Goal: Task Accomplishment & Management: Use online tool/utility

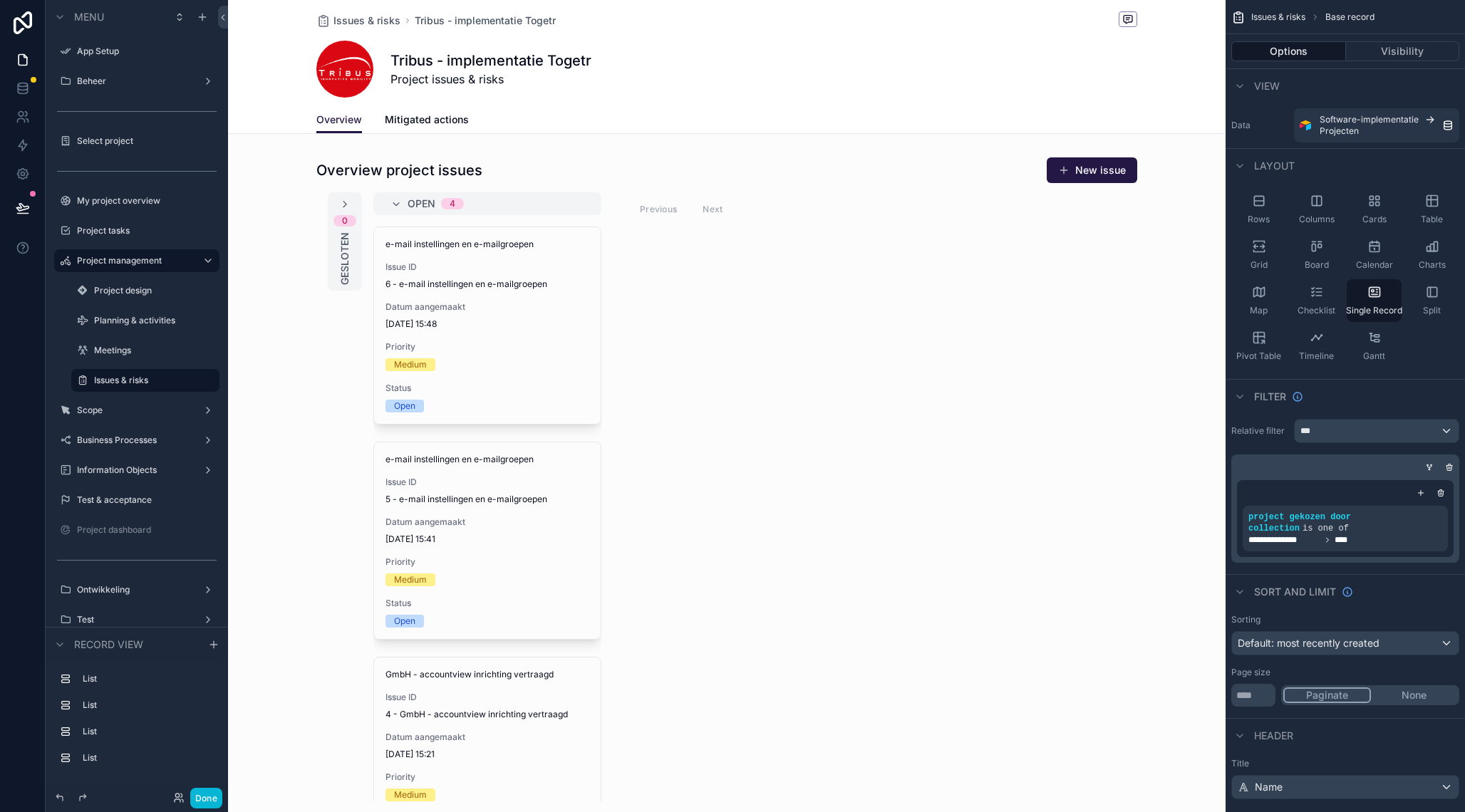
scroll to position [815, 0]
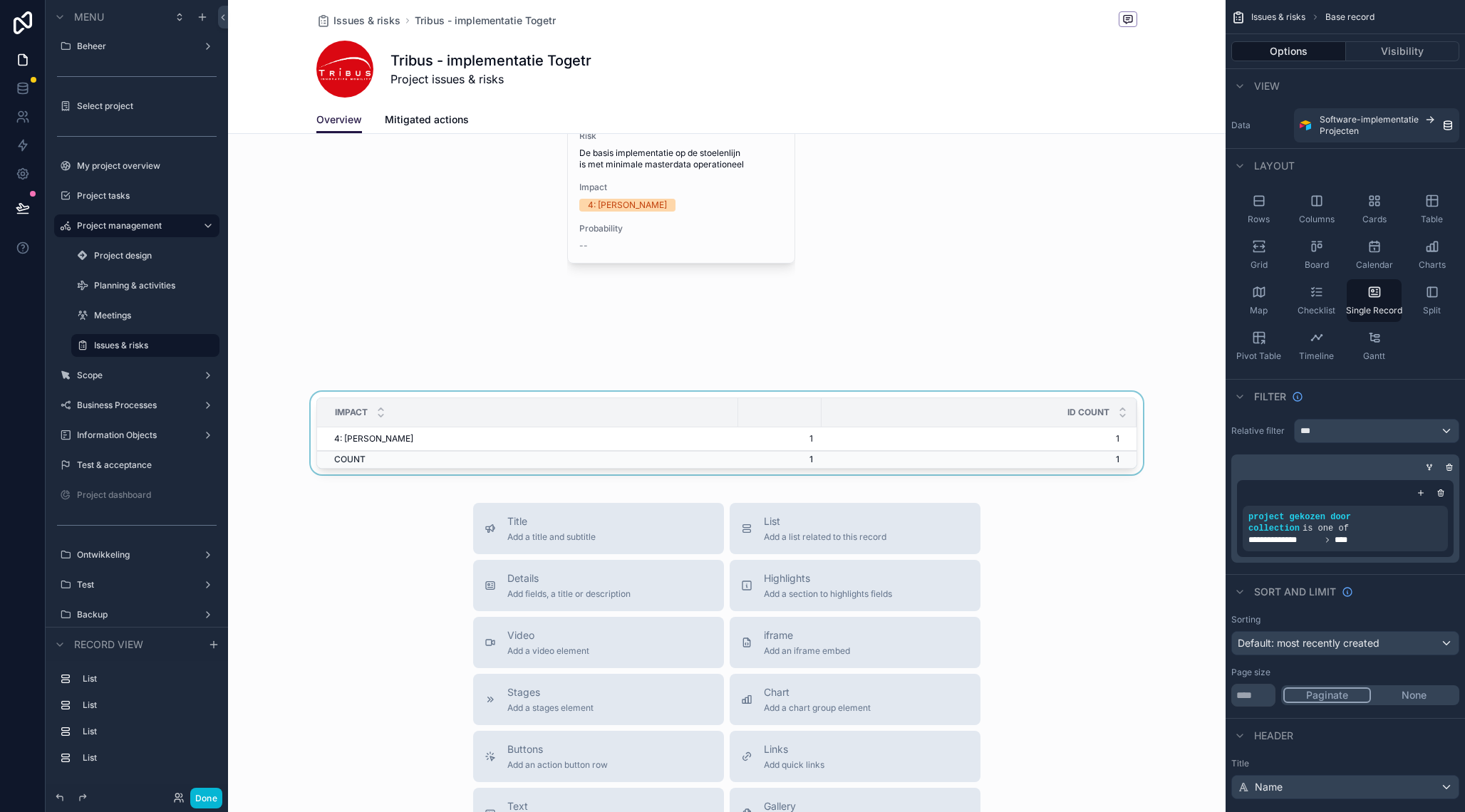
click at [912, 419] on div "id COUNT" at bounding box center [978, 412] width 314 height 27
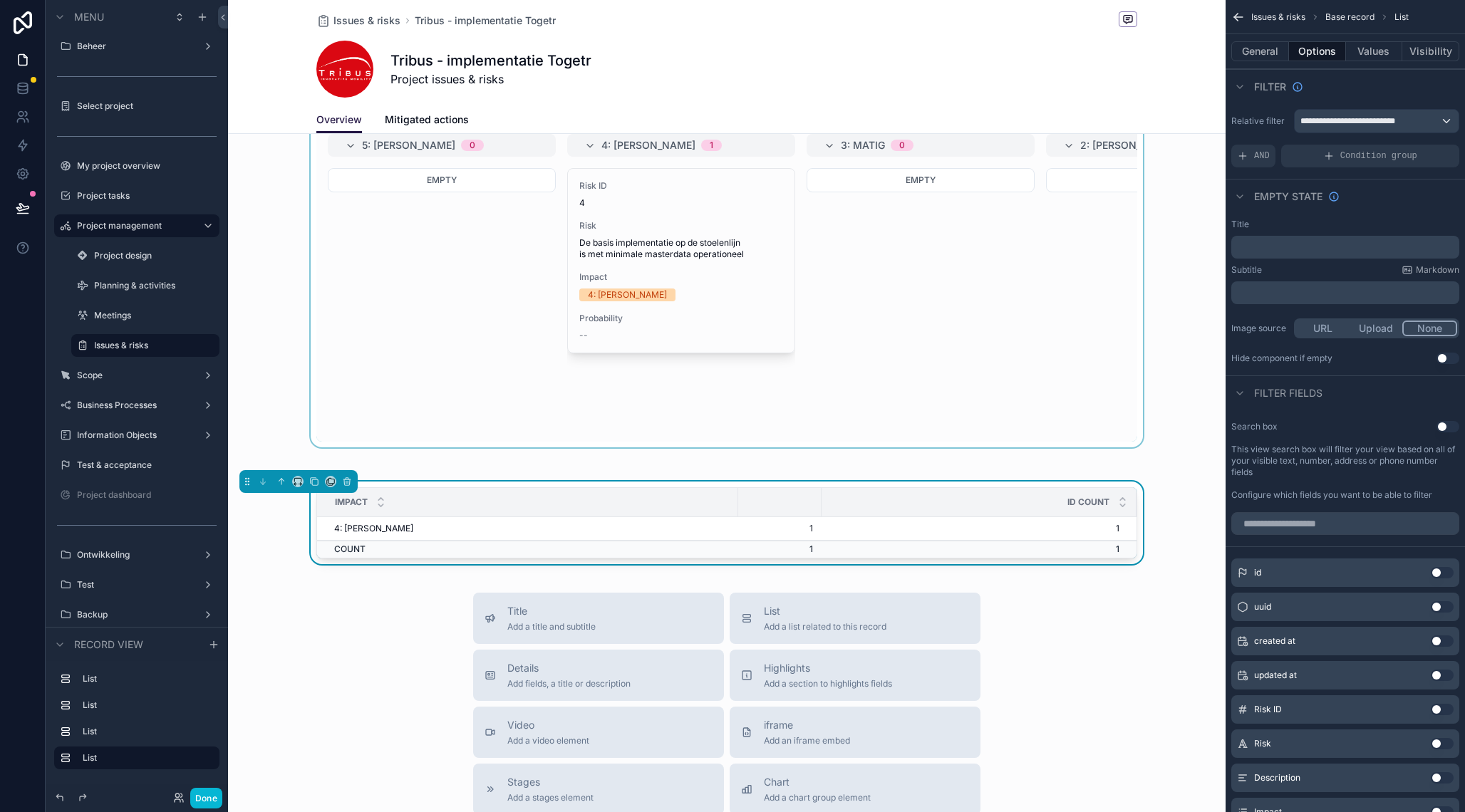
scroll to position [720, 0]
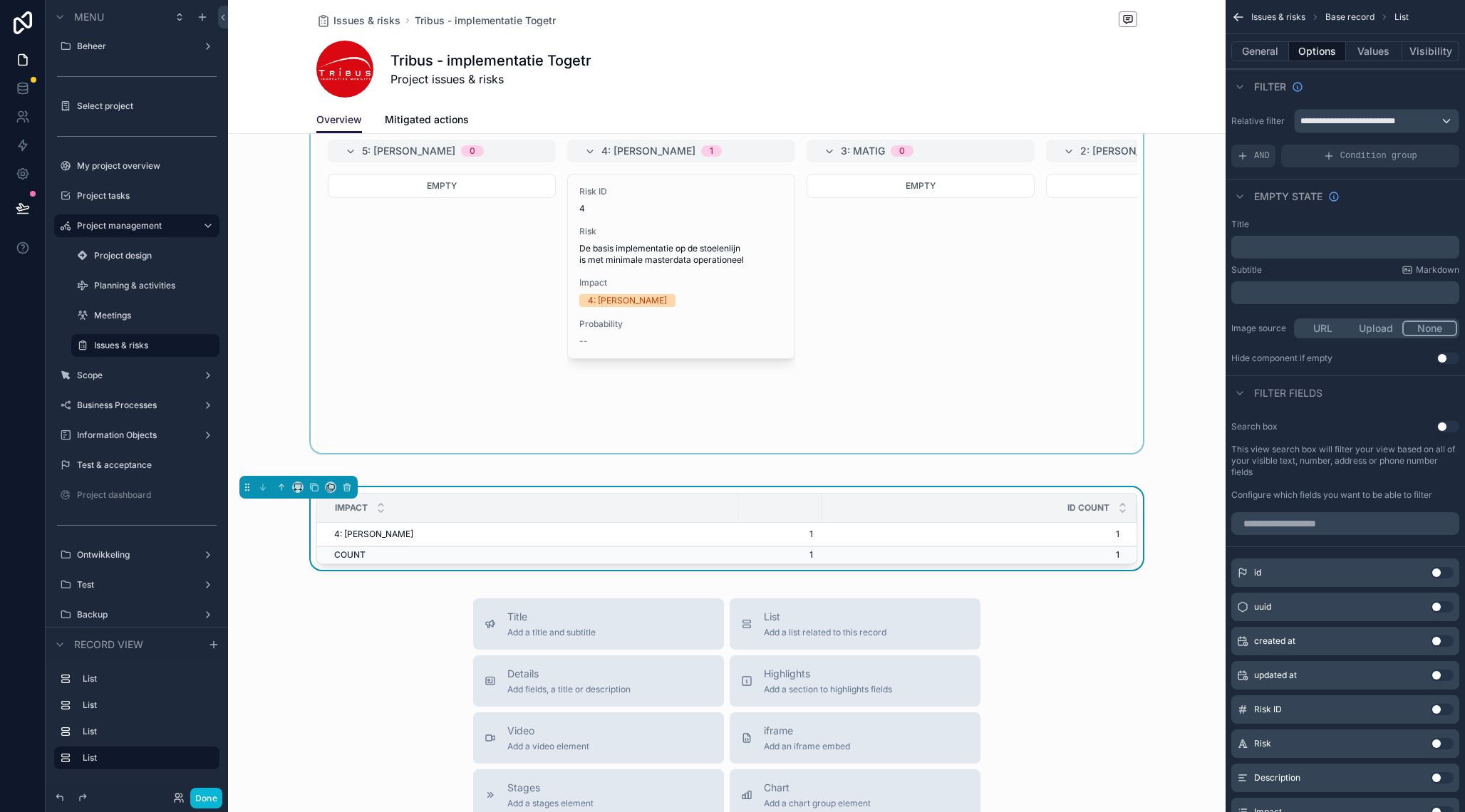
click at [701, 307] on div "scrollable content" at bounding box center [727, 276] width 997 height 354
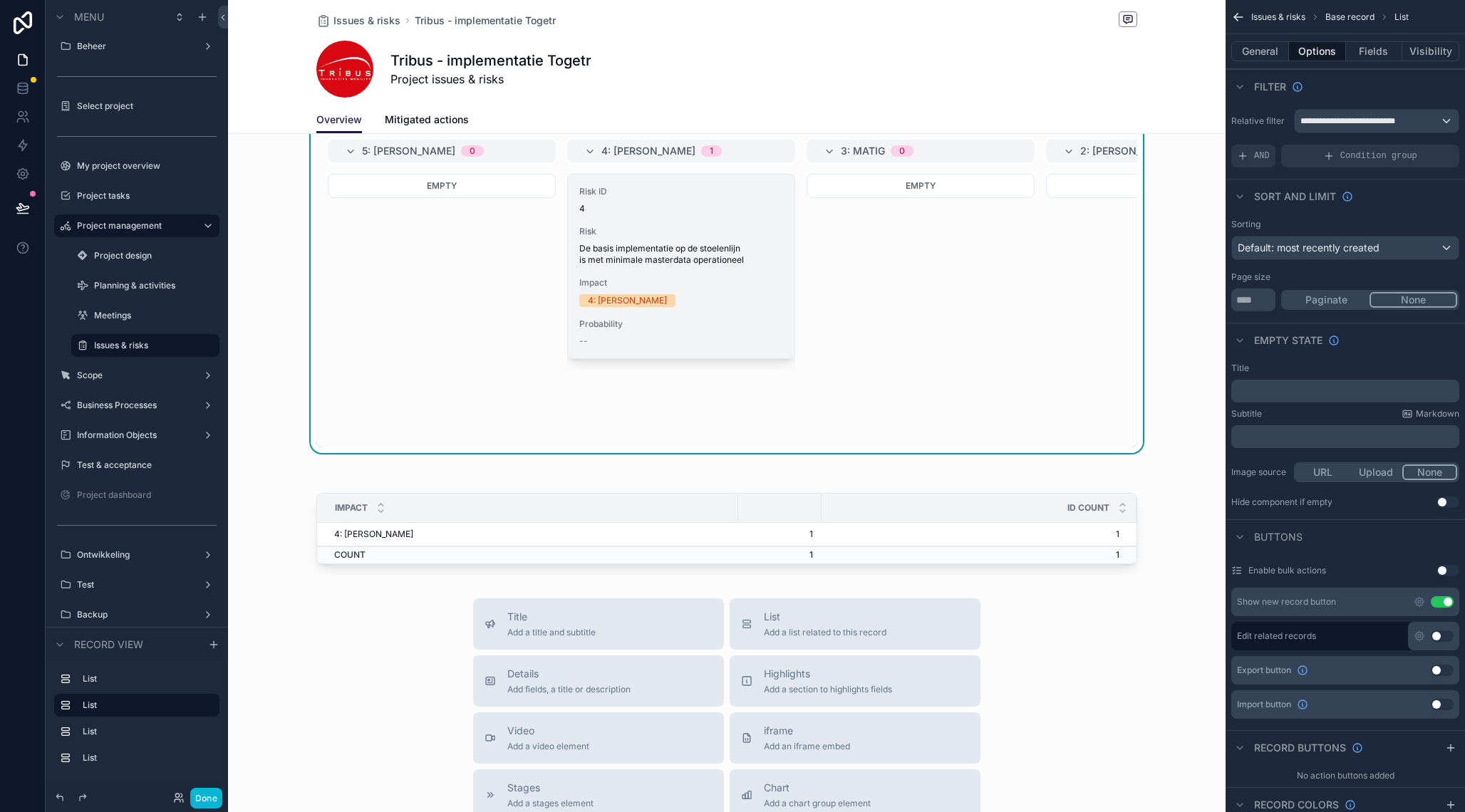
click at [734, 285] on span "Impact" at bounding box center [681, 282] width 204 height 11
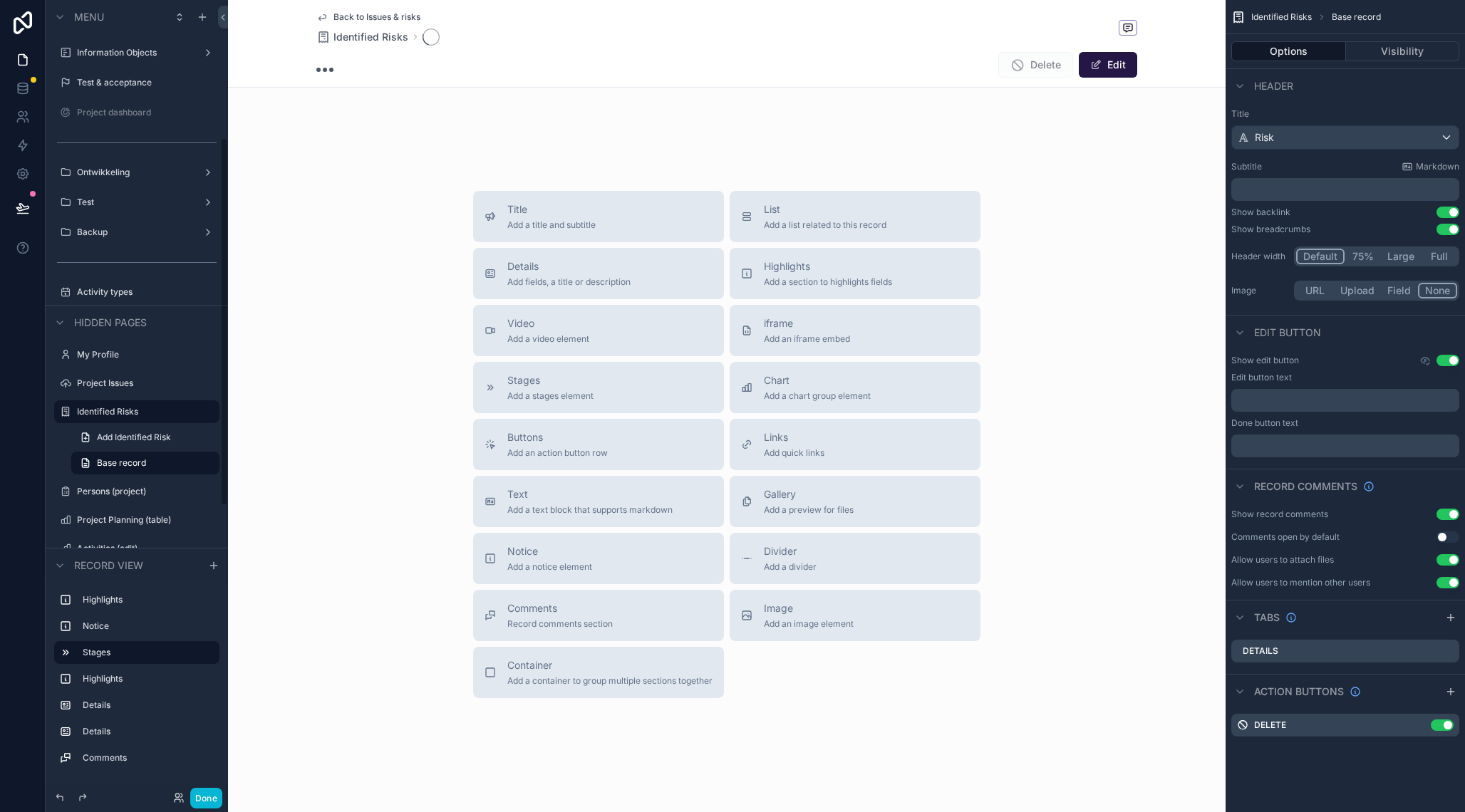
scroll to position [159, 0]
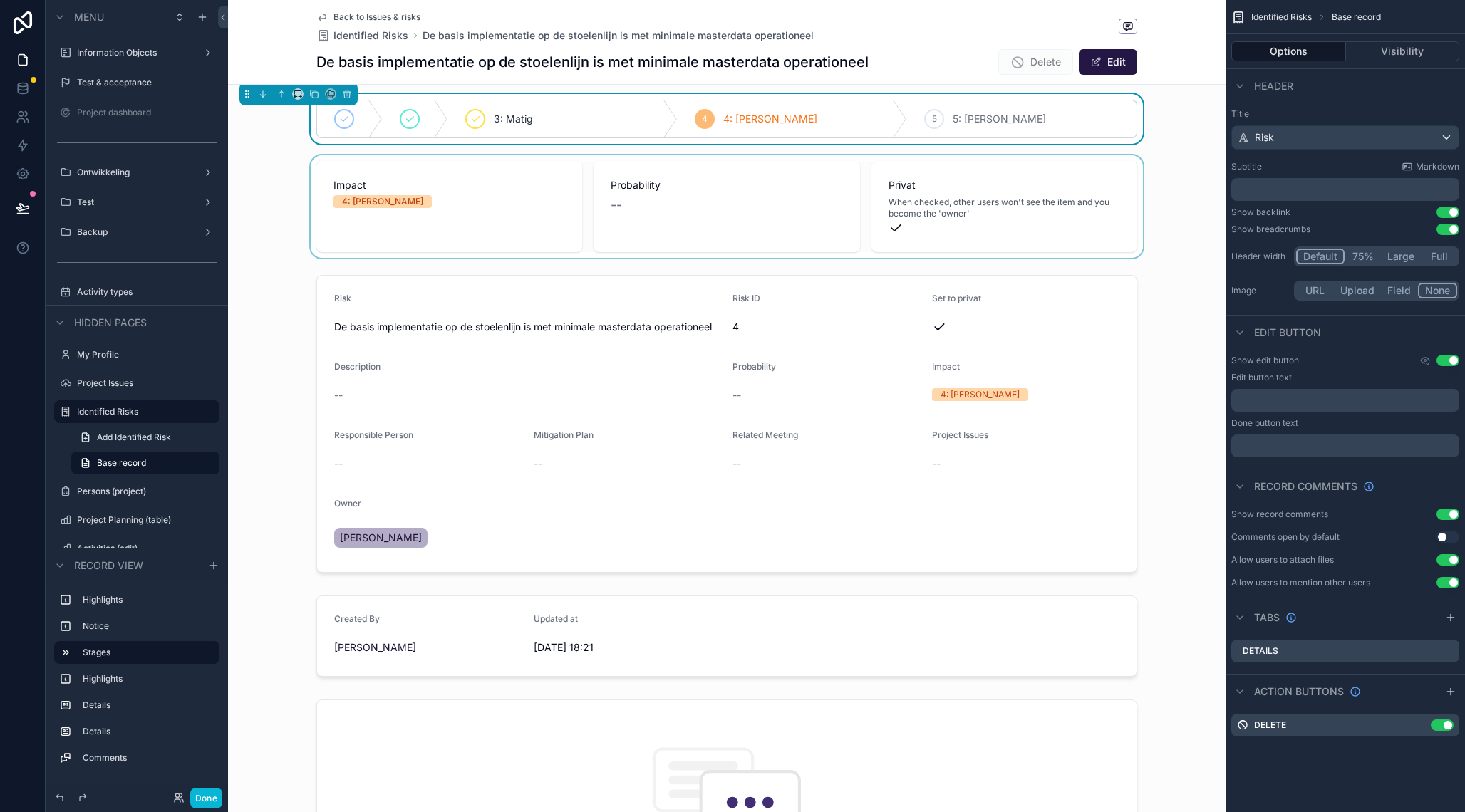
click at [739, 199] on div "scrollable content" at bounding box center [727, 206] width 997 height 102
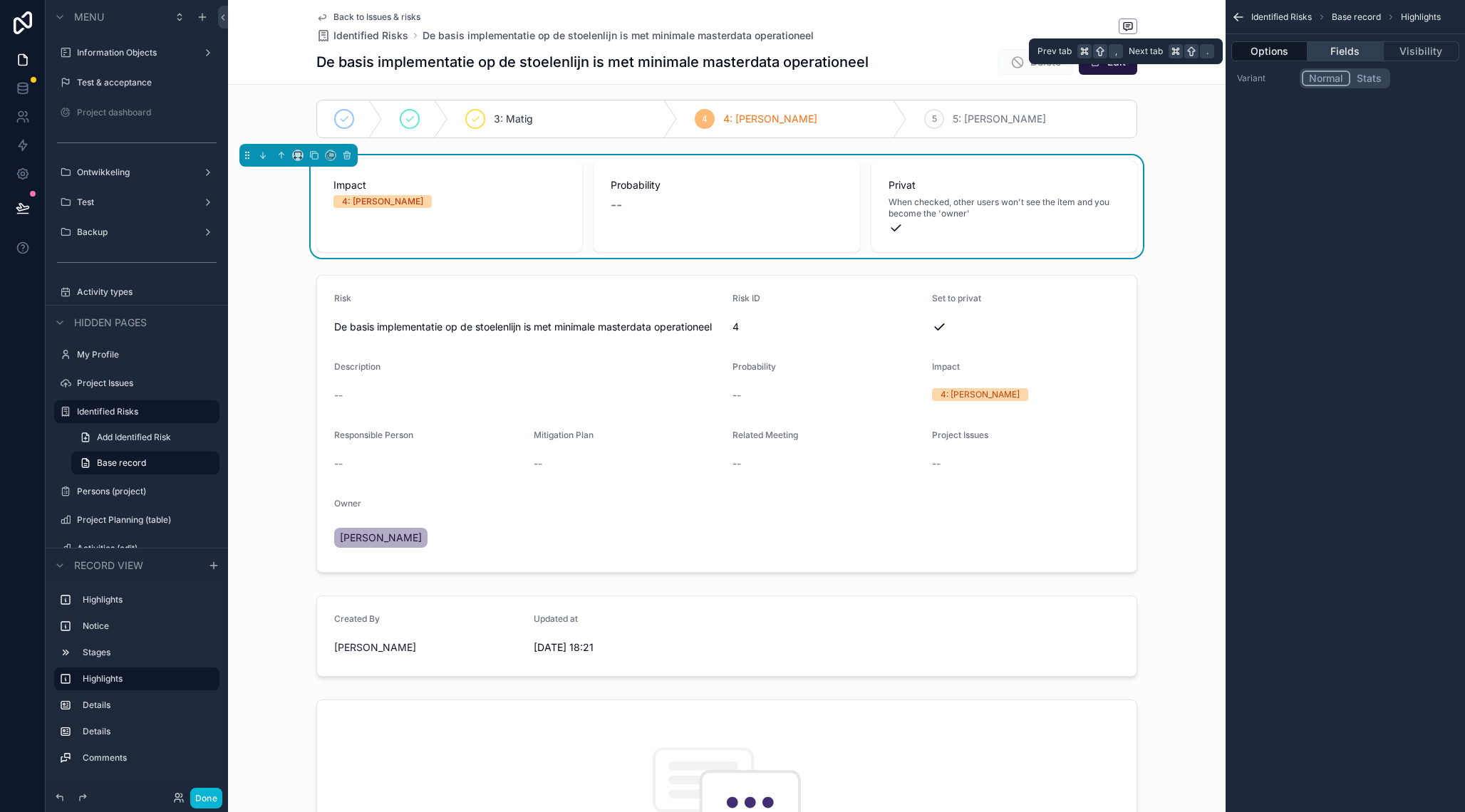
click at [1369, 47] on button "Fields" at bounding box center [1345, 52] width 76 height 20
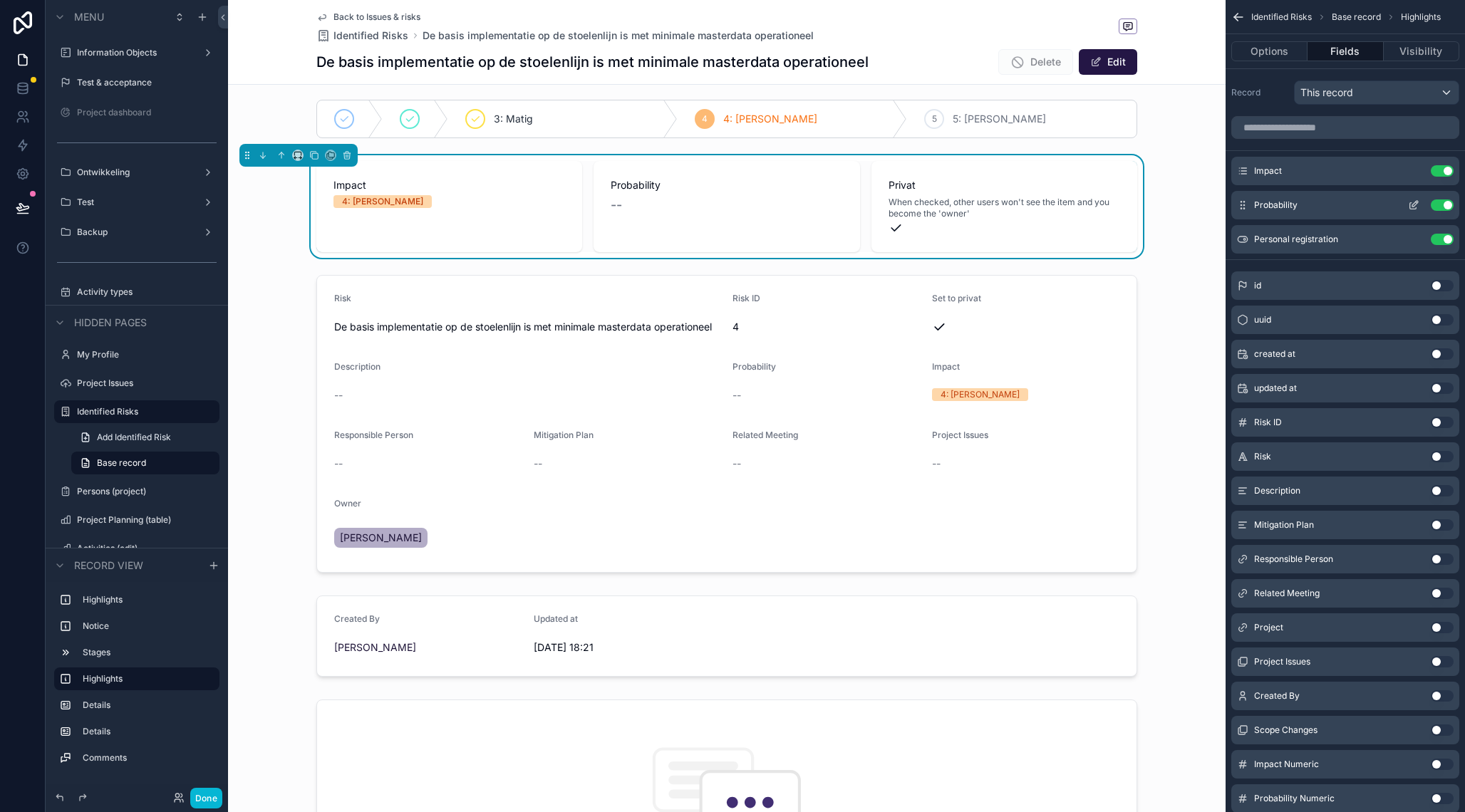
click at [1414, 203] on icon "scrollable content" at bounding box center [1415, 204] width 6 height 6
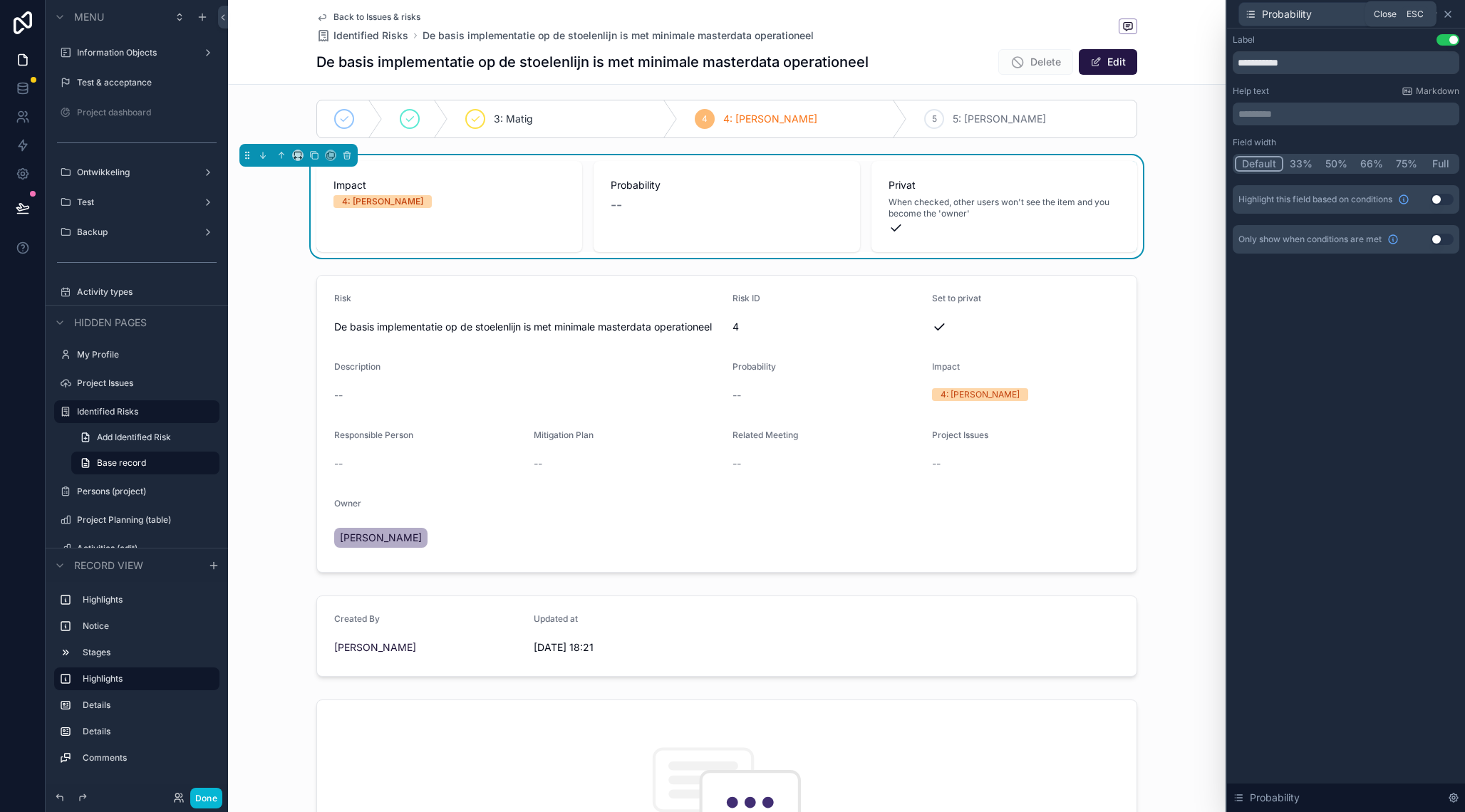
click at [1449, 14] on icon at bounding box center [1447, 14] width 11 height 11
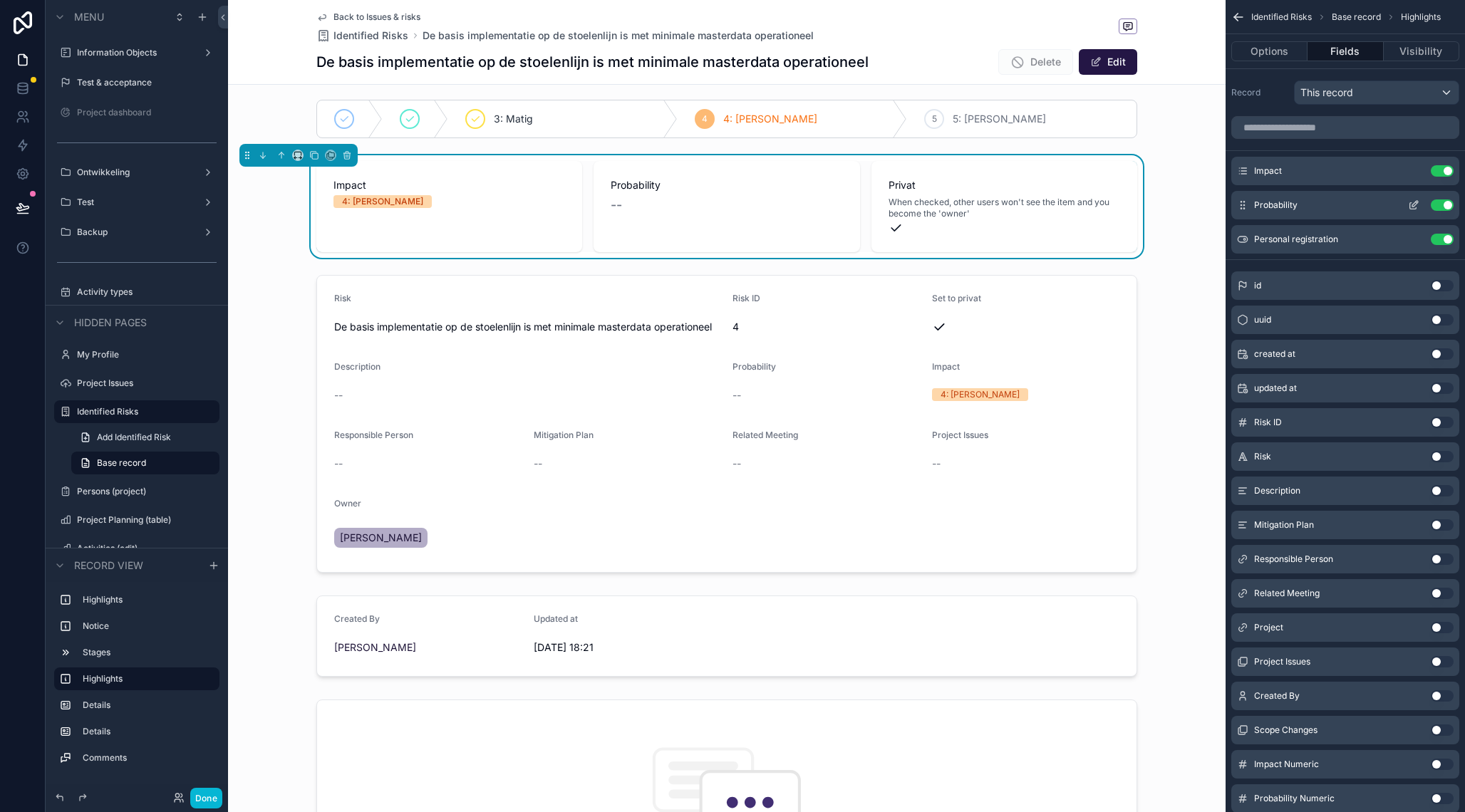
click at [1437, 205] on button "Use setting" at bounding box center [1441, 204] width 23 height 11
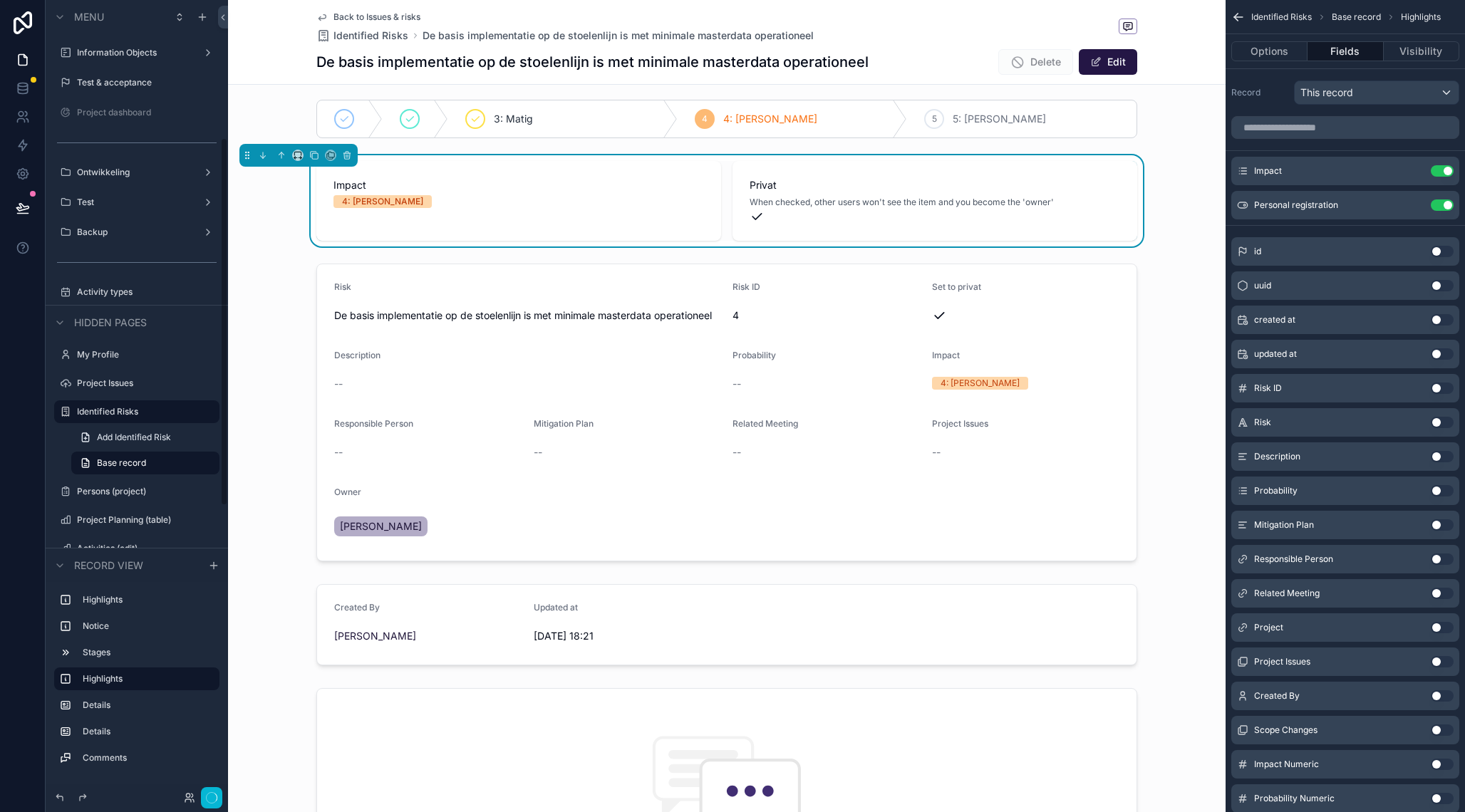
scroll to position [298, 0]
click at [1340, 123] on input "scrollable content" at bounding box center [1345, 127] width 228 height 23
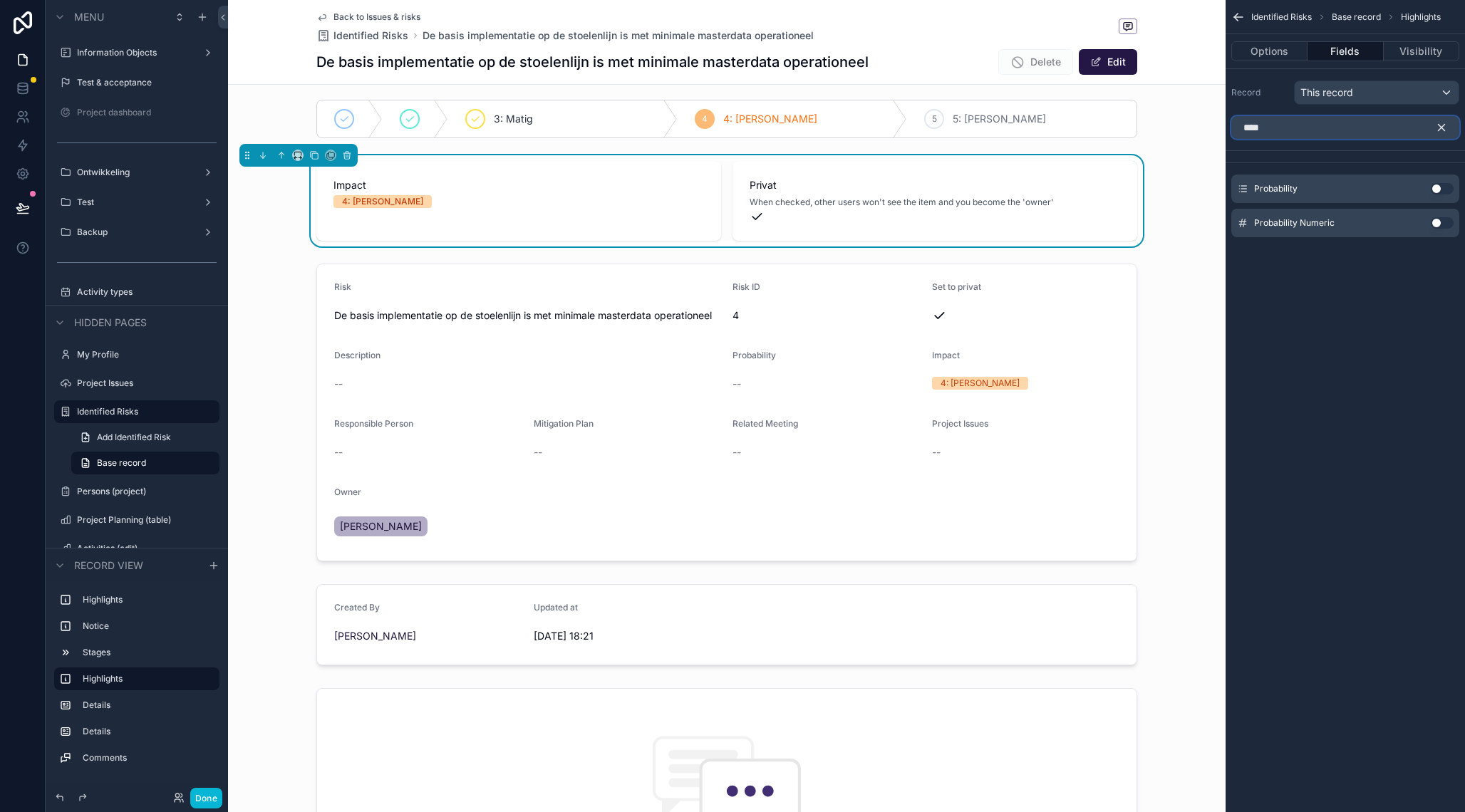
type input "****"
click at [1445, 188] on button "Use setting" at bounding box center [1441, 188] width 23 height 11
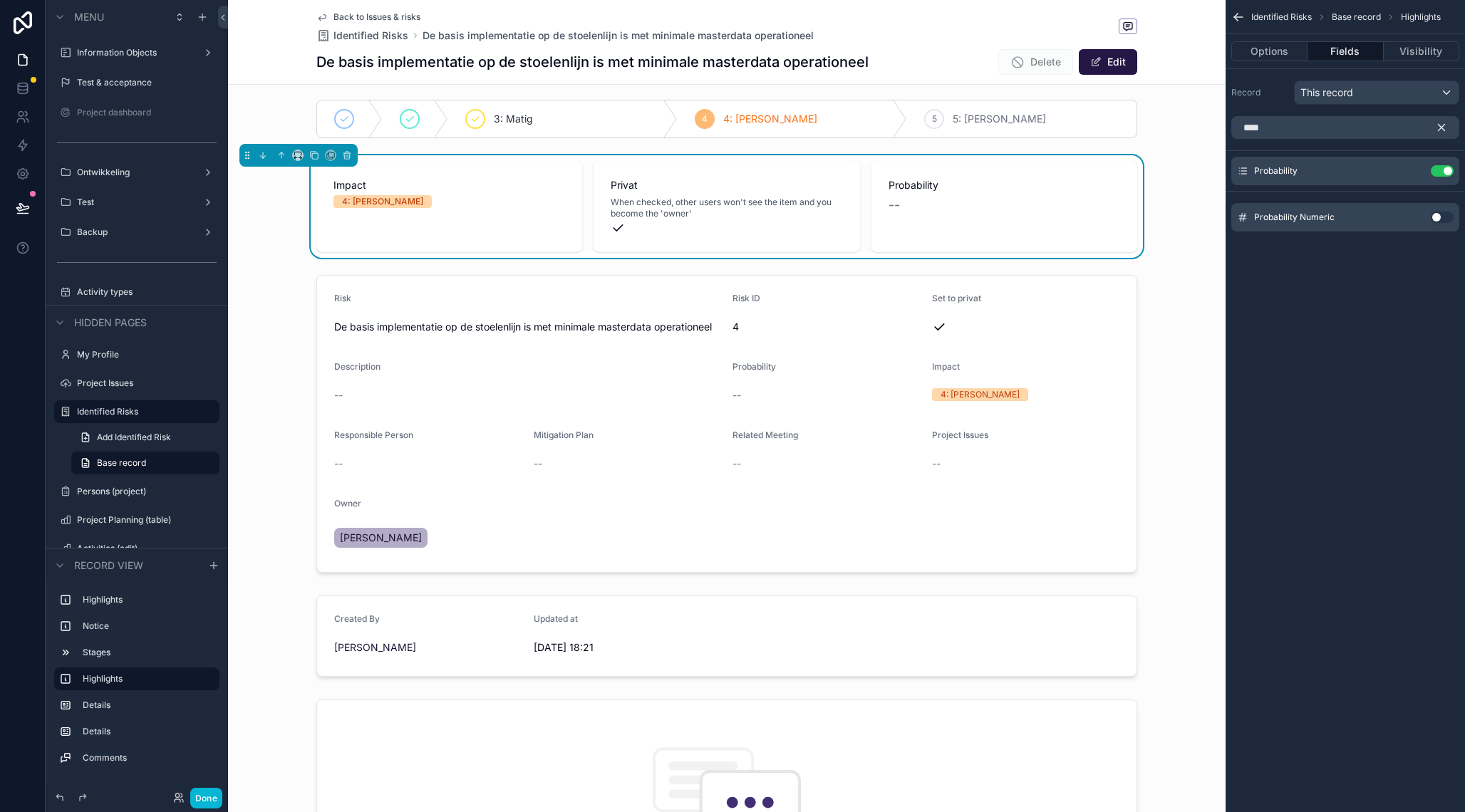
click at [1447, 127] on icon "scrollable content" at bounding box center [1440, 127] width 13 height 13
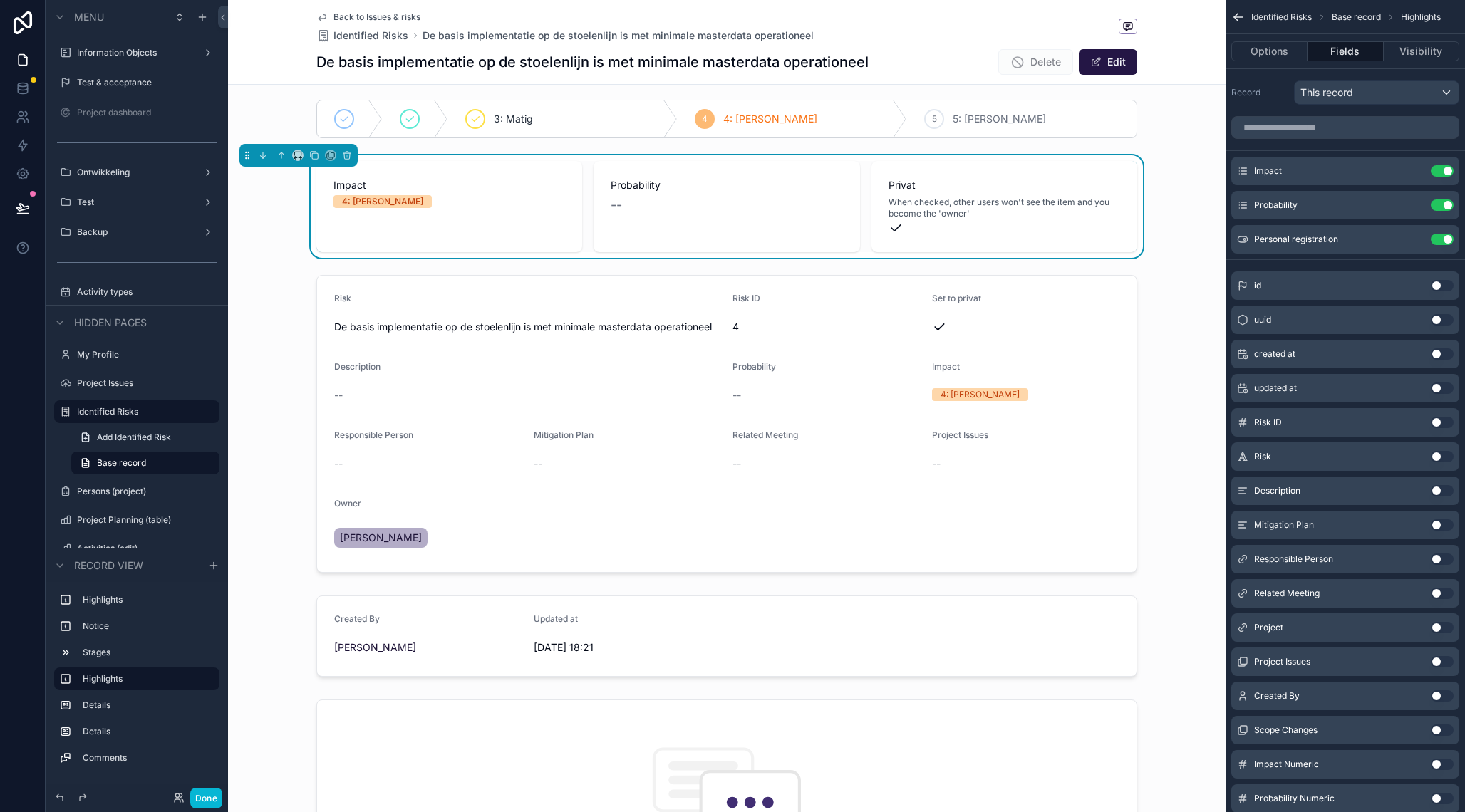
click at [747, 192] on div "Probability --" at bounding box center [726, 196] width 232 height 37
click at [262, 315] on div "scrollable content" at bounding box center [727, 424] width 997 height 309
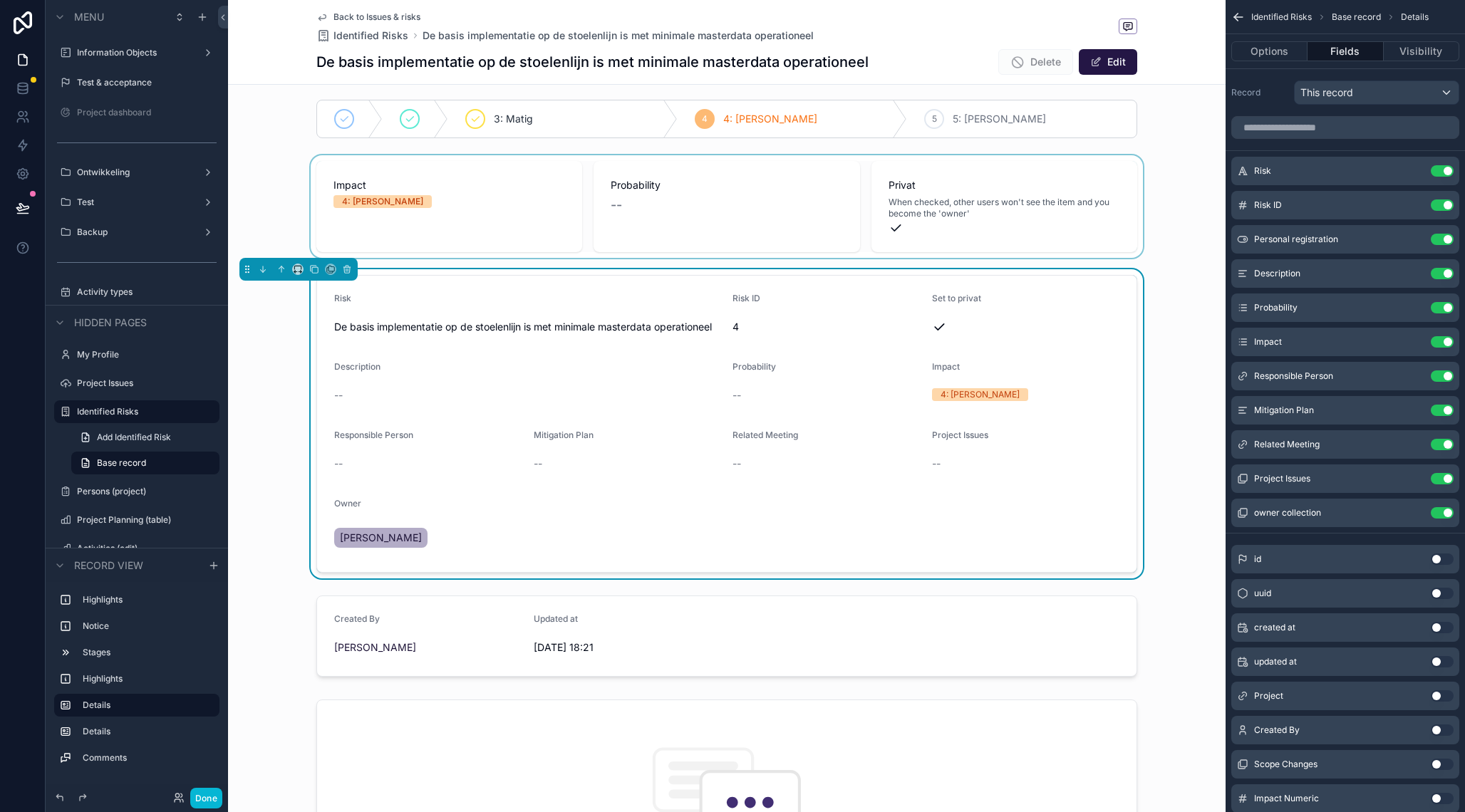
click at [277, 189] on div "scrollable content" at bounding box center [727, 206] width 997 height 102
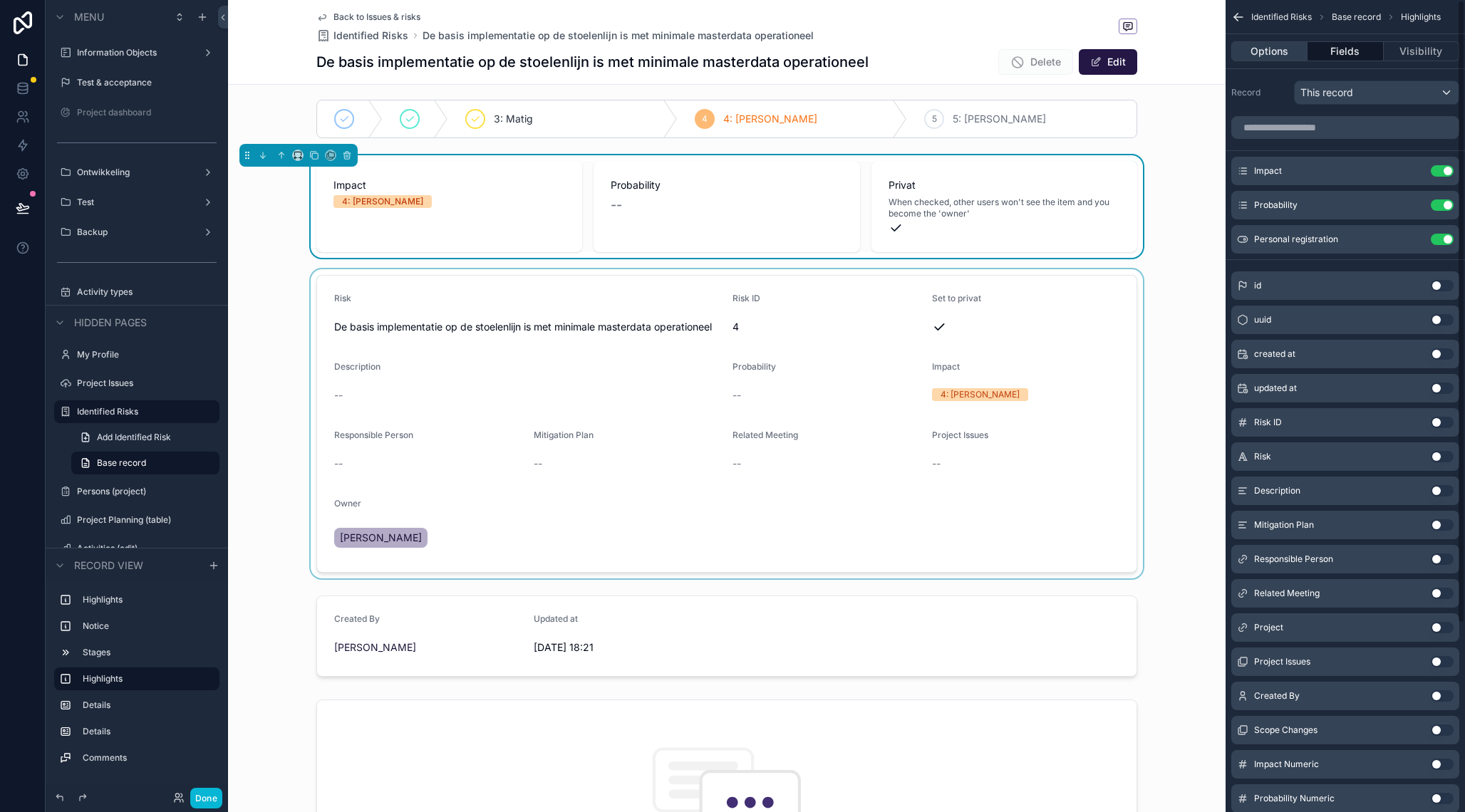
click at [1272, 49] on button "Options" at bounding box center [1269, 52] width 77 height 20
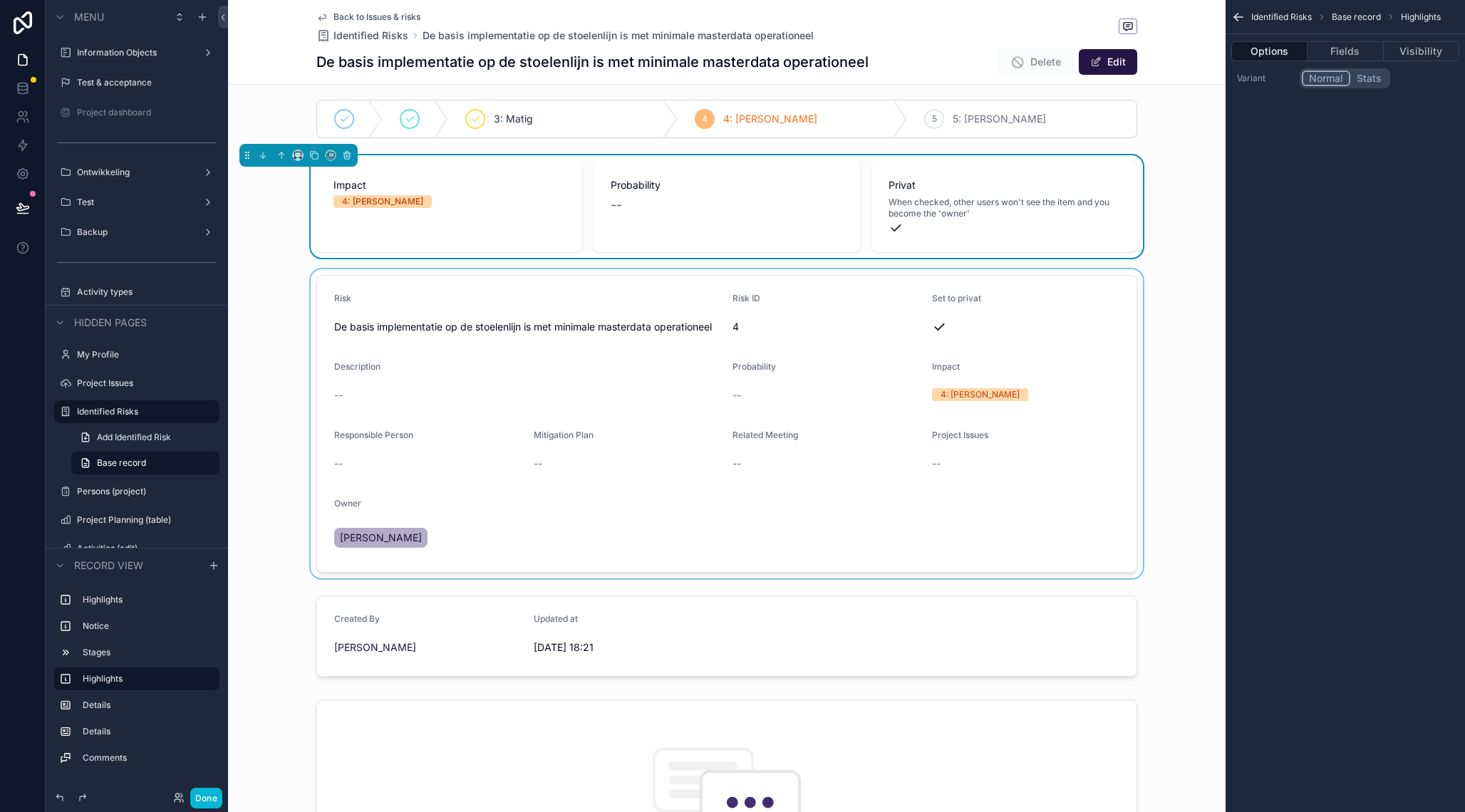
click at [1237, 17] on icon "scrollable content" at bounding box center [1238, 17] width 9 height 0
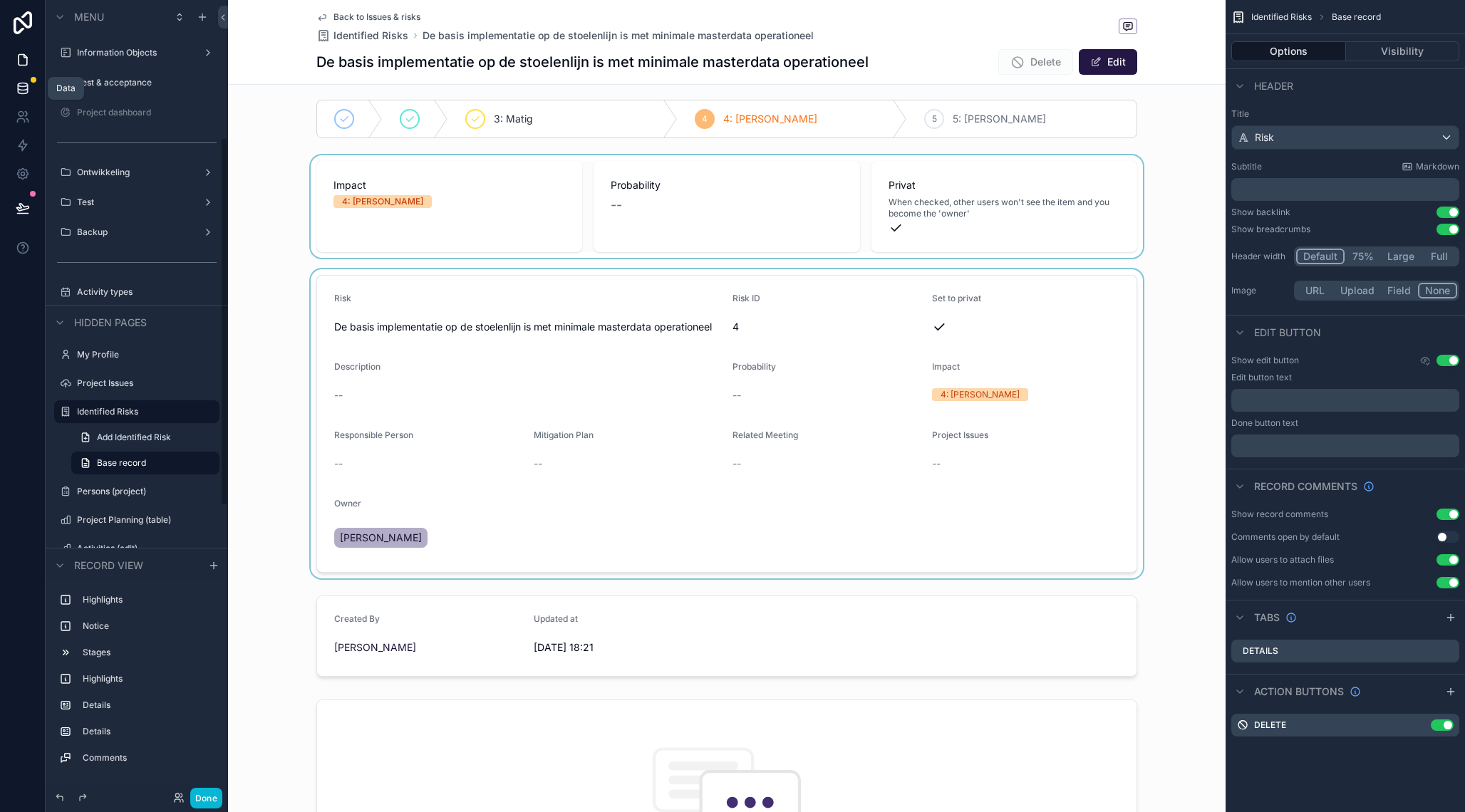
click at [26, 89] on icon at bounding box center [23, 89] width 14 height 14
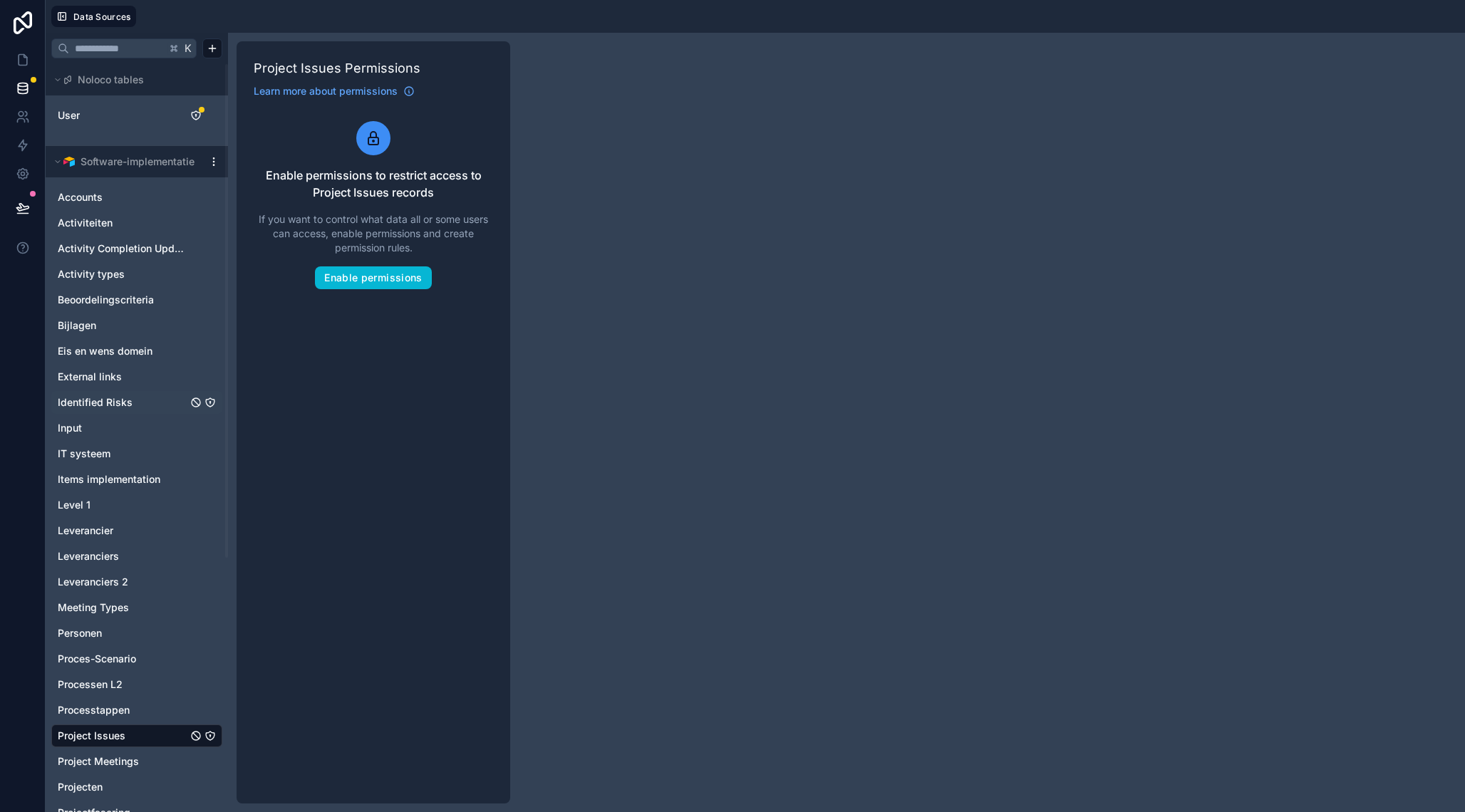
click at [141, 400] on link "Identified Risks" at bounding box center [122, 402] width 129 height 14
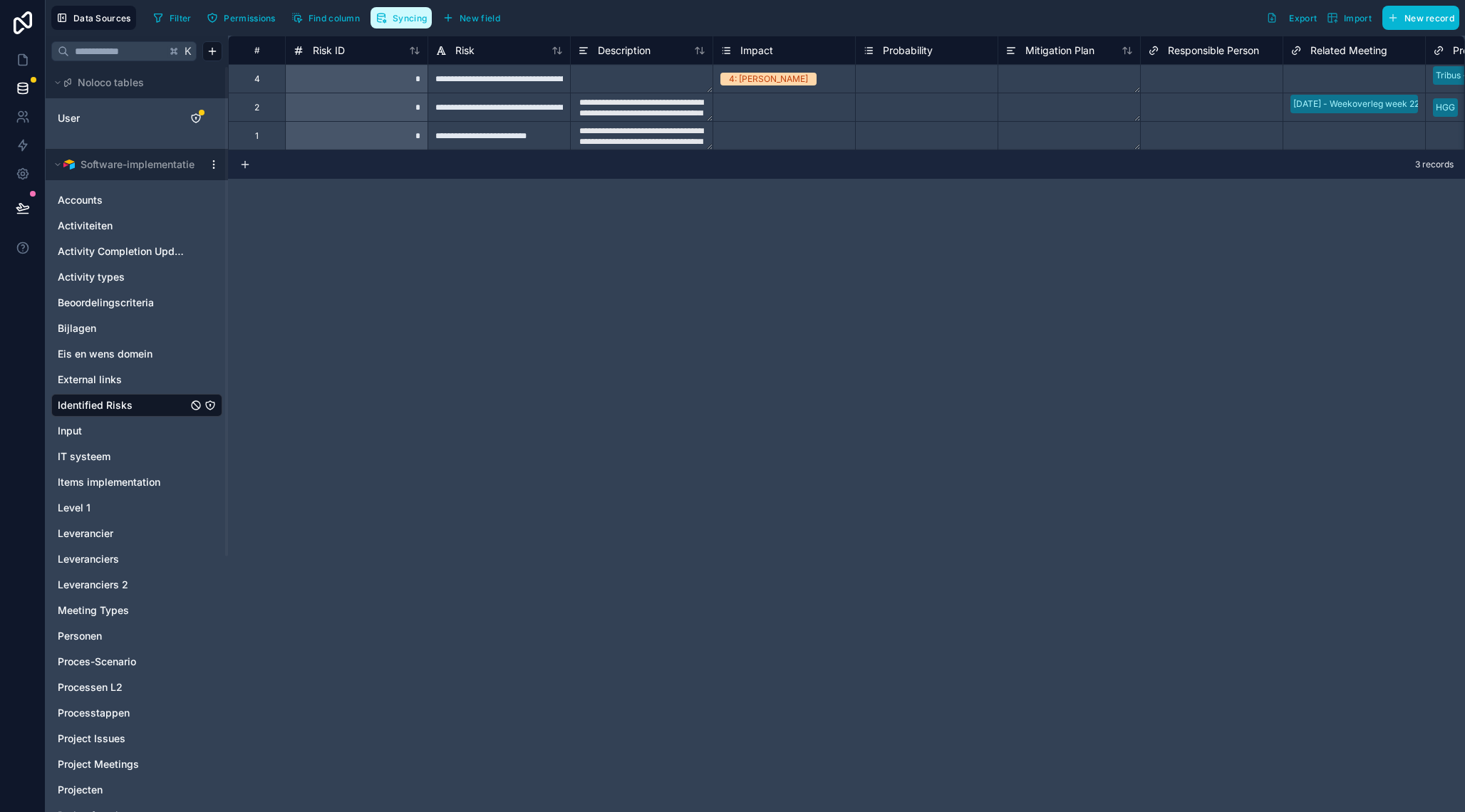
click at [400, 13] on span "Syncing" at bounding box center [409, 18] width 34 height 11
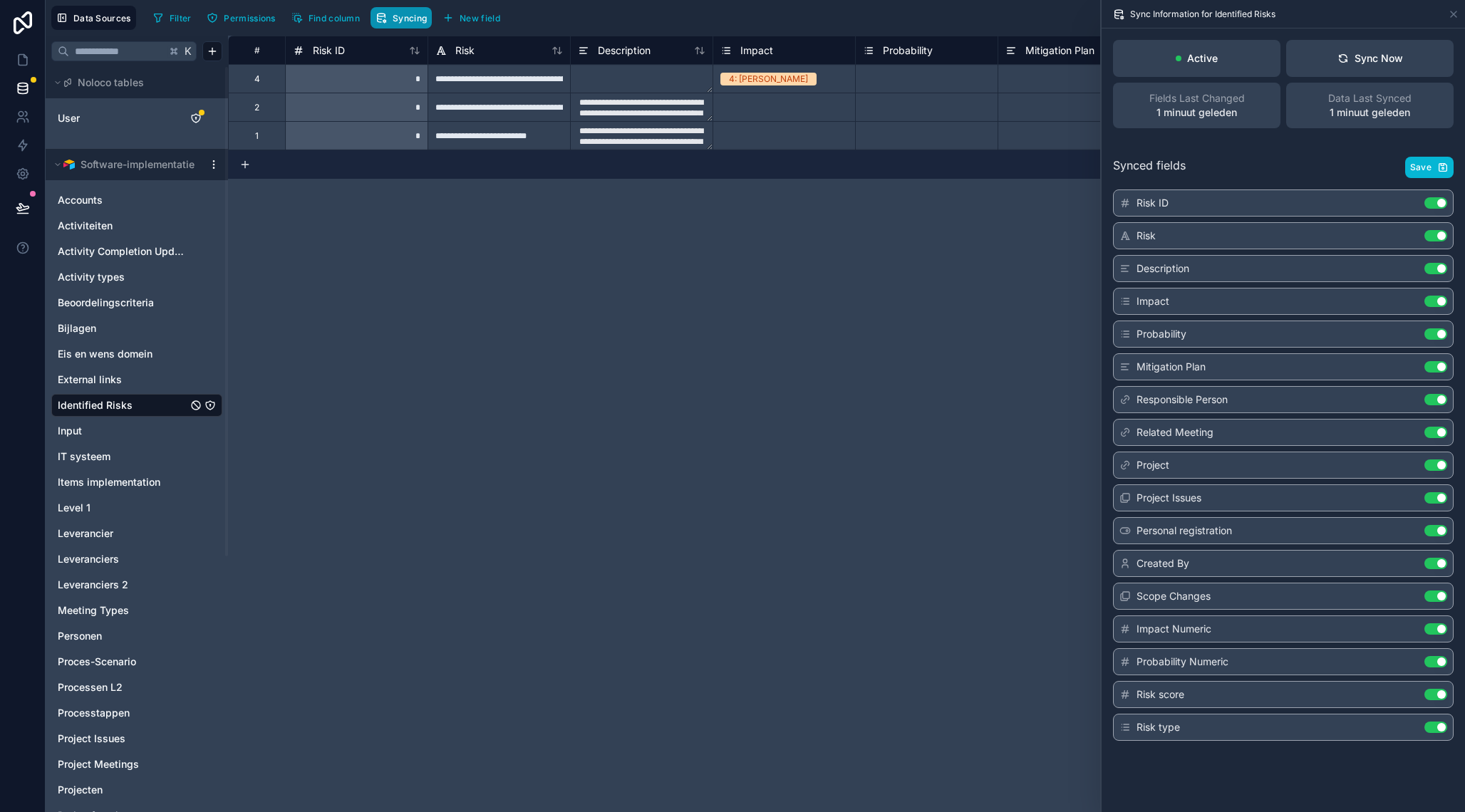
click at [402, 21] on span "Syncing" at bounding box center [409, 18] width 34 height 11
click at [1381, 64] on div "Sync Now" at bounding box center [1369, 59] width 66 height 14
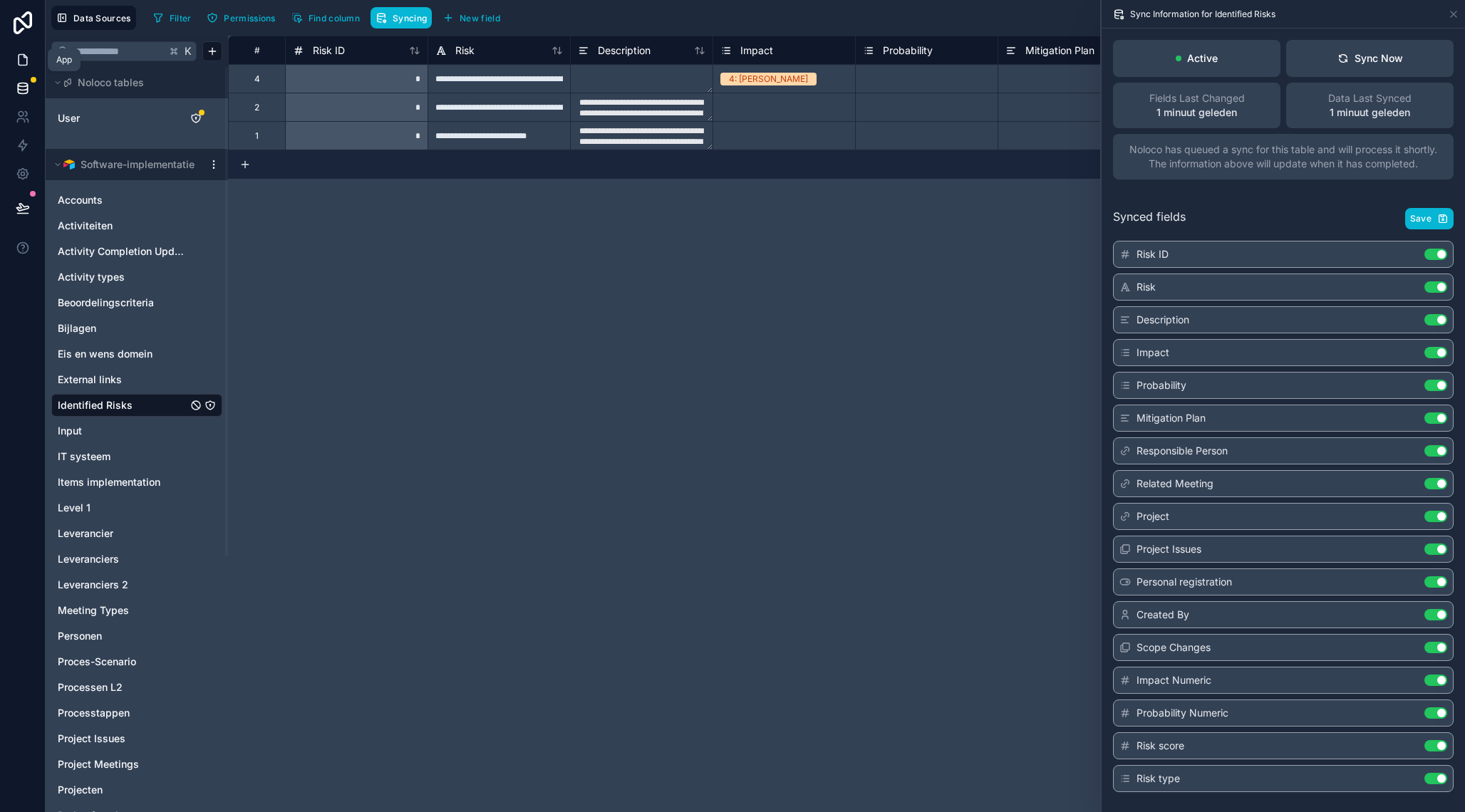
click at [19, 69] on link at bounding box center [22, 60] width 45 height 29
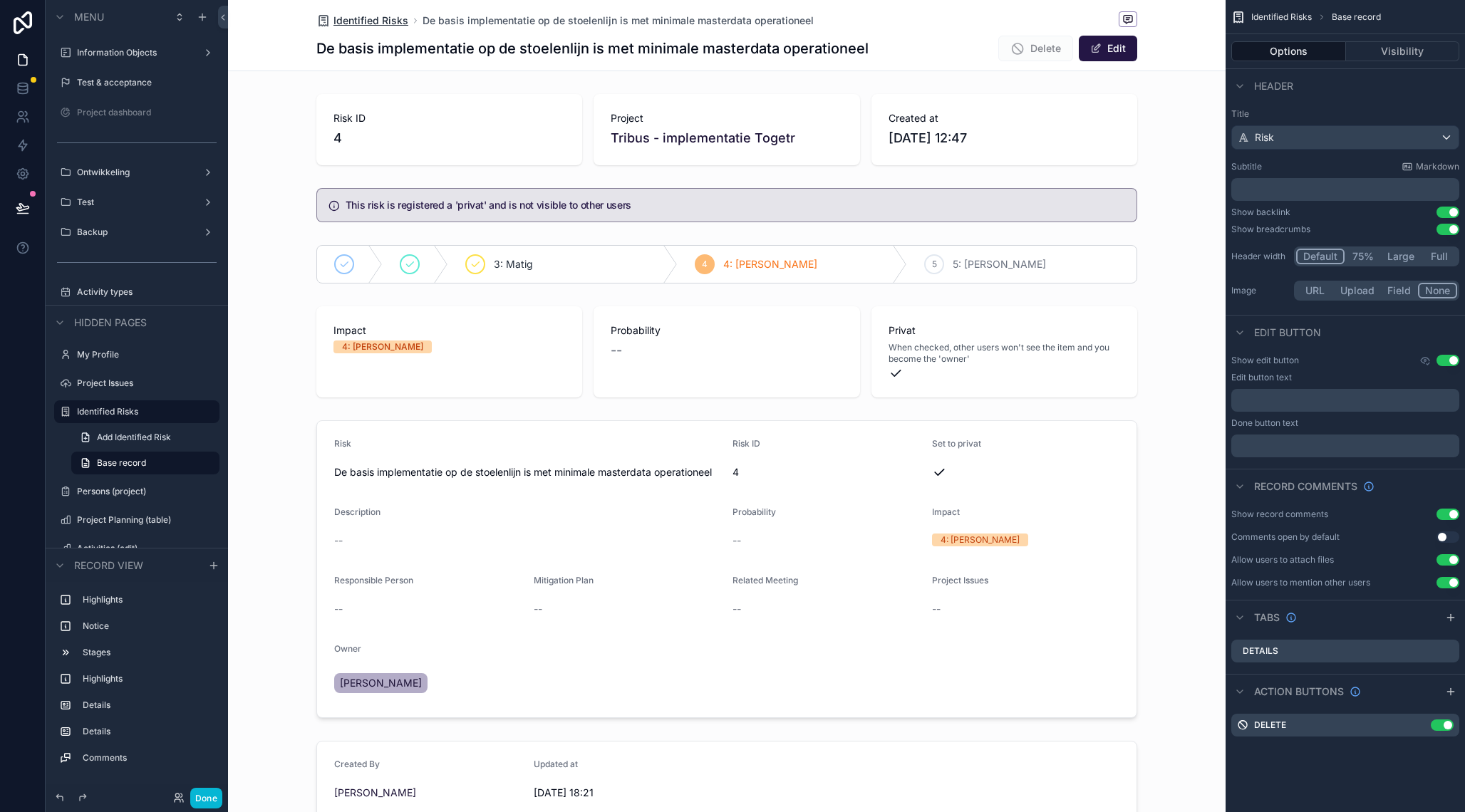
click at [383, 23] on span "Identified Risks" at bounding box center [370, 21] width 75 height 14
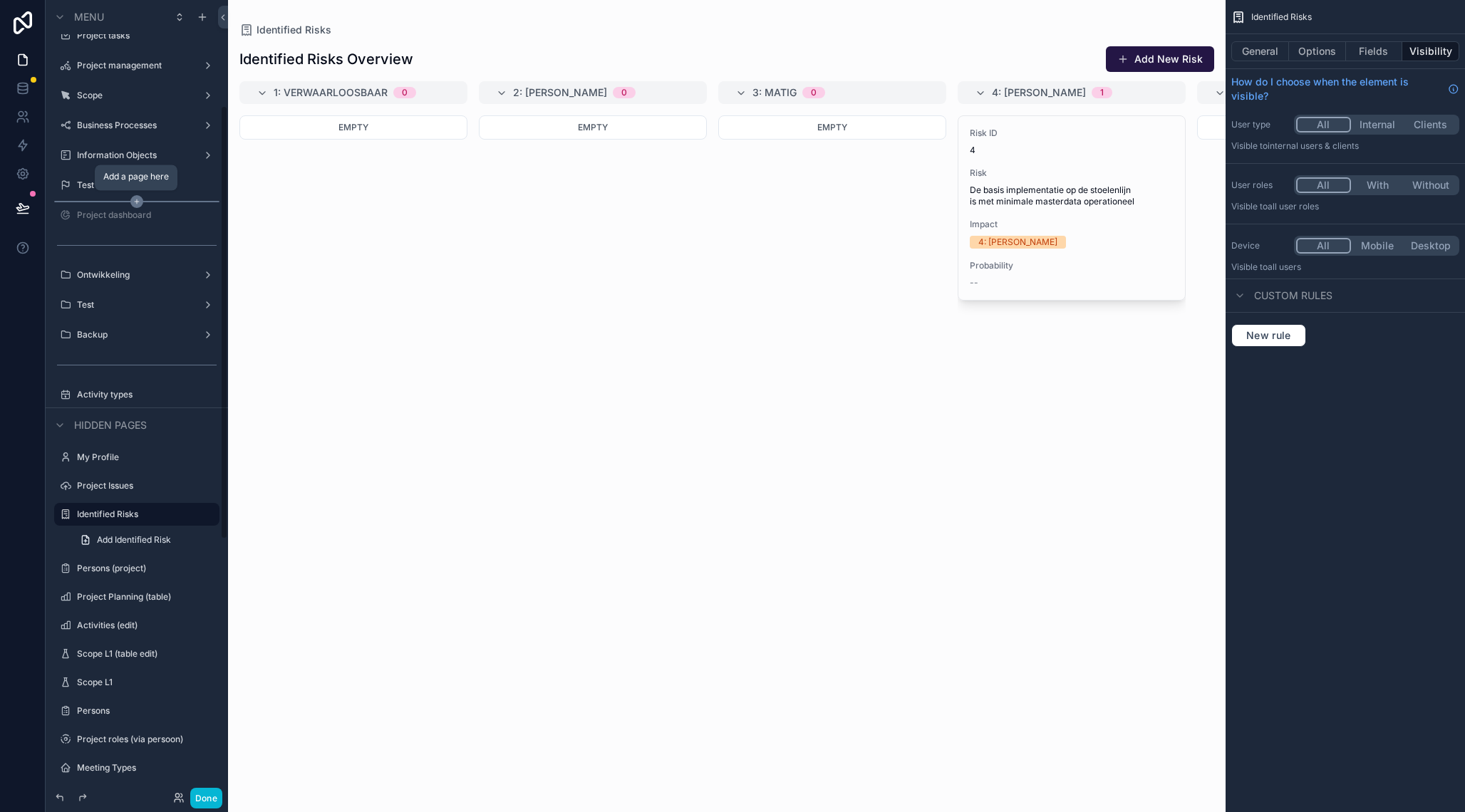
scroll to position [193, 0]
click at [143, 73] on label "Project management" at bounding box center [133, 67] width 114 height 11
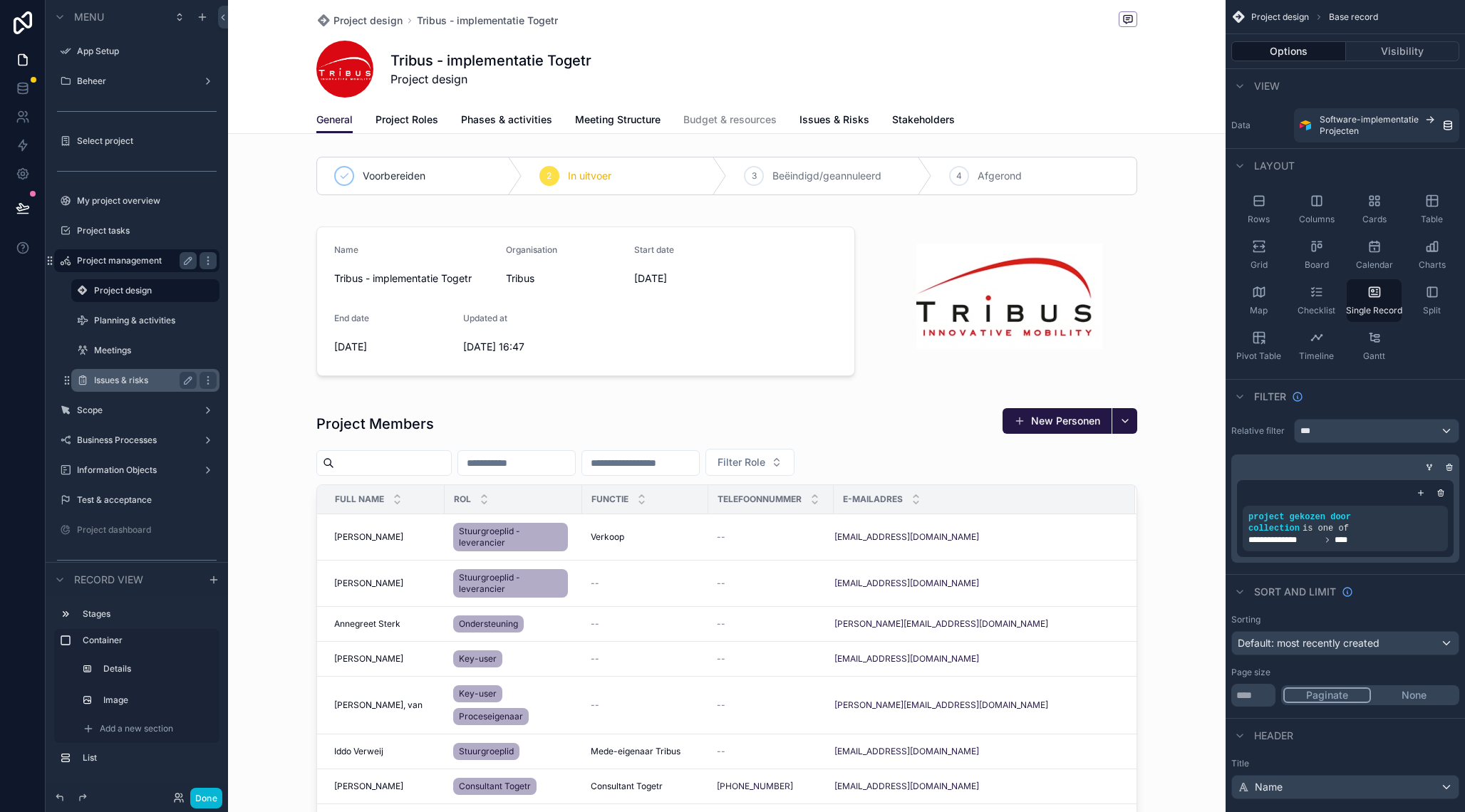
click at [149, 374] on div "Issues & risks" at bounding box center [144, 380] width 103 height 17
click at [139, 374] on div "Issues & risks" at bounding box center [144, 380] width 103 height 17
click at [117, 379] on label "Issues & risks" at bounding box center [141, 379] width 97 height 11
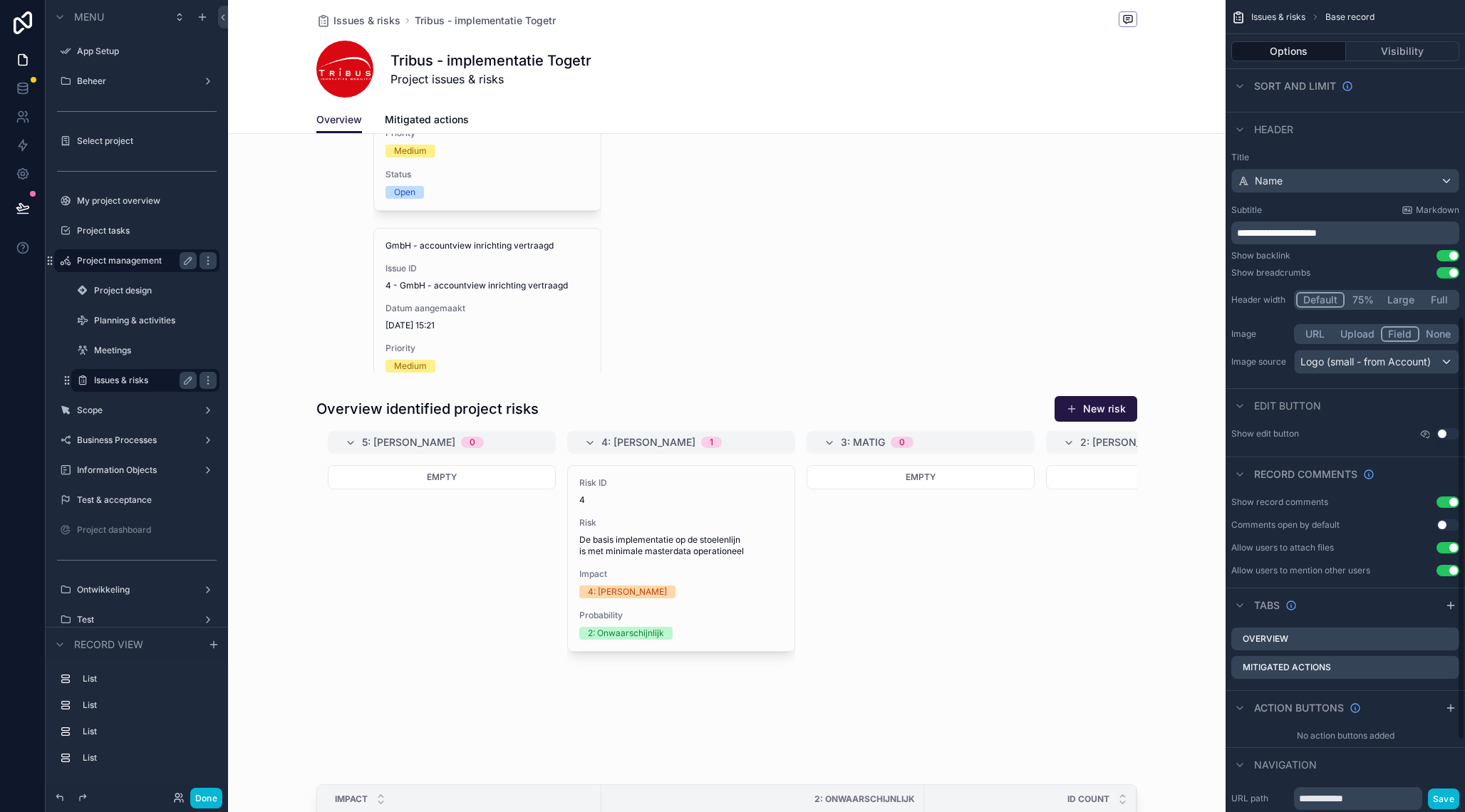
scroll to position [607, 0]
click at [1447, 639] on icon "scrollable content" at bounding box center [1447, 638] width 11 height 11
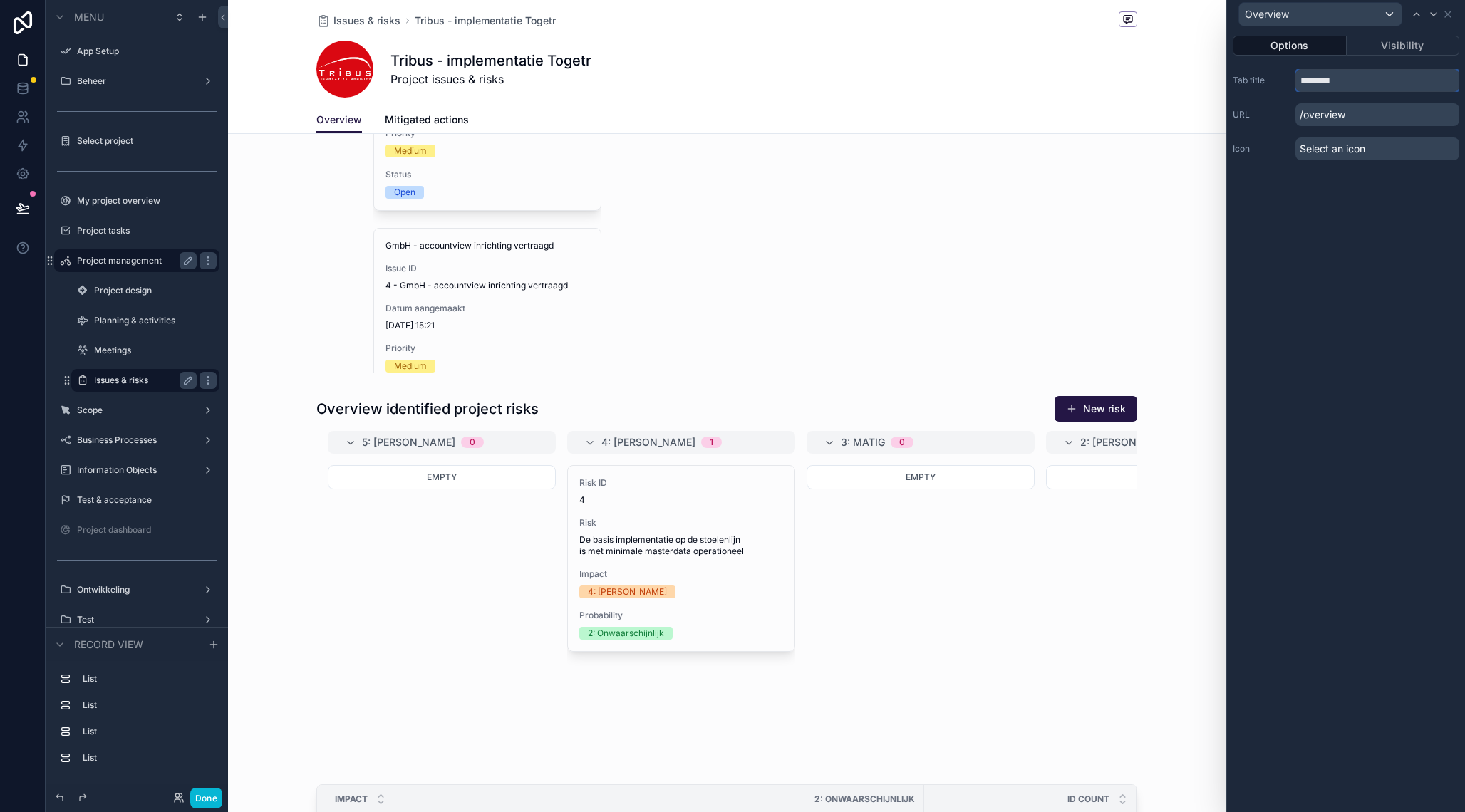
click at [1325, 86] on input "********" at bounding box center [1376, 80] width 164 height 23
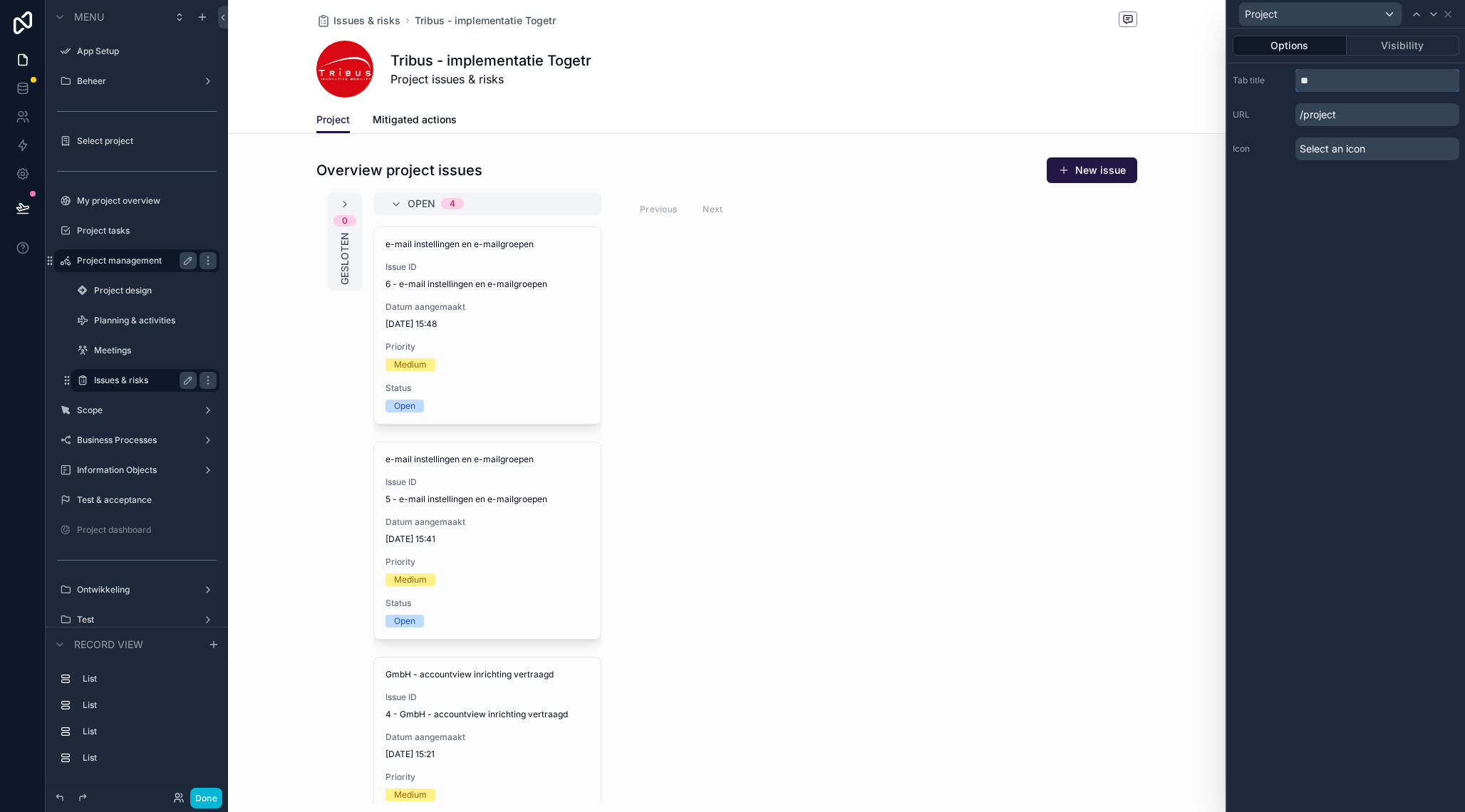
type input "*"
type input "**********"
click at [1449, 19] on icon at bounding box center [1447, 14] width 11 height 11
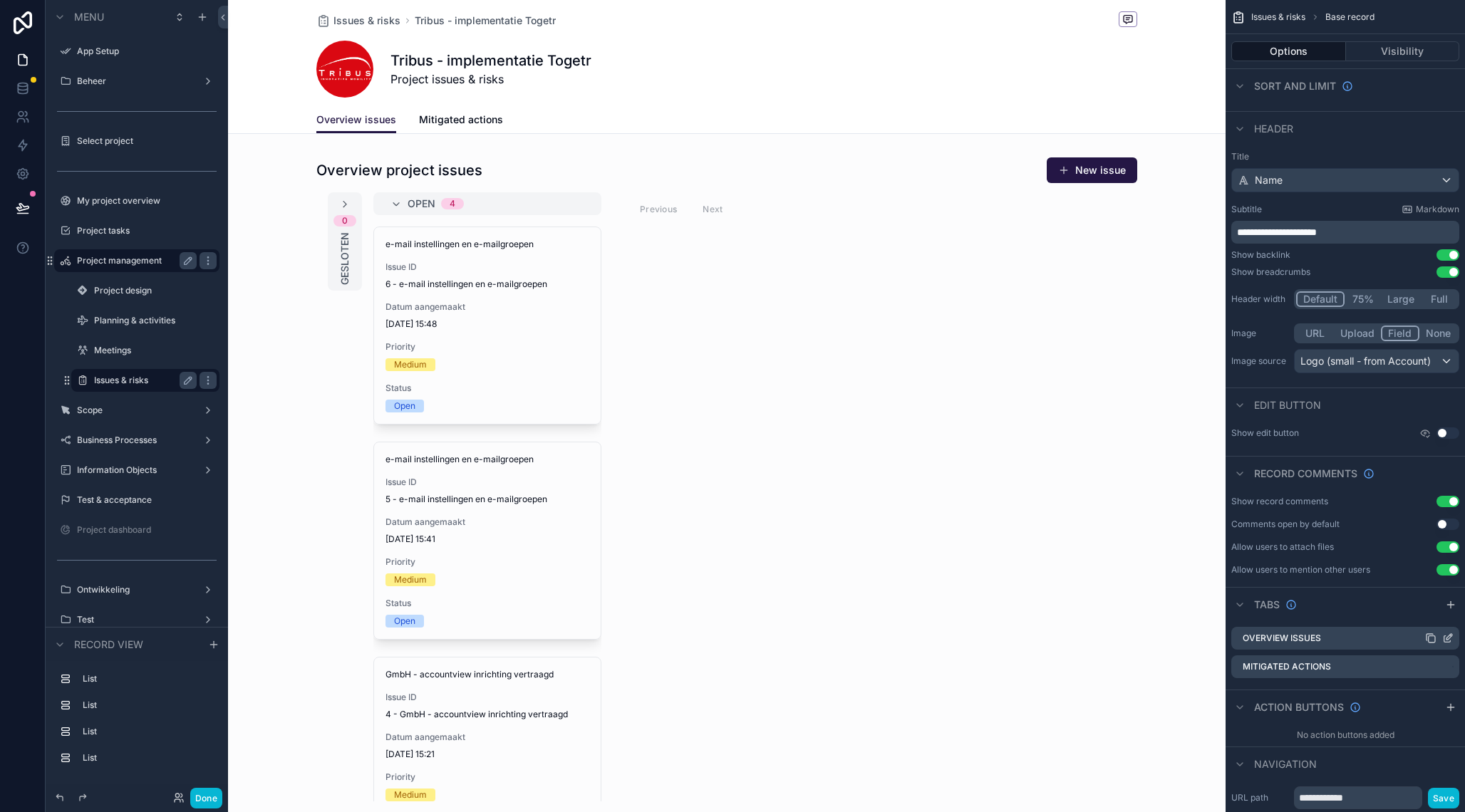
click at [1432, 639] on icon "scrollable content" at bounding box center [1429, 638] width 11 height 11
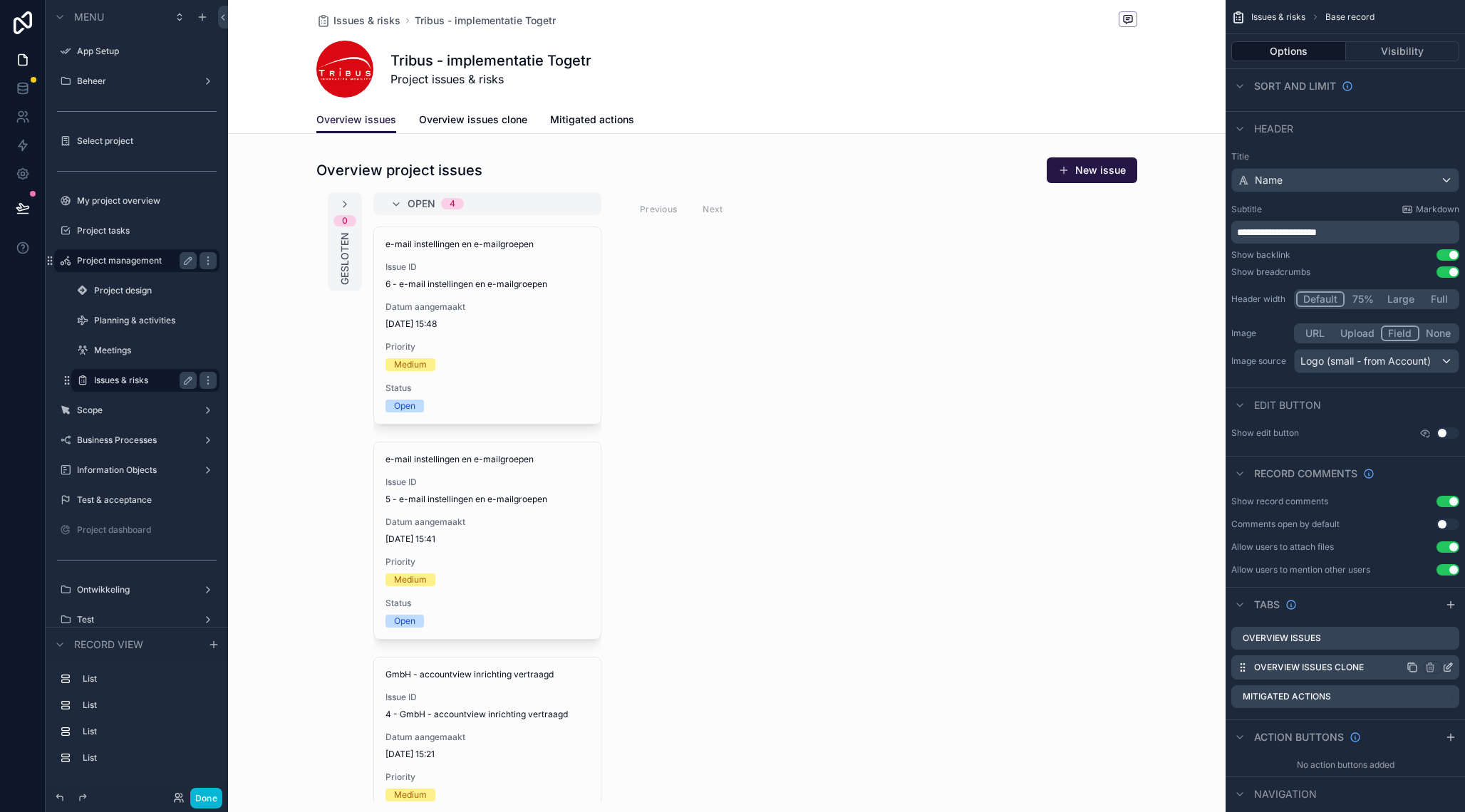
click at [1447, 669] on icon "scrollable content" at bounding box center [1449, 666] width 6 height 6
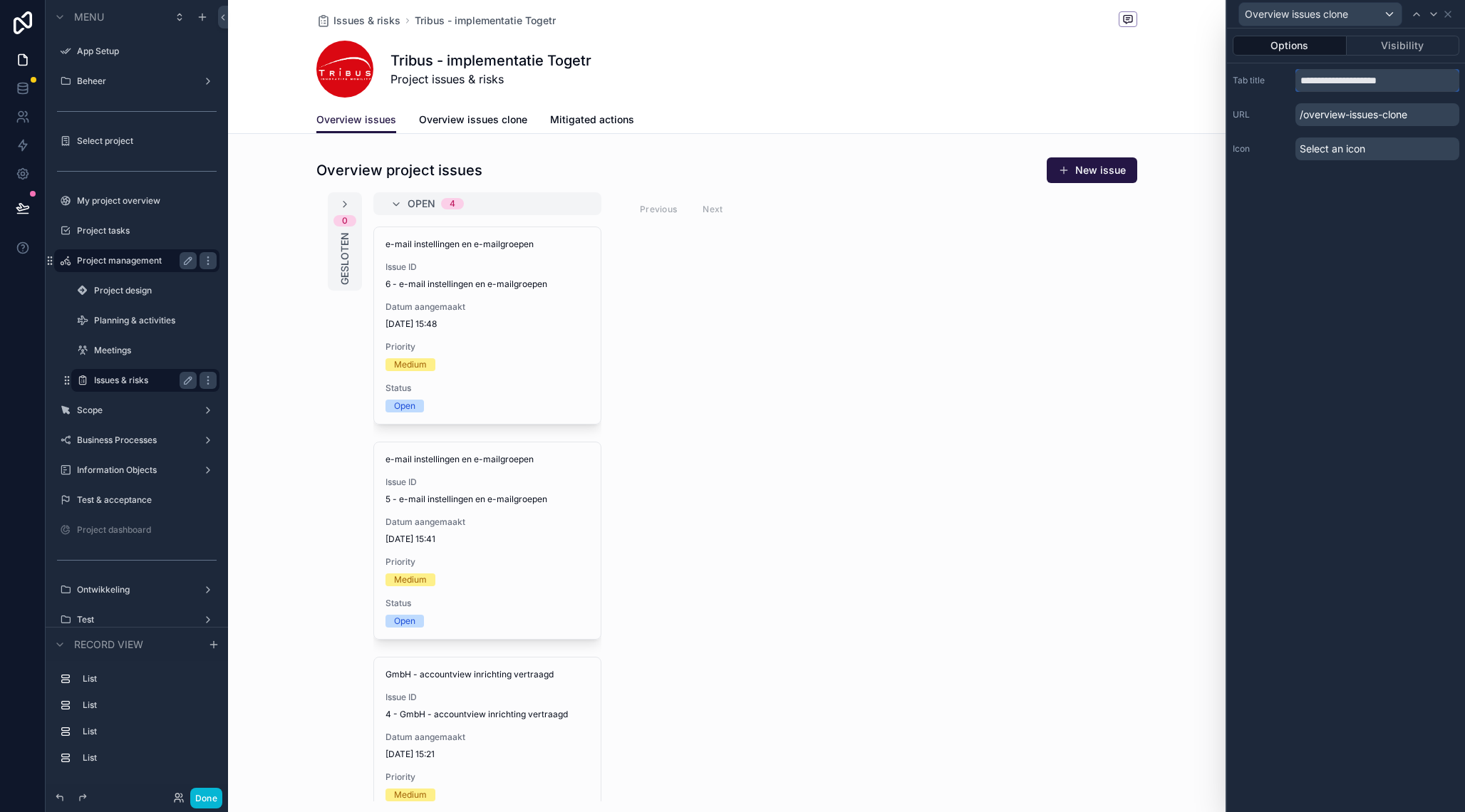
click at [1357, 84] on input "**********" at bounding box center [1376, 80] width 164 height 23
type input "**********"
click at [1450, 14] on icon at bounding box center [1447, 14] width 11 height 11
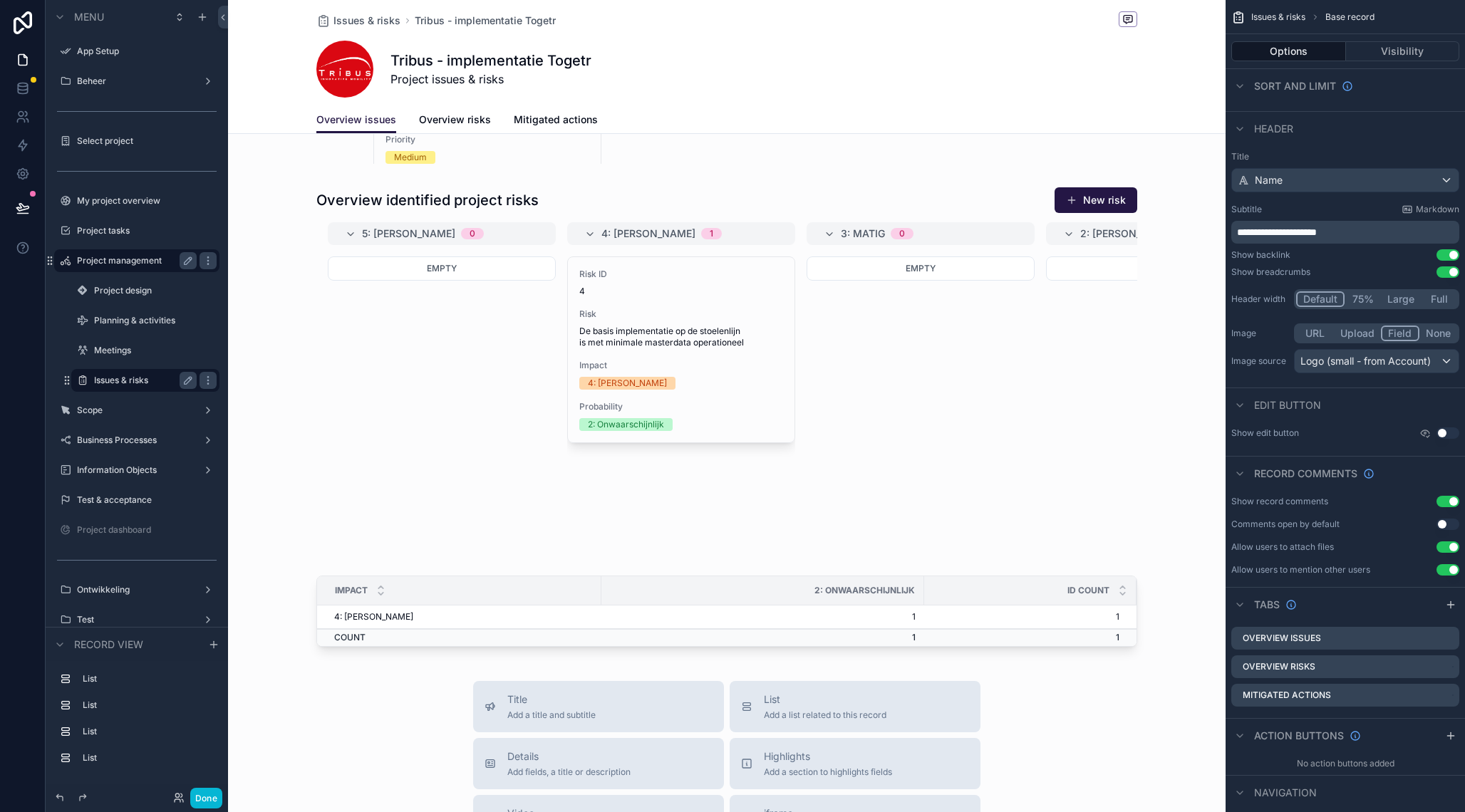
scroll to position [620, 0]
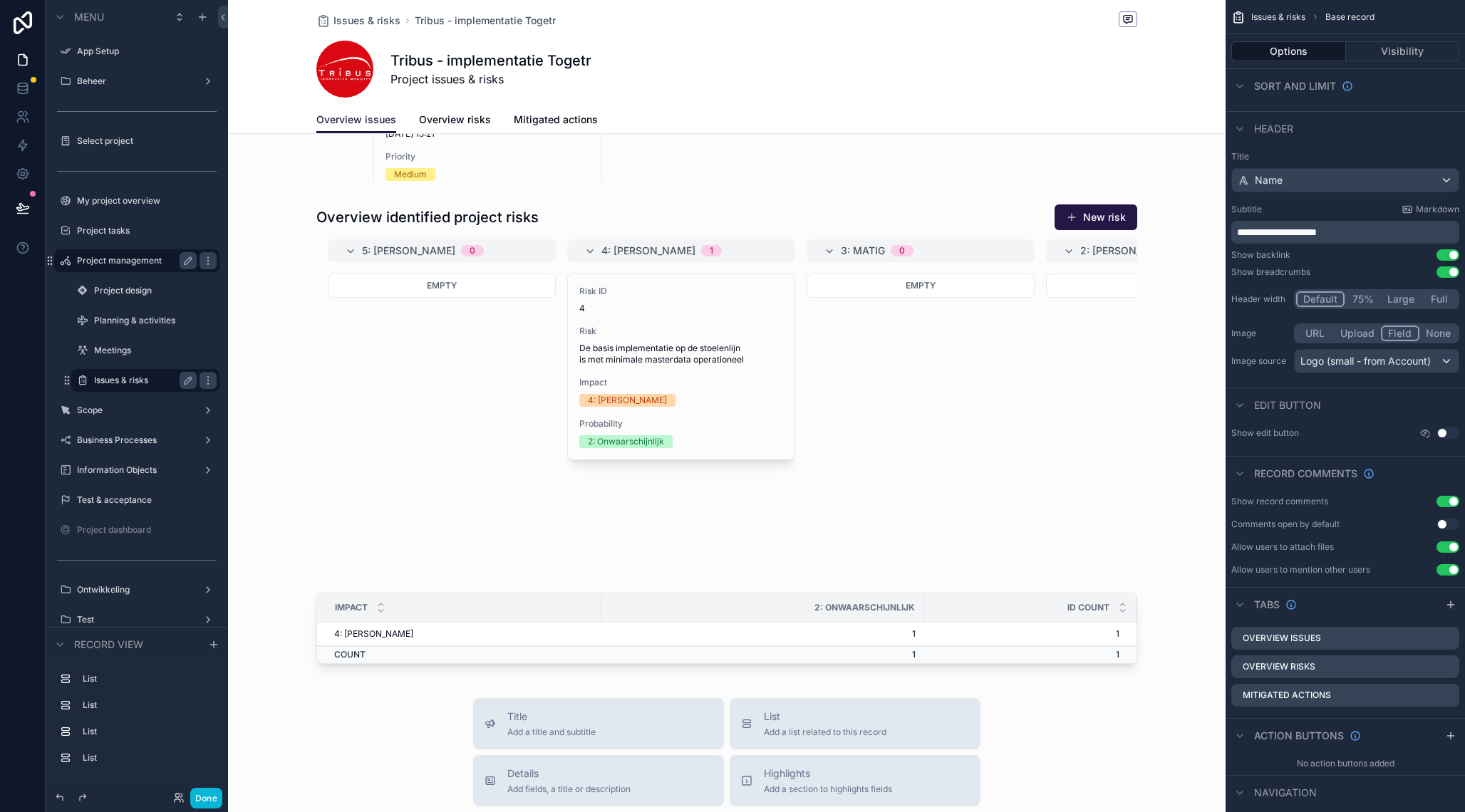
click at [844, 368] on div "scrollable content" at bounding box center [727, 349] width 997 height 1939
click at [844, 368] on div "scrollable content" at bounding box center [727, 375] width 997 height 354
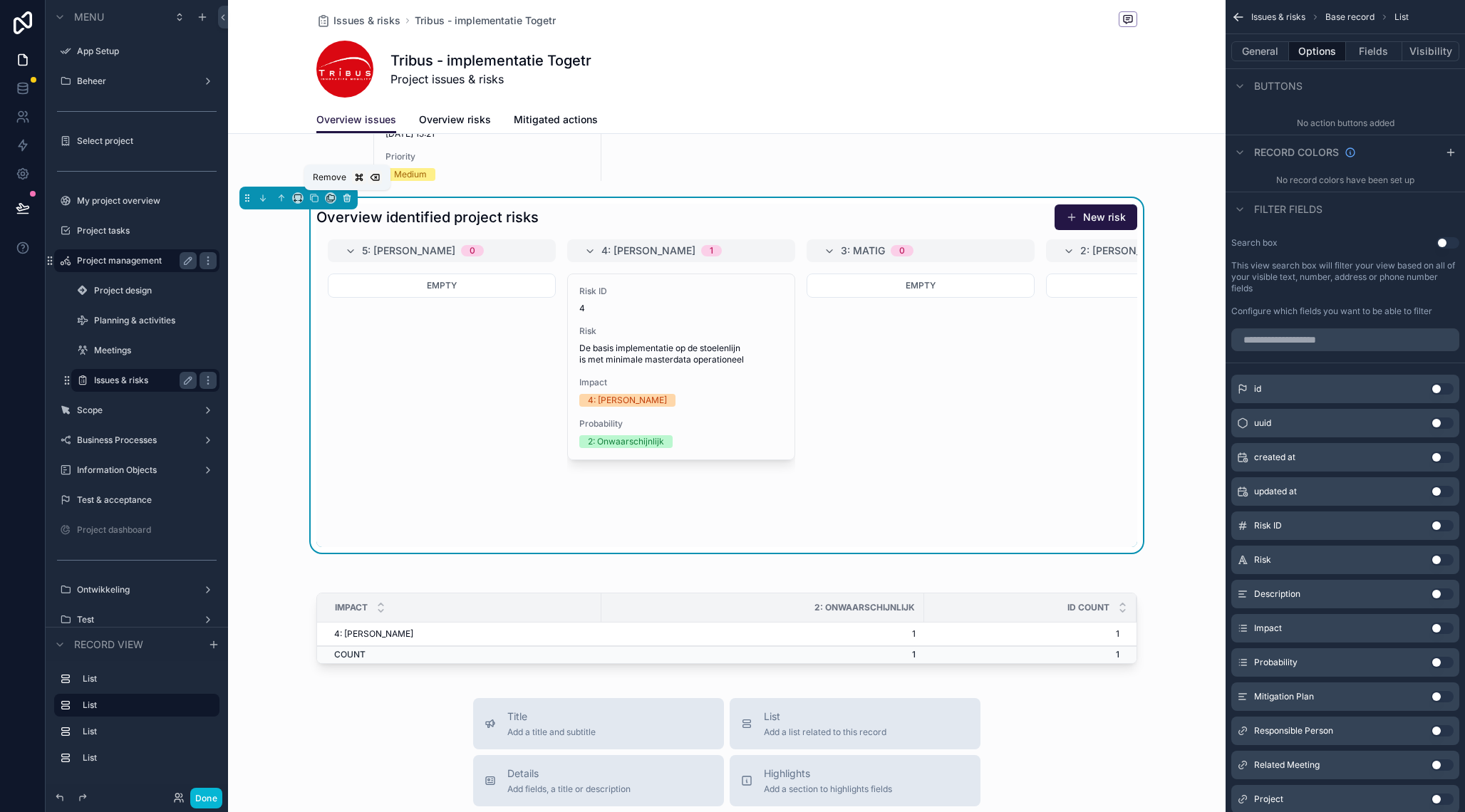
click at [344, 202] on icon "scrollable content" at bounding box center [347, 199] width 6 height 6
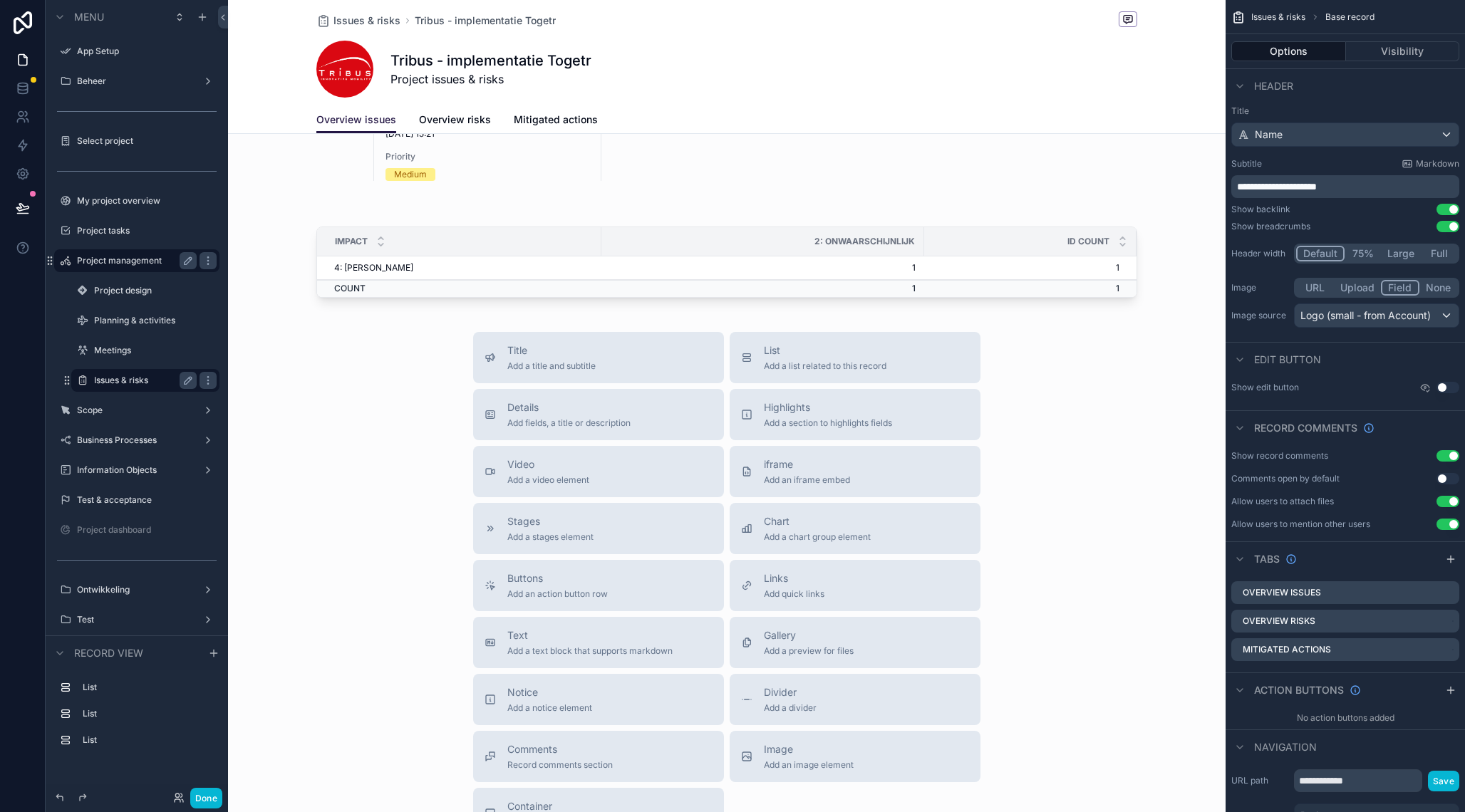
click at [438, 256] on div "scrollable content" at bounding box center [727, 166] width 997 height 1573
click at [452, 237] on div "Impact" at bounding box center [459, 241] width 283 height 27
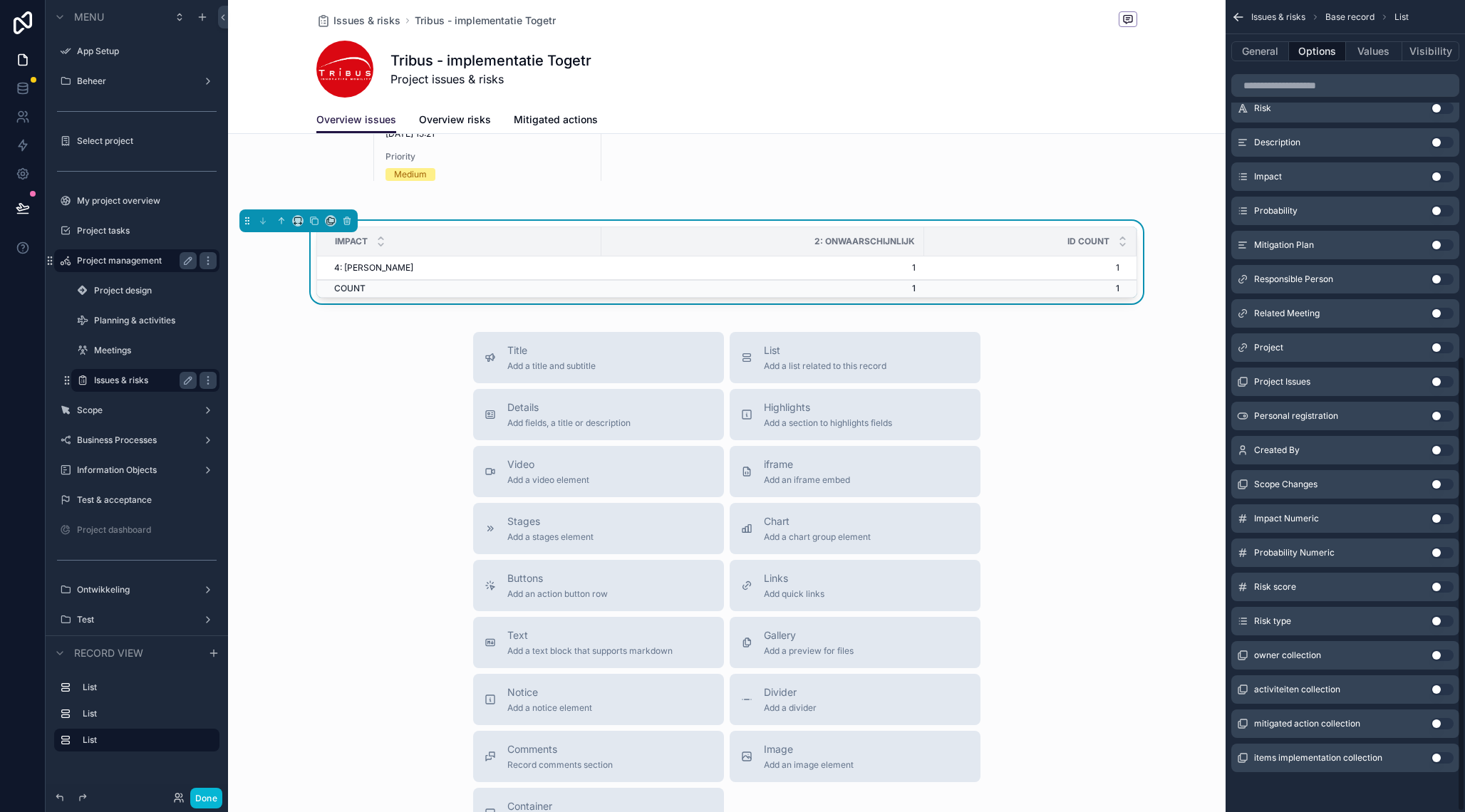
scroll to position [635, 0]
click at [347, 219] on icon "scrollable content" at bounding box center [347, 221] width 10 height 10
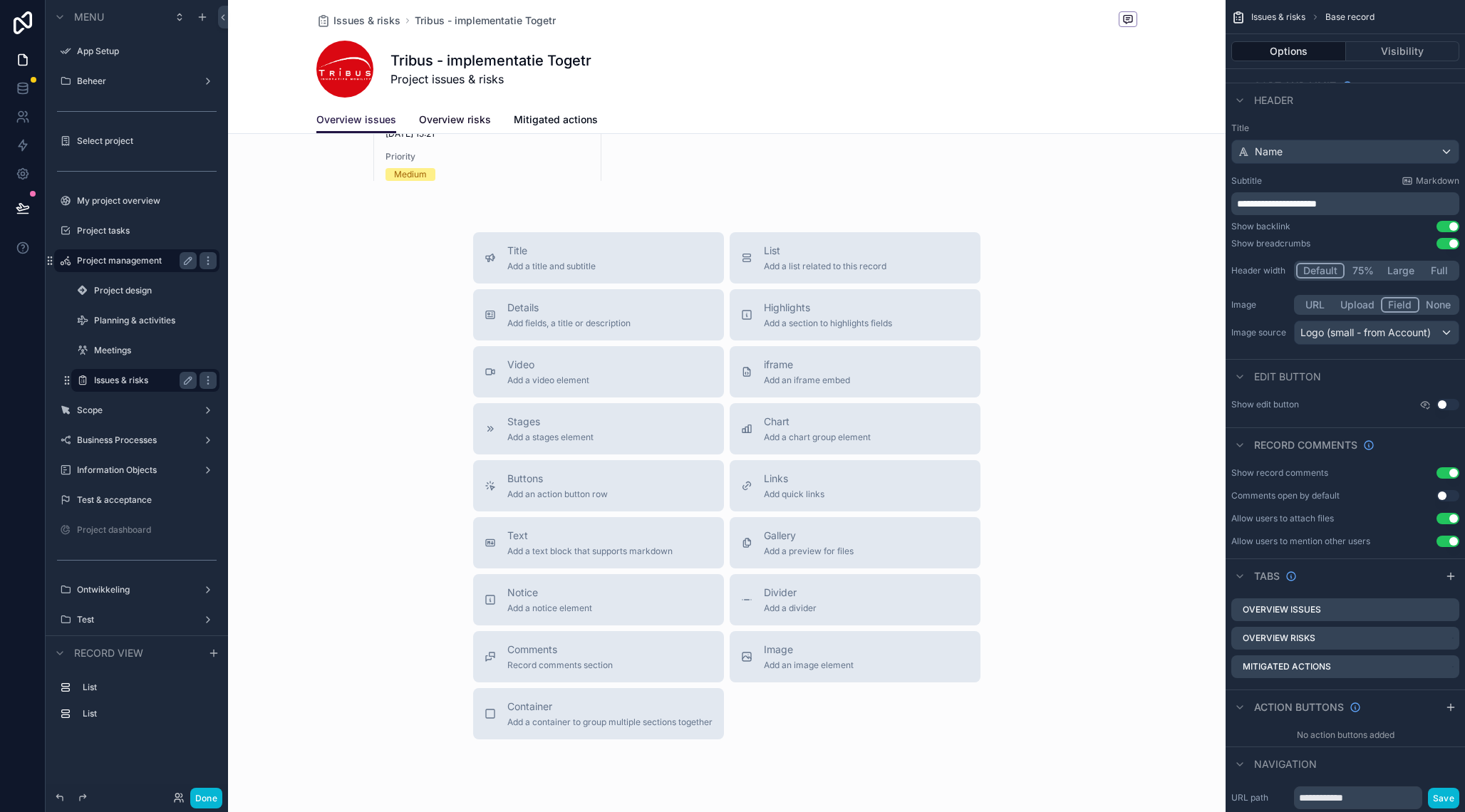
click at [453, 117] on span "Overview risks" at bounding box center [455, 119] width 72 height 14
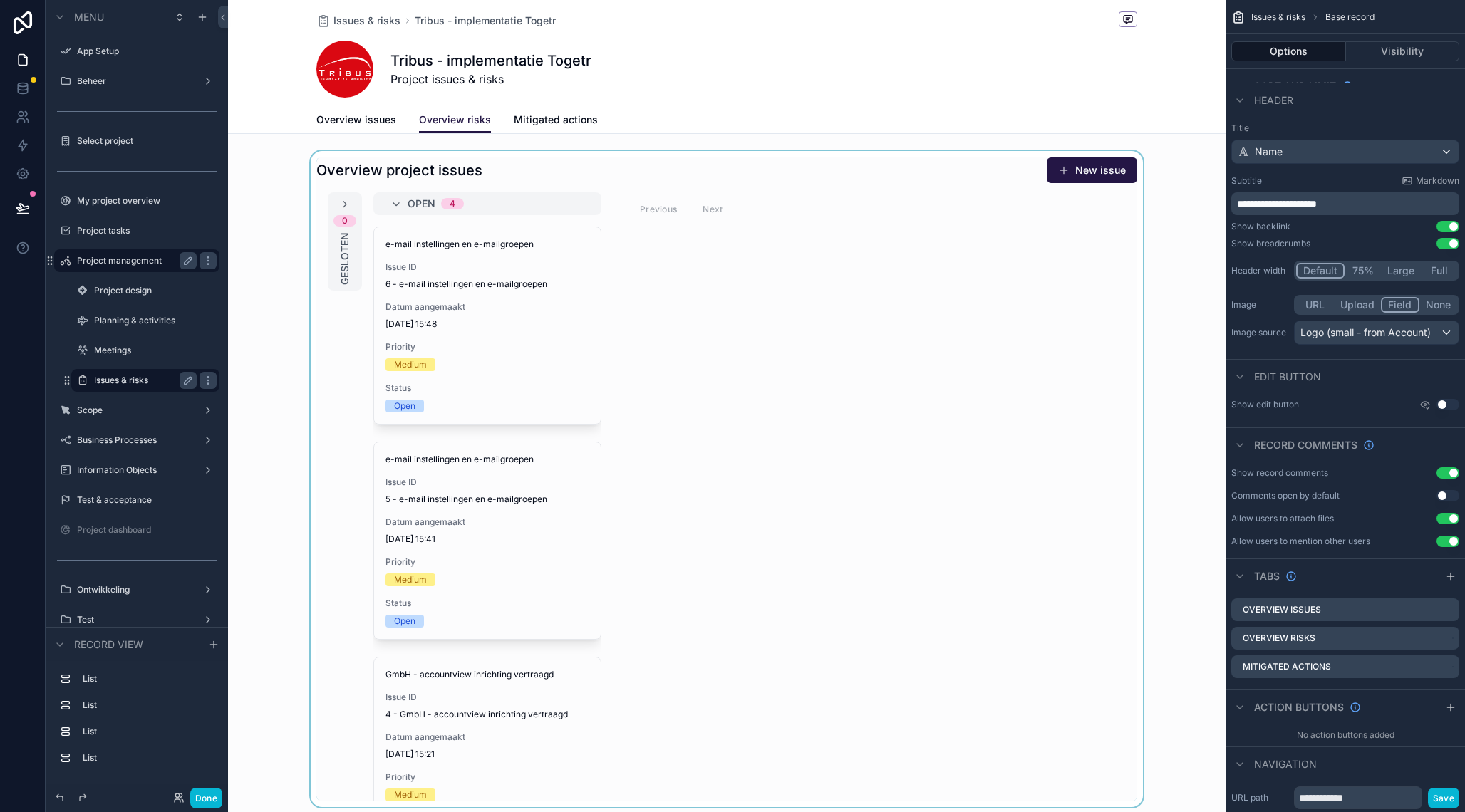
click at [696, 247] on div "scrollable content" at bounding box center [727, 479] width 997 height 656
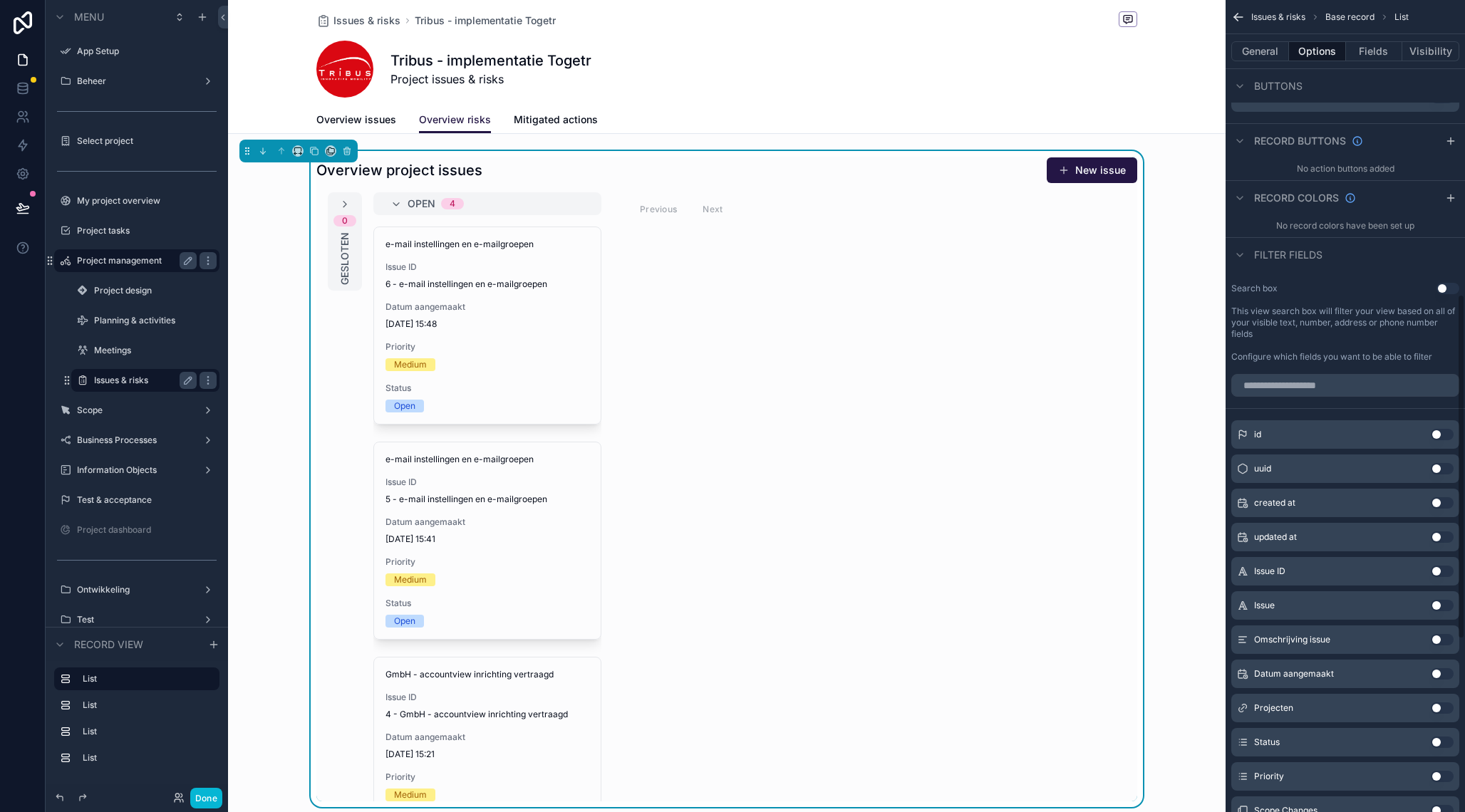
scroll to position [693, 0]
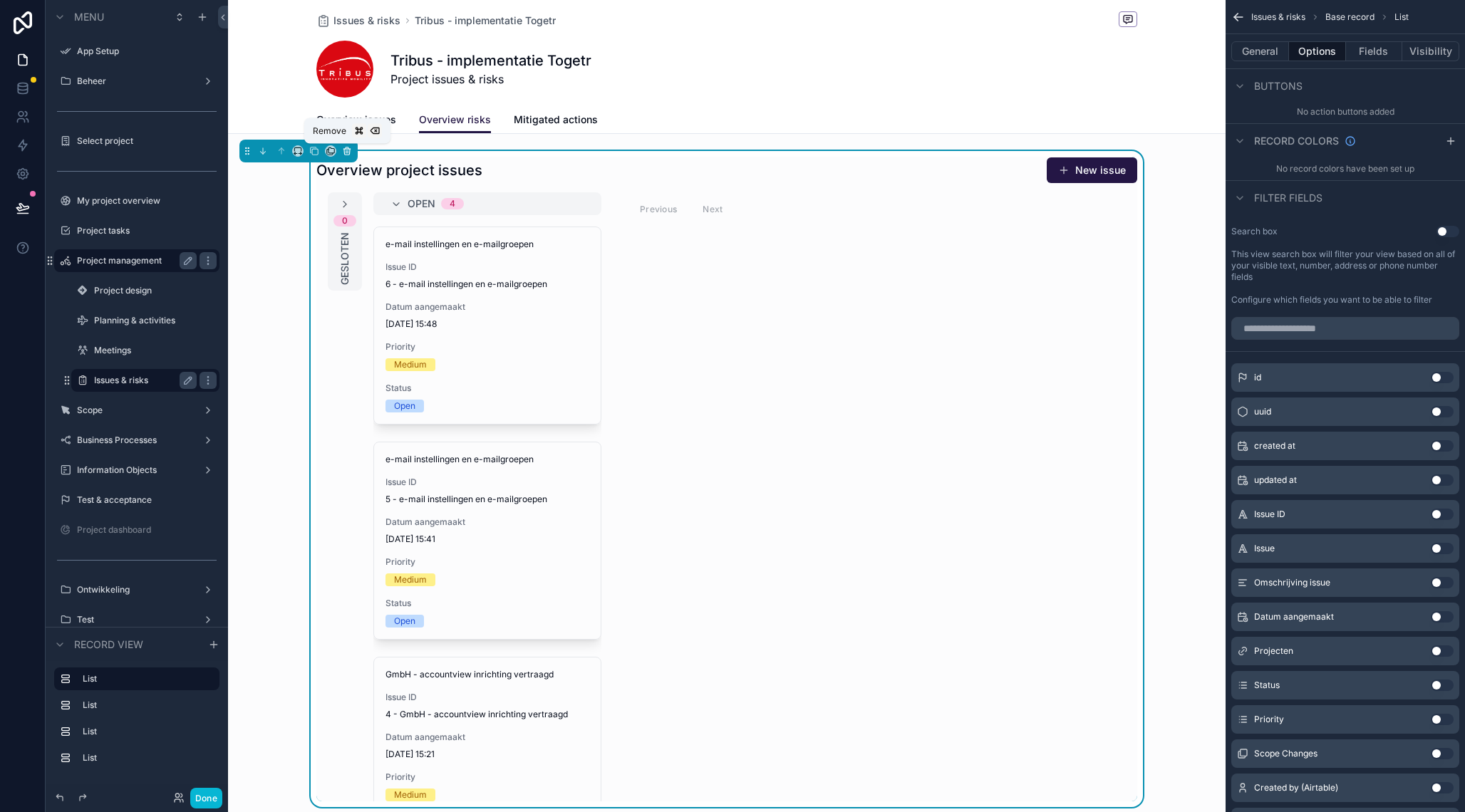
click at [347, 151] on icon "scrollable content" at bounding box center [347, 151] width 10 height 10
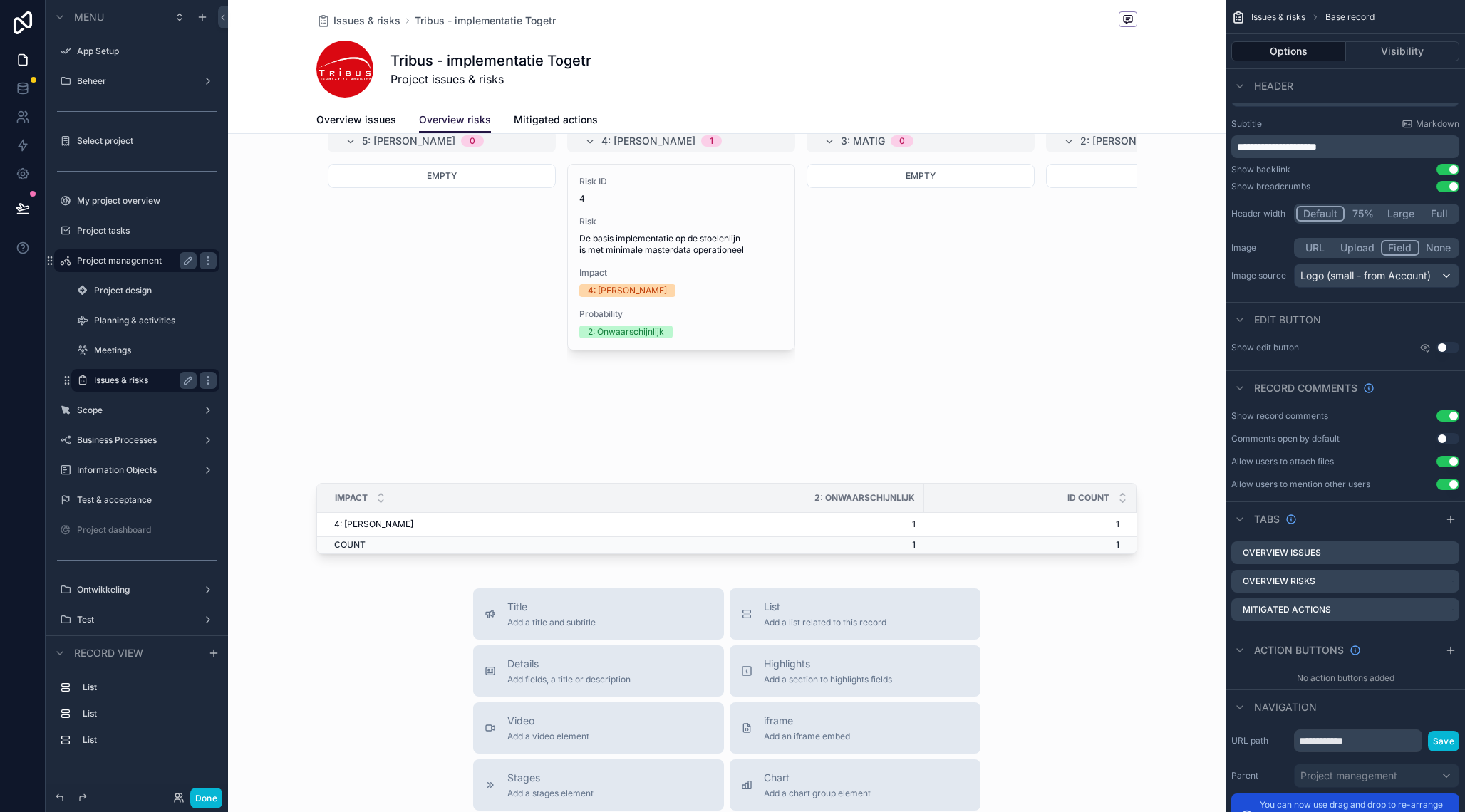
scroll to position [60, 0]
click at [495, 500] on div "scrollable content" at bounding box center [727, 576] width 997 height 1272
click at [735, 498] on div "2: Onwaarschijnlijk" at bounding box center [762, 501] width 321 height 23
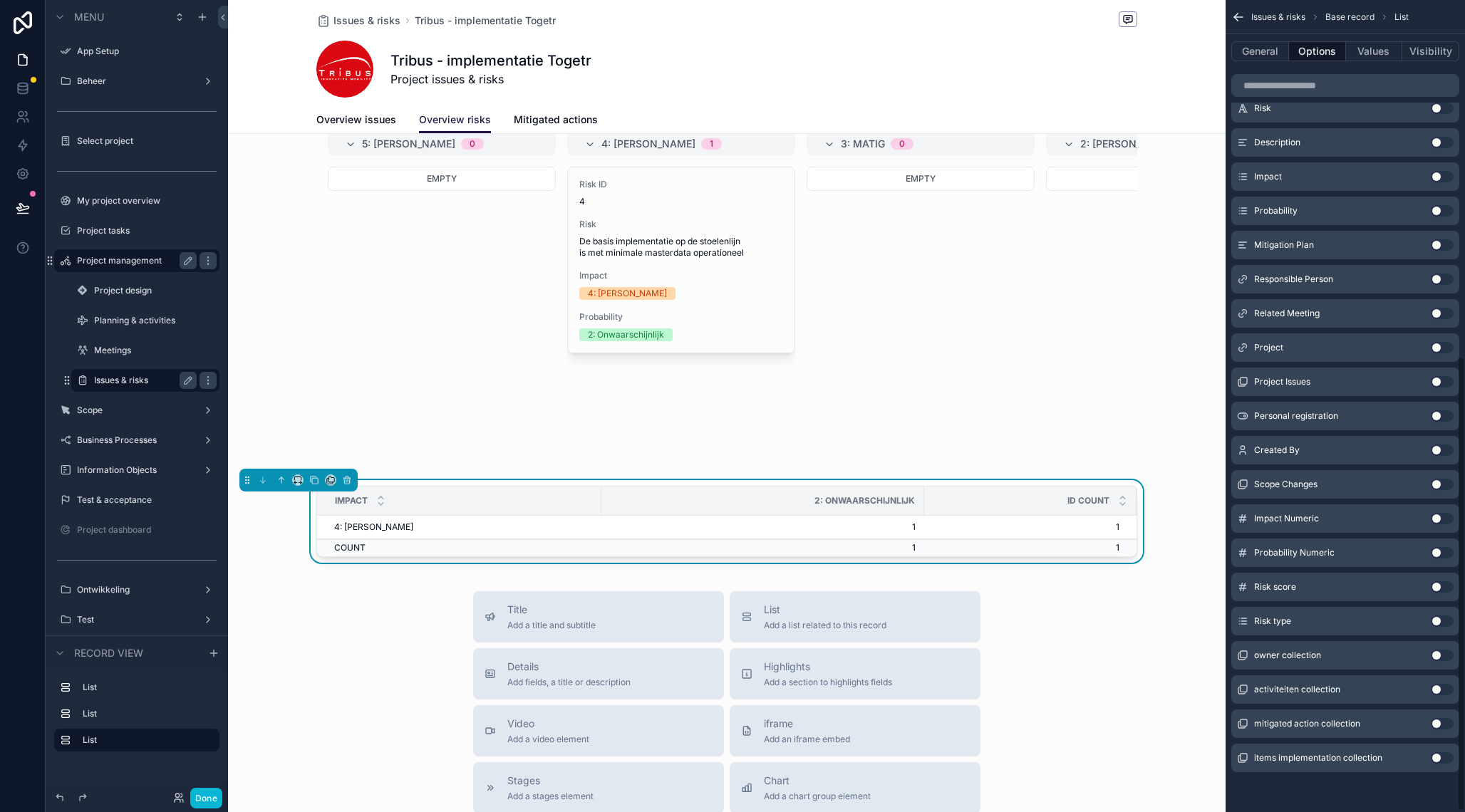
scroll to position [635, 0]
click at [285, 478] on icon "scrollable content" at bounding box center [282, 480] width 10 height 10
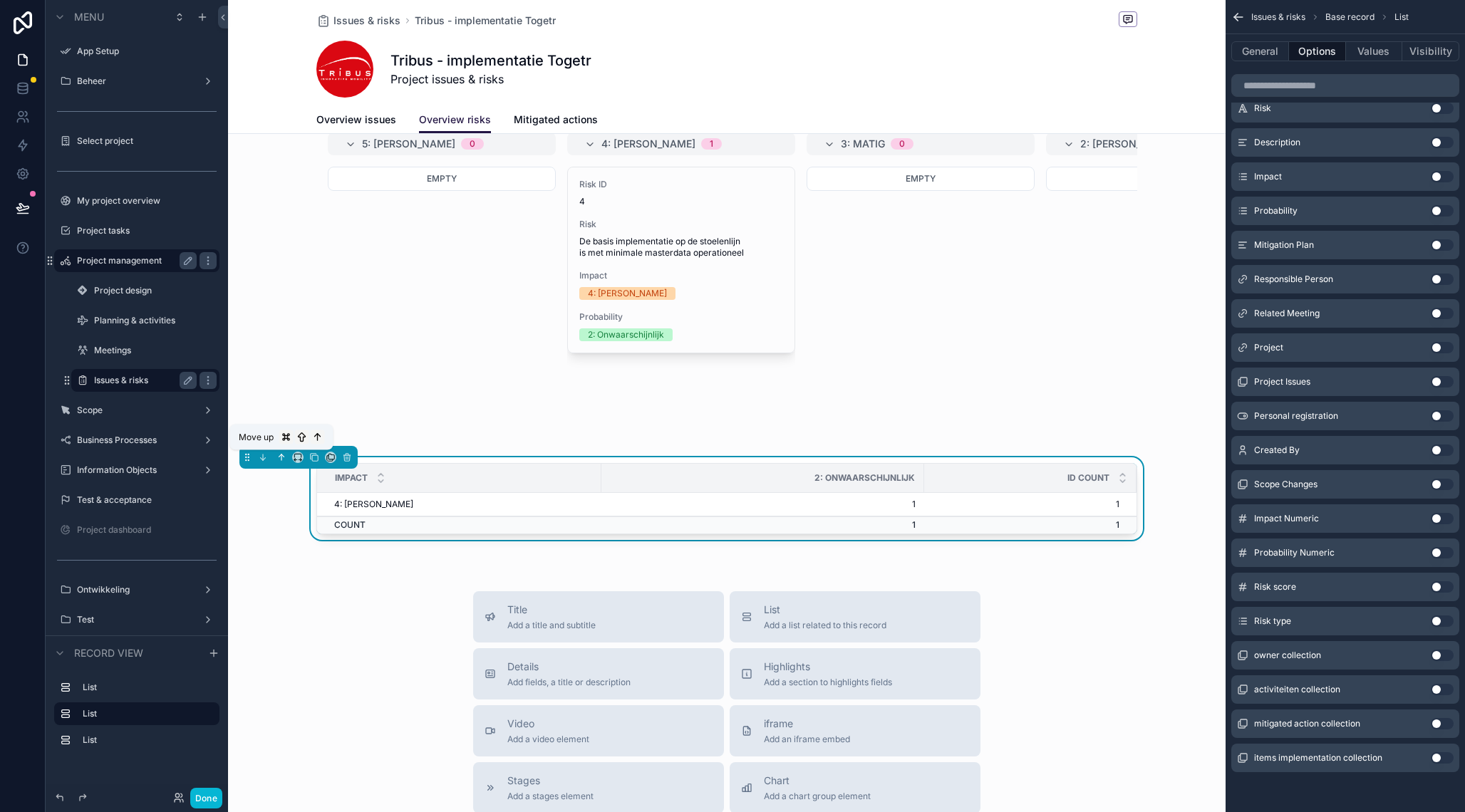
click at [285, 452] on button "scrollable content" at bounding box center [282, 458] width 16 height 16
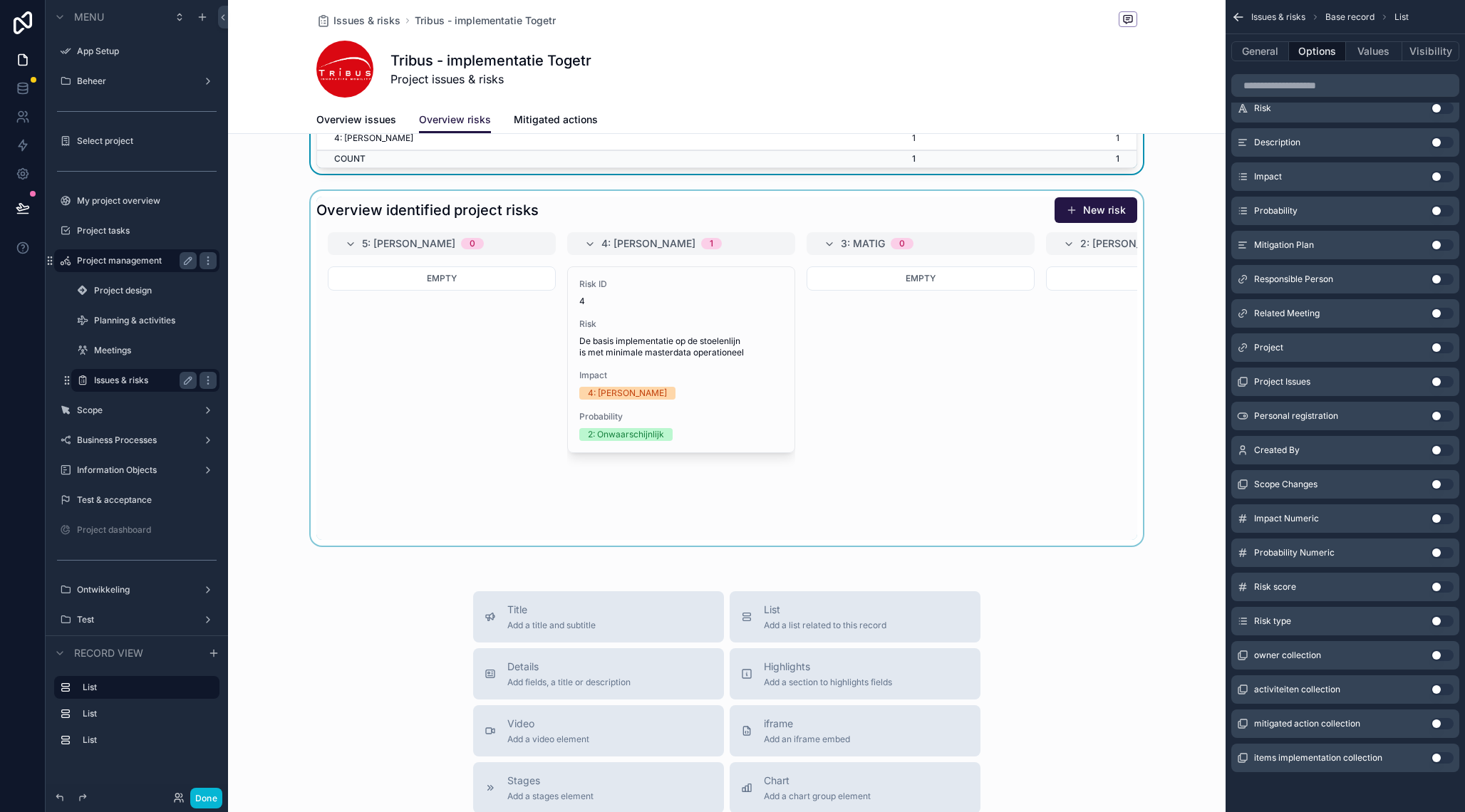
scroll to position [0, 0]
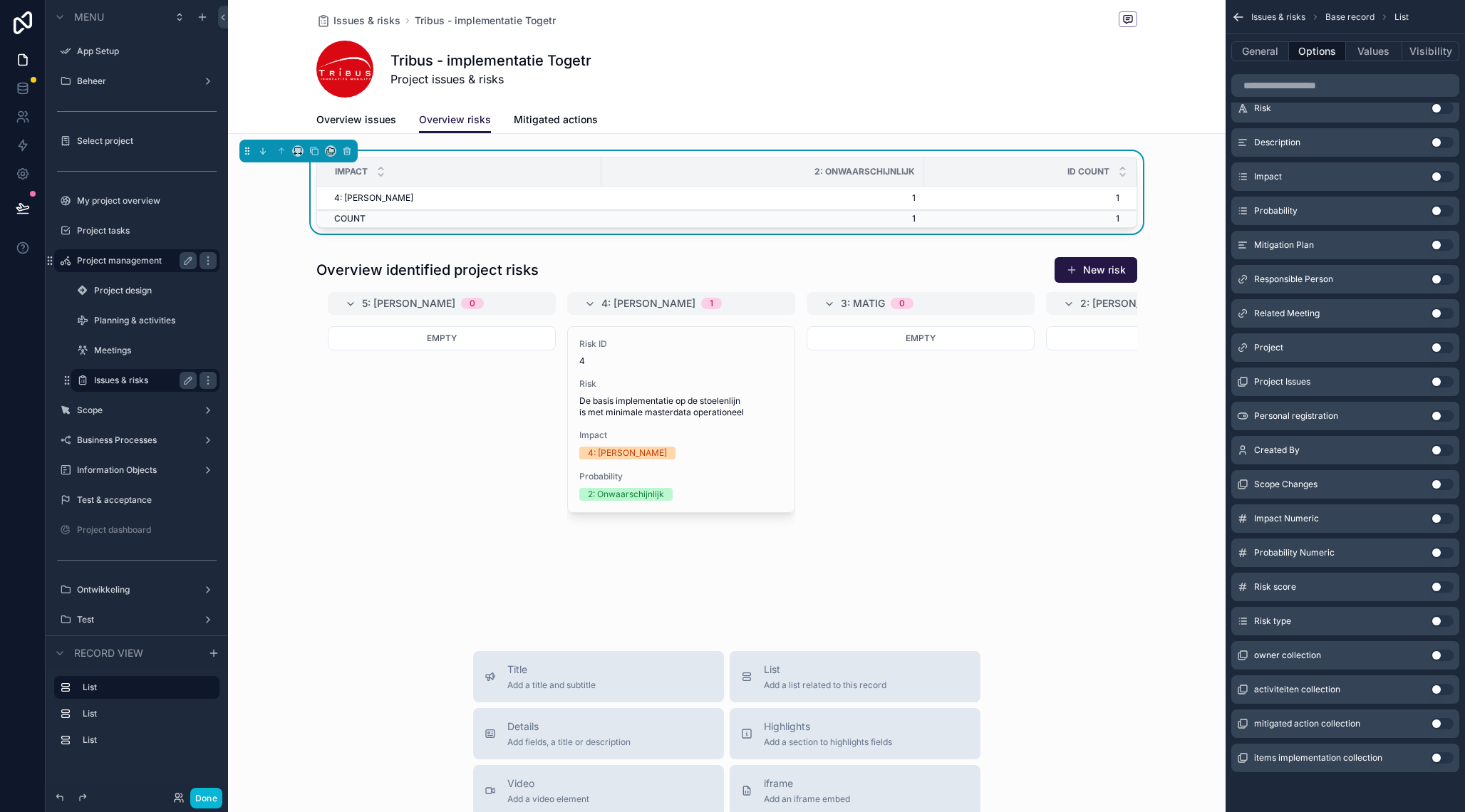
click at [900, 170] on div "2: Onwaarschijnlijk" at bounding box center [762, 171] width 321 height 23
click at [1266, 54] on button "General" at bounding box center [1260, 52] width 58 height 20
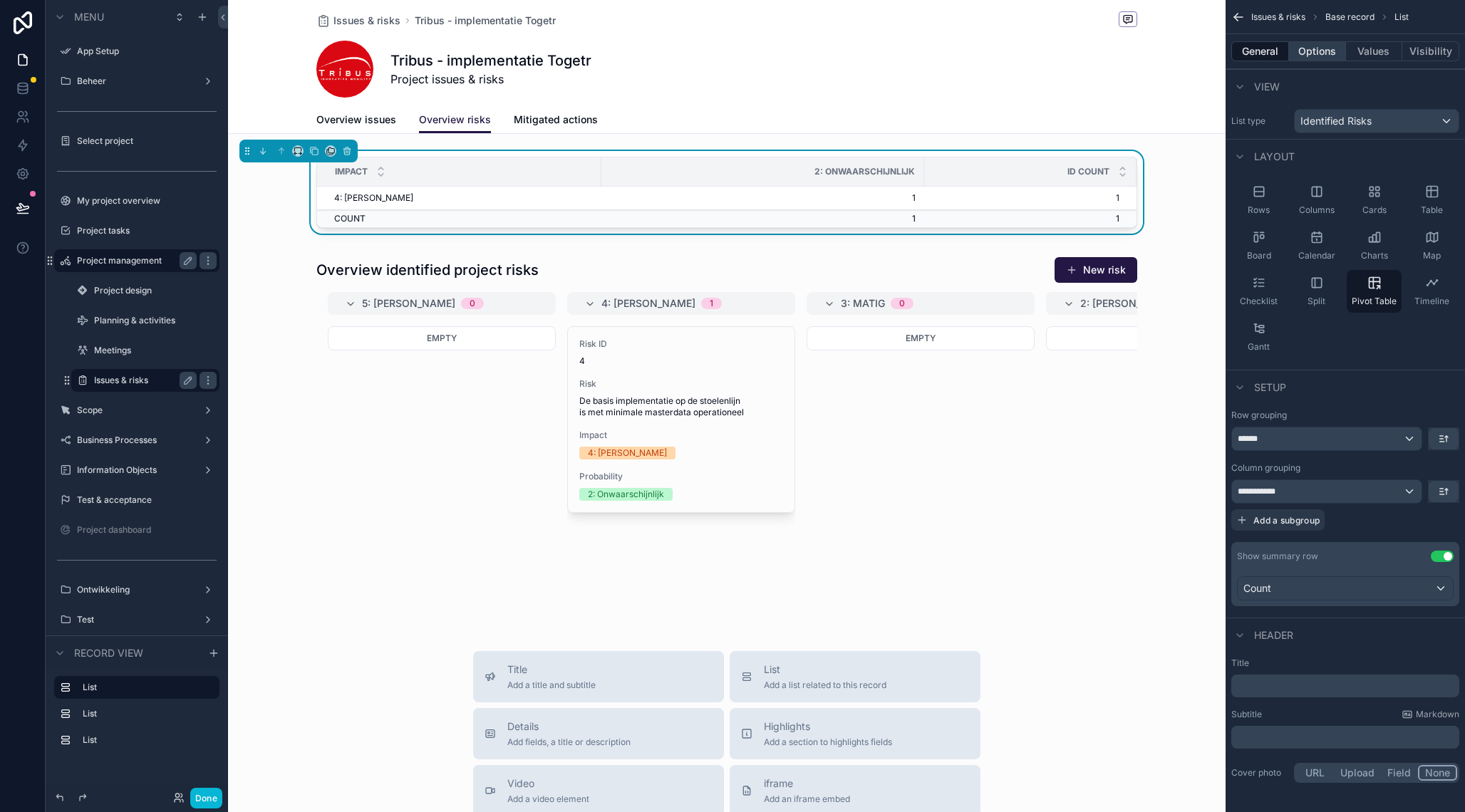
click at [1328, 57] on button "Options" at bounding box center [1317, 52] width 57 height 20
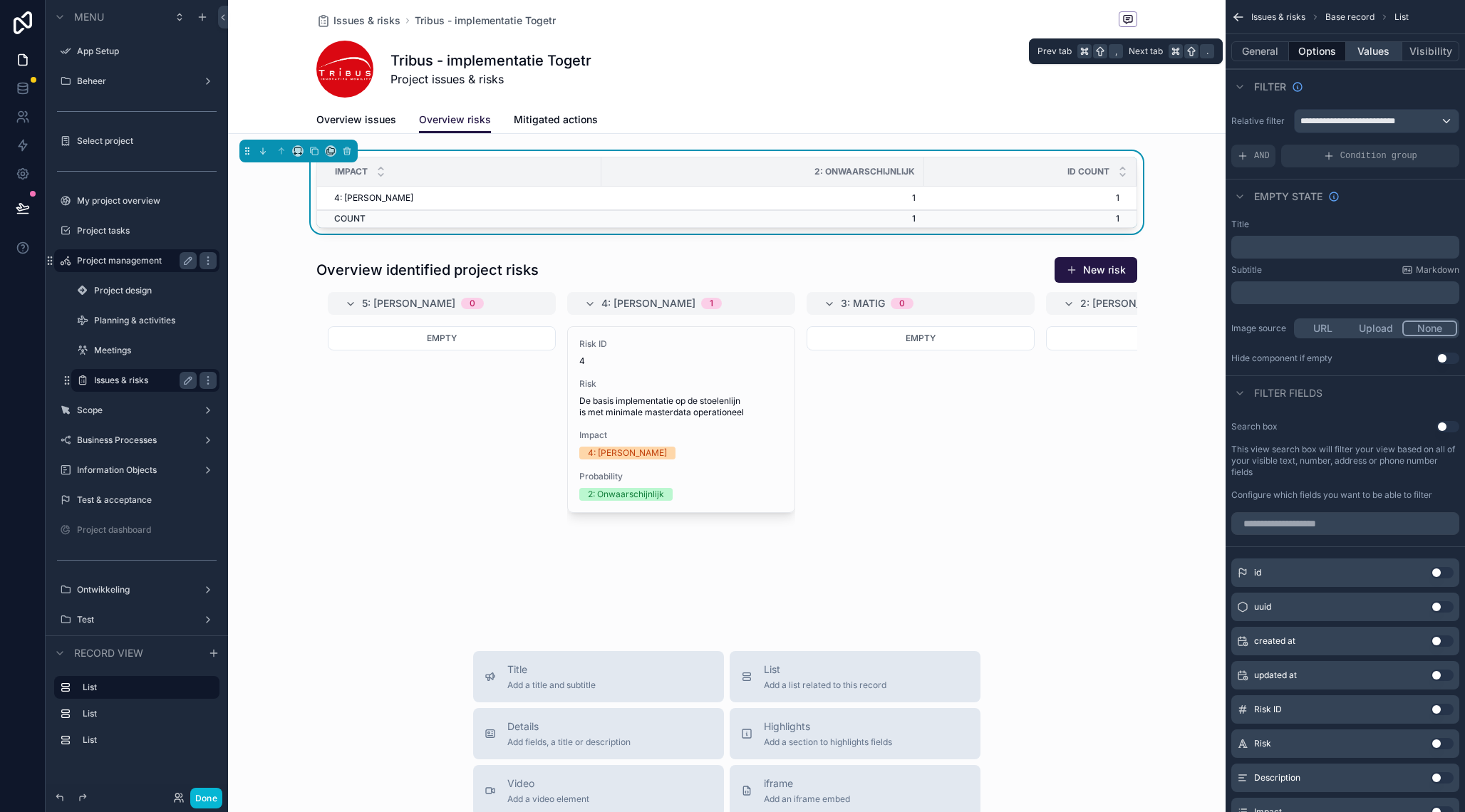
click at [1398, 54] on button "Values" at bounding box center [1373, 52] width 57 height 20
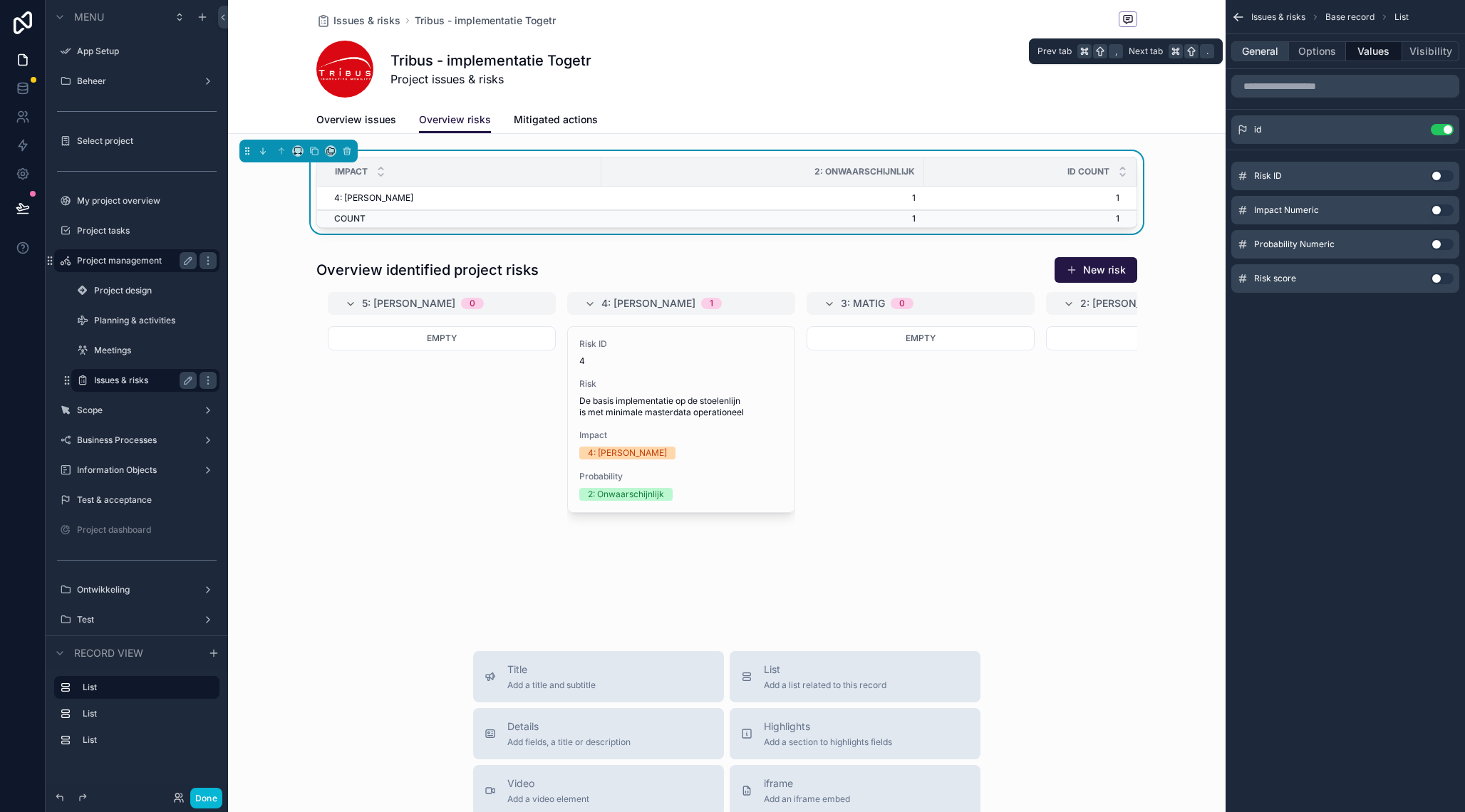
click at [1263, 46] on button "General" at bounding box center [1260, 52] width 58 height 20
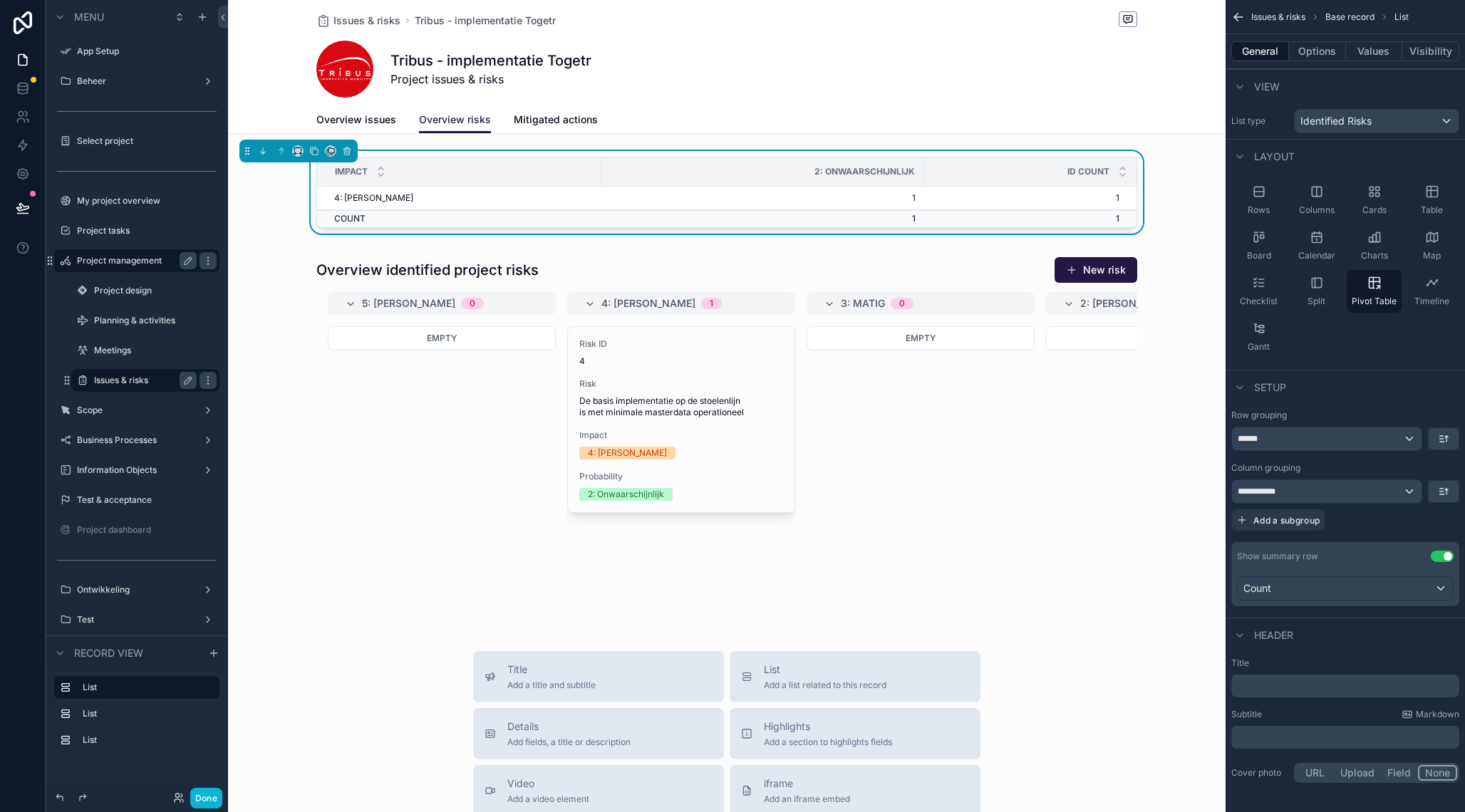
click at [881, 196] on td "1" at bounding box center [762, 199] width 322 height 24
click at [893, 197] on td "1" at bounding box center [762, 199] width 322 height 24
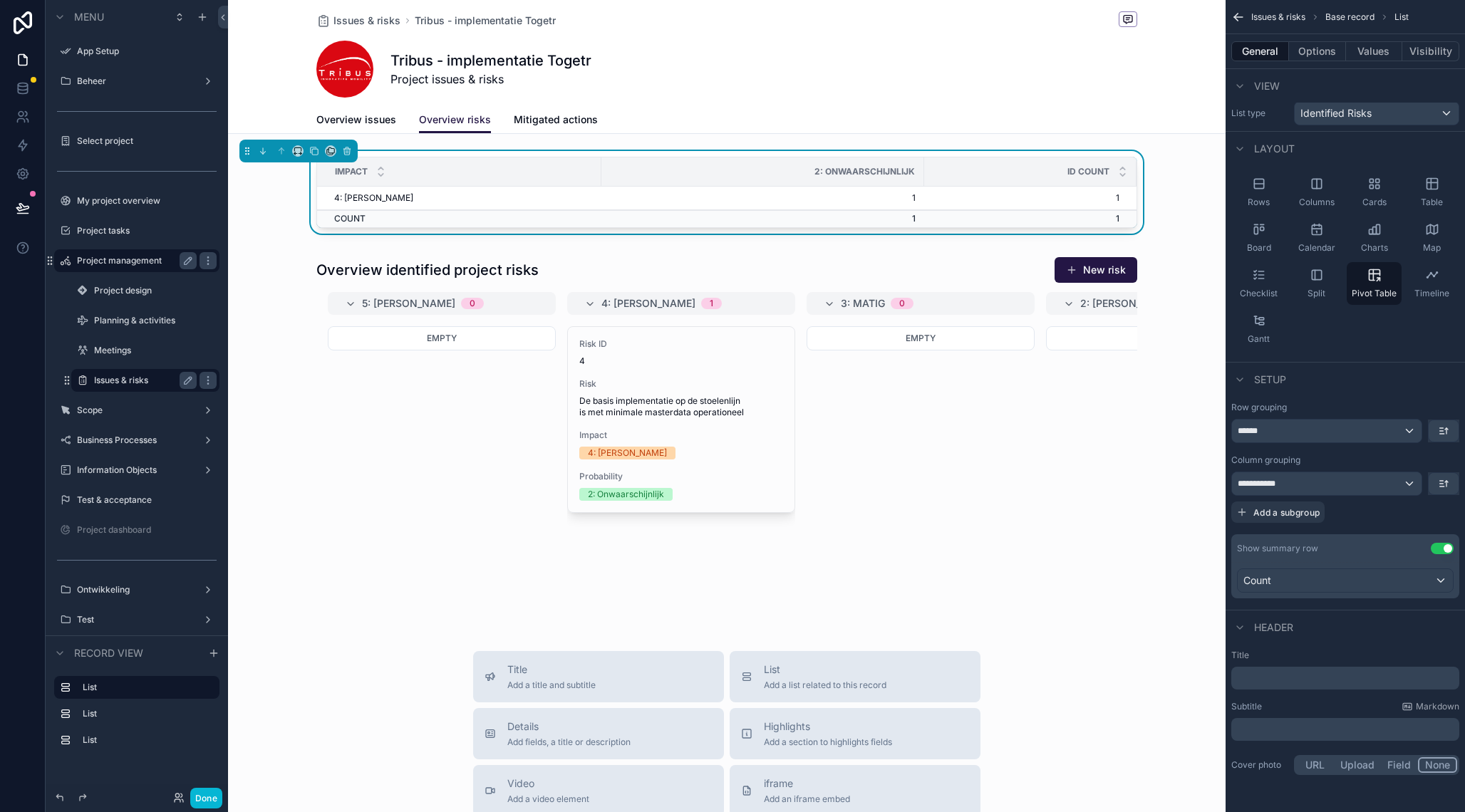
click at [1326, 673] on p "﻿" at bounding box center [1346, 678] width 219 height 14
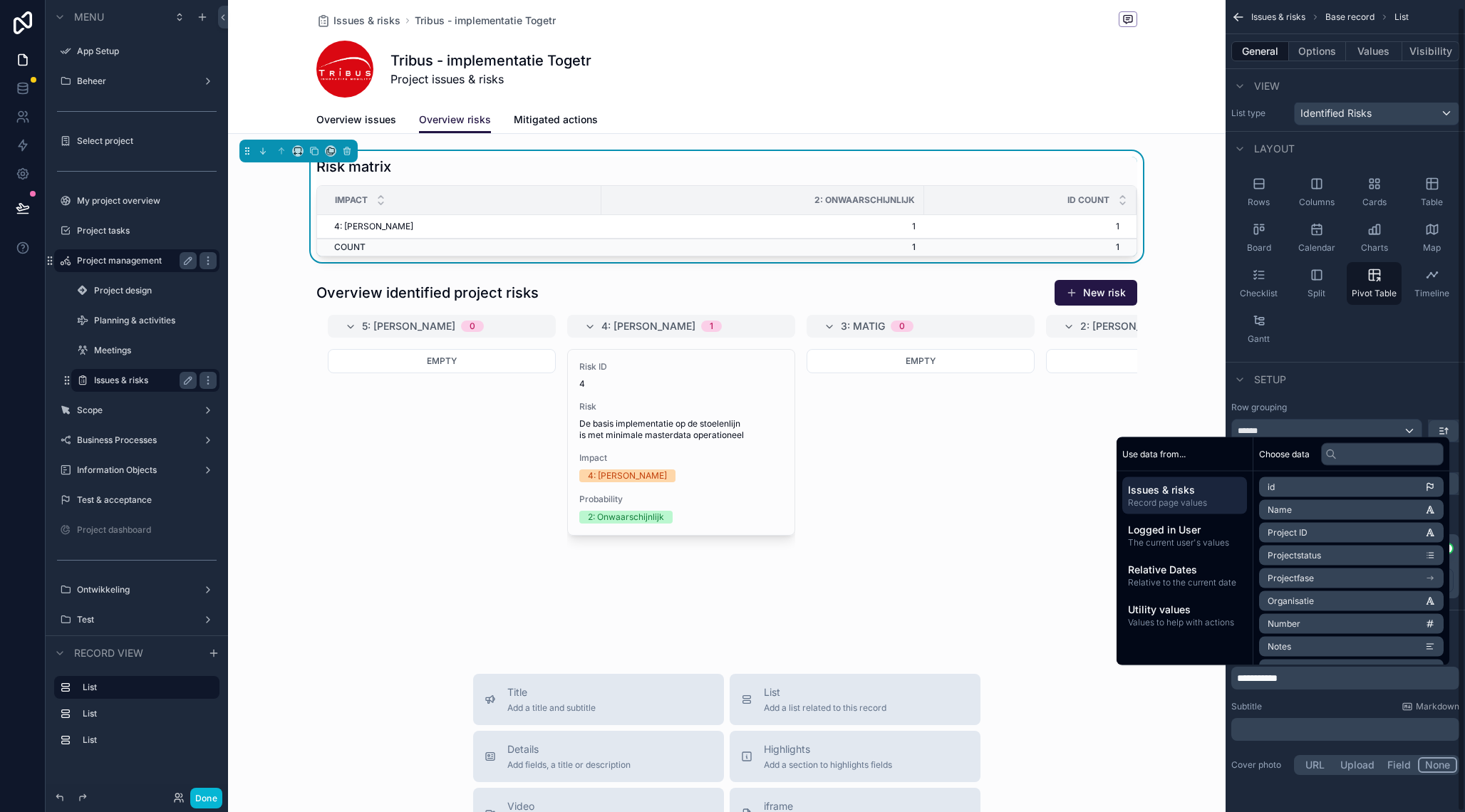
click at [1295, 729] on p "﻿" at bounding box center [1346, 729] width 219 height 14
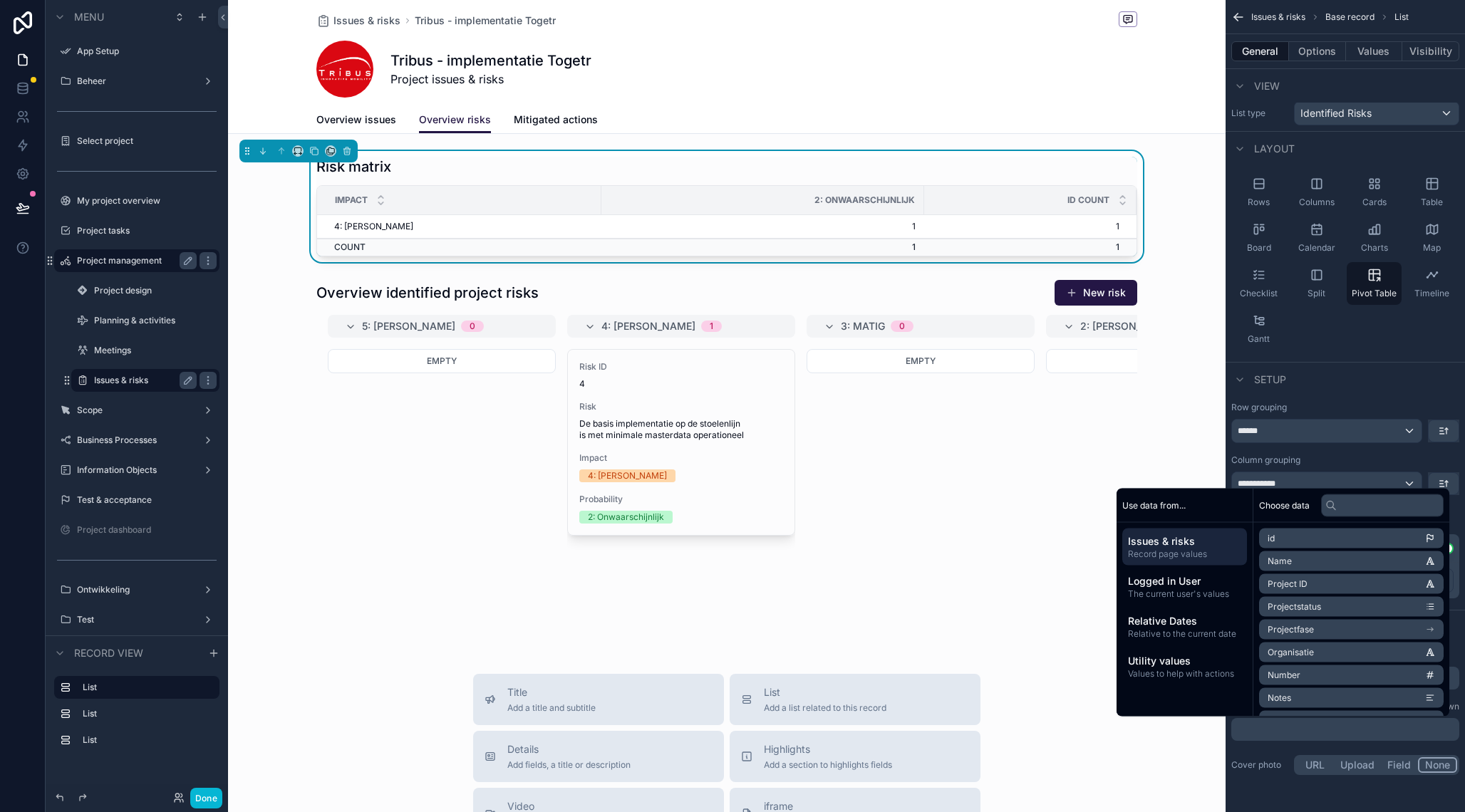
click at [1265, 780] on div "**********" at bounding box center [1345, 713] width 239 height 139
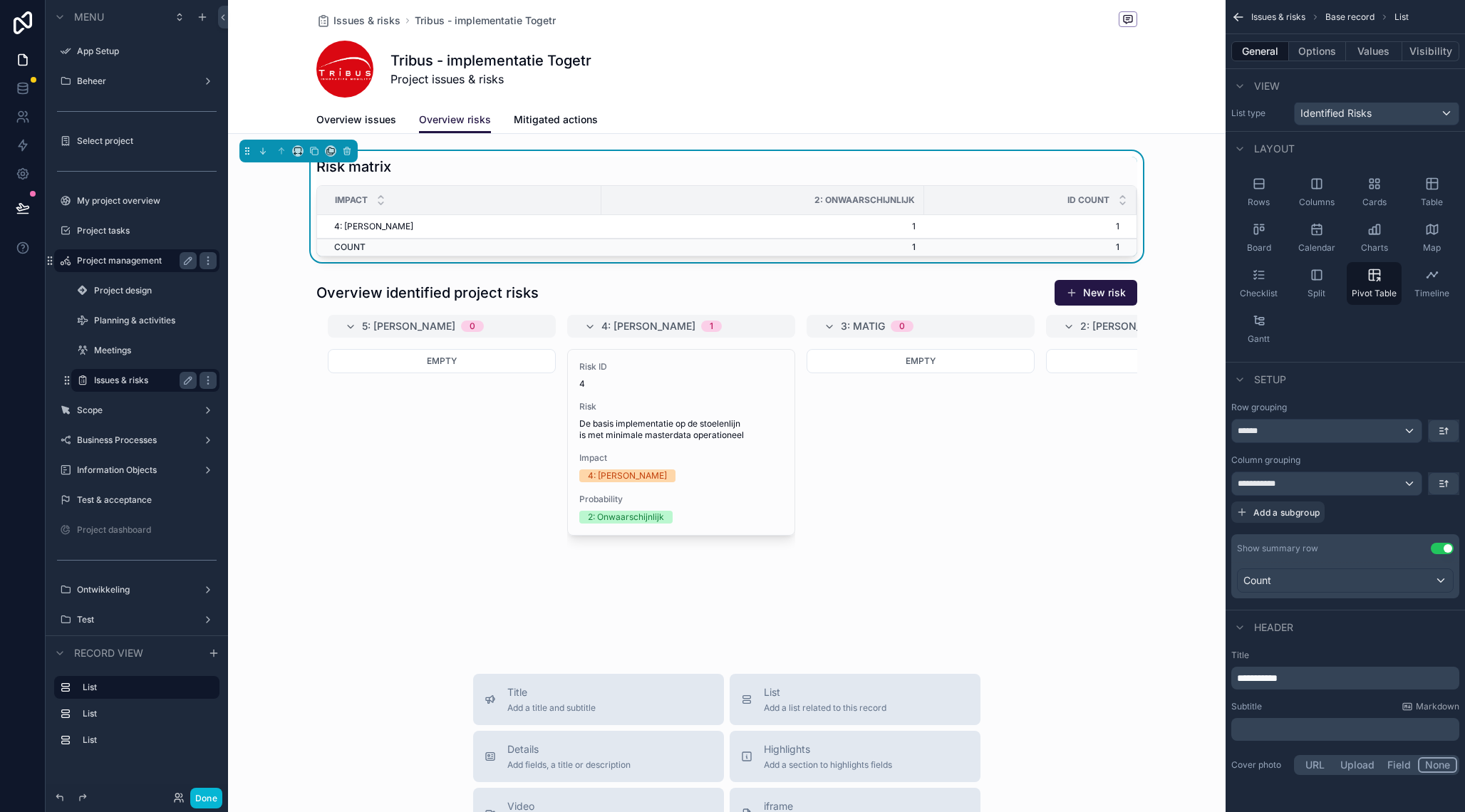
click at [773, 154] on div "Risk matrix Impact 2: Onwaarschijnlijk id COUNT 4: Groot 1 1 COUNT 1 1" at bounding box center [727, 207] width 997 height 111
click at [1055, 453] on div "scrollable content" at bounding box center [727, 451] width 997 height 354
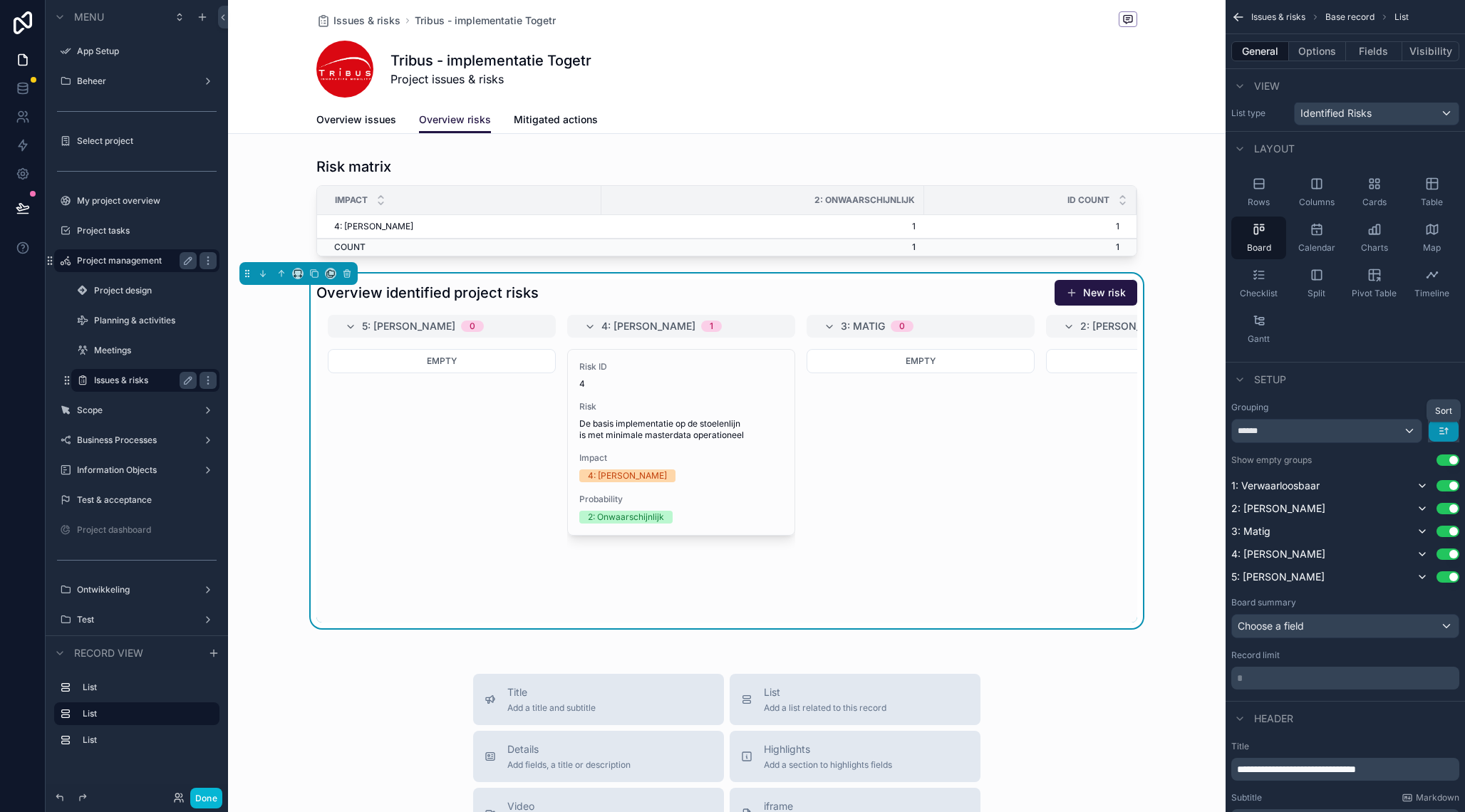
click at [1444, 427] on icon "scrollable content" at bounding box center [1442, 430] width 11 height 11
click at [1422, 483] on span "Last -> First" at bounding box center [1416, 490] width 55 height 17
click at [982, 295] on div "Overview identified project risks New risk" at bounding box center [727, 293] width 821 height 27
click at [1442, 427] on icon "scrollable content" at bounding box center [1442, 430] width 11 height 11
click at [1419, 459] on span "First -> Last" at bounding box center [1416, 463] width 55 height 17
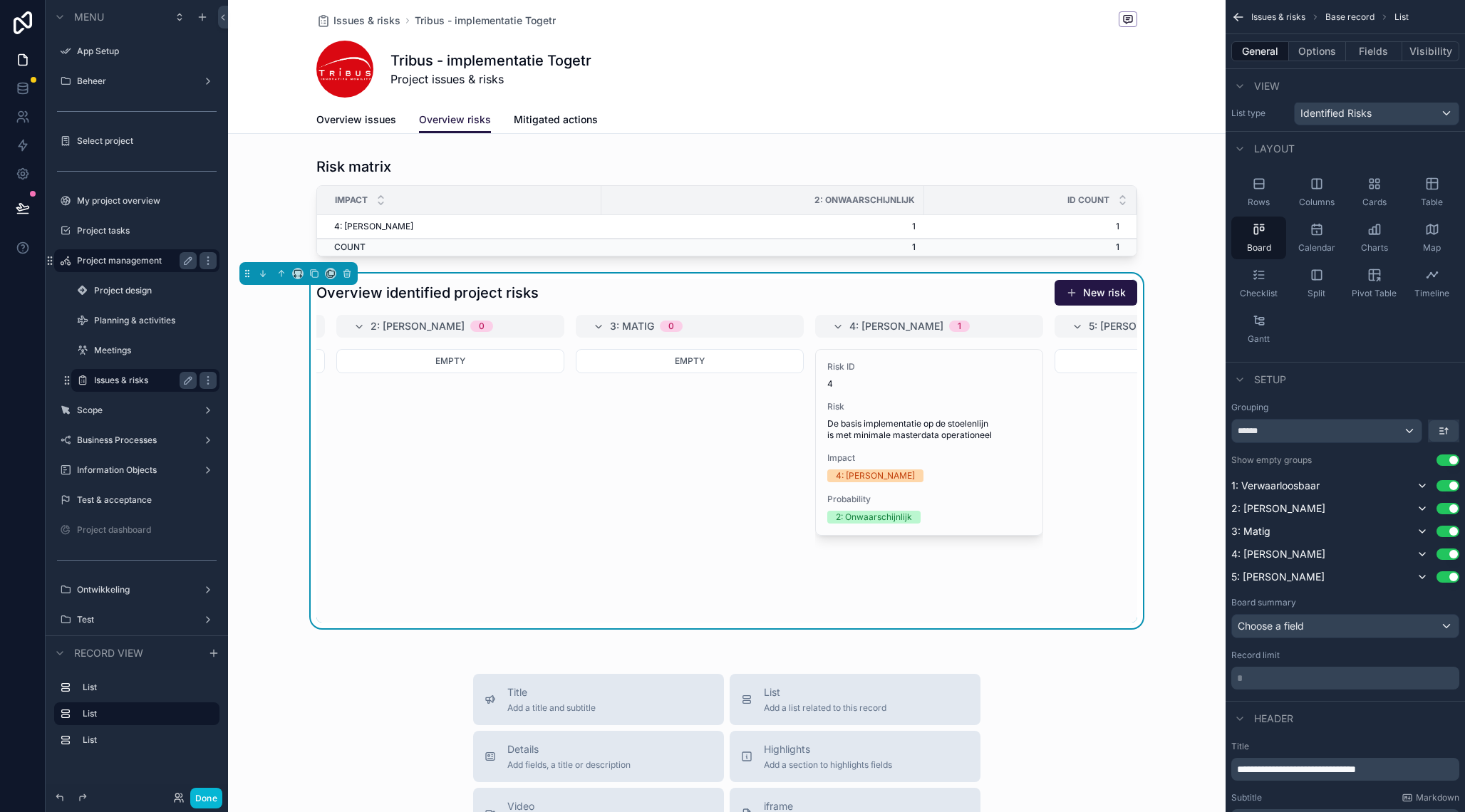
scroll to position [0, 0]
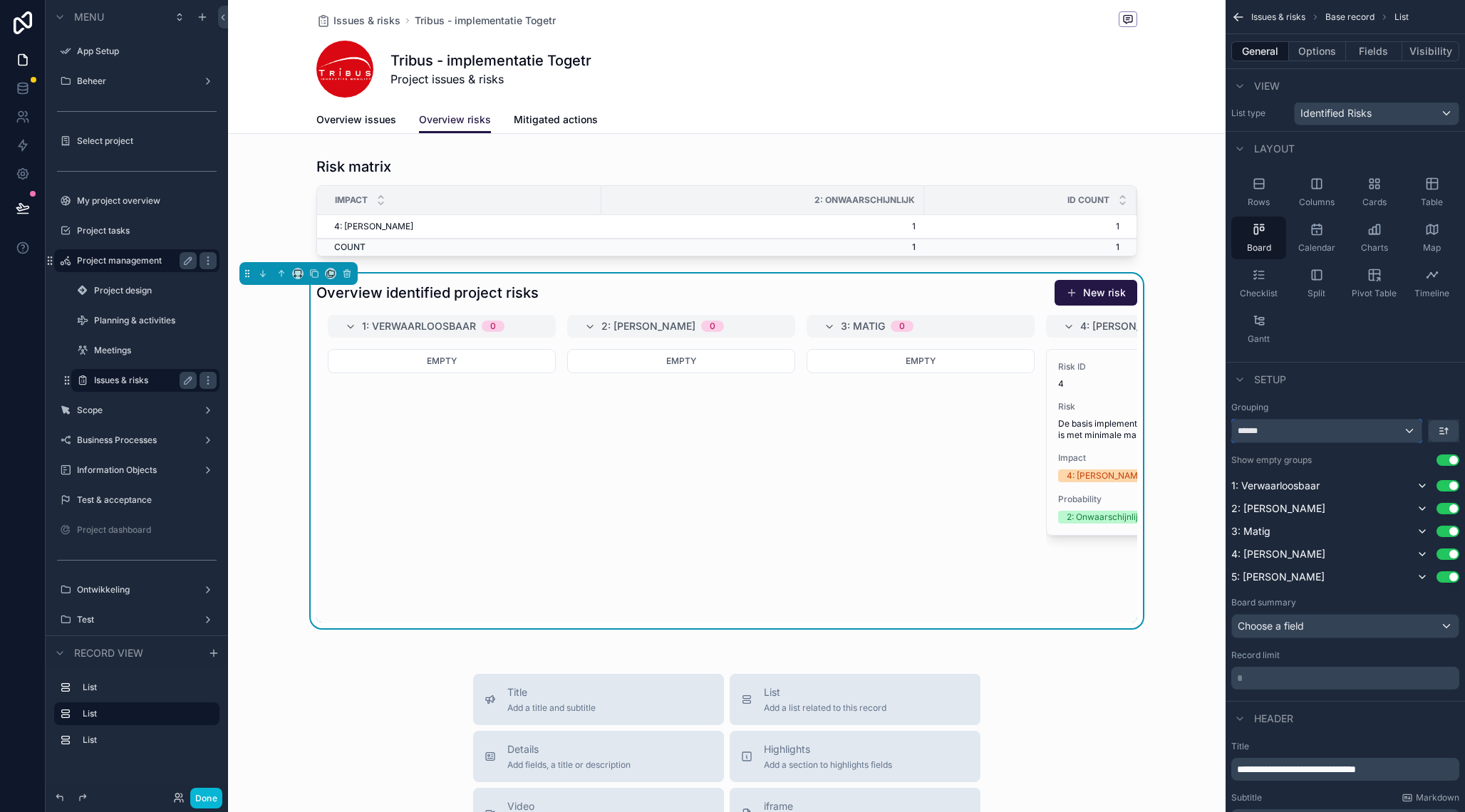
click at [1304, 435] on div "******" at bounding box center [1326, 431] width 189 height 23
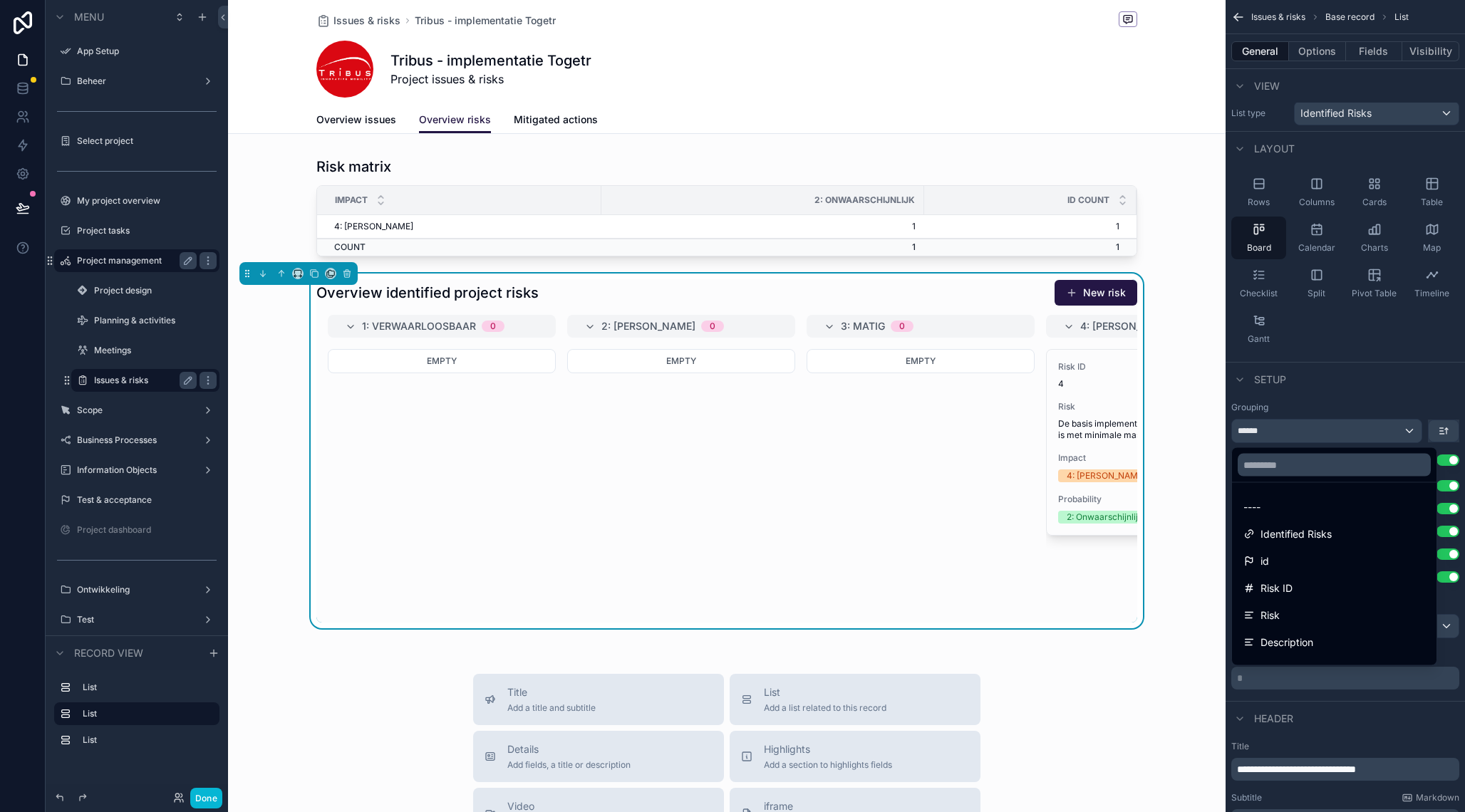
click at [1352, 395] on div "scrollable content" at bounding box center [732, 406] width 1465 height 812
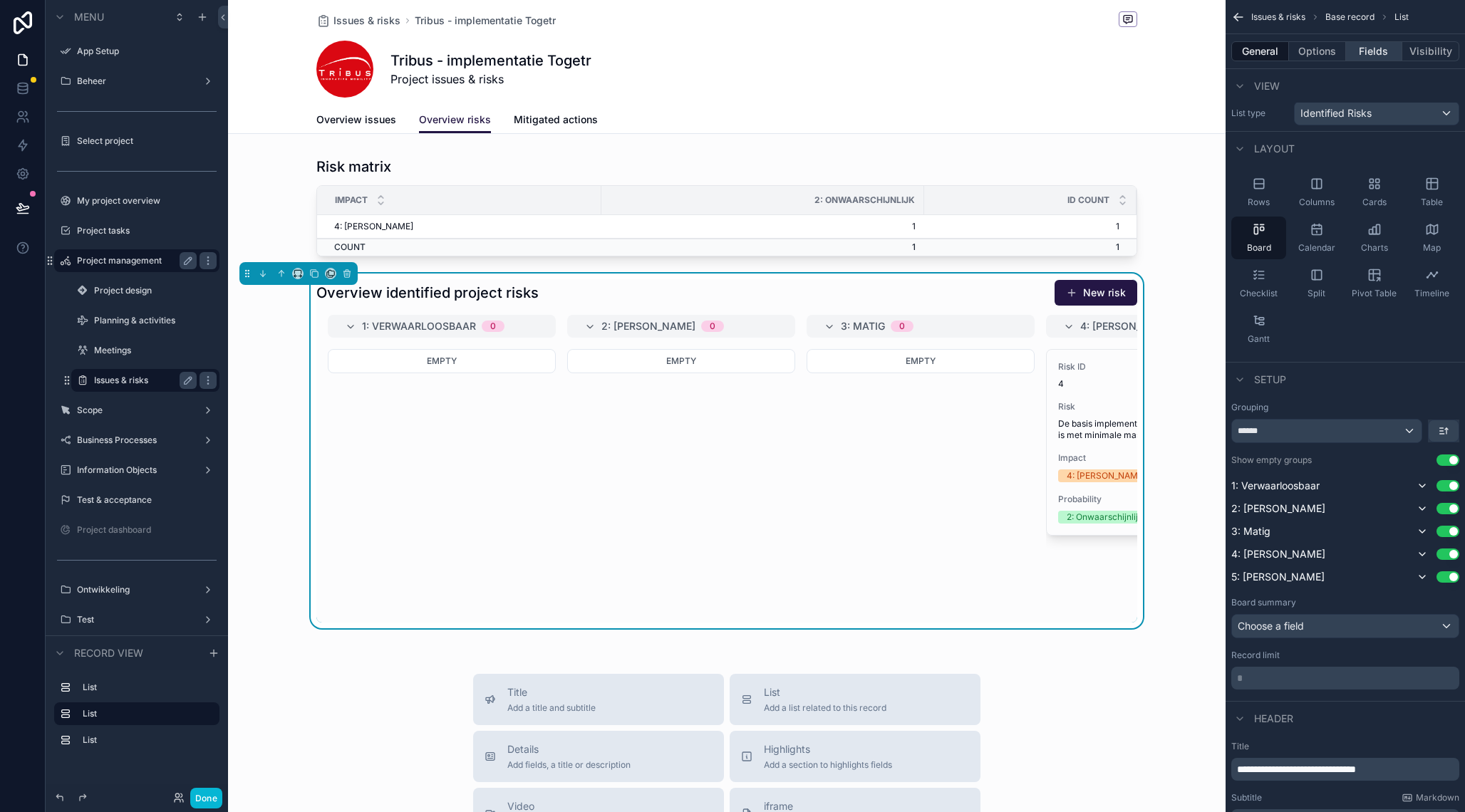
click at [1383, 54] on button "Fields" at bounding box center [1373, 52] width 57 height 20
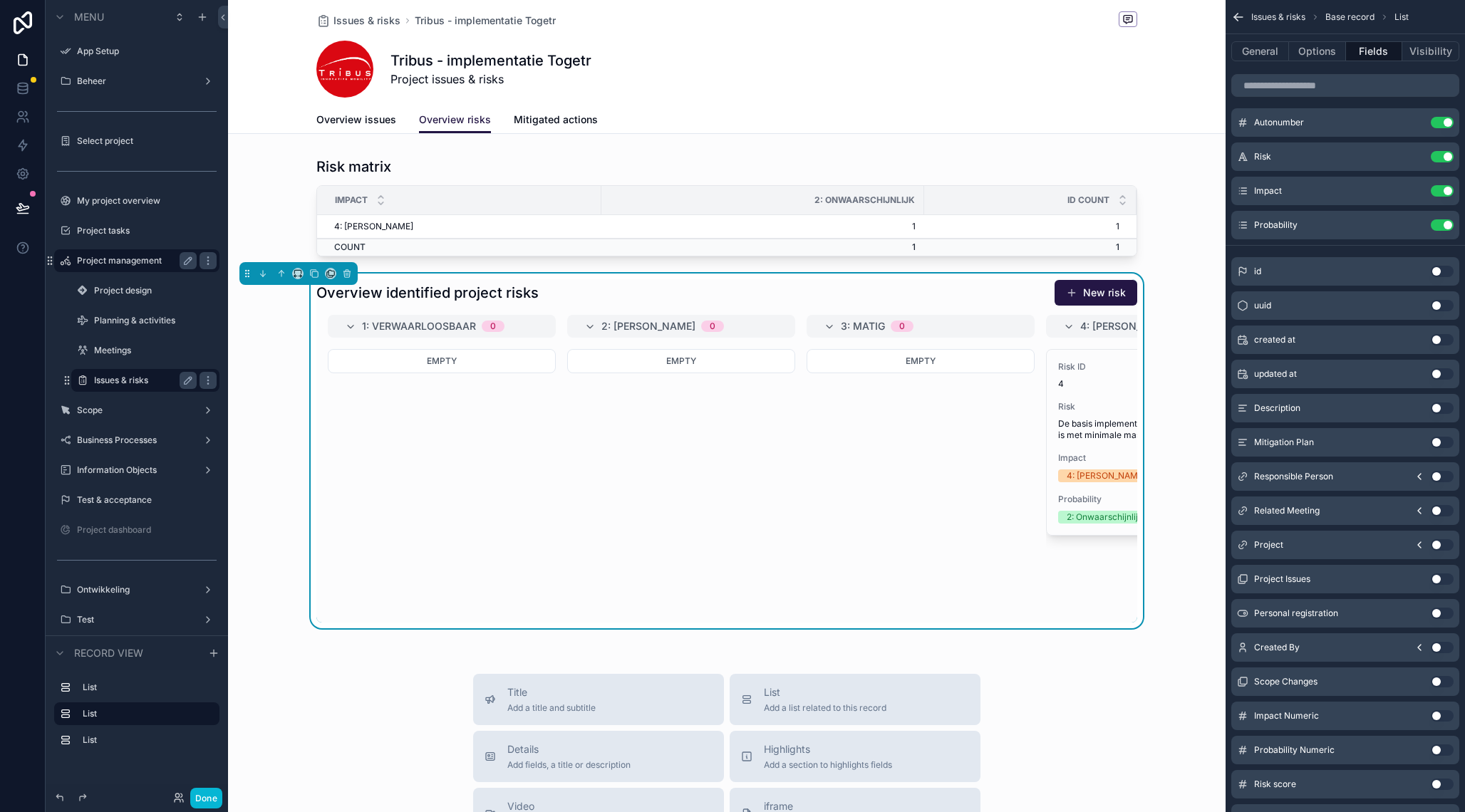
click at [966, 291] on div "Overview identified project risks New risk" at bounding box center [727, 293] width 821 height 27
click at [1299, 52] on button "Options" at bounding box center [1317, 52] width 57 height 20
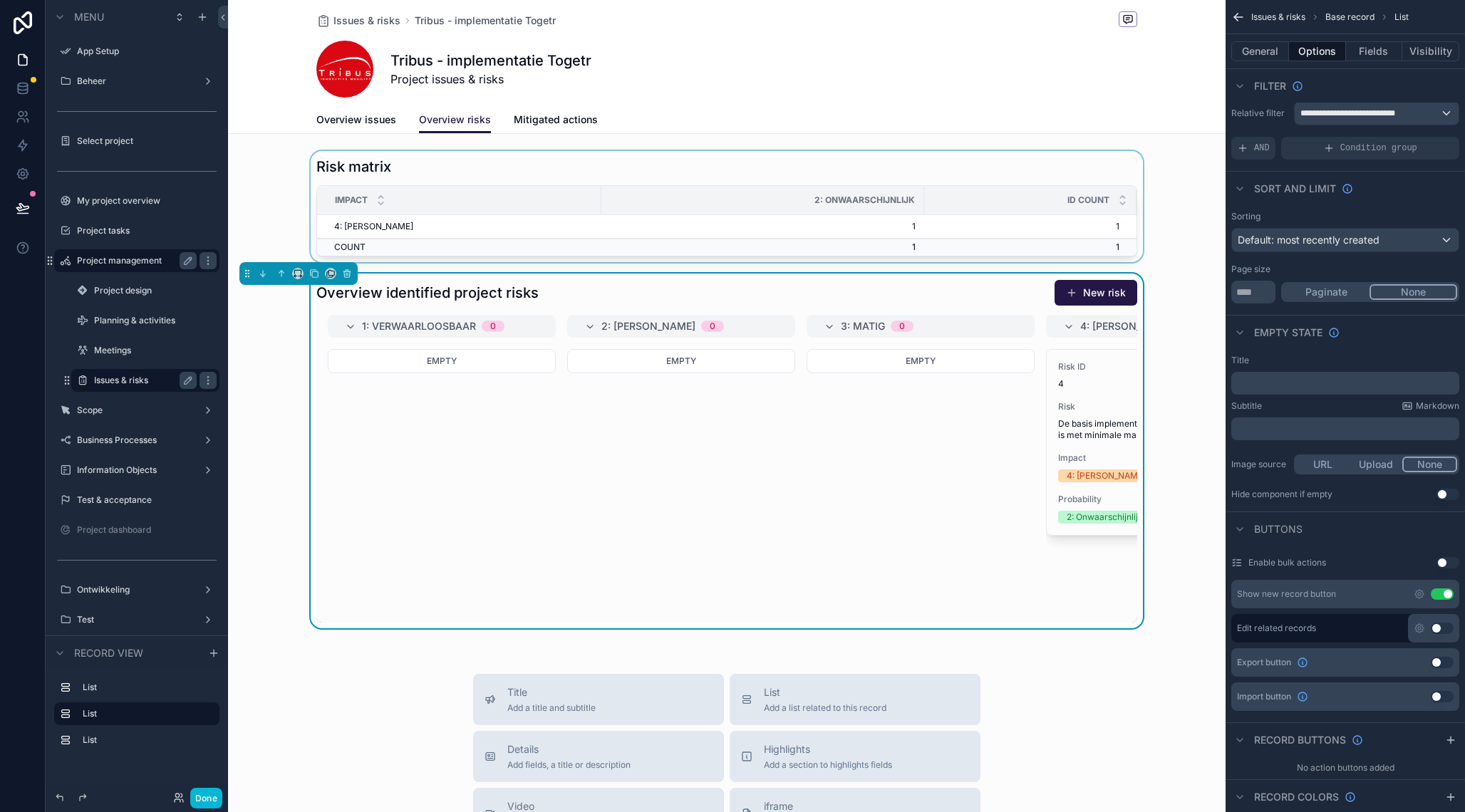
click at [784, 172] on div "scrollable content" at bounding box center [727, 207] width 997 height 111
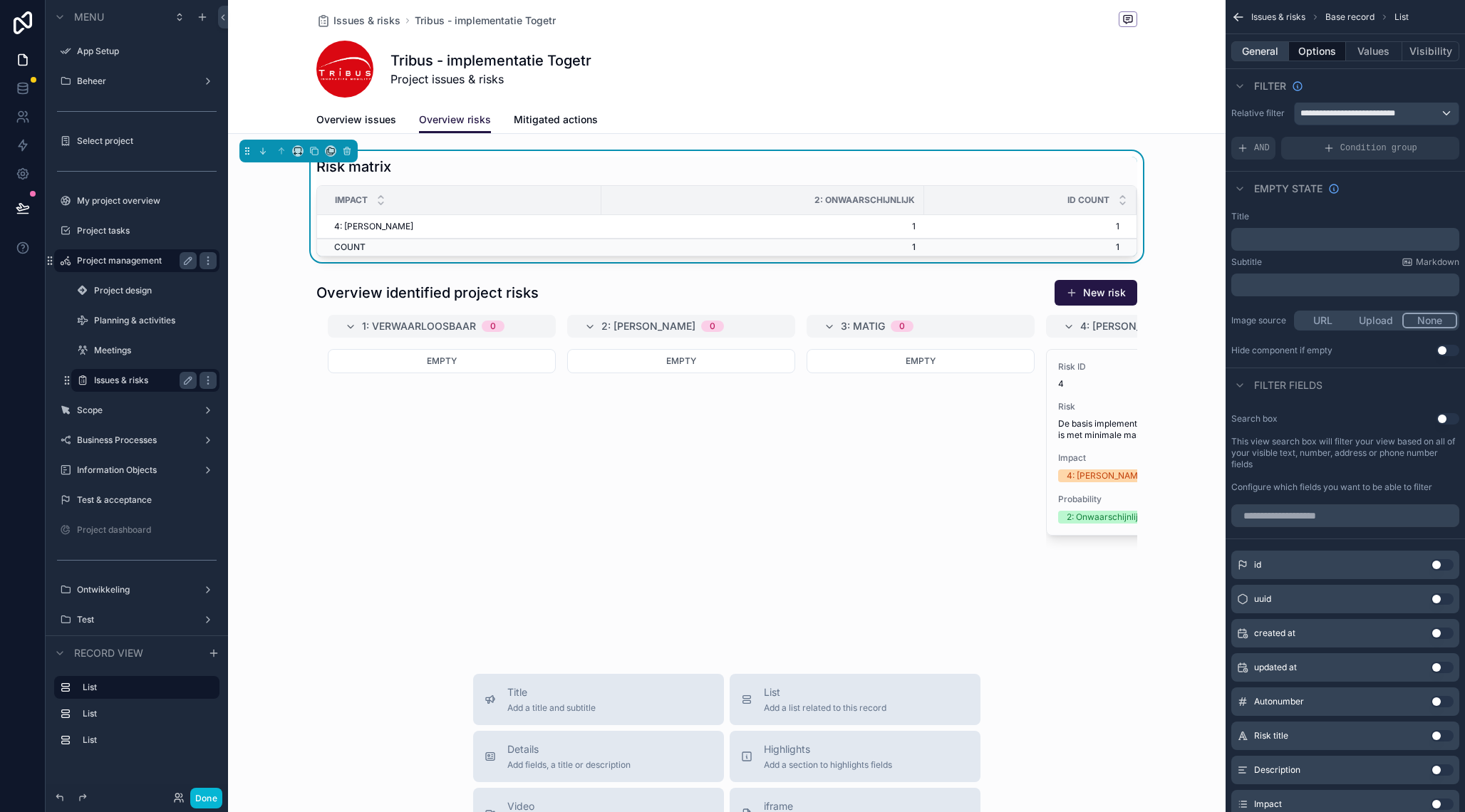
click at [1266, 52] on button "General" at bounding box center [1260, 52] width 58 height 20
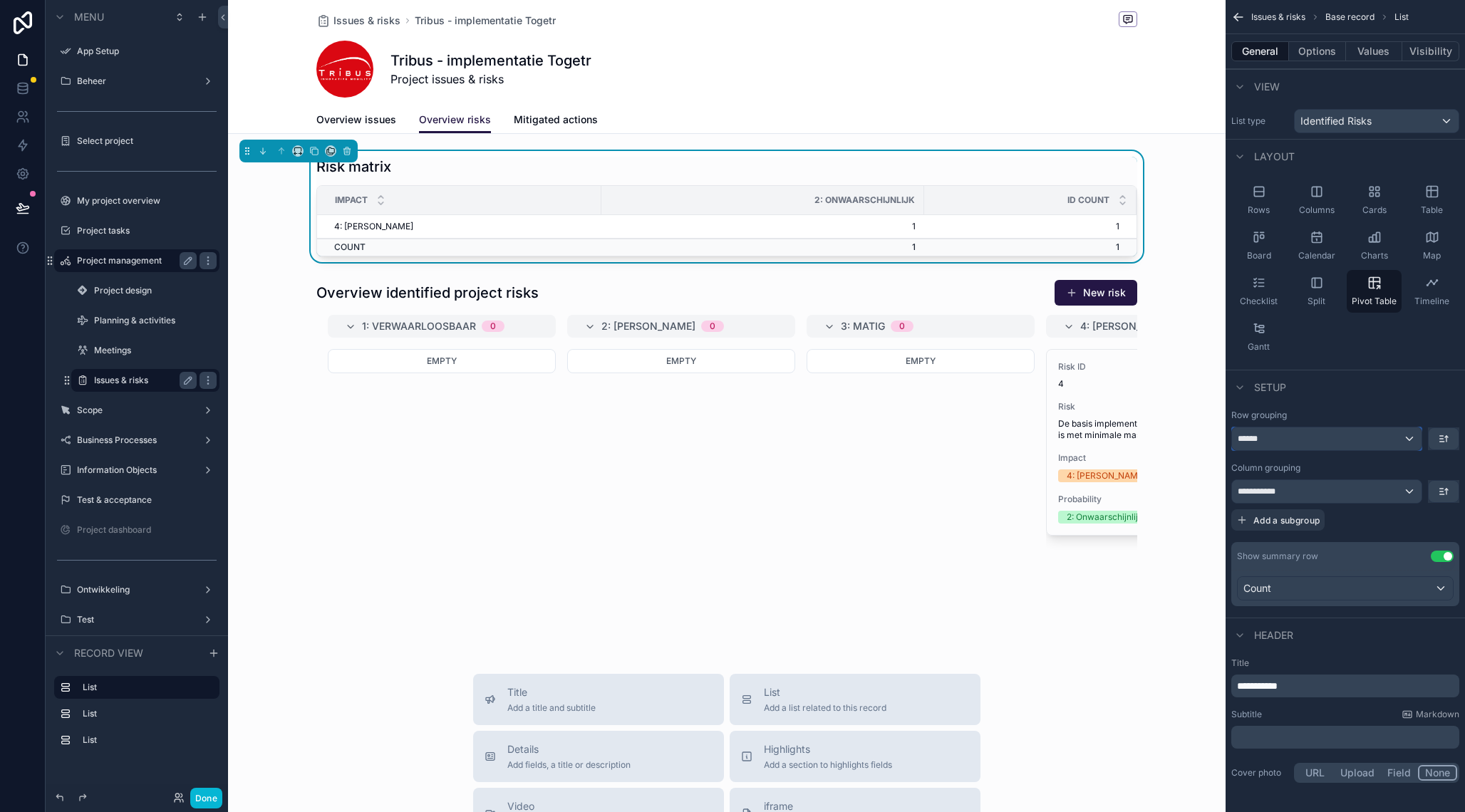
click at [1409, 442] on div "******" at bounding box center [1326, 438] width 189 height 23
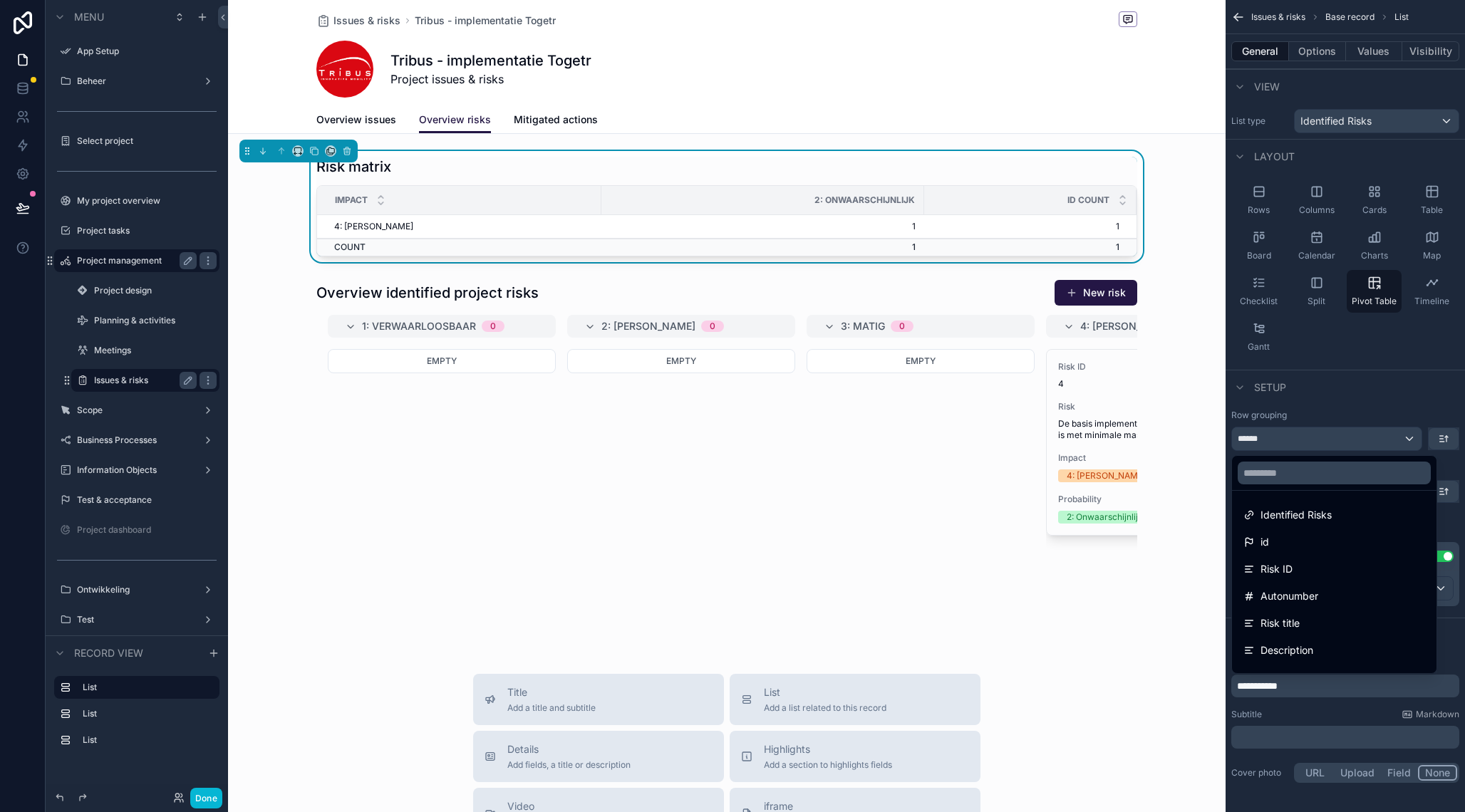
click at [1409, 382] on div "scrollable content" at bounding box center [732, 406] width 1465 height 812
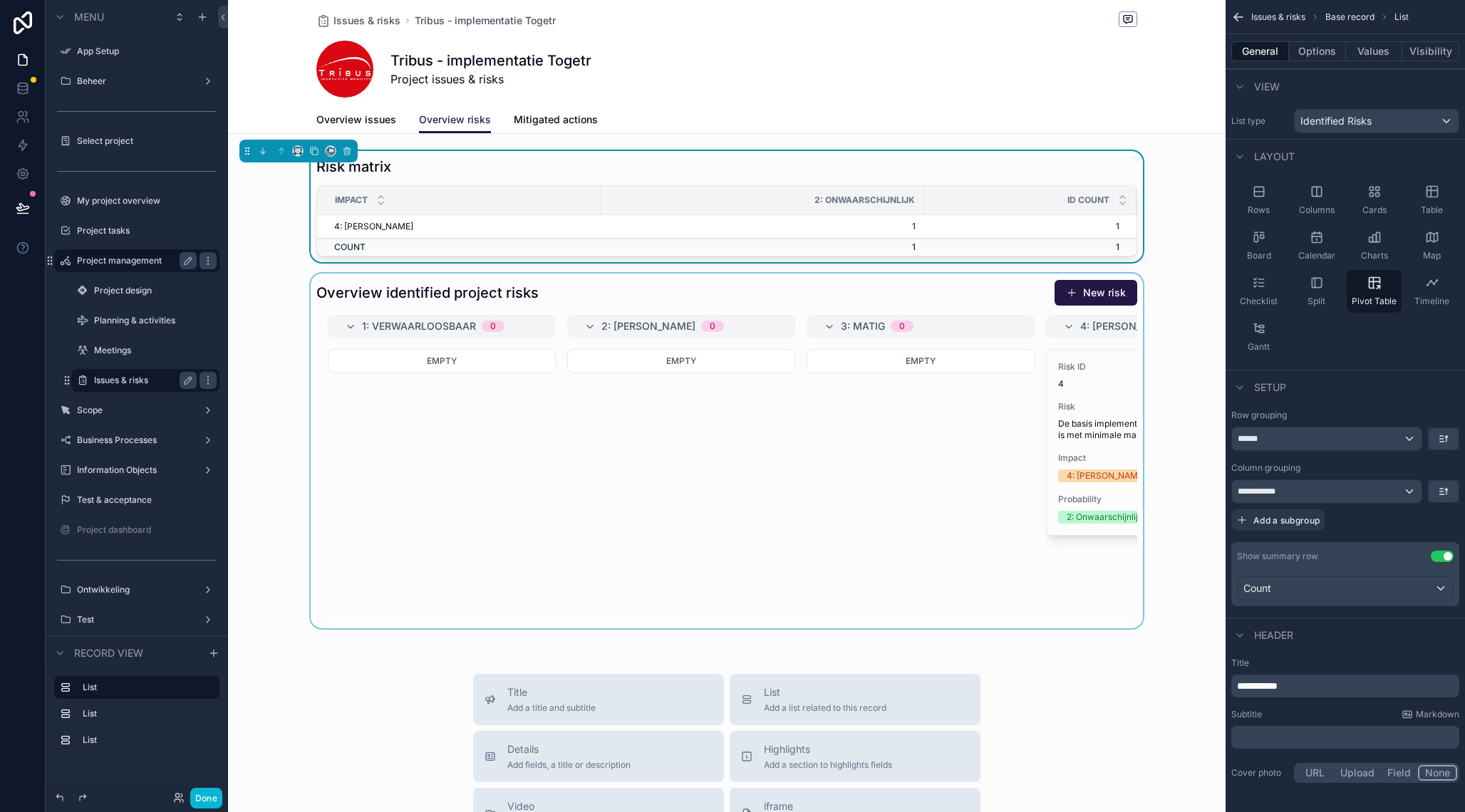
click at [869, 412] on div "scrollable content" at bounding box center [727, 451] width 997 height 354
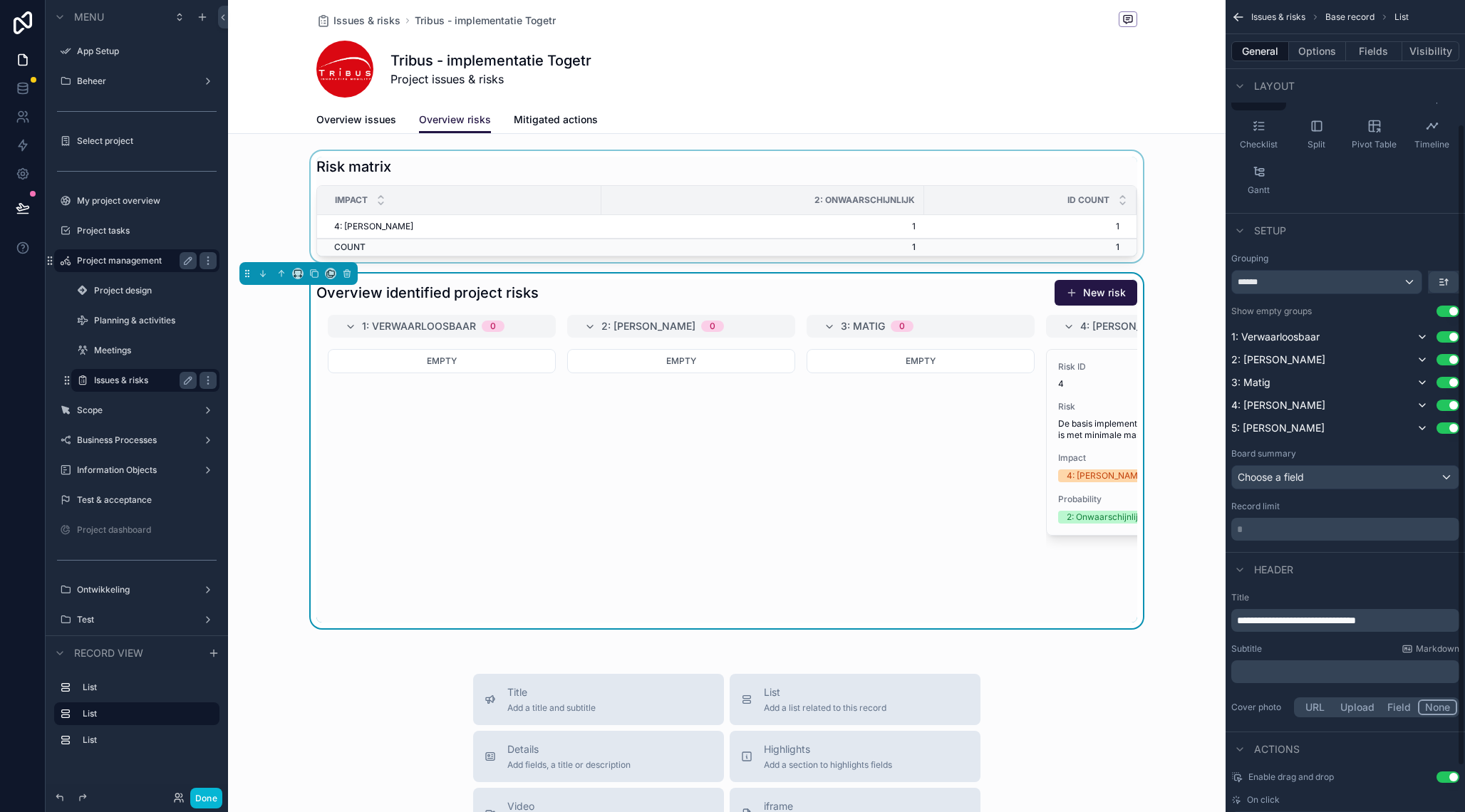
scroll to position [156, 0]
click at [1317, 483] on div "Choose a field" at bounding box center [1345, 478] width 227 height 23
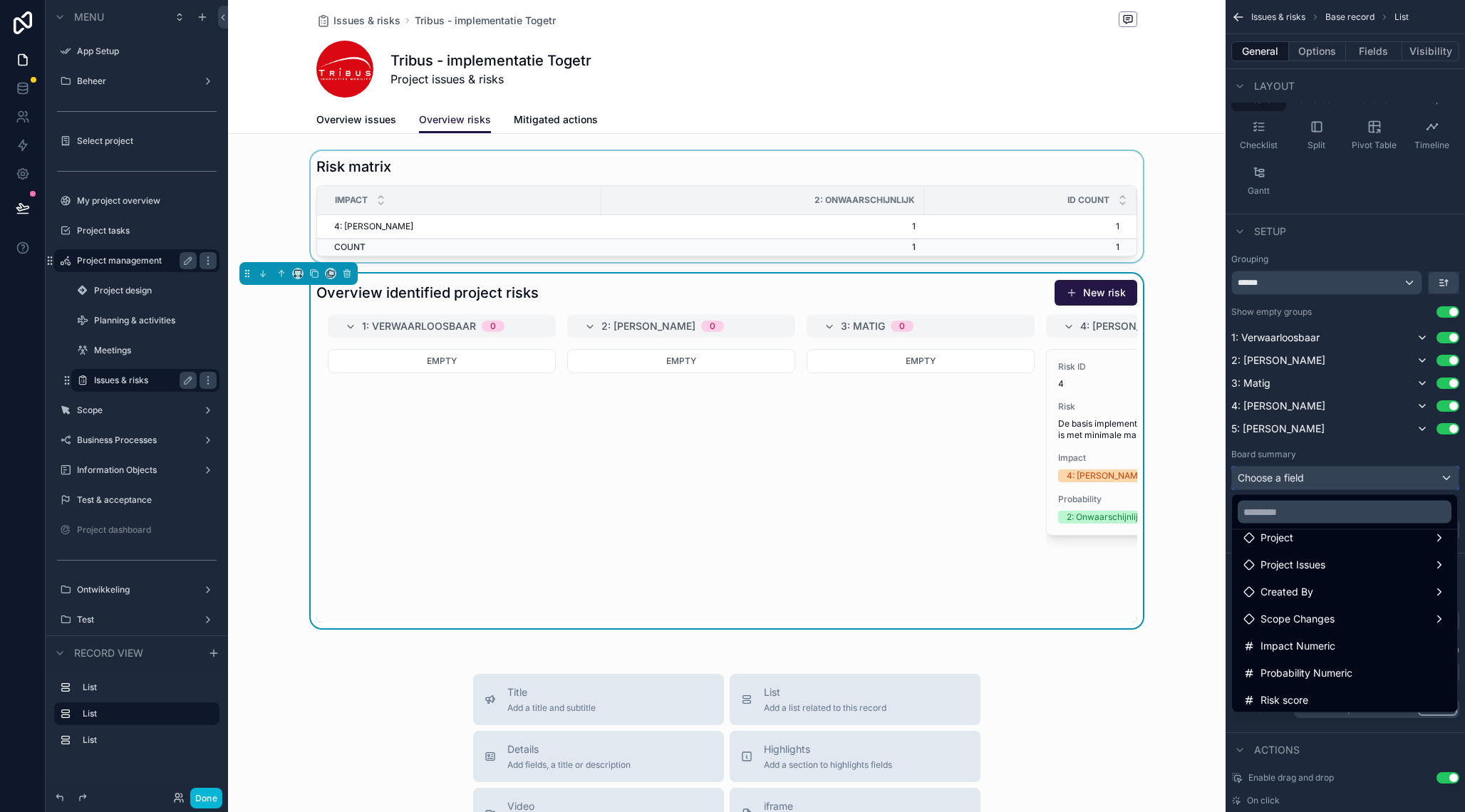
scroll to position [154, 0]
click at [1302, 648] on span "Impact Numeric" at bounding box center [1297, 643] width 75 height 17
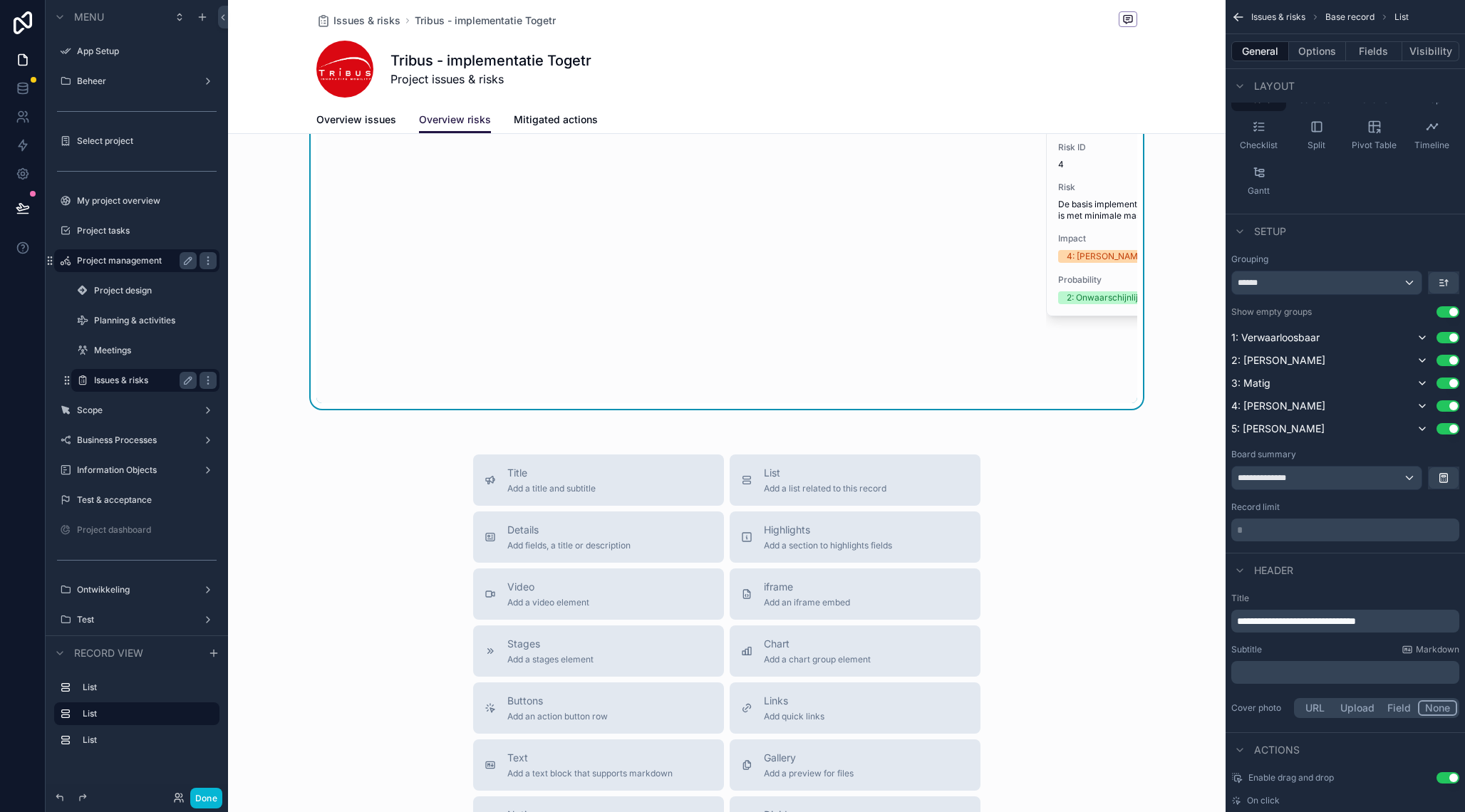
scroll to position [0, 0]
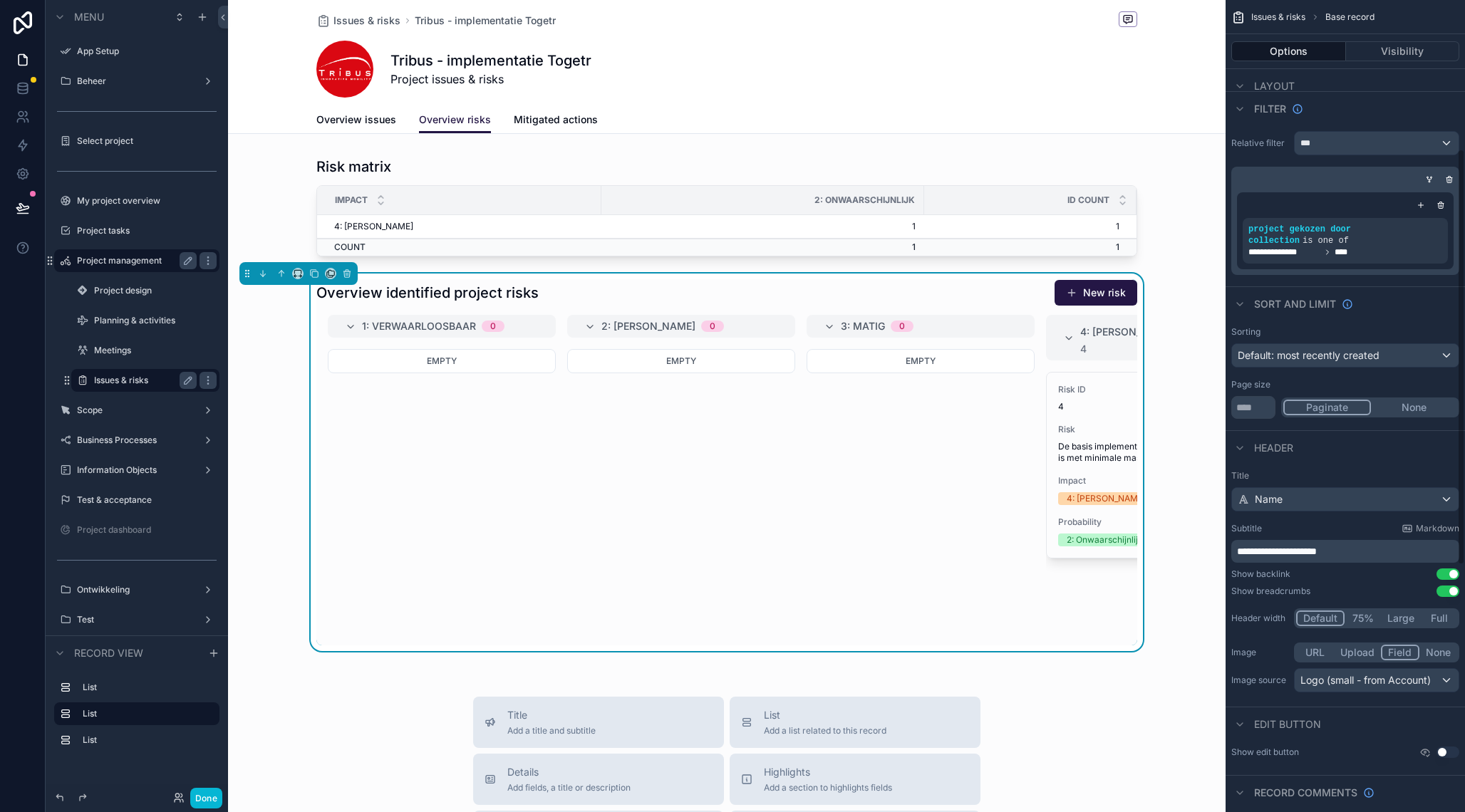
scroll to position [287, 0]
click at [910, 495] on div "Empty" at bounding box center [920, 486] width 228 height 274
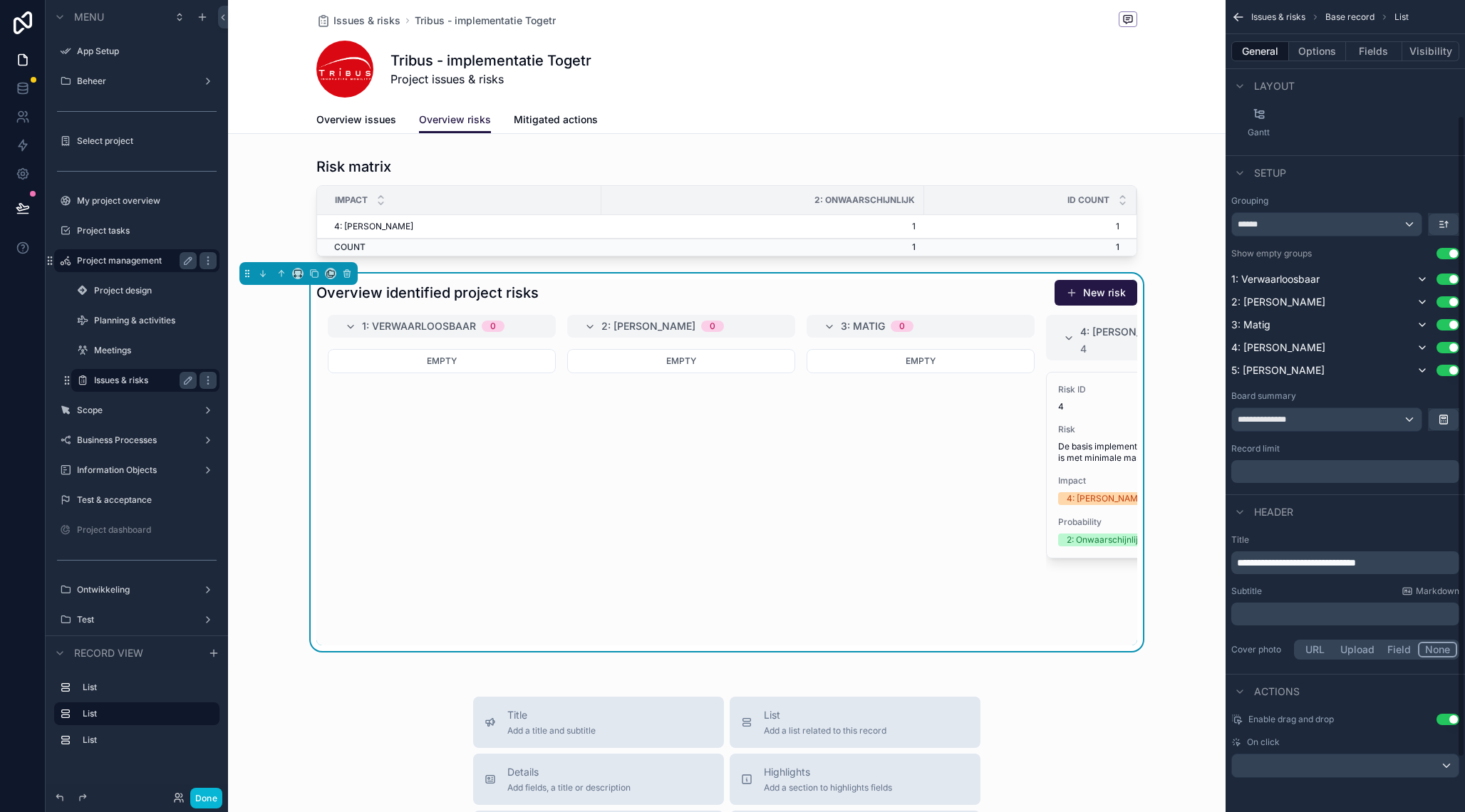
scroll to position [146, 0]
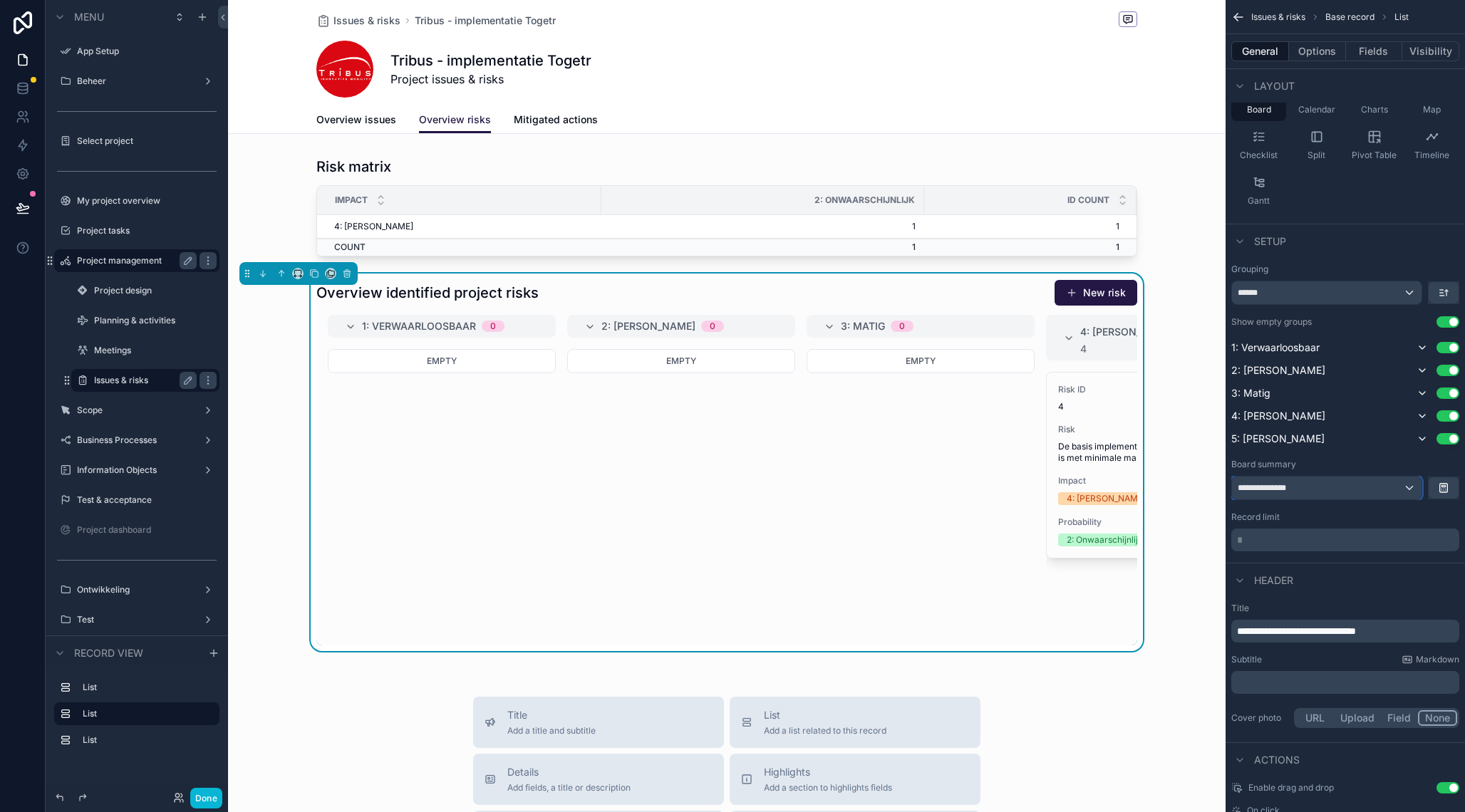
click at [1360, 490] on div "**********" at bounding box center [1326, 488] width 189 height 23
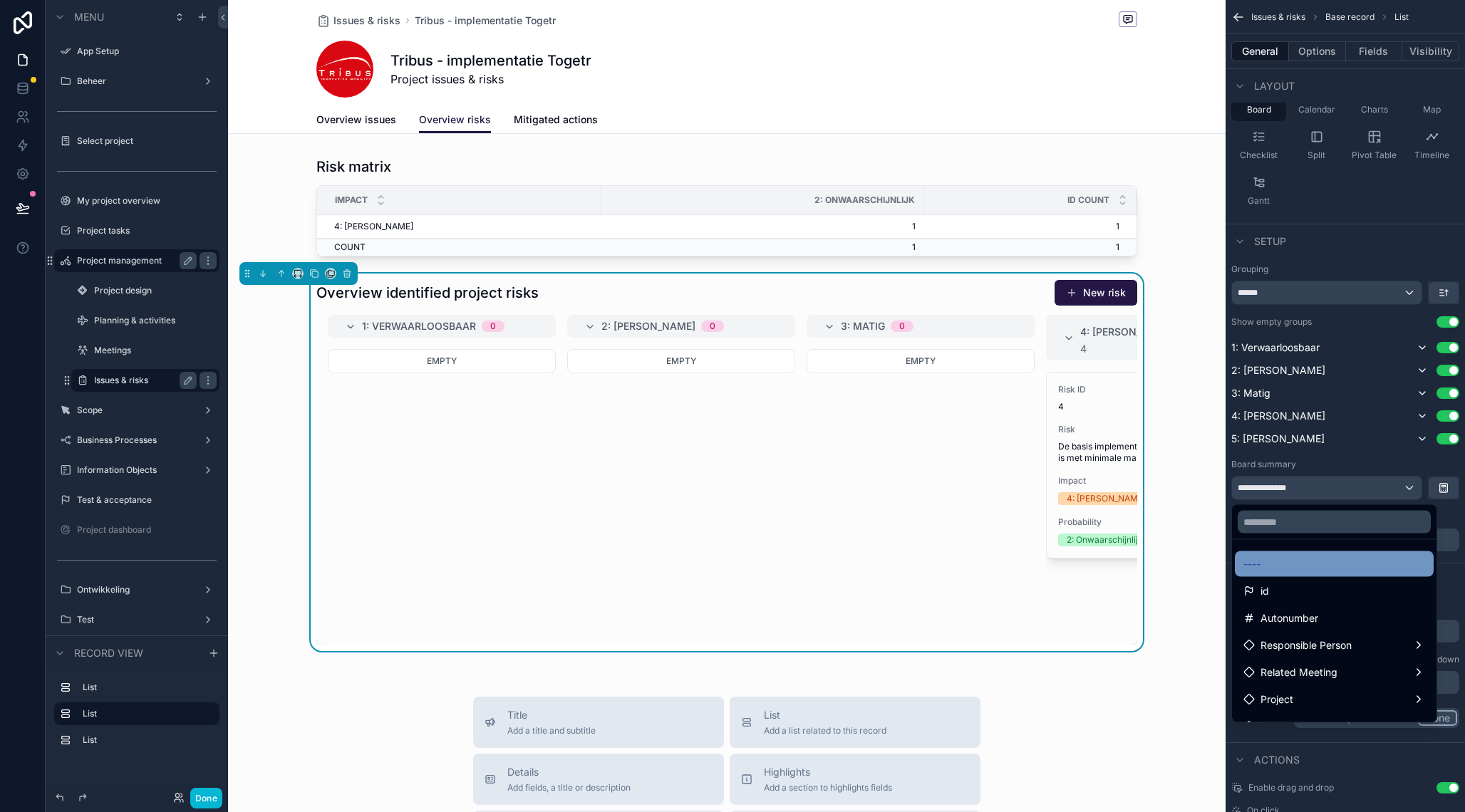
click at [1322, 567] on div "----" at bounding box center [1334, 563] width 182 height 17
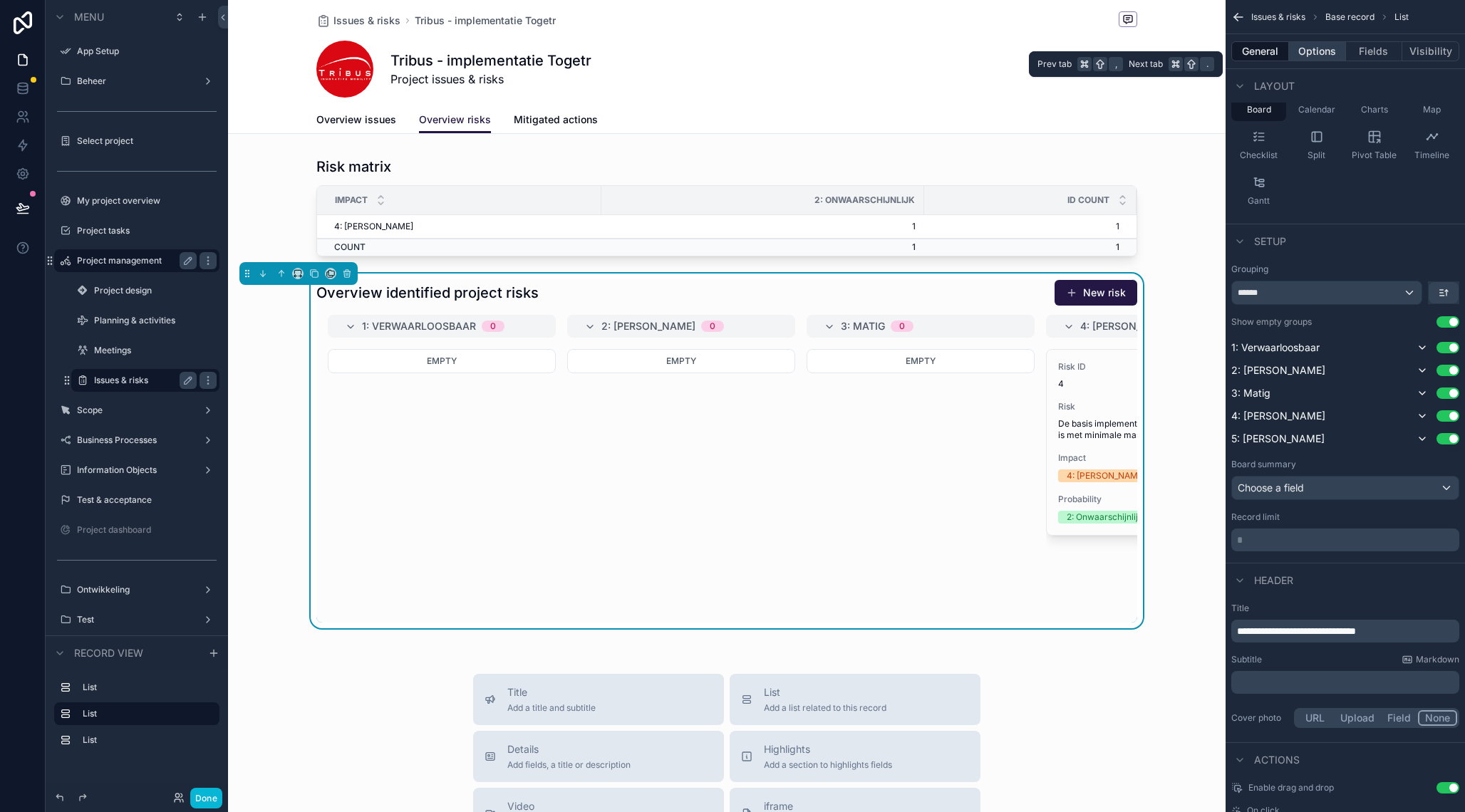
click at [1315, 52] on button "Options" at bounding box center [1317, 52] width 57 height 20
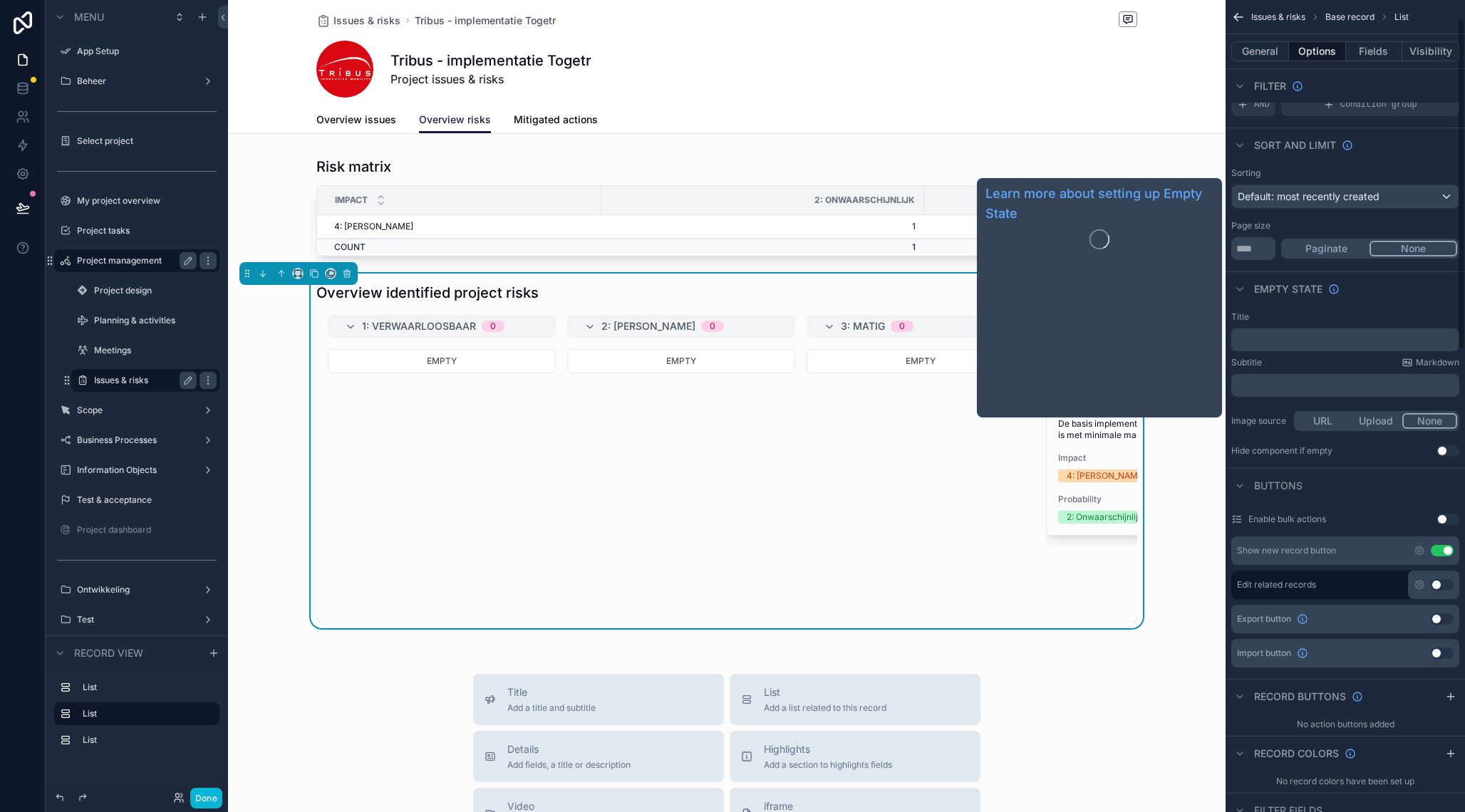
scroll to position [0, 0]
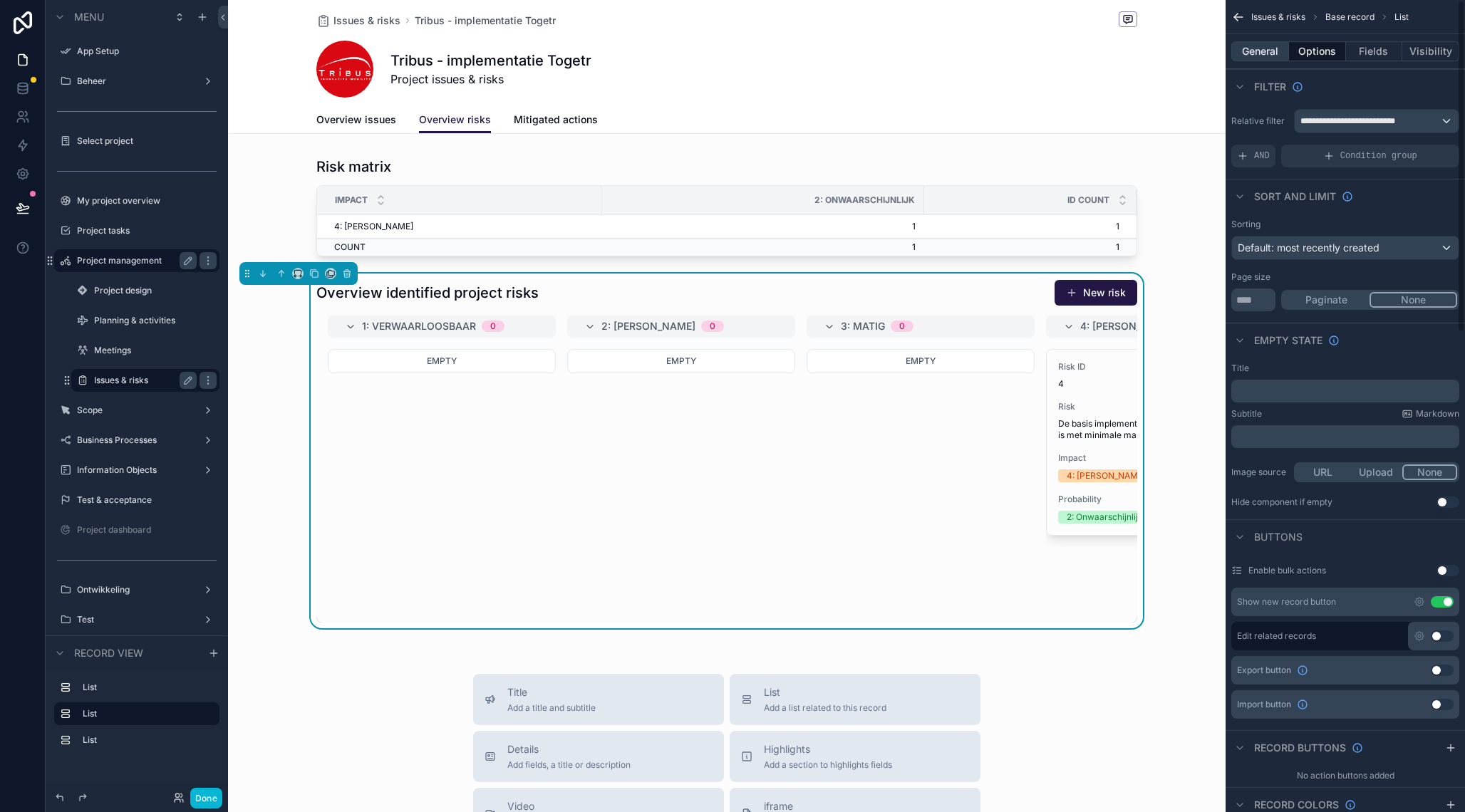
click at [1252, 55] on button "General" at bounding box center [1260, 52] width 58 height 20
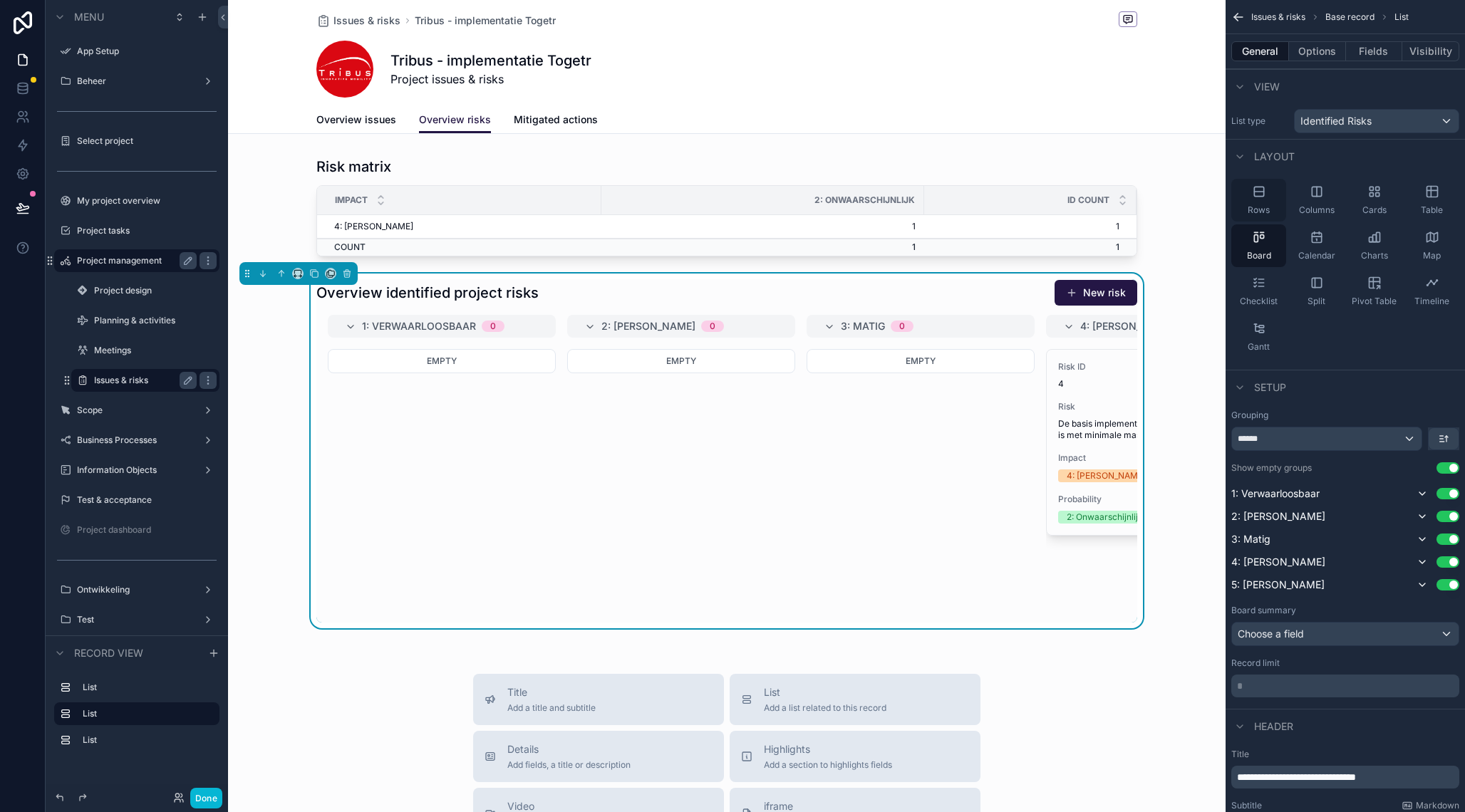
click at [1262, 198] on icon "scrollable content" at bounding box center [1259, 191] width 14 height 14
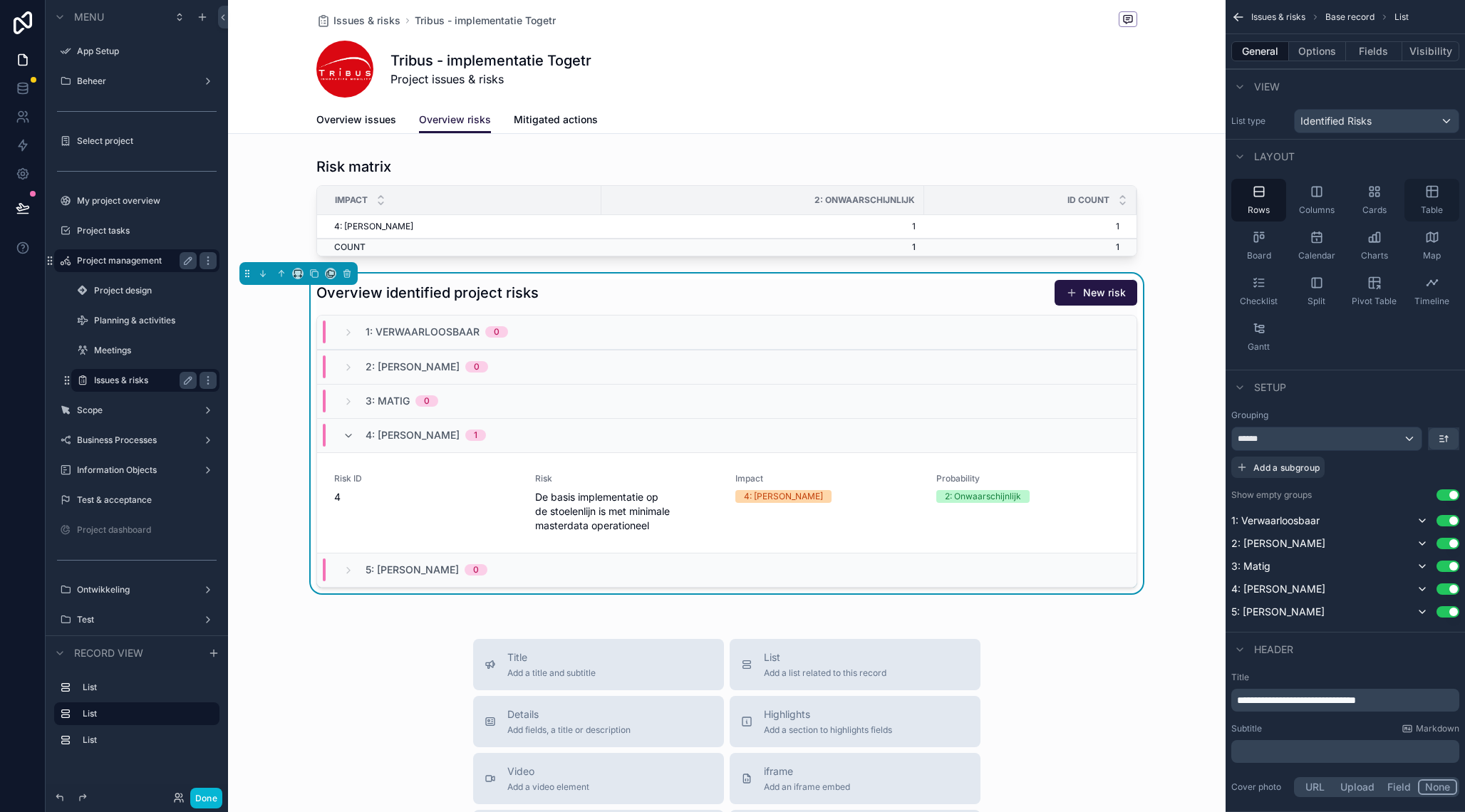
click at [1434, 206] on span "Table" at bounding box center [1431, 209] width 22 height 11
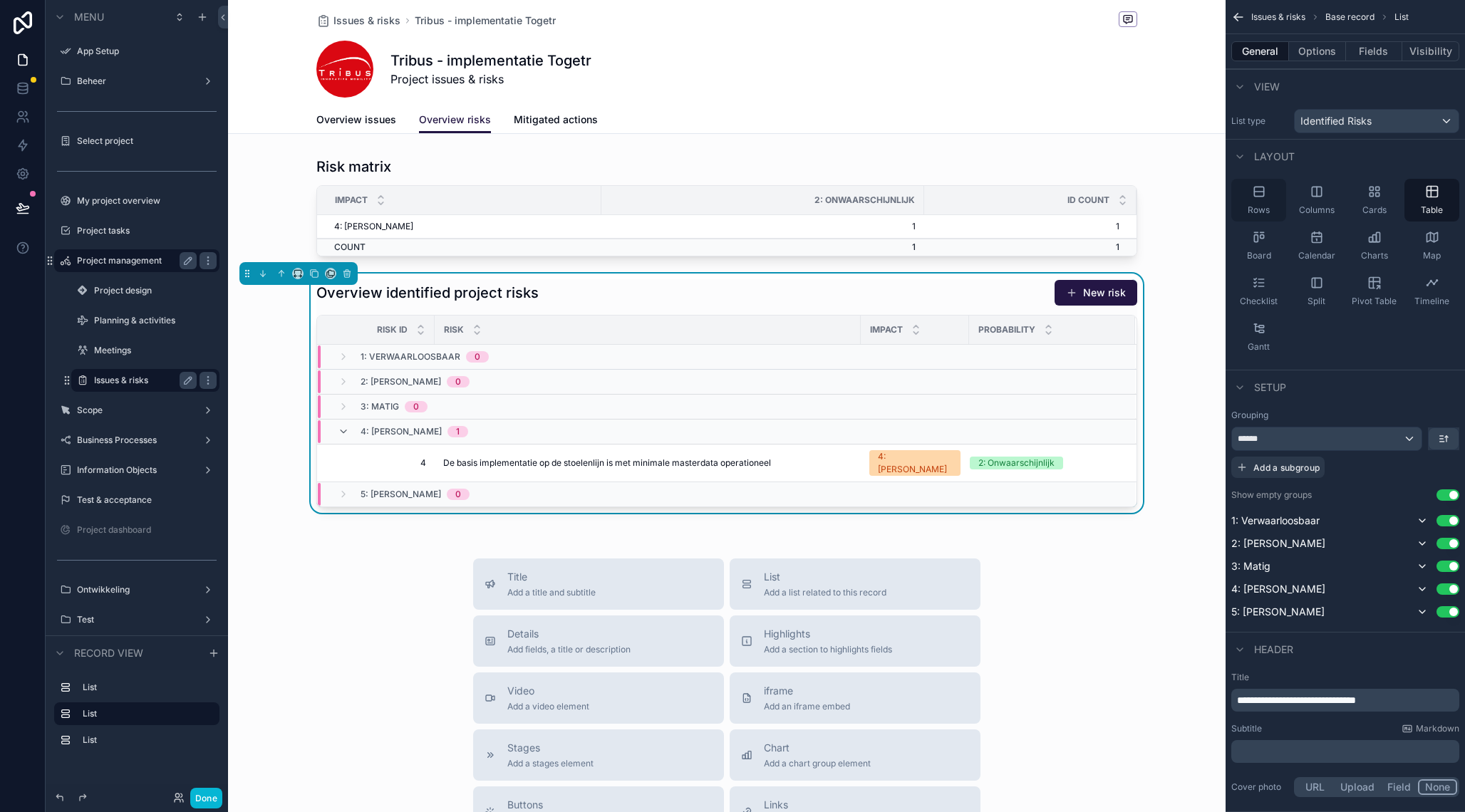
click at [1246, 205] on div "Rows" at bounding box center [1258, 200] width 55 height 43
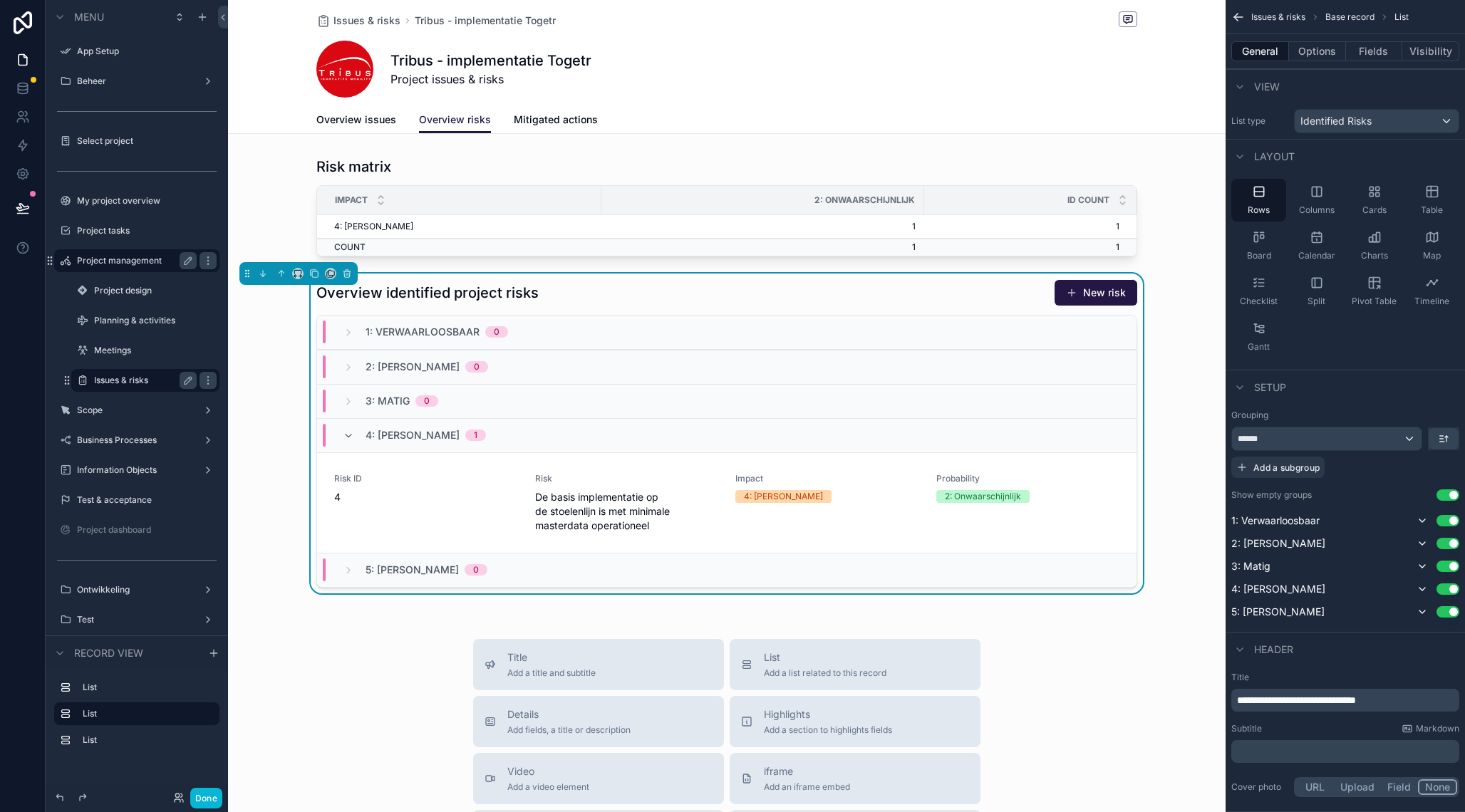
click at [1416, 437] on div "******" at bounding box center [1326, 438] width 189 height 23
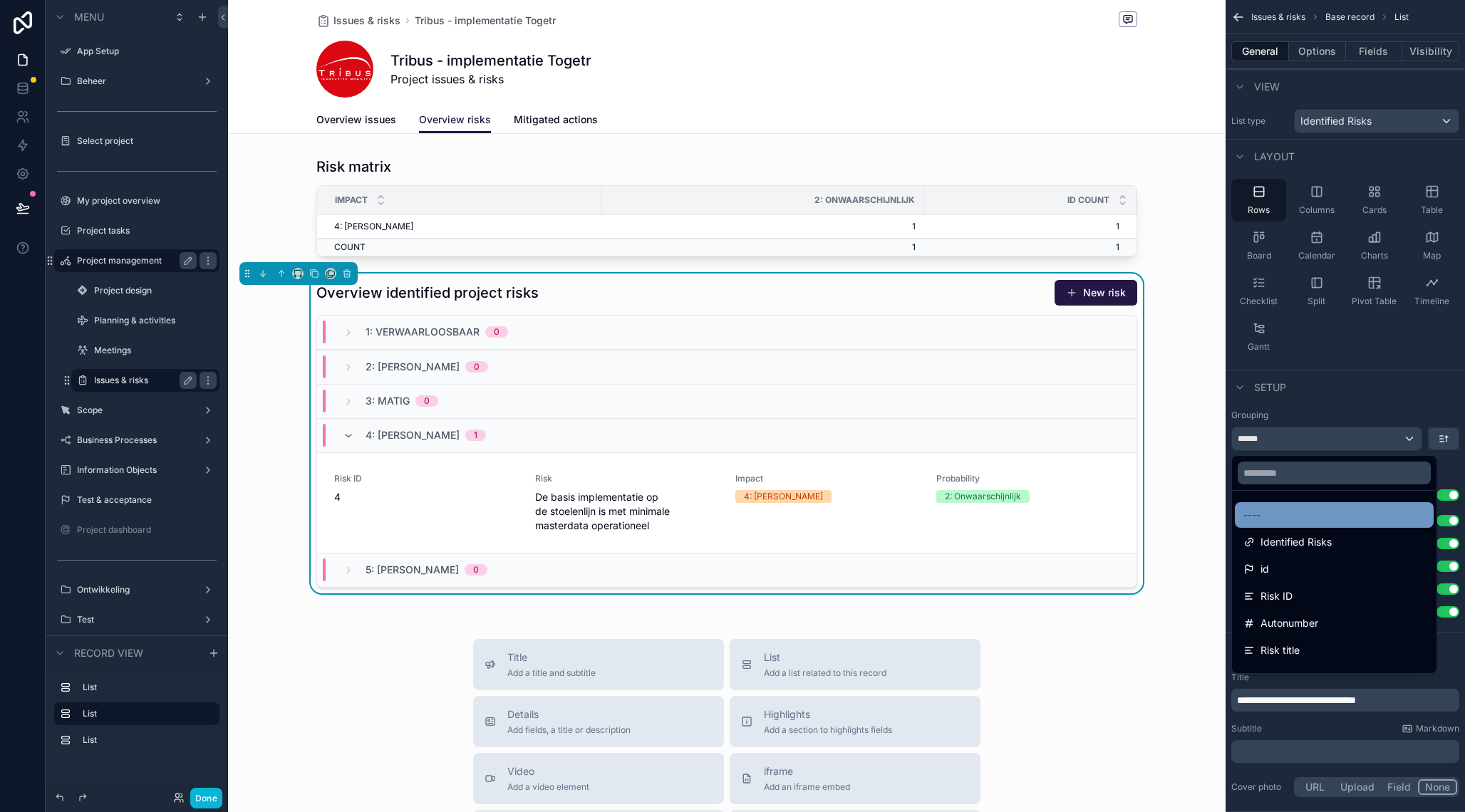
click at [1331, 509] on div "----" at bounding box center [1334, 514] width 182 height 17
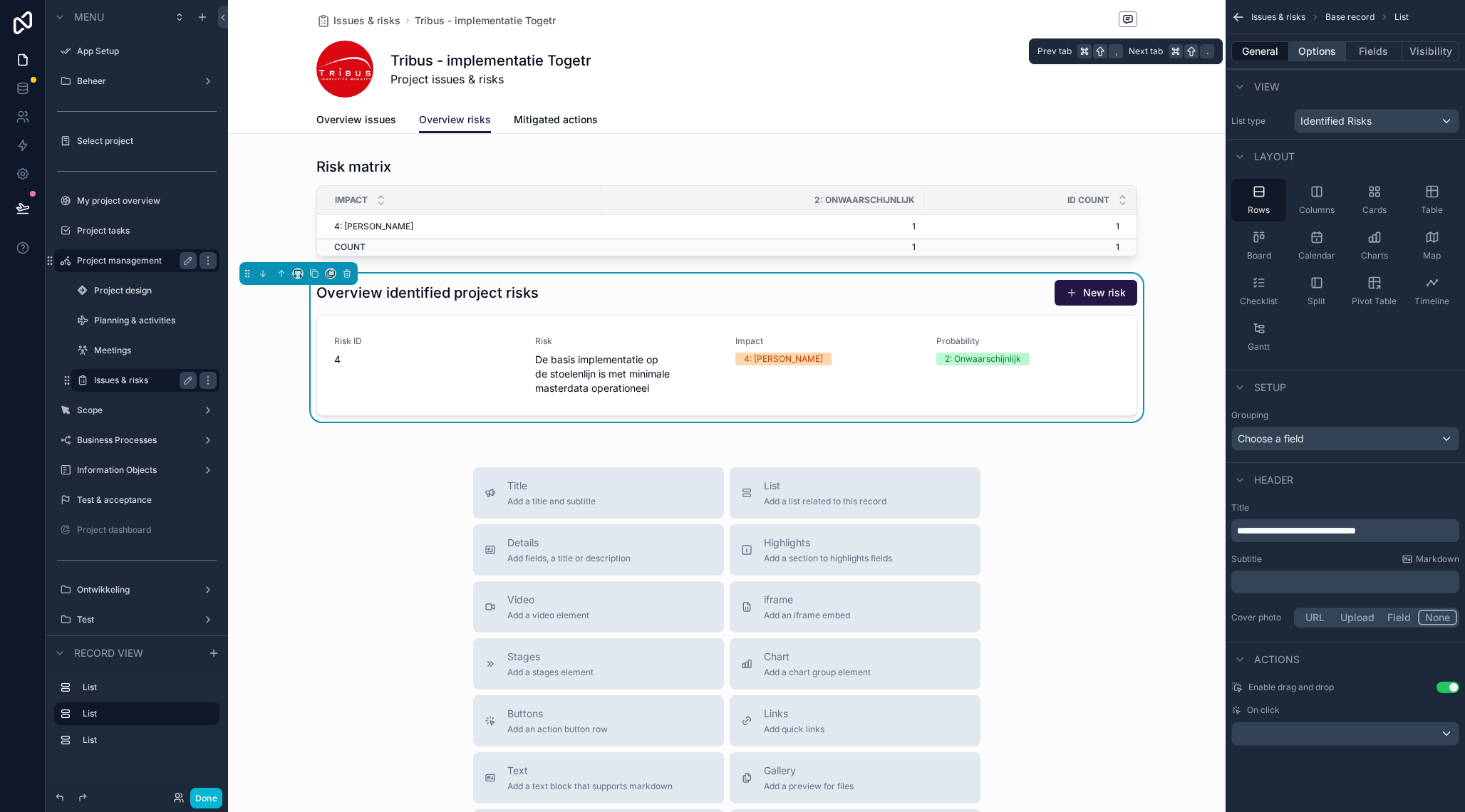
click at [1327, 52] on button "Options" at bounding box center [1317, 52] width 57 height 20
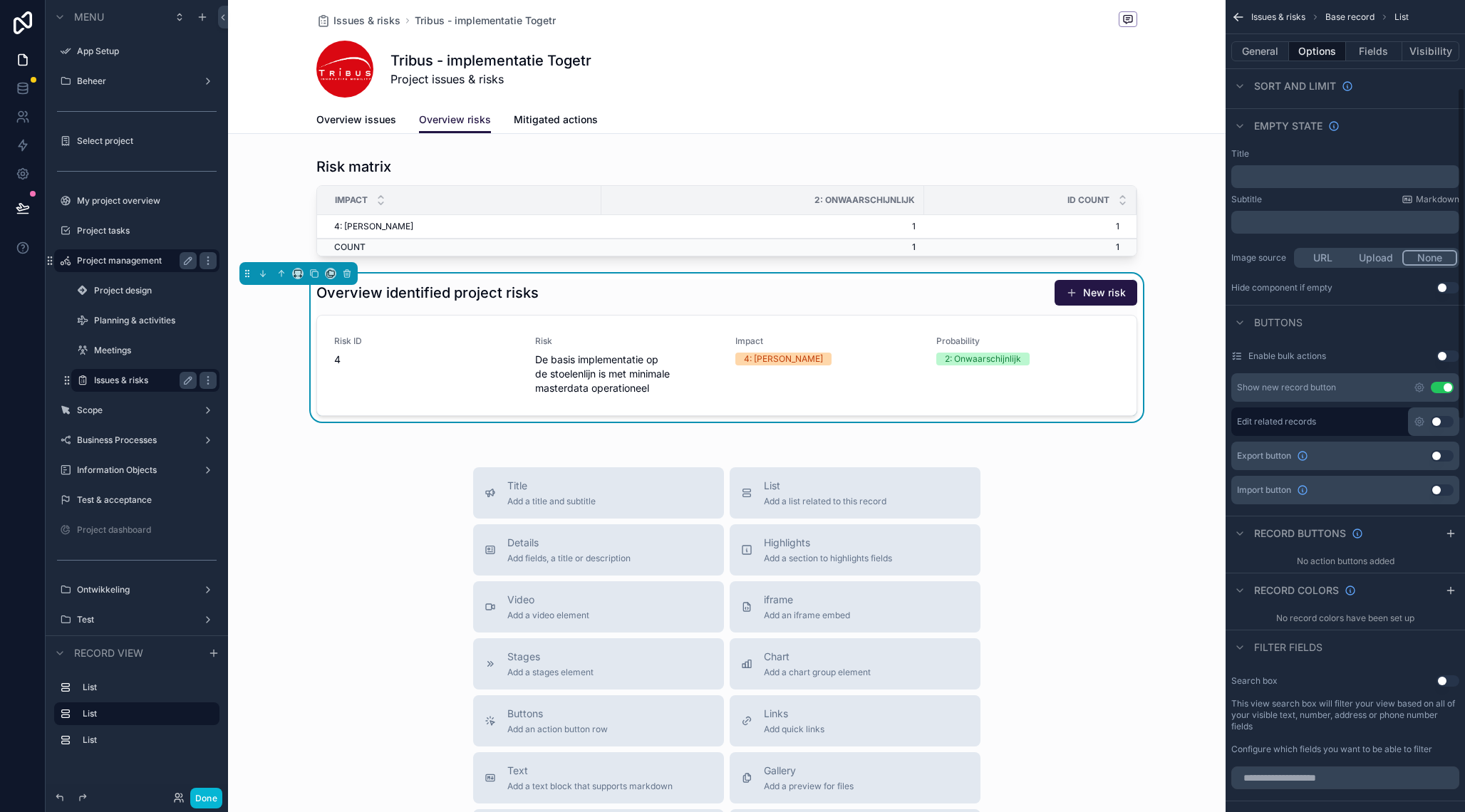
scroll to position [219, 0]
click at [1448, 584] on icon "scrollable content" at bounding box center [1449, 585] width 11 height 11
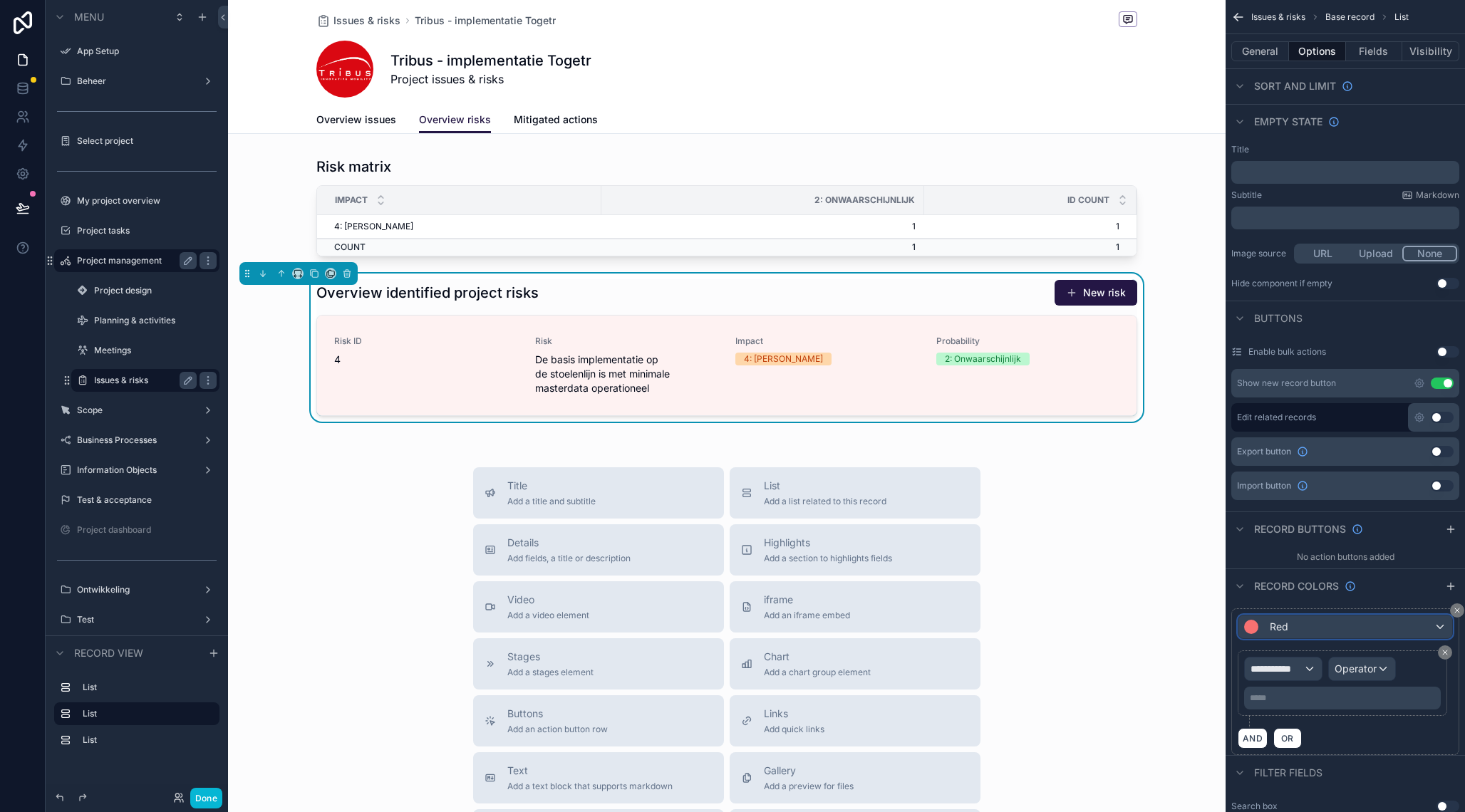
click at [1417, 625] on div "Red" at bounding box center [1345, 626] width 214 height 23
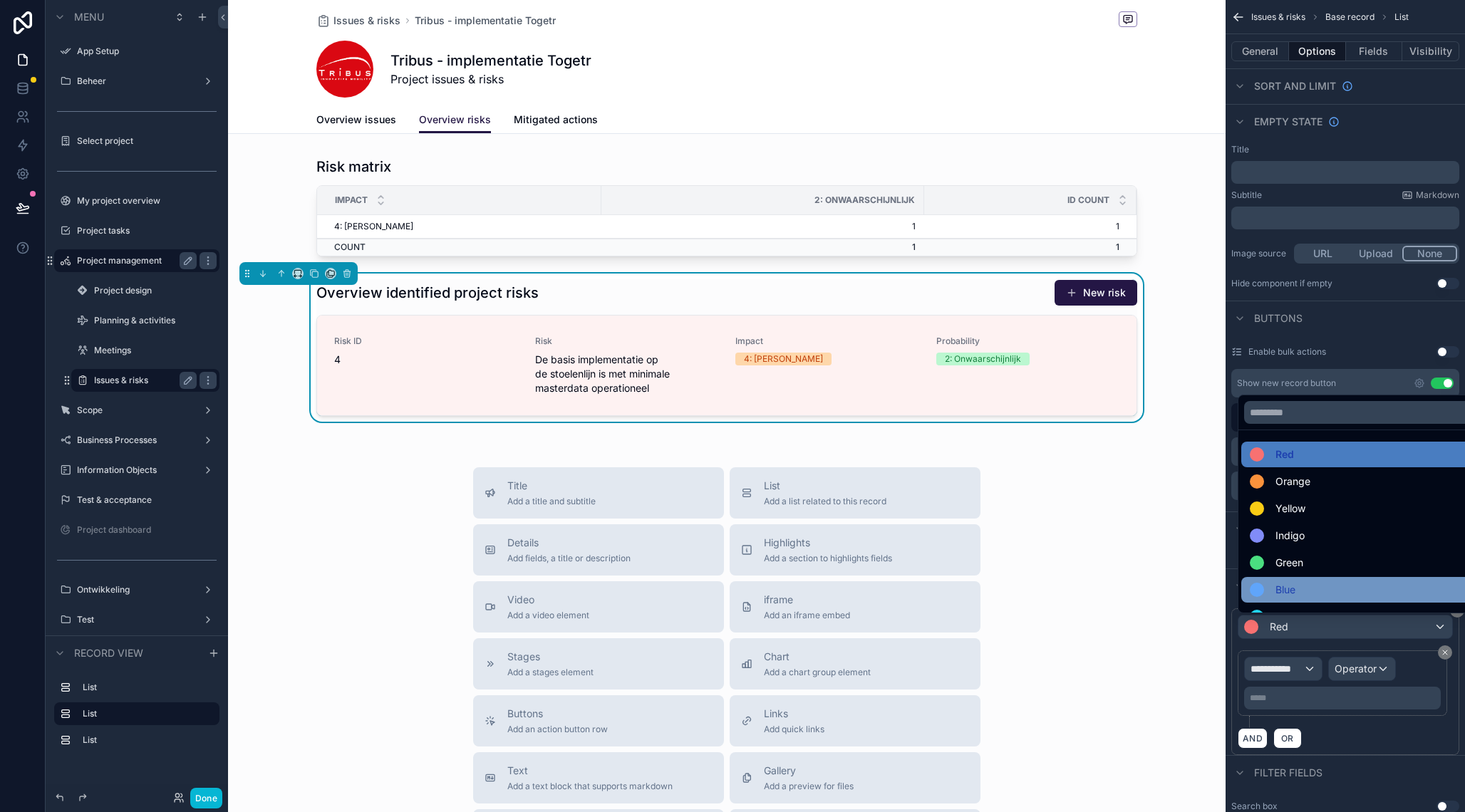
click at [1289, 589] on span "Blue" at bounding box center [1285, 589] width 20 height 17
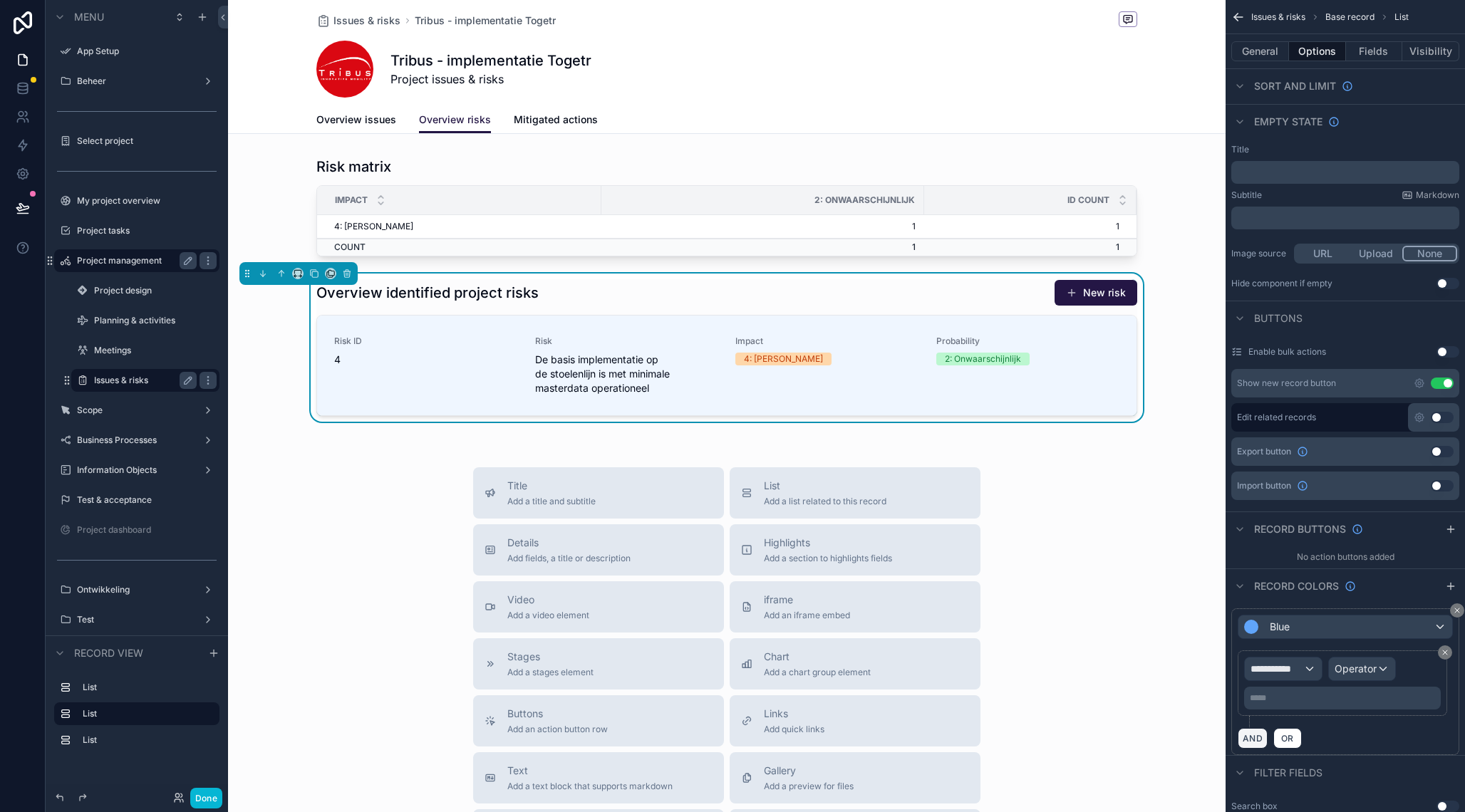
click at [1254, 738] on button "AND" at bounding box center [1252, 737] width 30 height 21
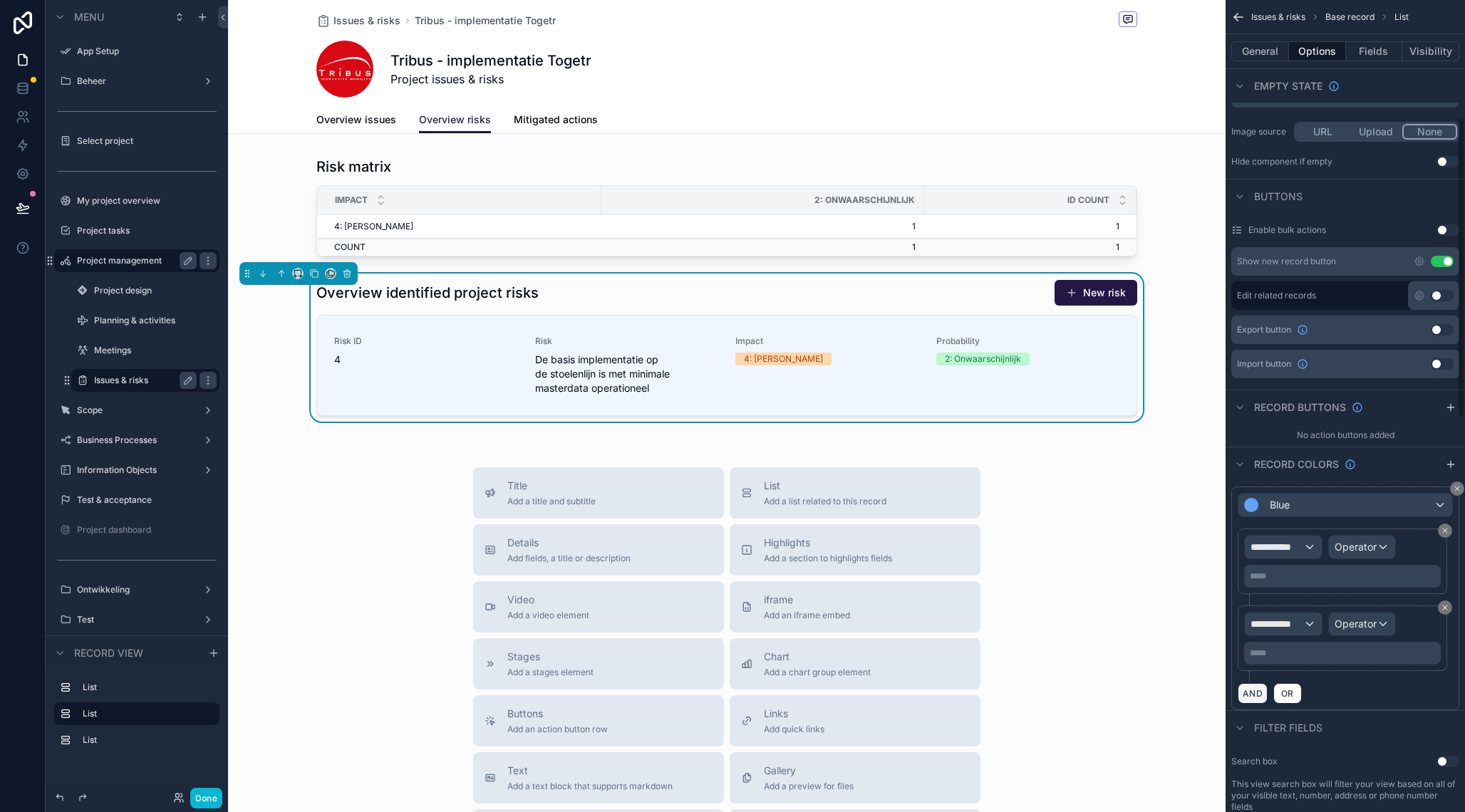
scroll to position [352, 0]
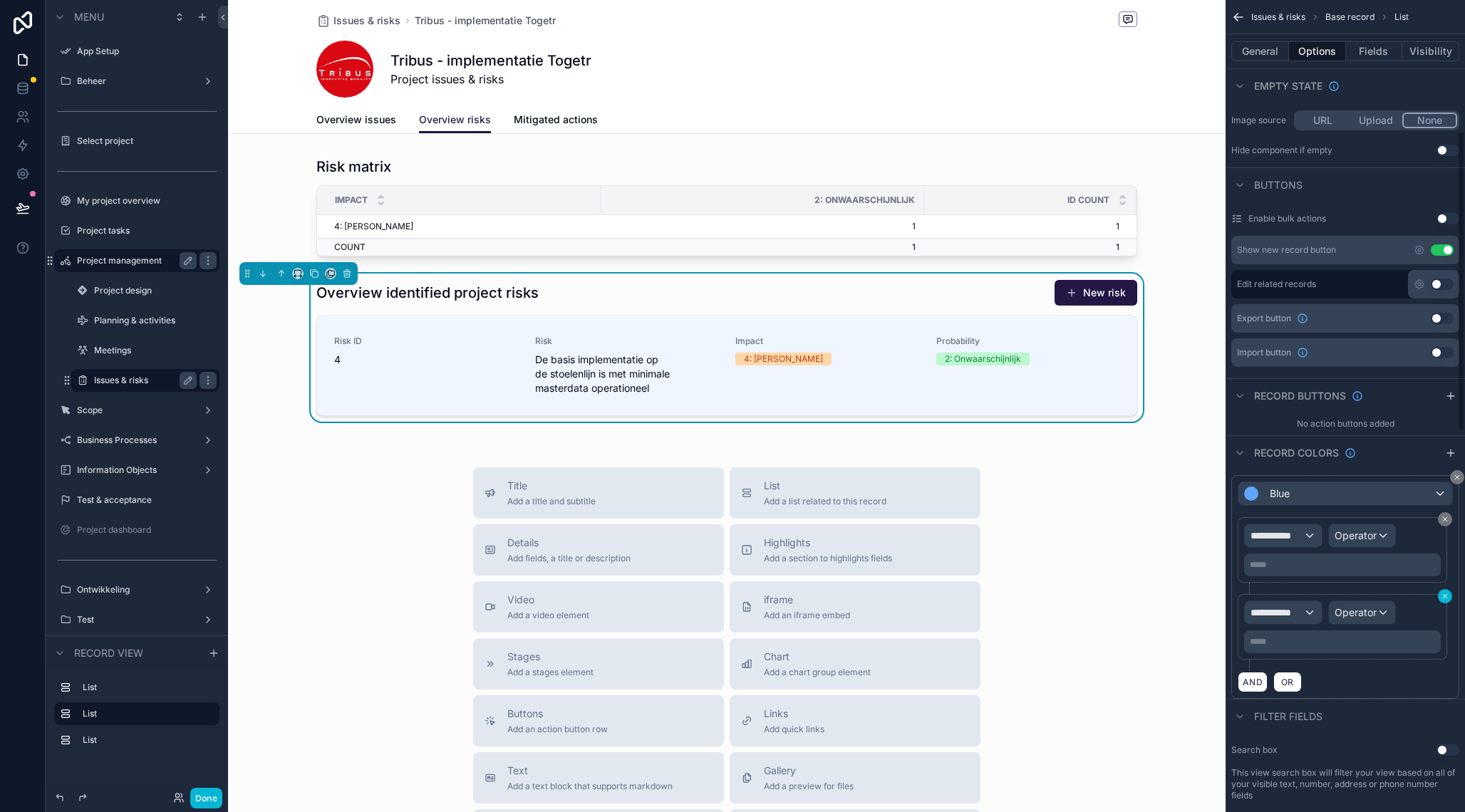
click at [1444, 601] on button "scrollable content" at bounding box center [1444, 596] width 14 height 14
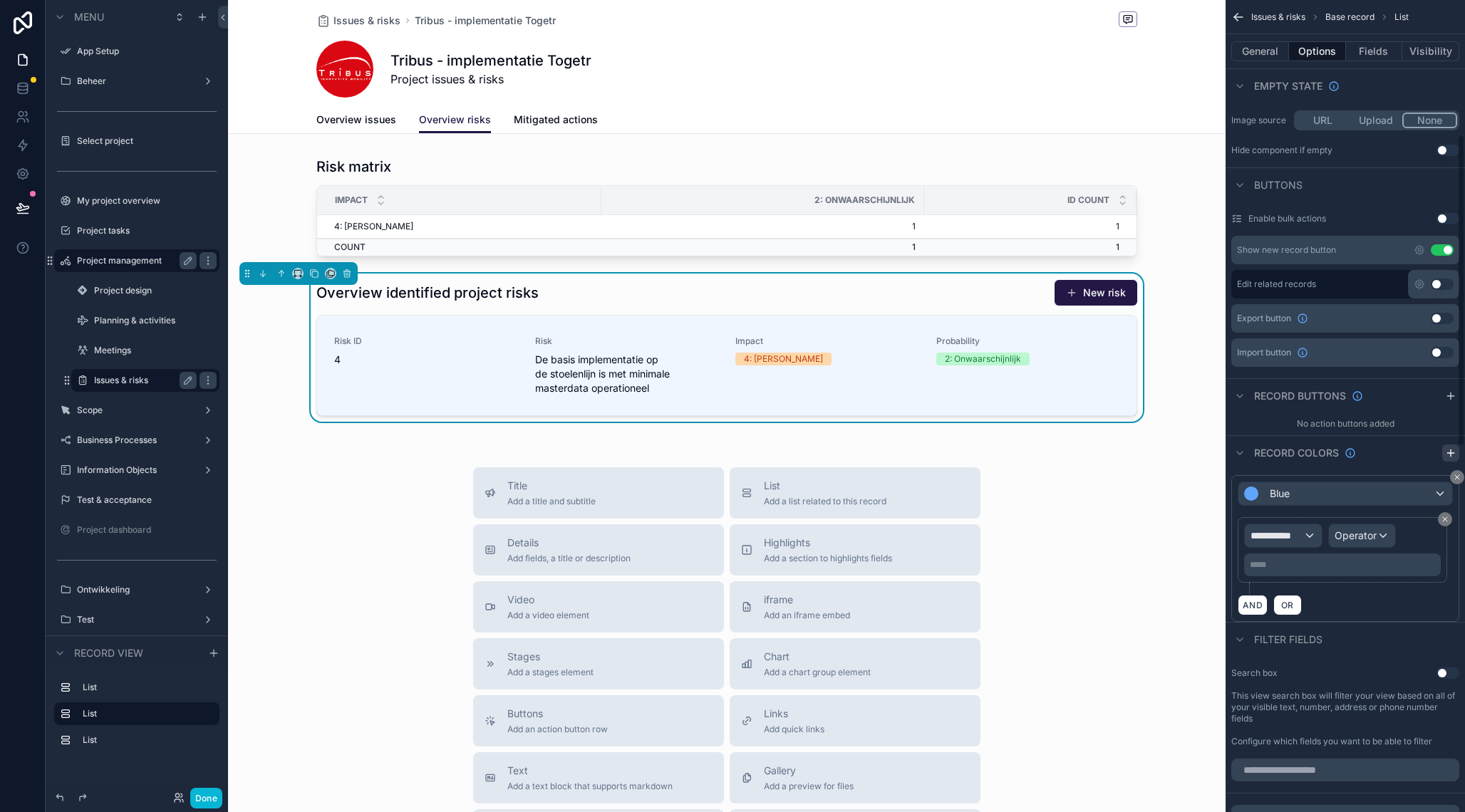
click at [1453, 453] on icon "scrollable content" at bounding box center [1449, 452] width 11 height 11
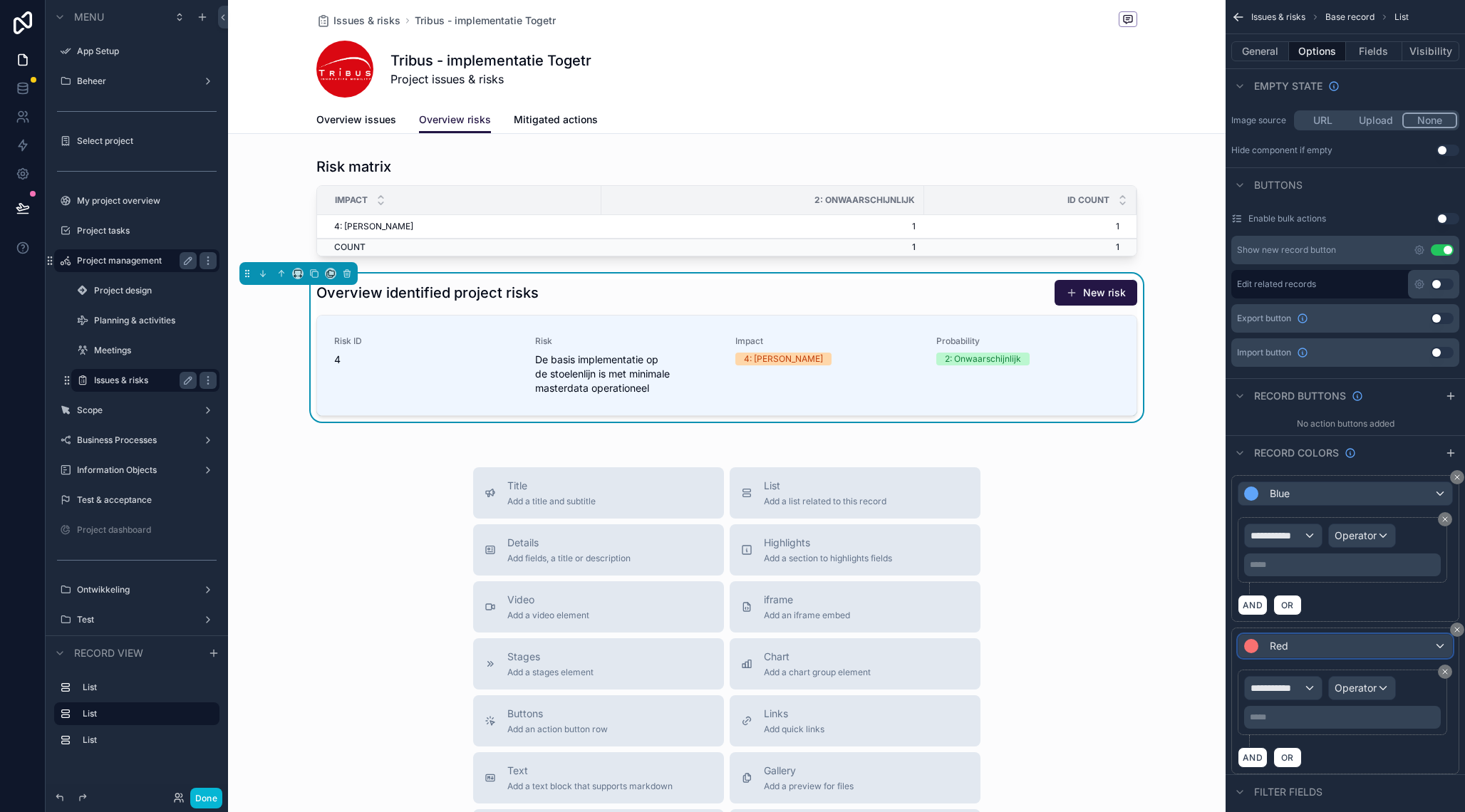
click at [1329, 650] on div "Red" at bounding box center [1345, 646] width 214 height 23
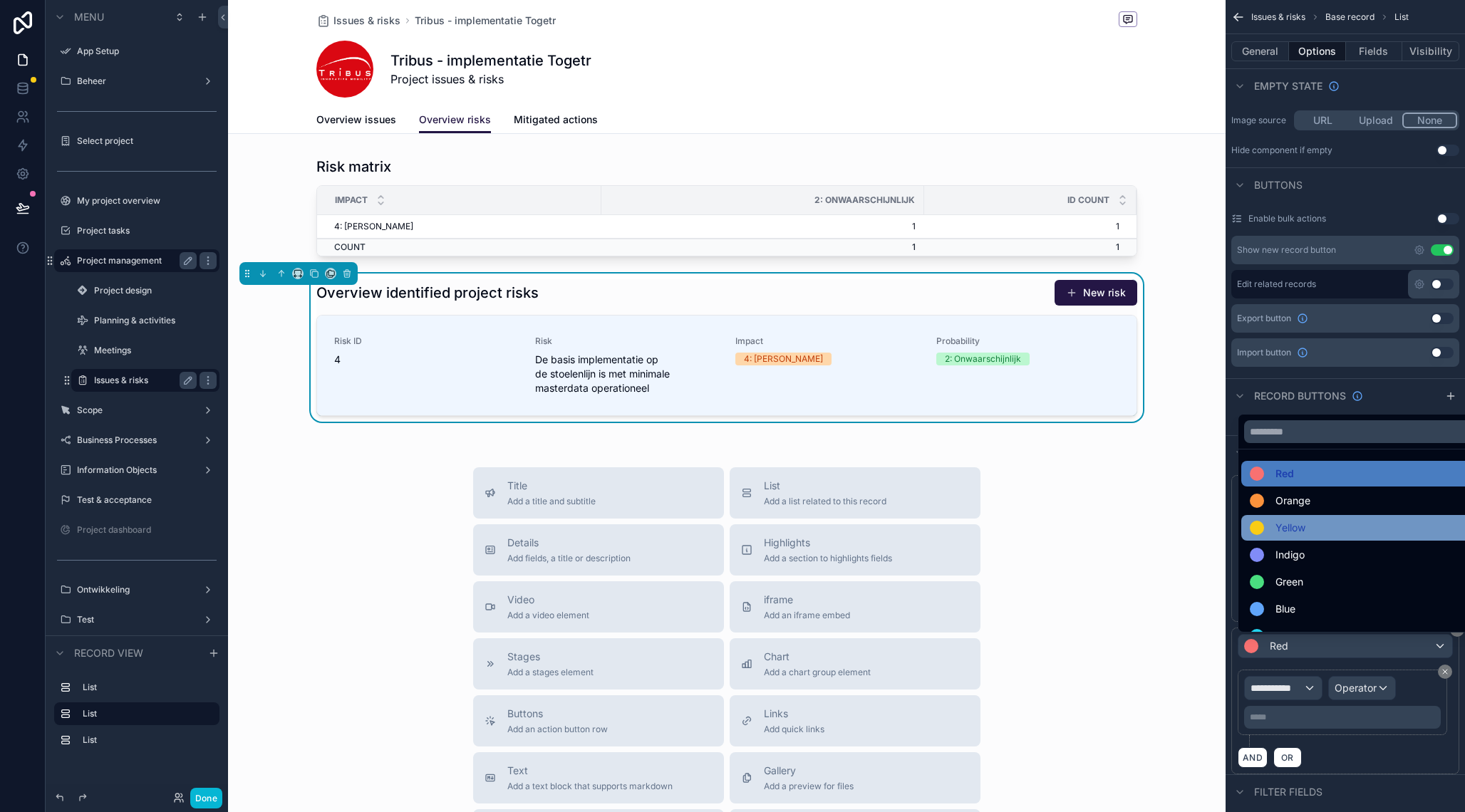
click at [1332, 527] on div "Yellow" at bounding box center [1360, 527] width 224 height 17
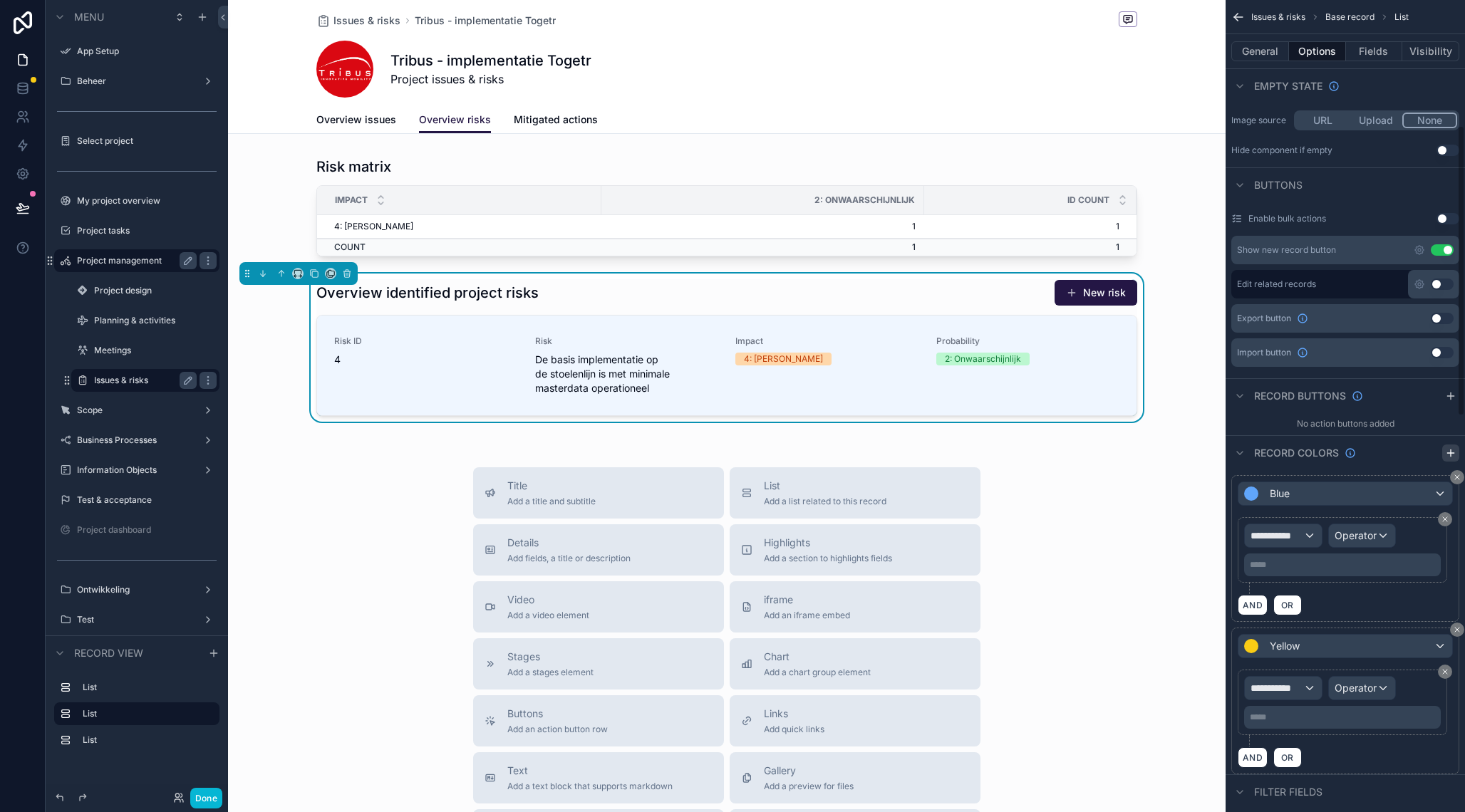
click at [1452, 455] on icon "scrollable content" at bounding box center [1449, 452] width 11 height 11
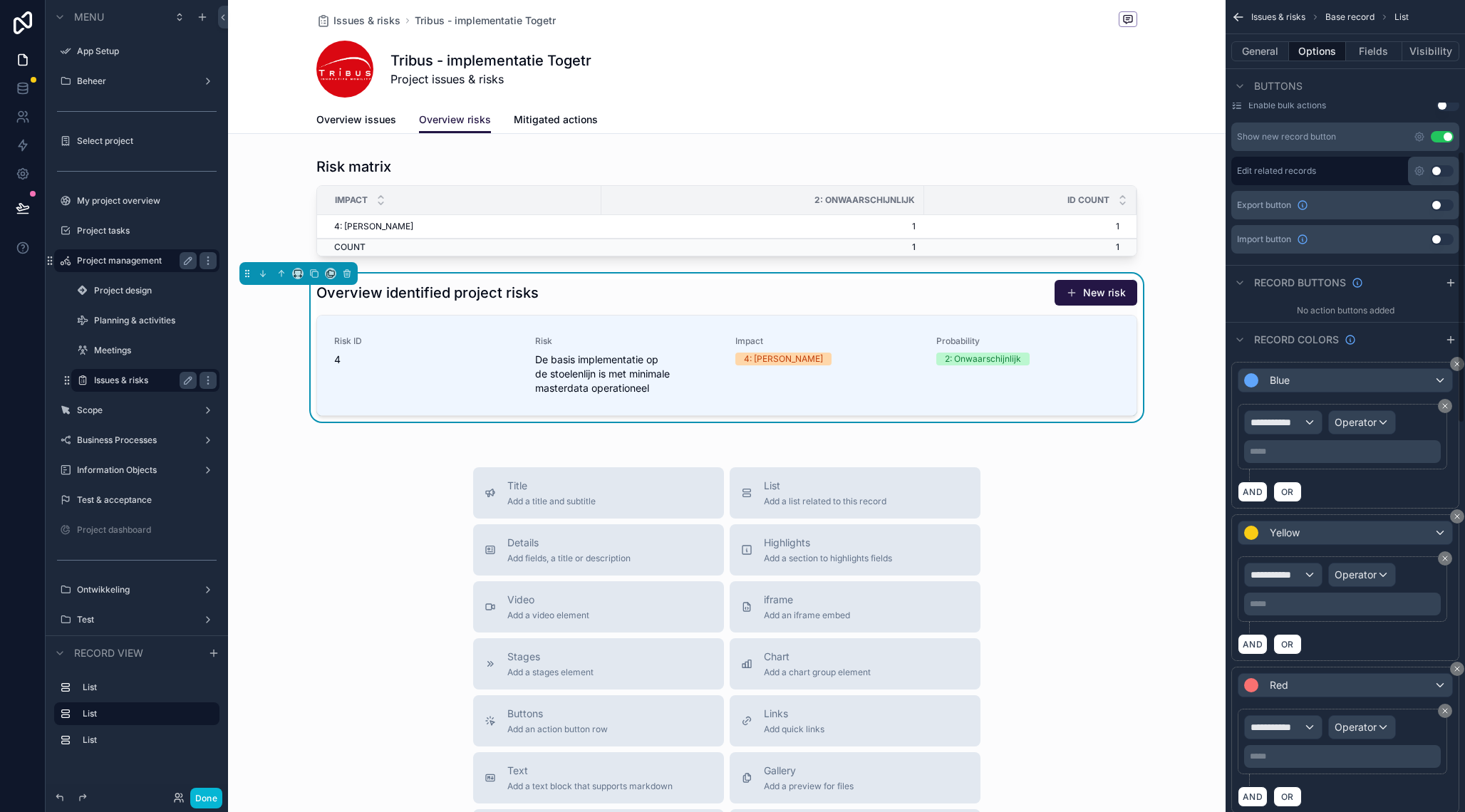
scroll to position [471, 0]
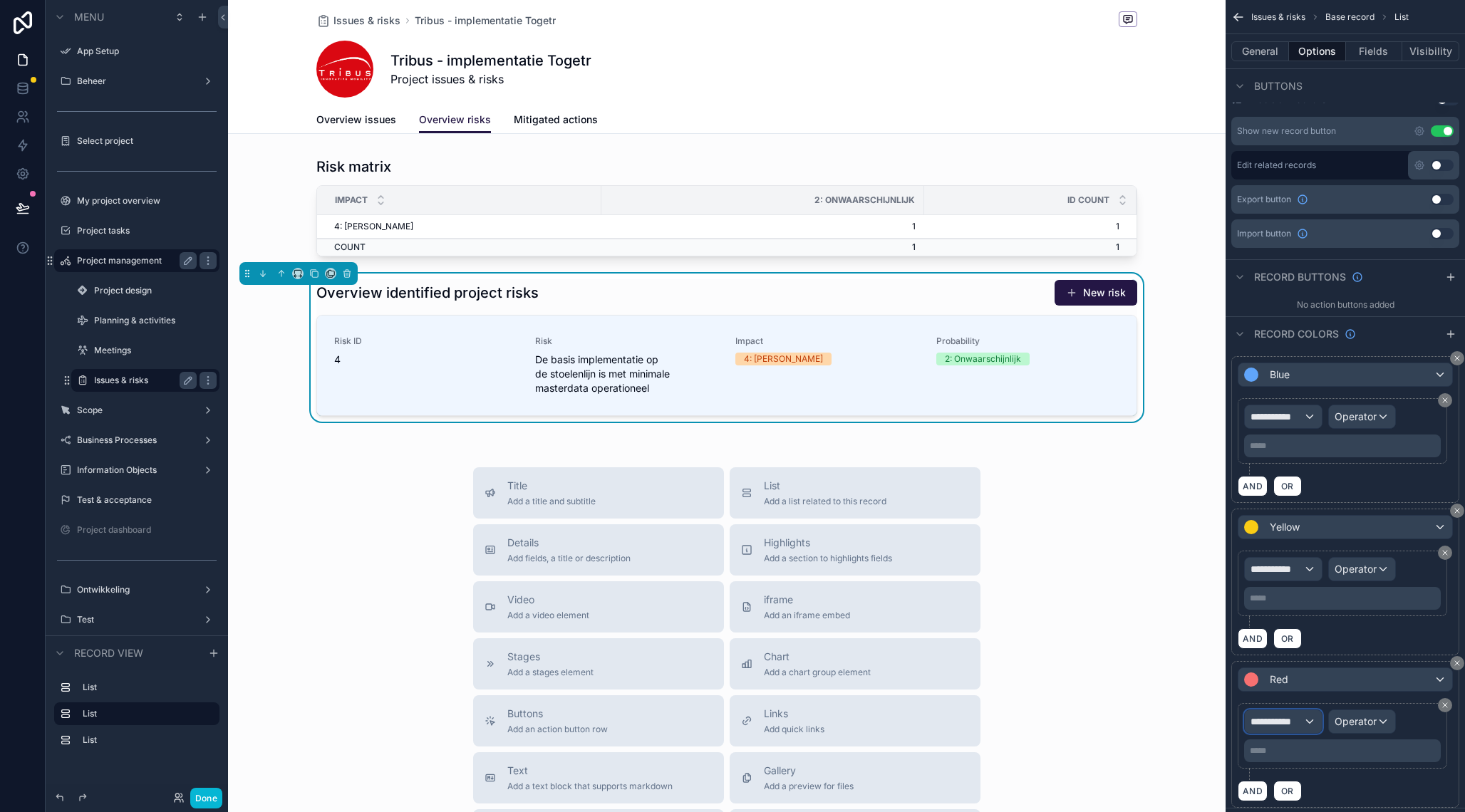
click at [1303, 721] on span "**********" at bounding box center [1276, 721] width 53 height 14
click at [1292, 682] on span "Row values" at bounding box center [1282, 674] width 53 height 17
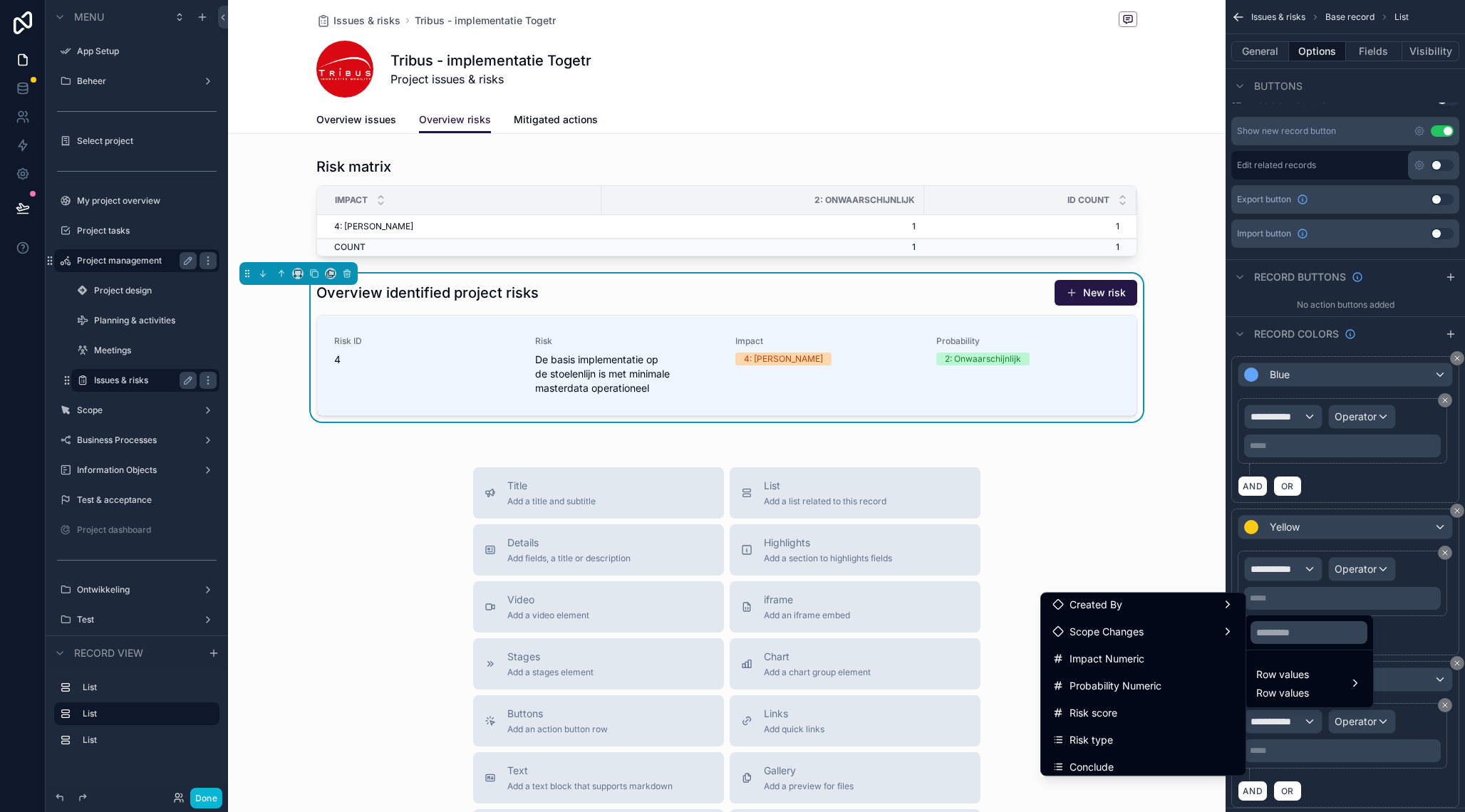
scroll to position [379, 0]
click at [1144, 686] on div "Risk score" at bounding box center [1143, 690] width 182 height 17
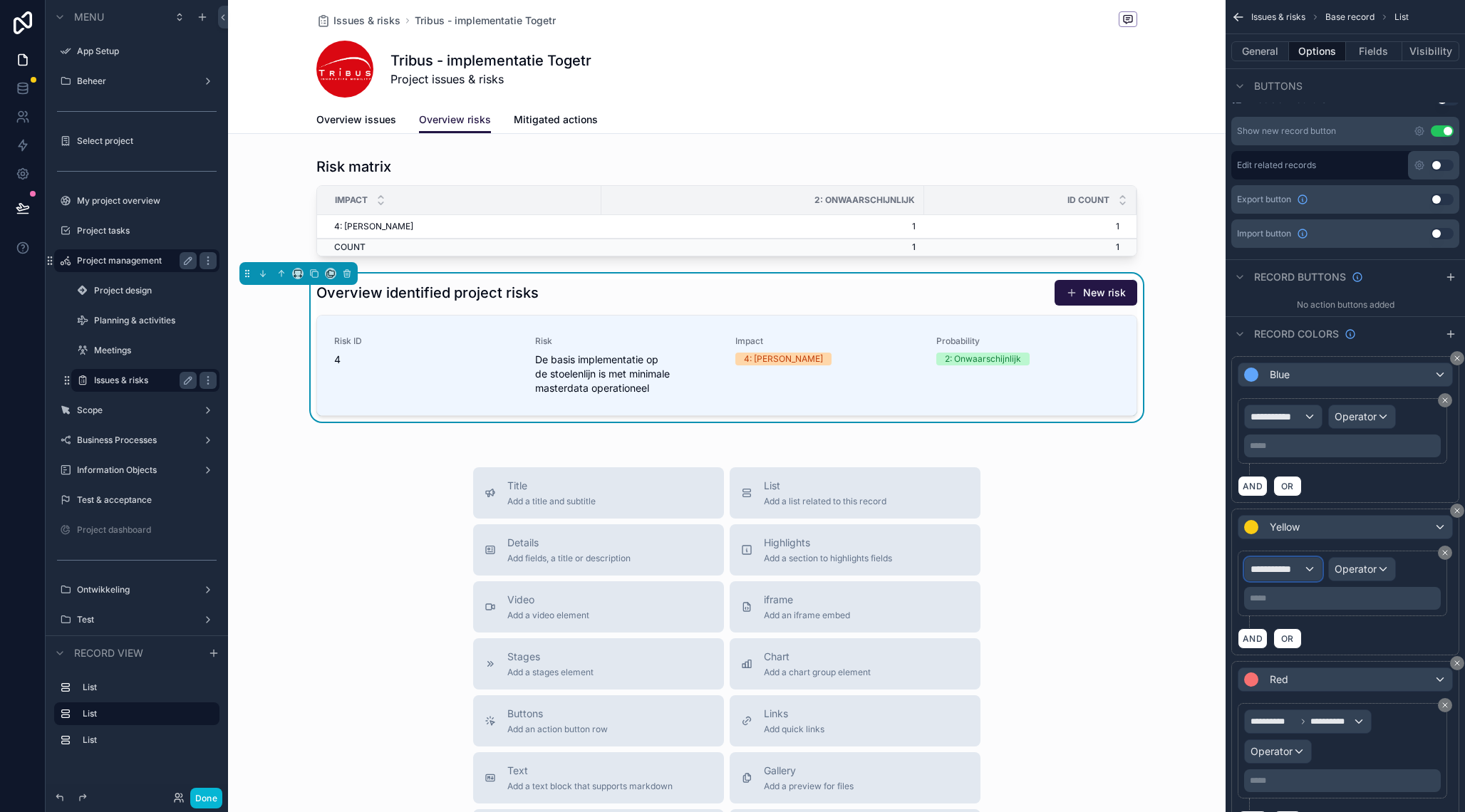
click at [1310, 565] on div "**********" at bounding box center [1282, 568] width 77 height 23
click at [1283, 653] on span "Row values" at bounding box center [1282, 645] width 53 height 17
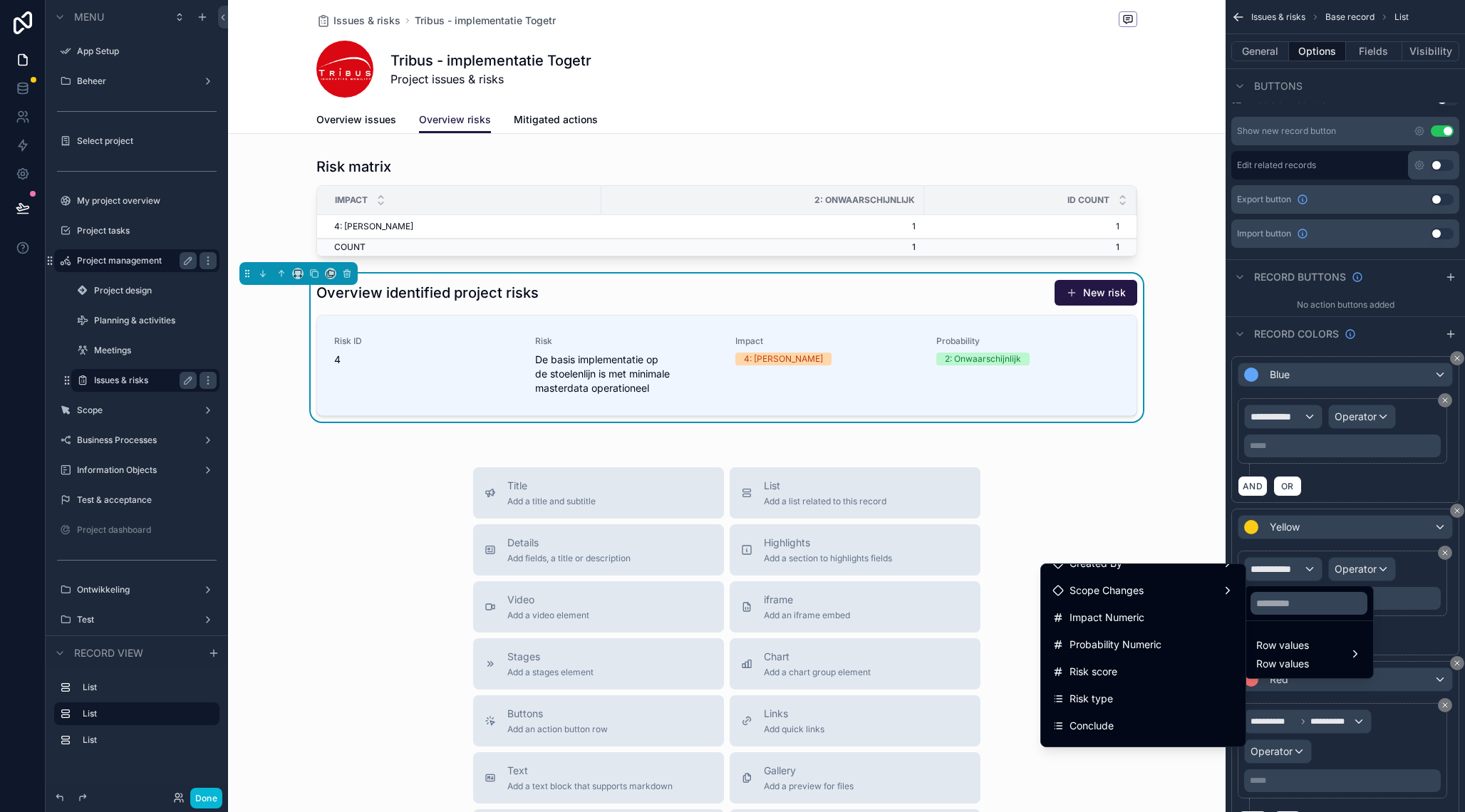
scroll to position [387, 0]
click at [1124, 660] on div "Risk score" at bounding box center [1143, 653] width 182 height 17
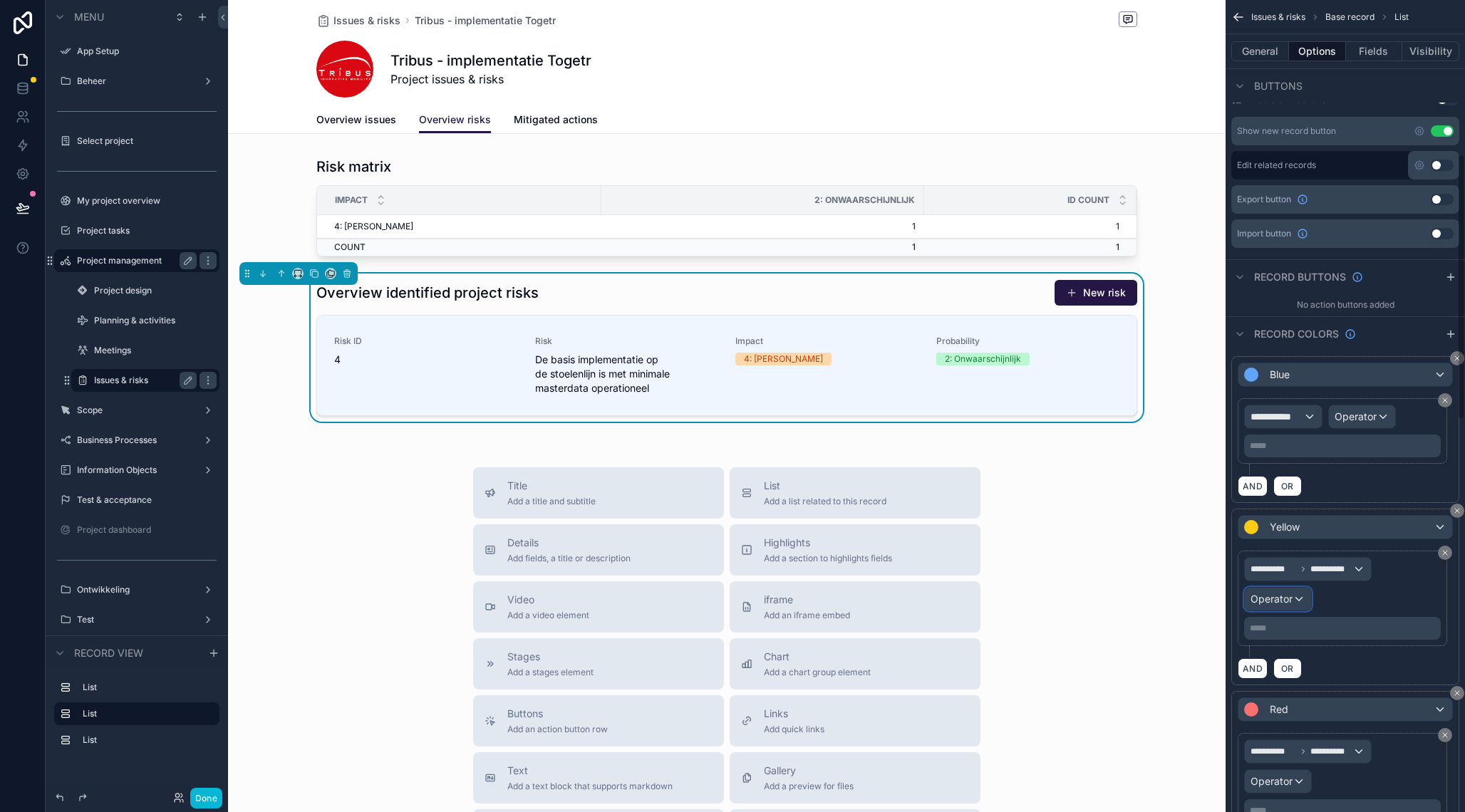
click at [1274, 605] on span "Operator" at bounding box center [1271, 598] width 42 height 12
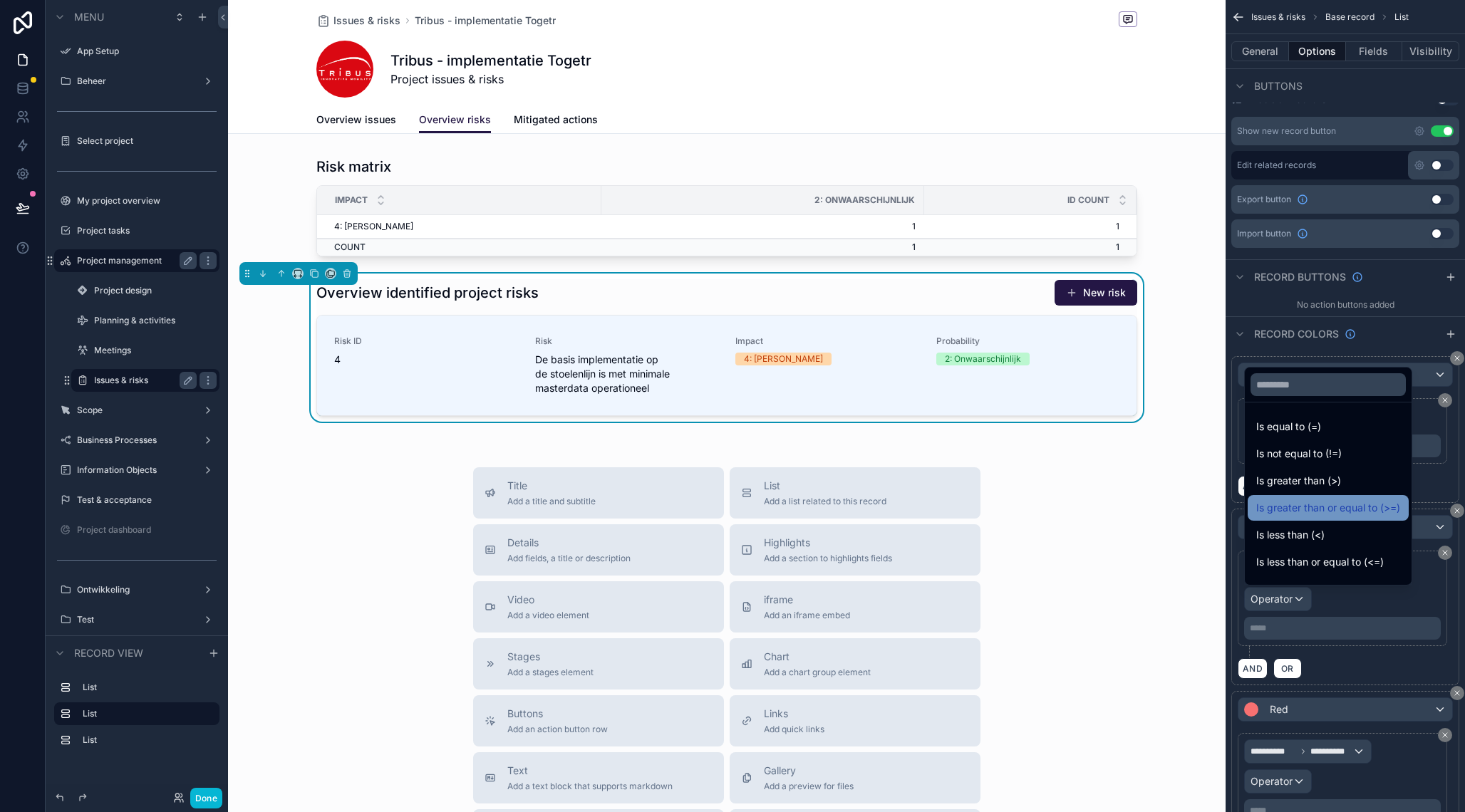
click at [1315, 507] on span "Is greater than or equal to (>=)" at bounding box center [1328, 508] width 144 height 17
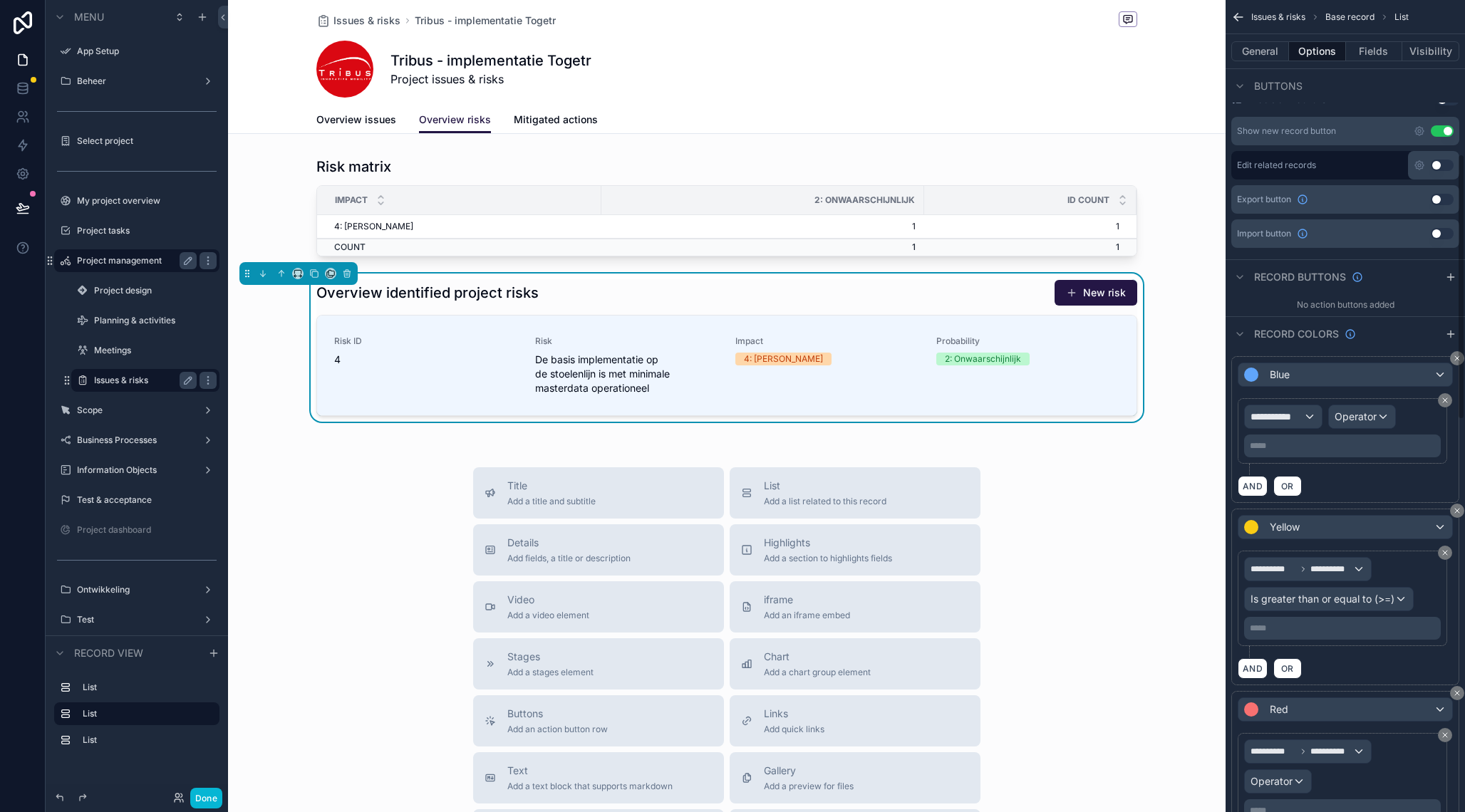
click at [1308, 625] on p "***** ﻿" at bounding box center [1343, 628] width 188 height 11
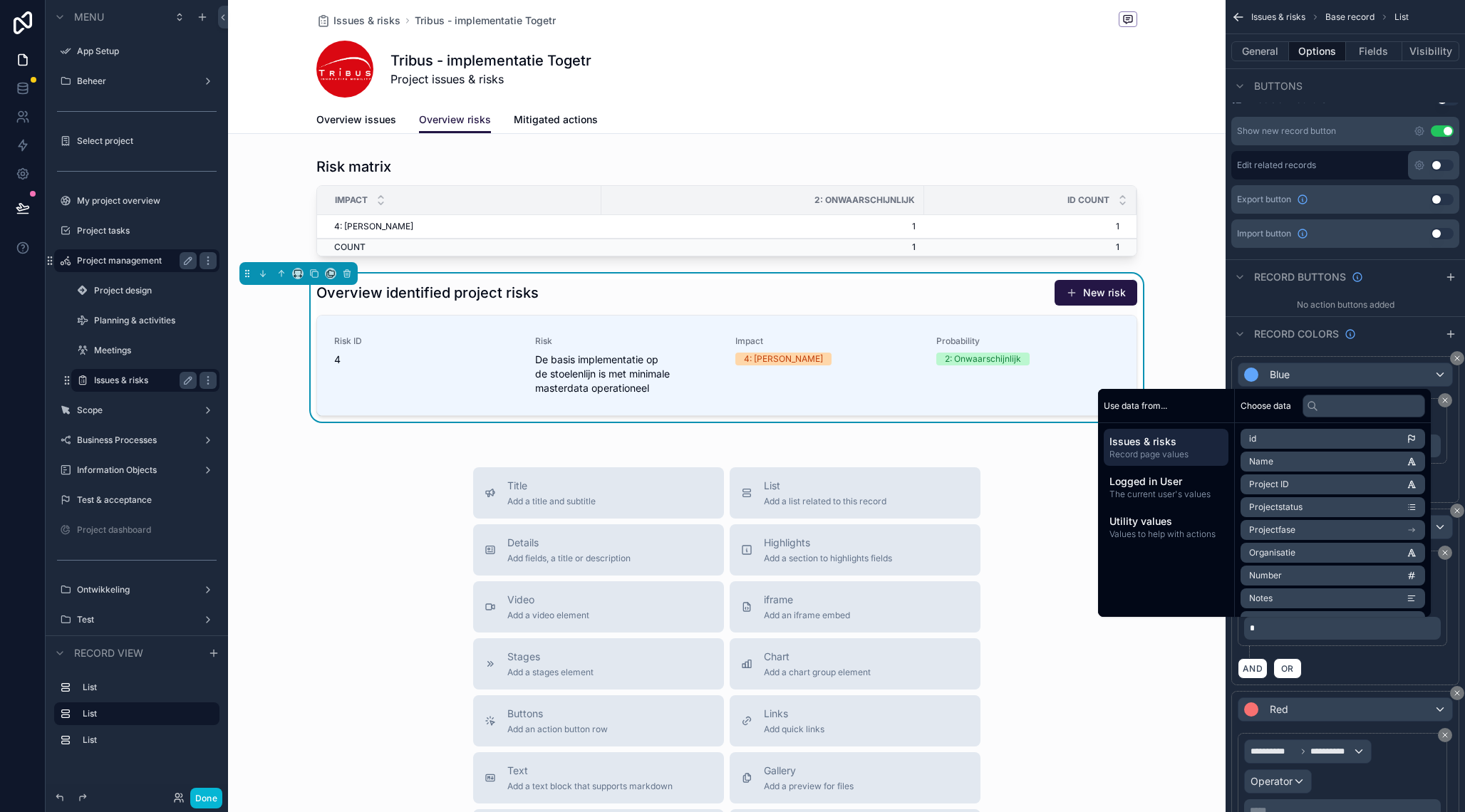
click at [1381, 658] on div "AND OR" at bounding box center [1345, 668] width 215 height 21
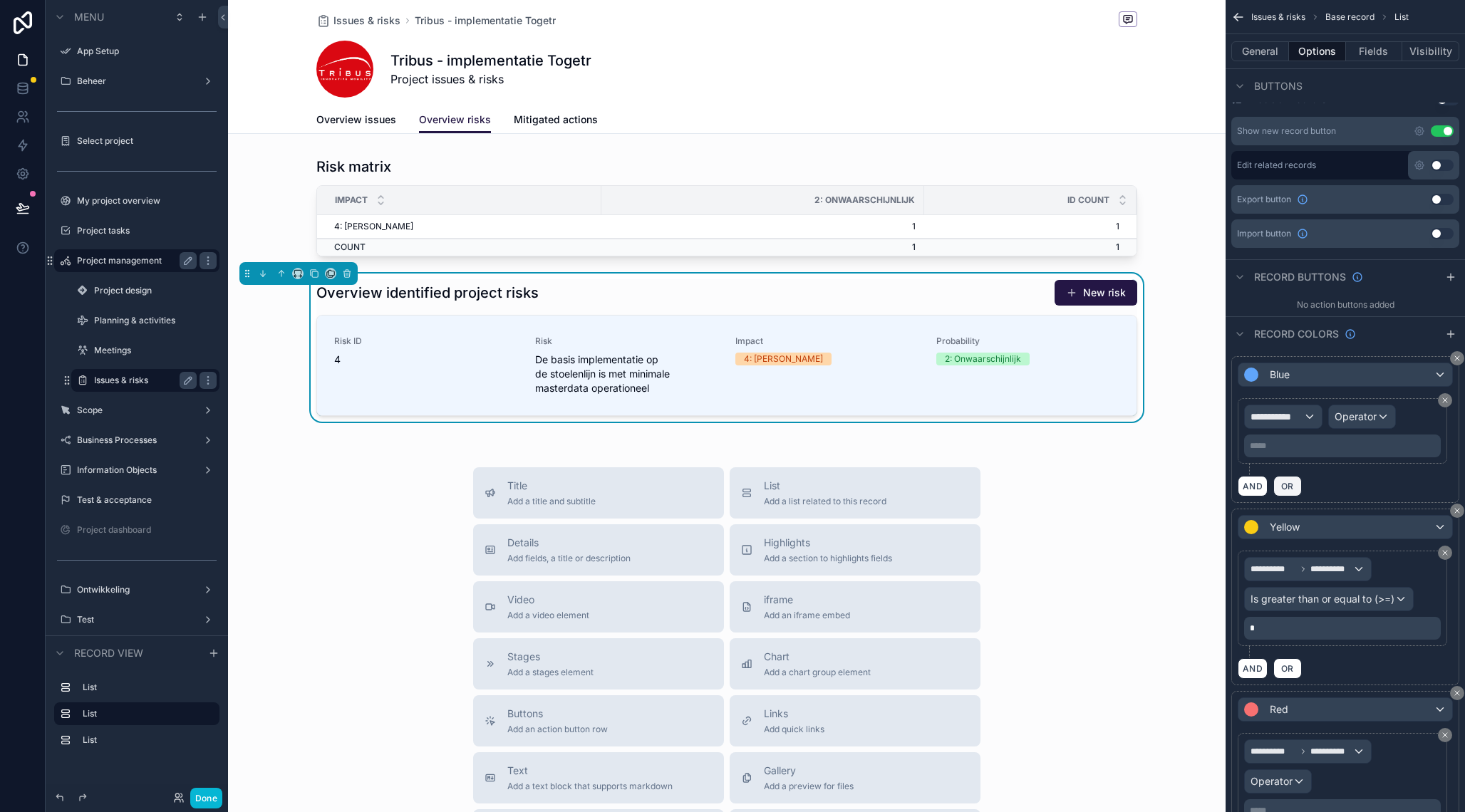
click at [1282, 489] on span "OR" at bounding box center [1287, 486] width 19 height 11
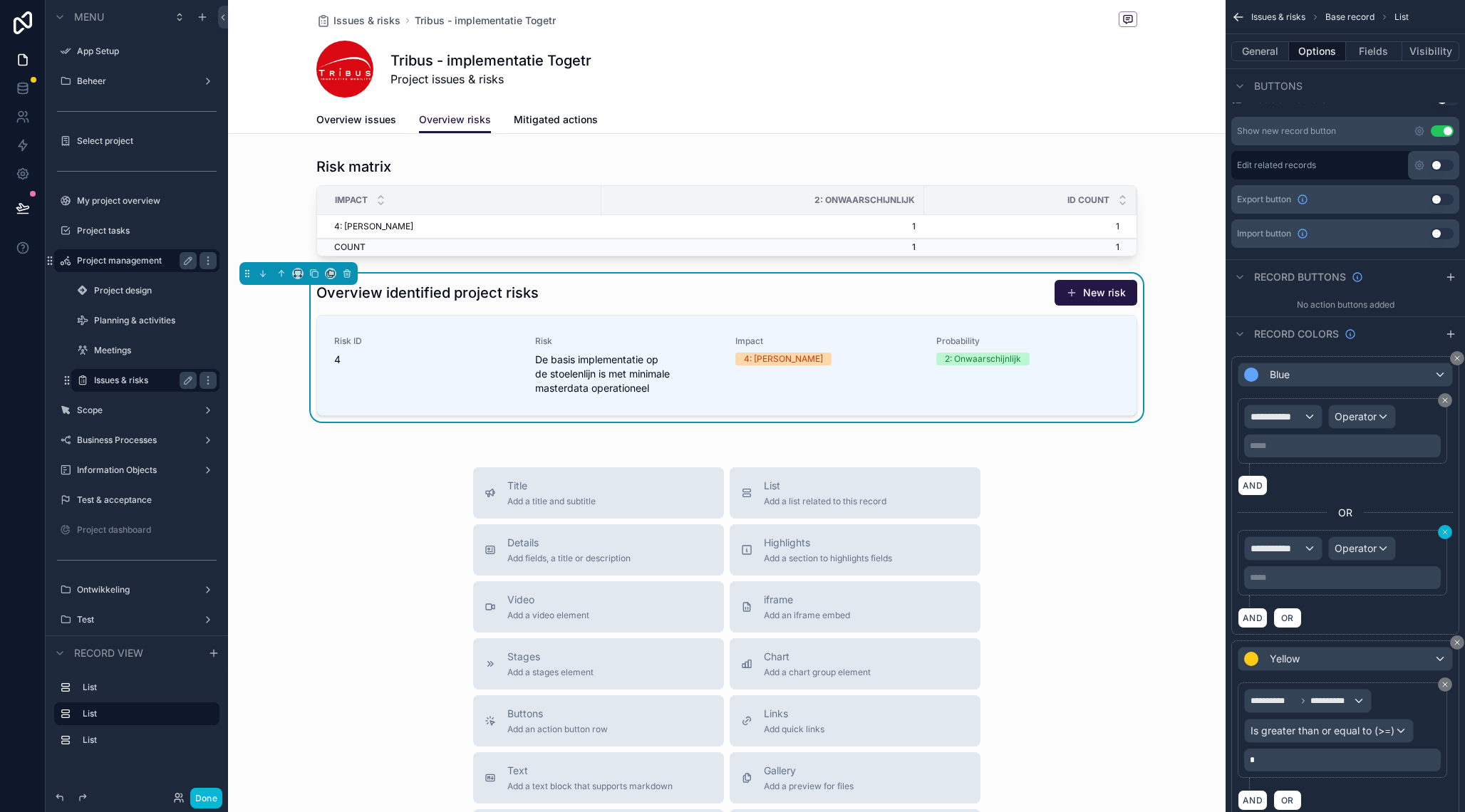
click at [1443, 532] on icon "scrollable content" at bounding box center [1444, 531] width 9 height 9
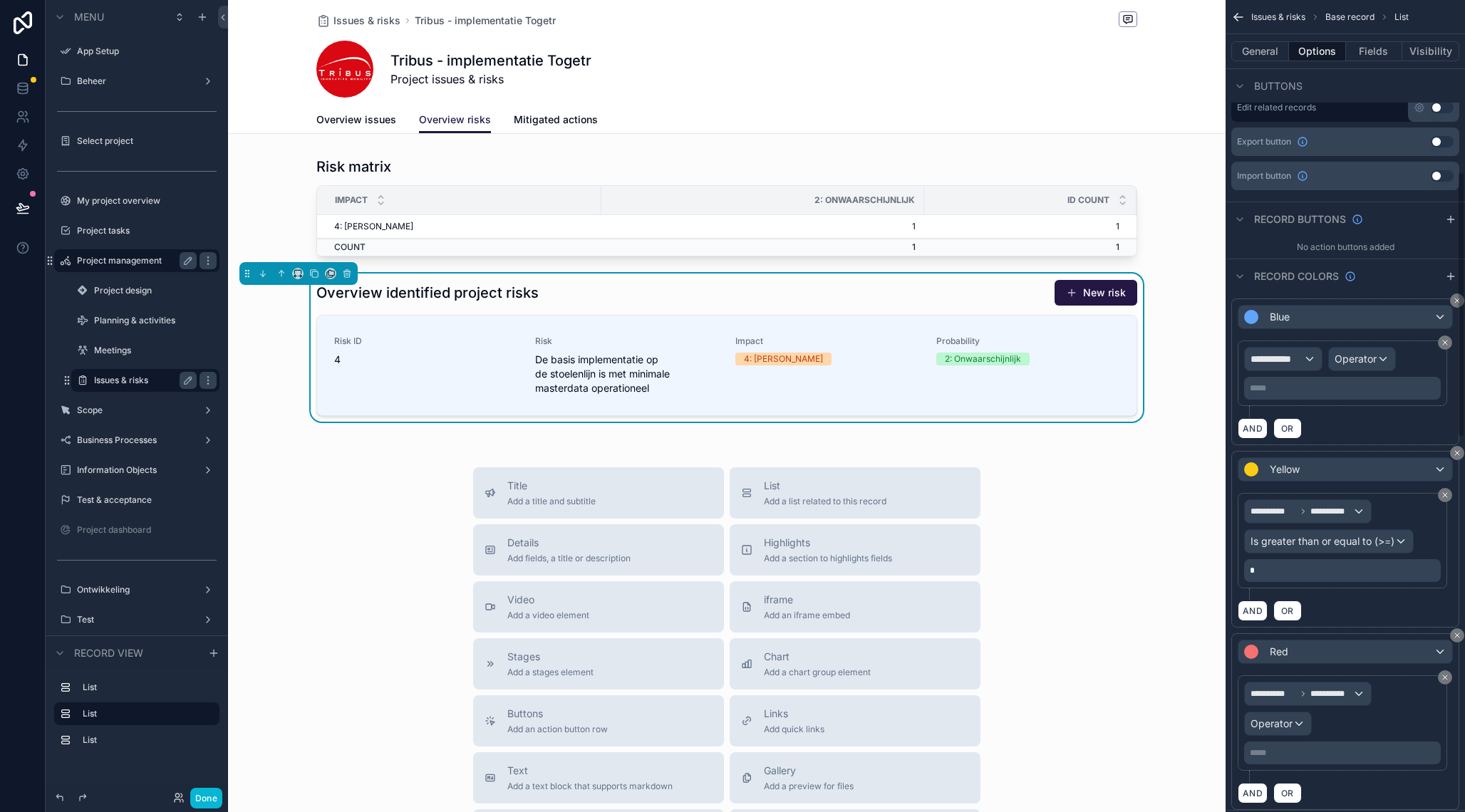
scroll to position [524, 0]
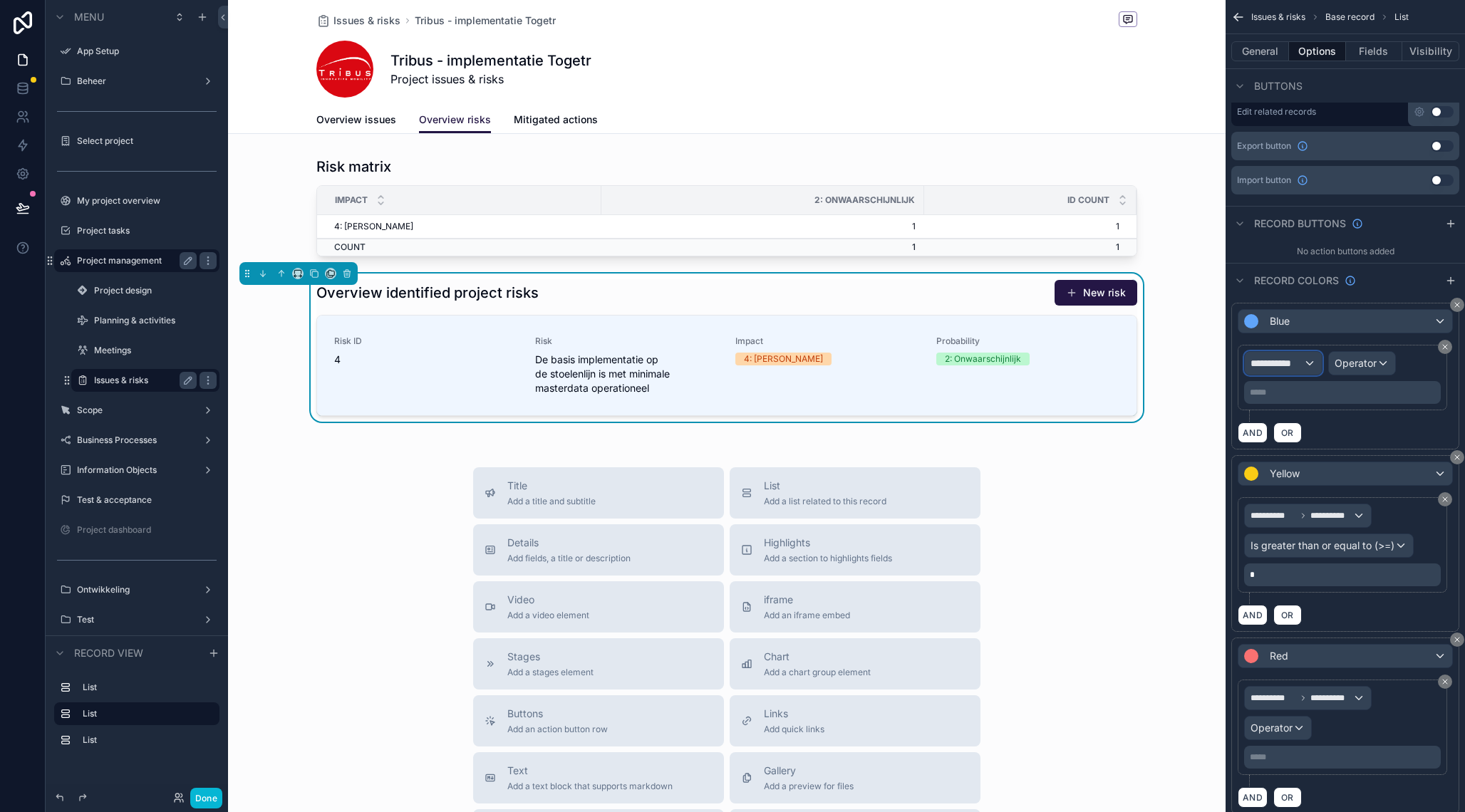
click at [1302, 362] on span "**********" at bounding box center [1276, 363] width 53 height 14
click at [1299, 453] on span "Row values" at bounding box center [1282, 458] width 53 height 14
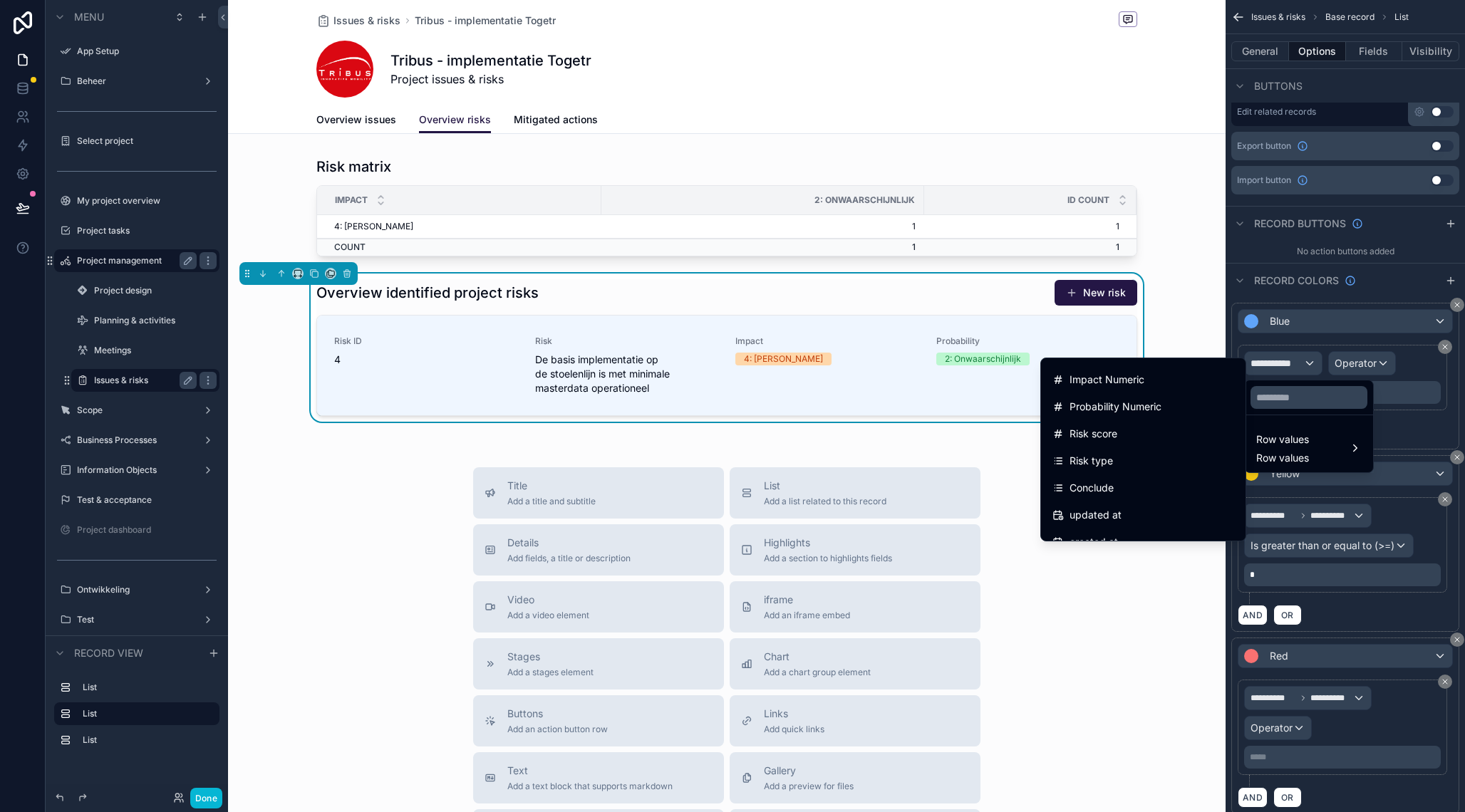
scroll to position [402, 0]
click at [1142, 435] on div "Risk score" at bounding box center [1143, 432] width 182 height 17
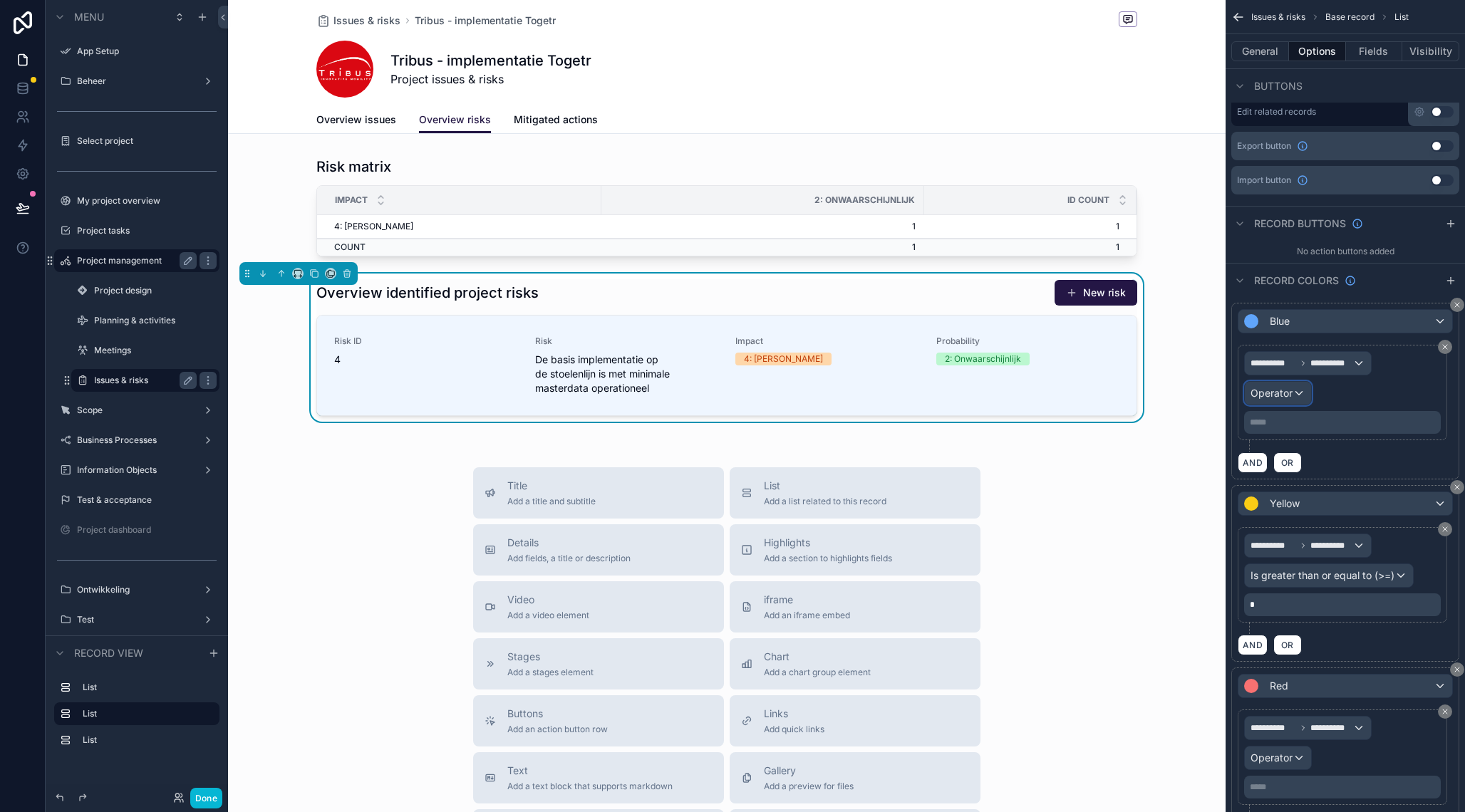
click at [1290, 390] on span "Operator" at bounding box center [1271, 393] width 42 height 12
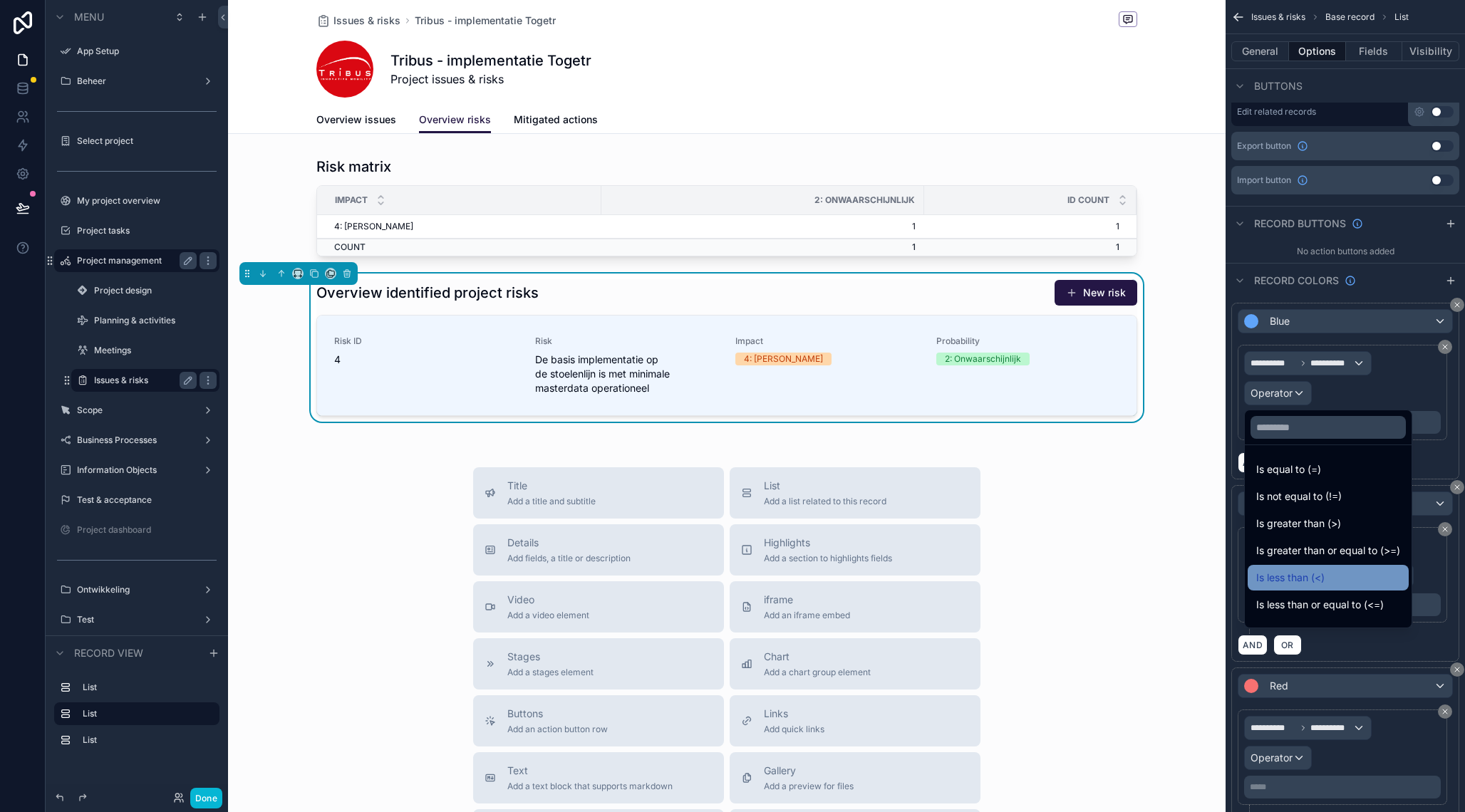
click at [1319, 574] on span "Is less than (<)" at bounding box center [1290, 577] width 69 height 17
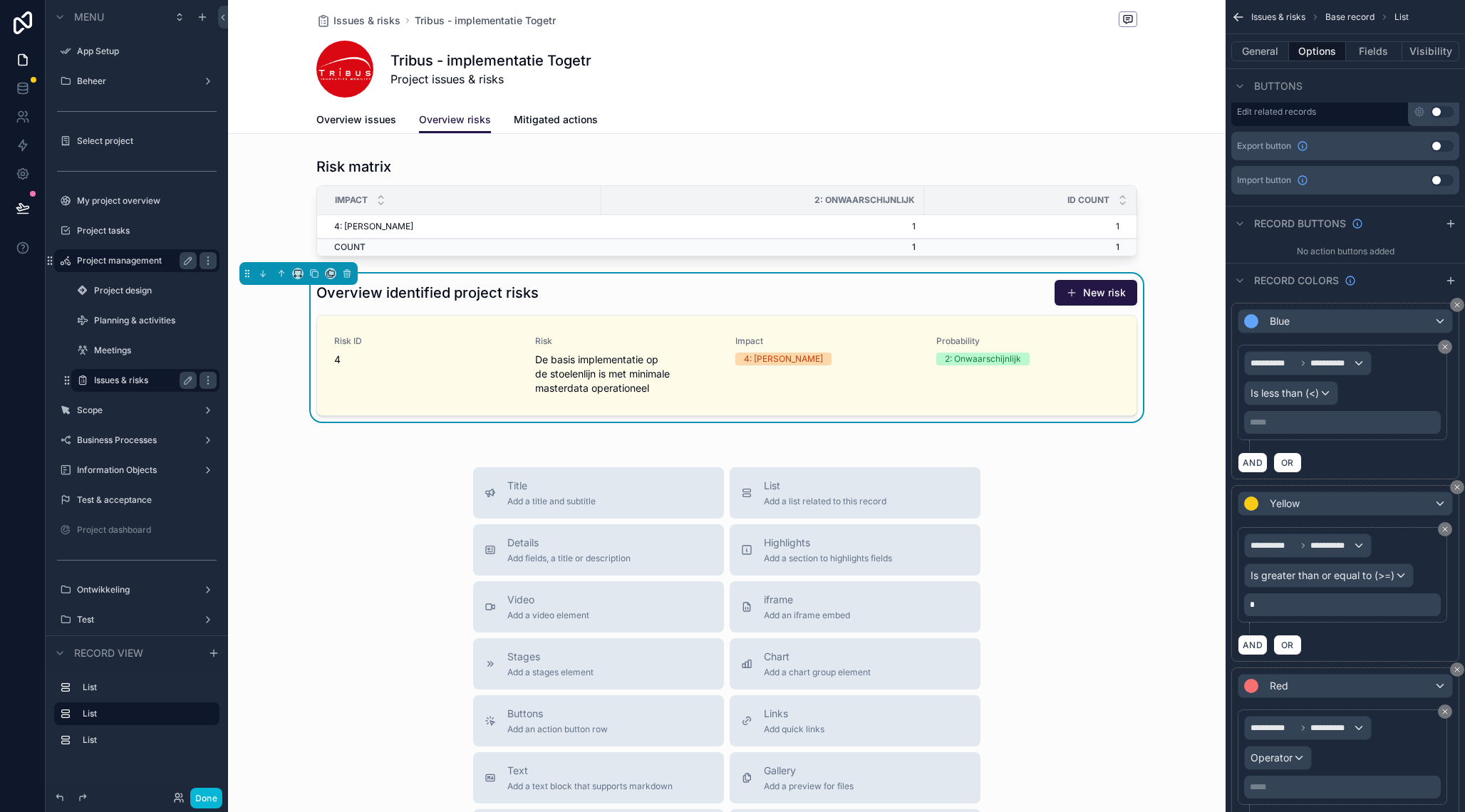
click at [1326, 425] on p "***** ﻿" at bounding box center [1343, 422] width 188 height 11
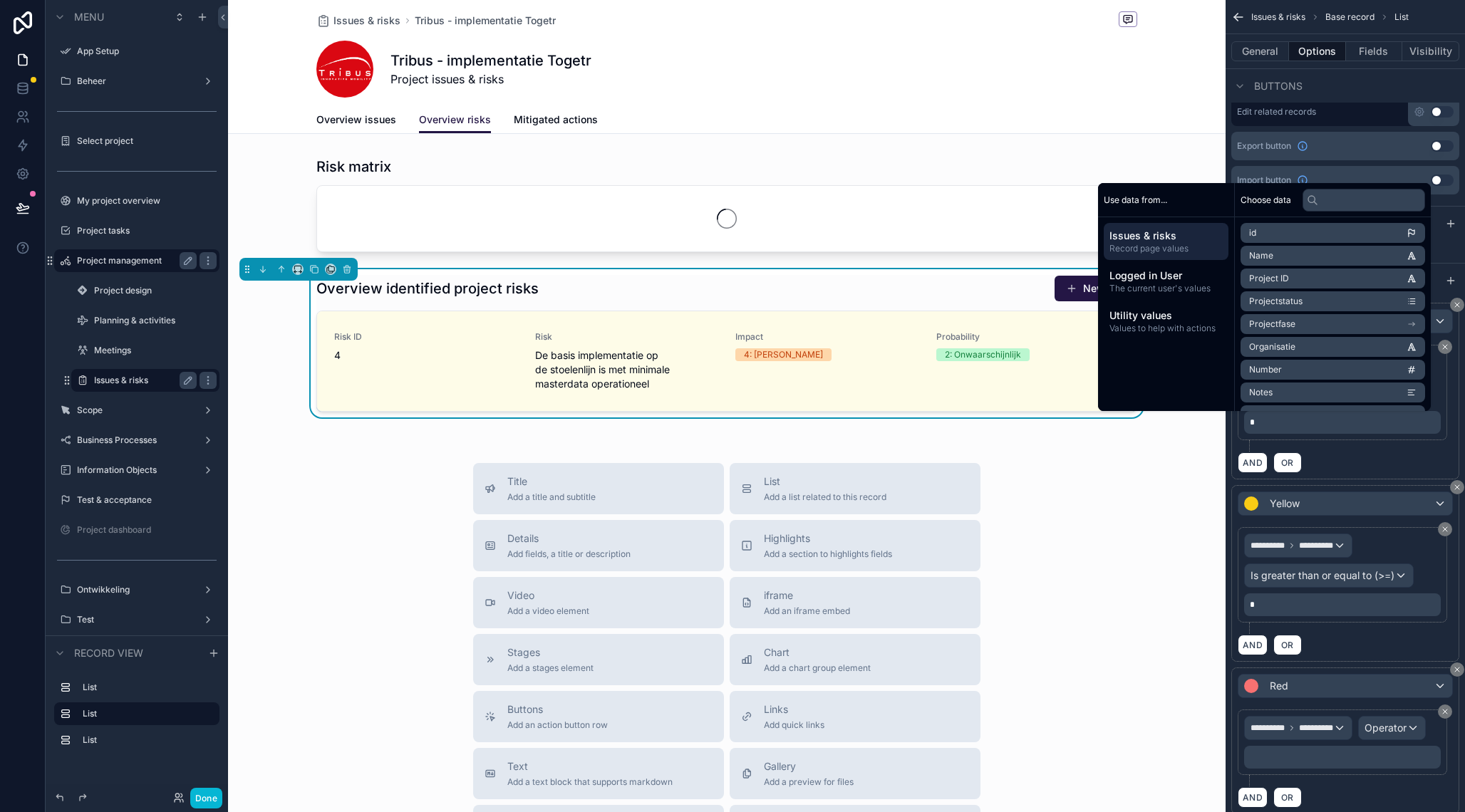
click at [1427, 455] on div "AND OR" at bounding box center [1345, 462] width 215 height 21
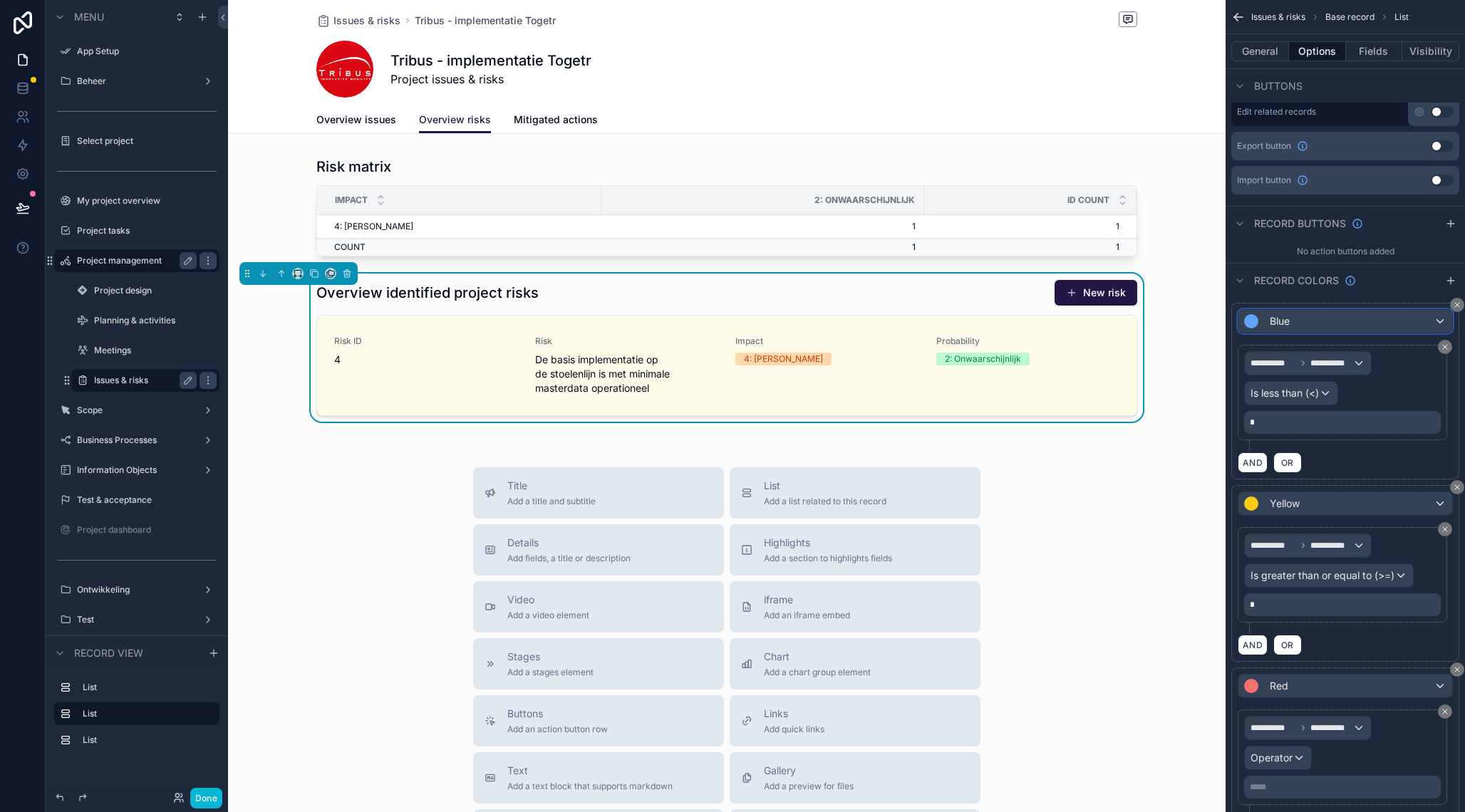
click at [1336, 320] on div "Blue" at bounding box center [1345, 320] width 214 height 23
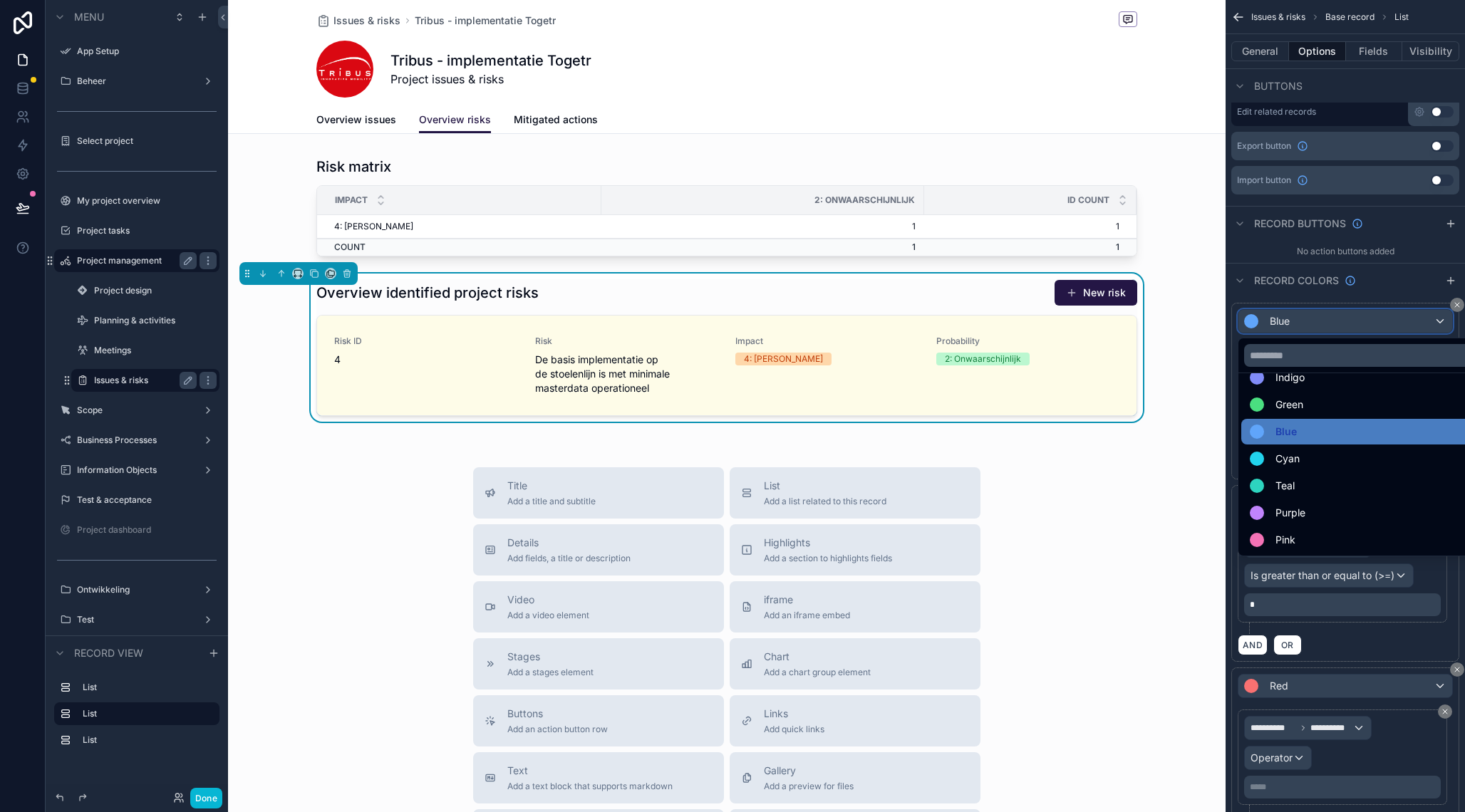
scroll to position [0, 0]
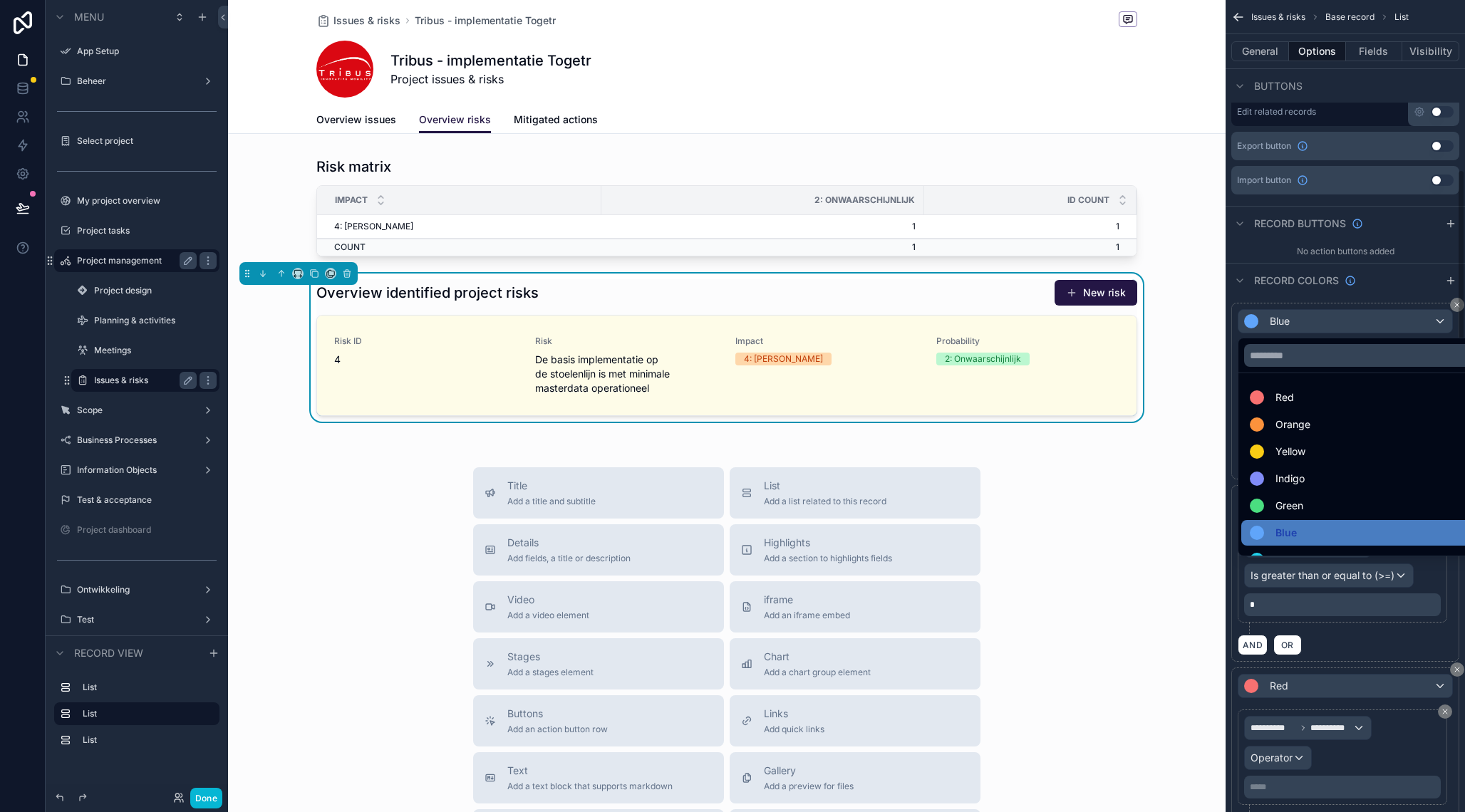
click at [1399, 284] on div "scrollable content" at bounding box center [732, 406] width 1465 height 812
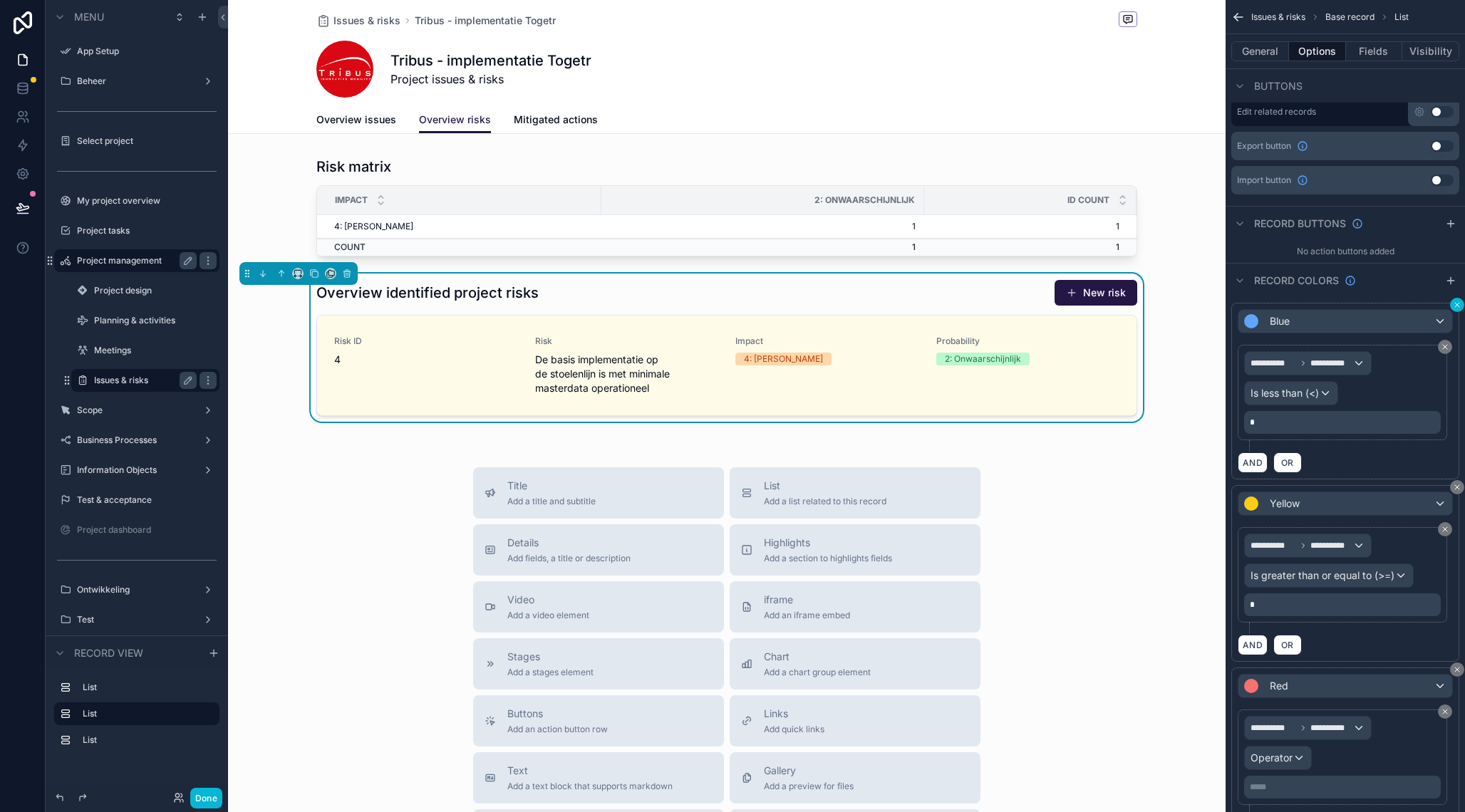
click at [1455, 306] on icon "scrollable content" at bounding box center [1456, 304] width 4 height 4
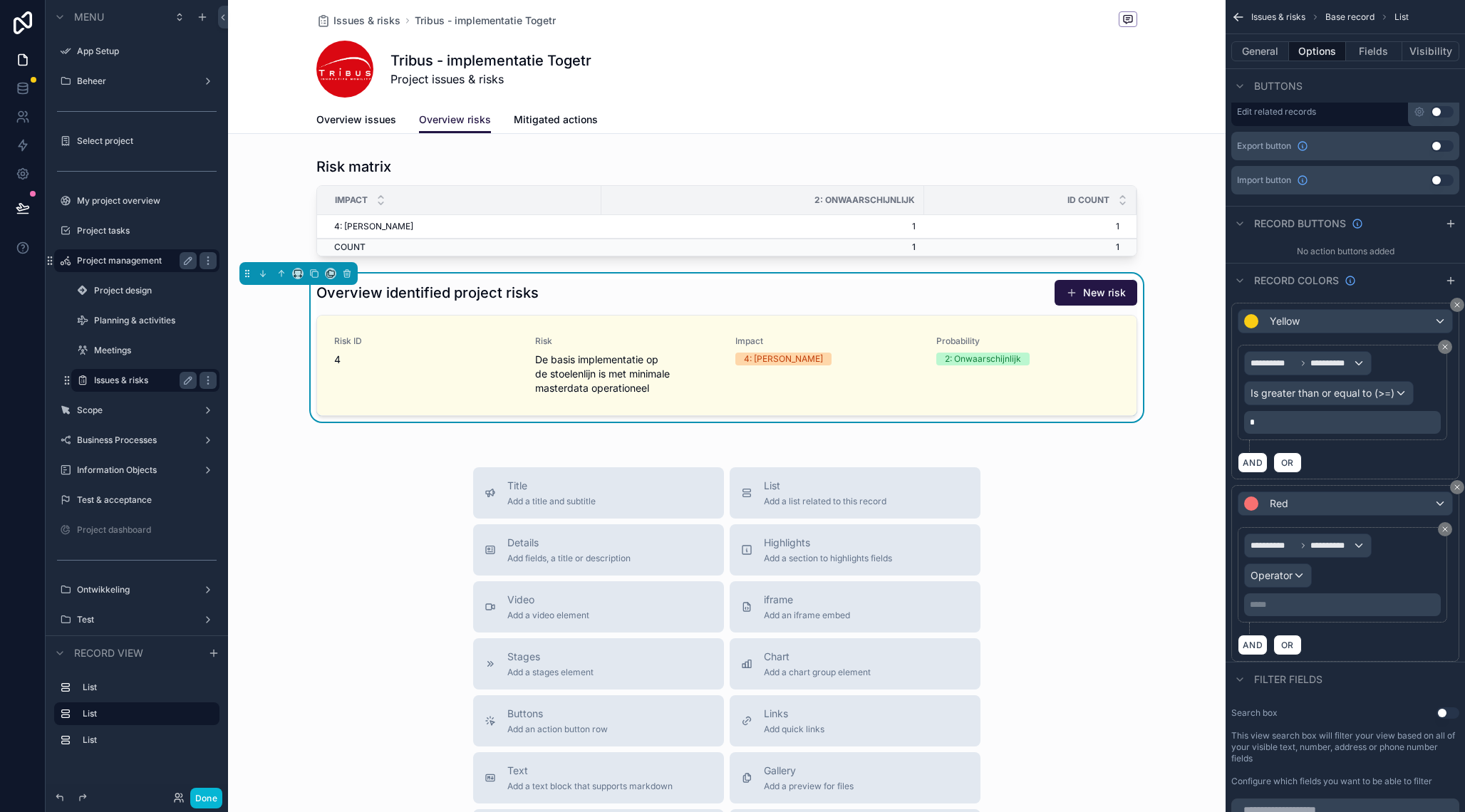
click at [1455, 306] on icon "scrollable content" at bounding box center [1456, 304] width 4 height 4
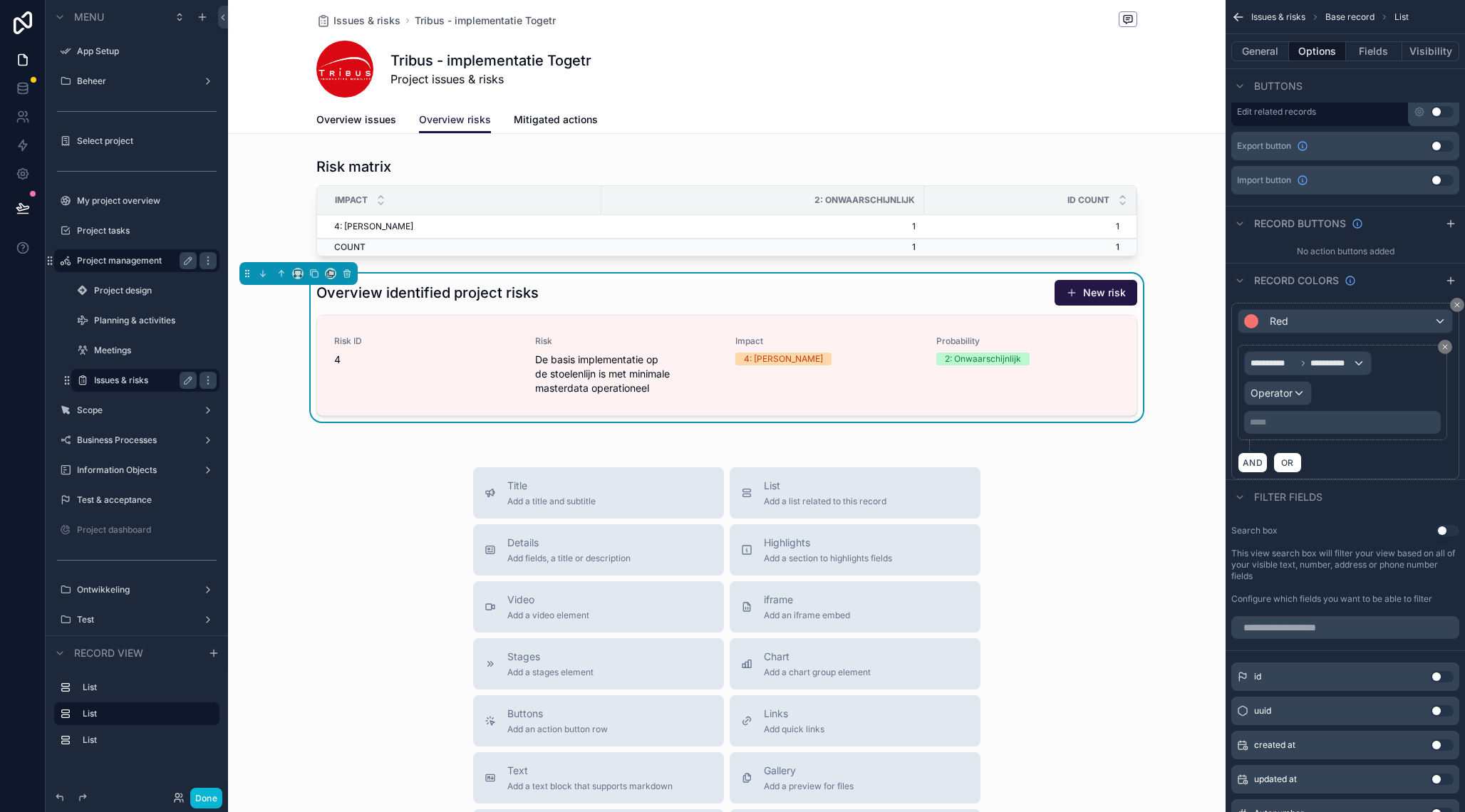
click at [1455, 306] on icon "scrollable content" at bounding box center [1456, 304] width 4 height 4
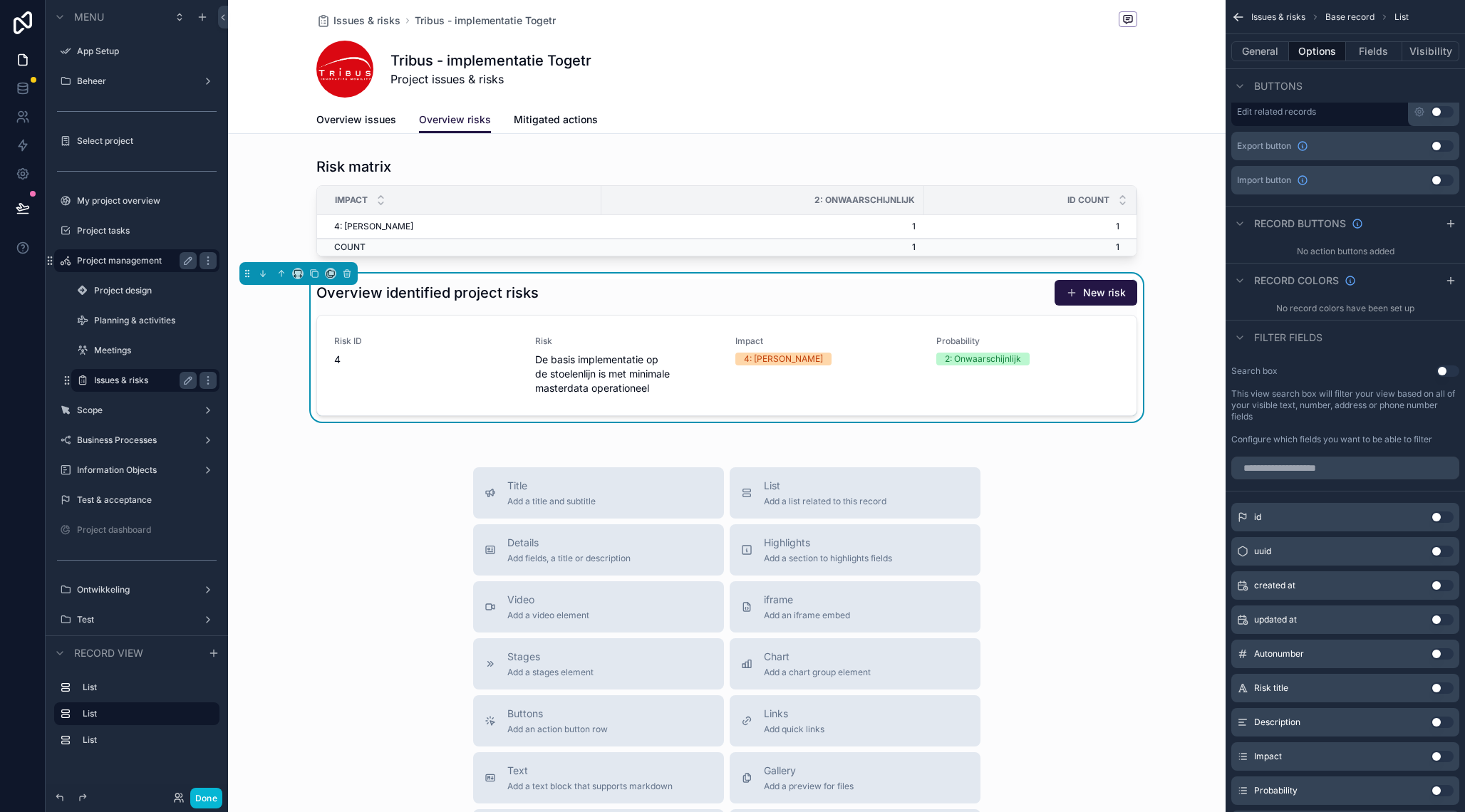
click at [795, 306] on div "Overview identified project risks New risk Risk ID 4 Risk De basis implementati…" at bounding box center [727, 347] width 821 height 136
click at [1453, 284] on icon "scrollable content" at bounding box center [1449, 280] width 11 height 11
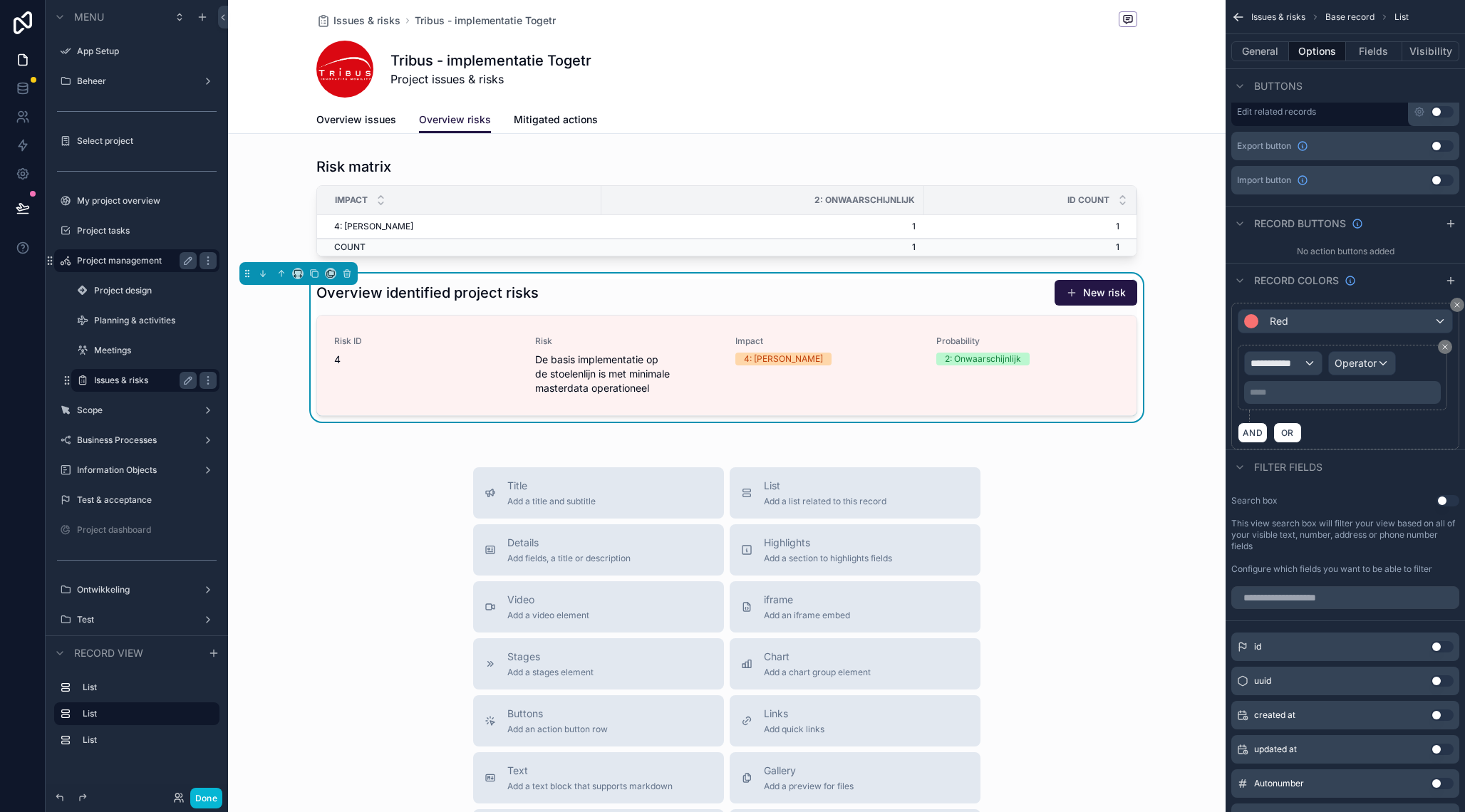
click at [1290, 392] on p "***** ﻿" at bounding box center [1343, 392] width 188 height 11
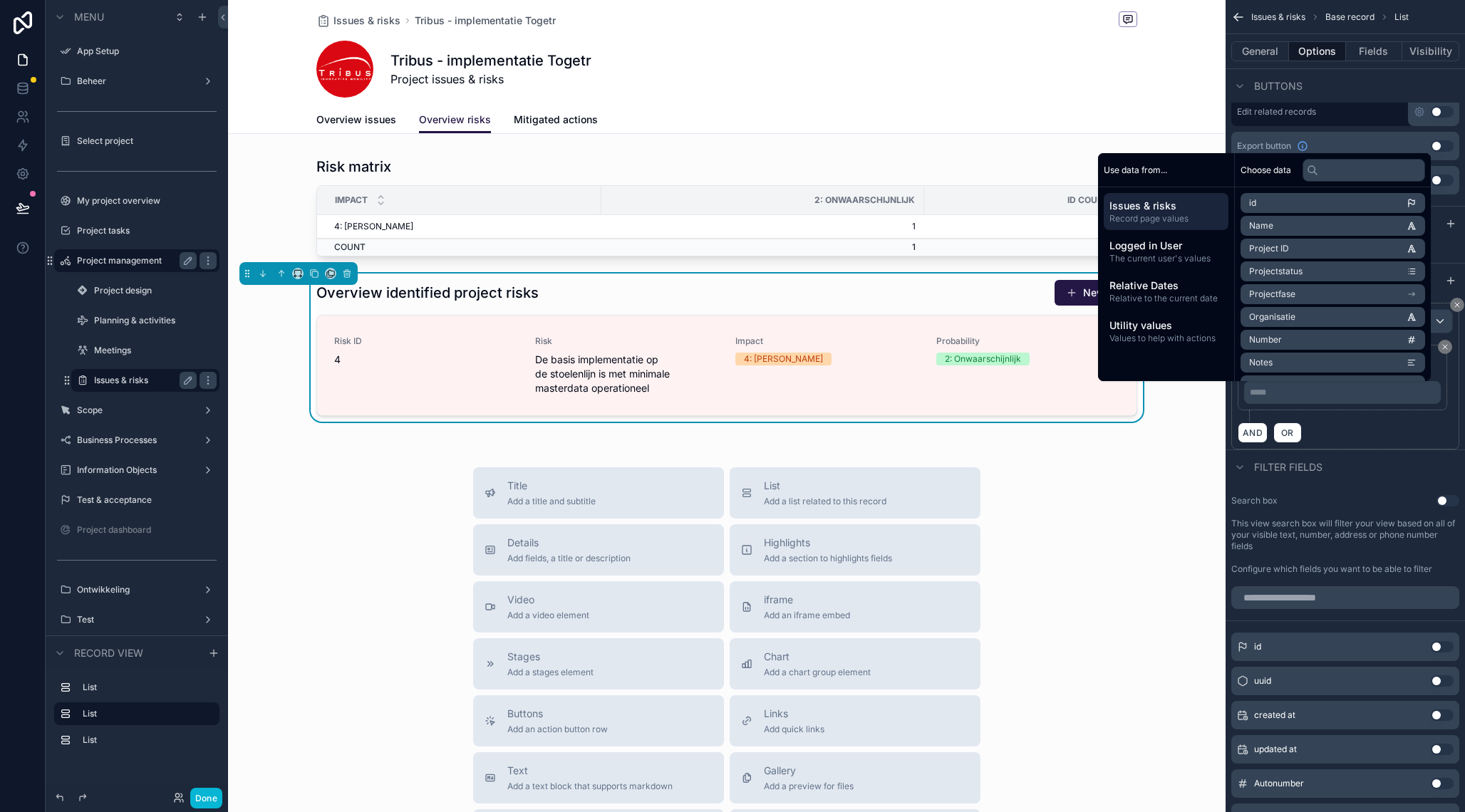
click at [1355, 429] on div "AND OR" at bounding box center [1345, 432] width 215 height 21
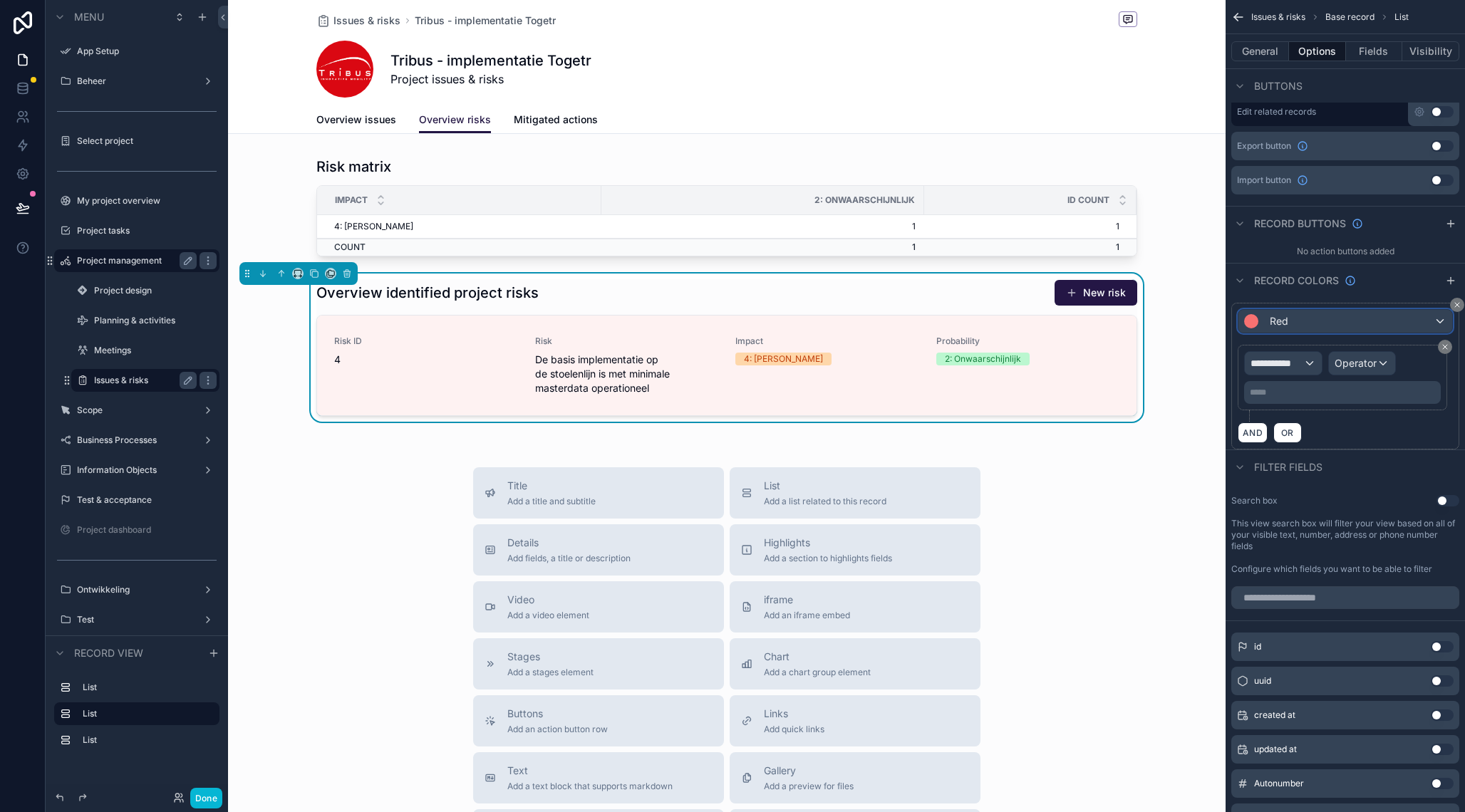
click at [1424, 332] on div "Red" at bounding box center [1345, 320] width 214 height 23
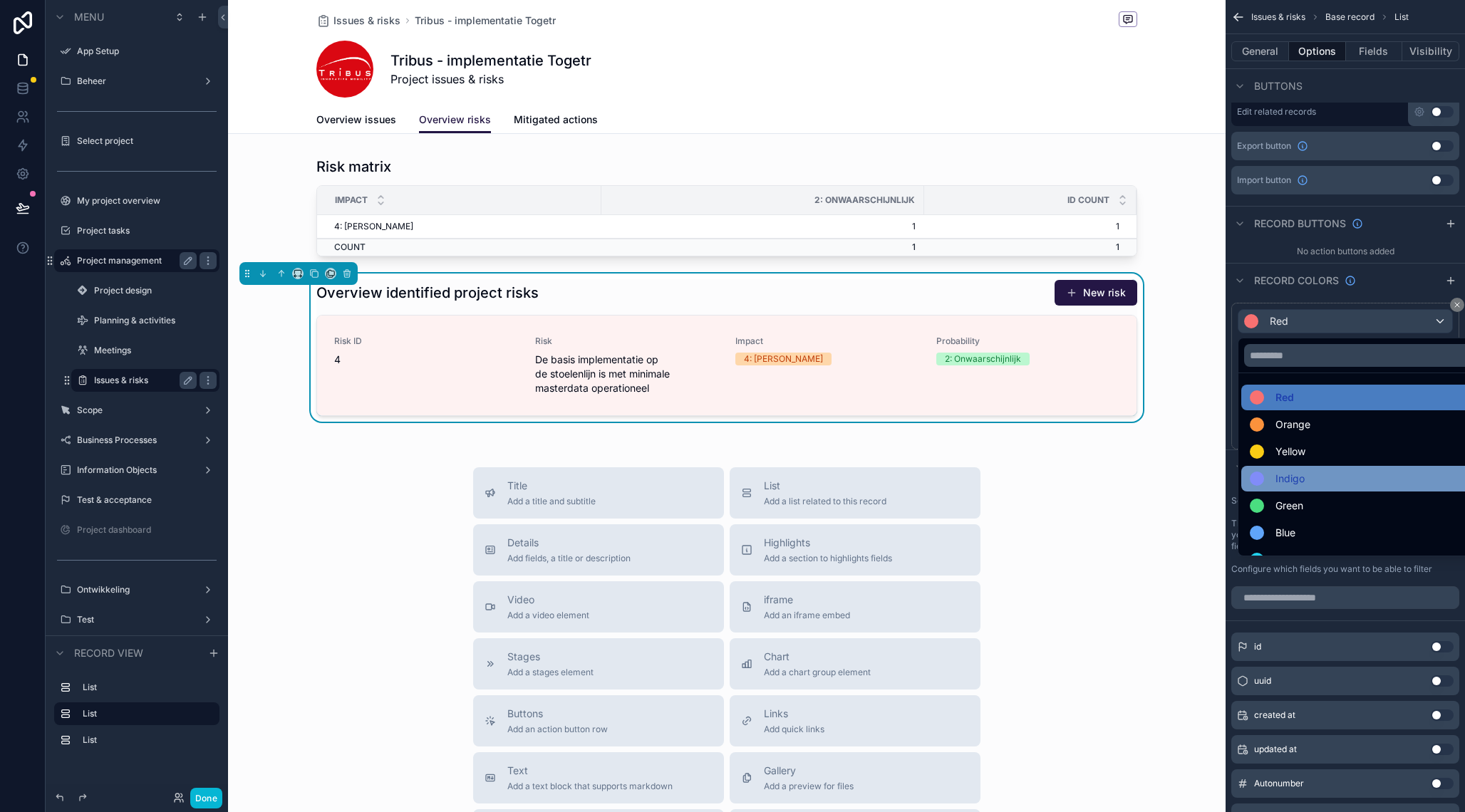
click at [1345, 473] on div "Indigo" at bounding box center [1360, 478] width 224 height 17
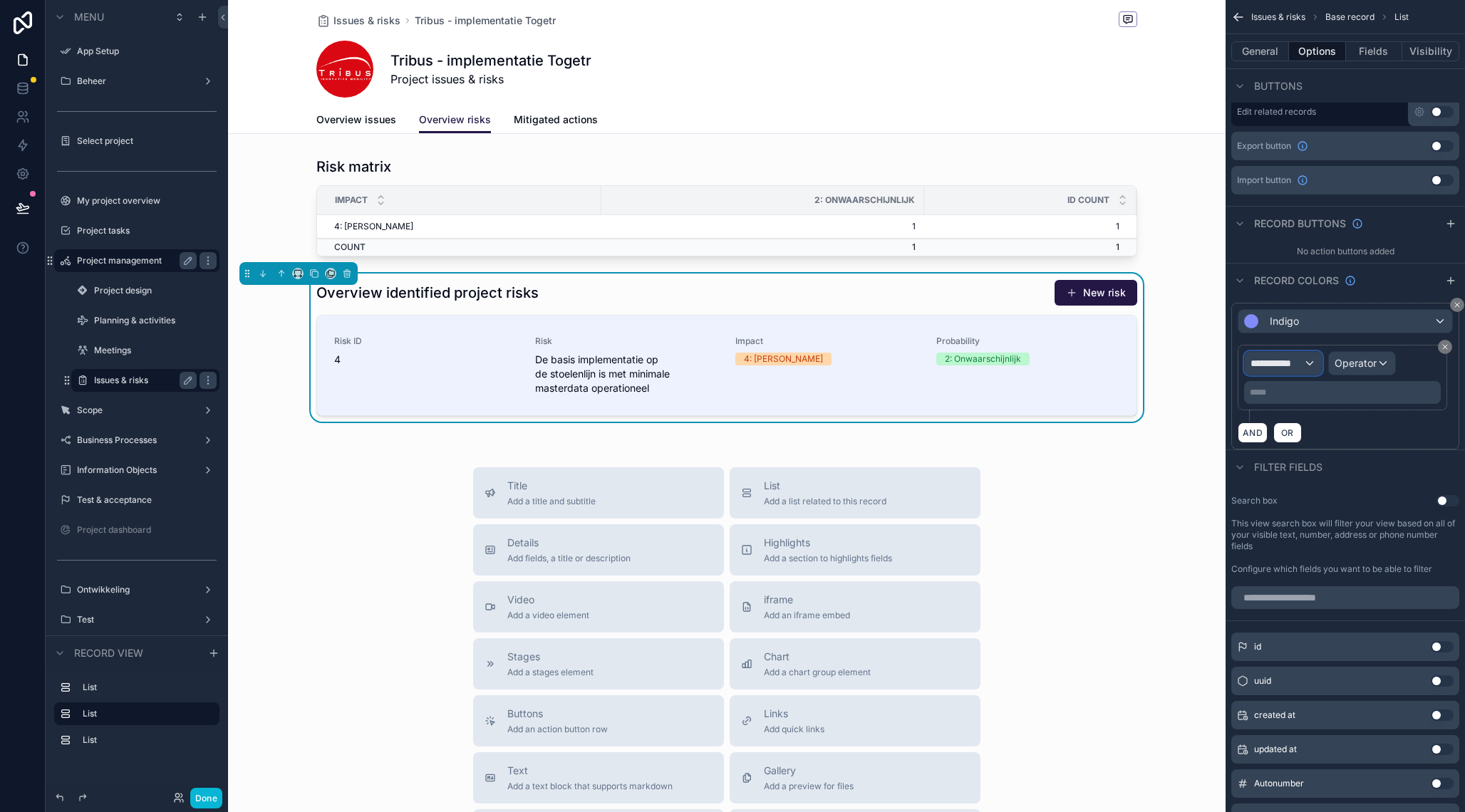
click at [1294, 367] on span "**********" at bounding box center [1276, 363] width 53 height 14
click at [1289, 440] on span "Row values" at bounding box center [1282, 439] width 53 height 17
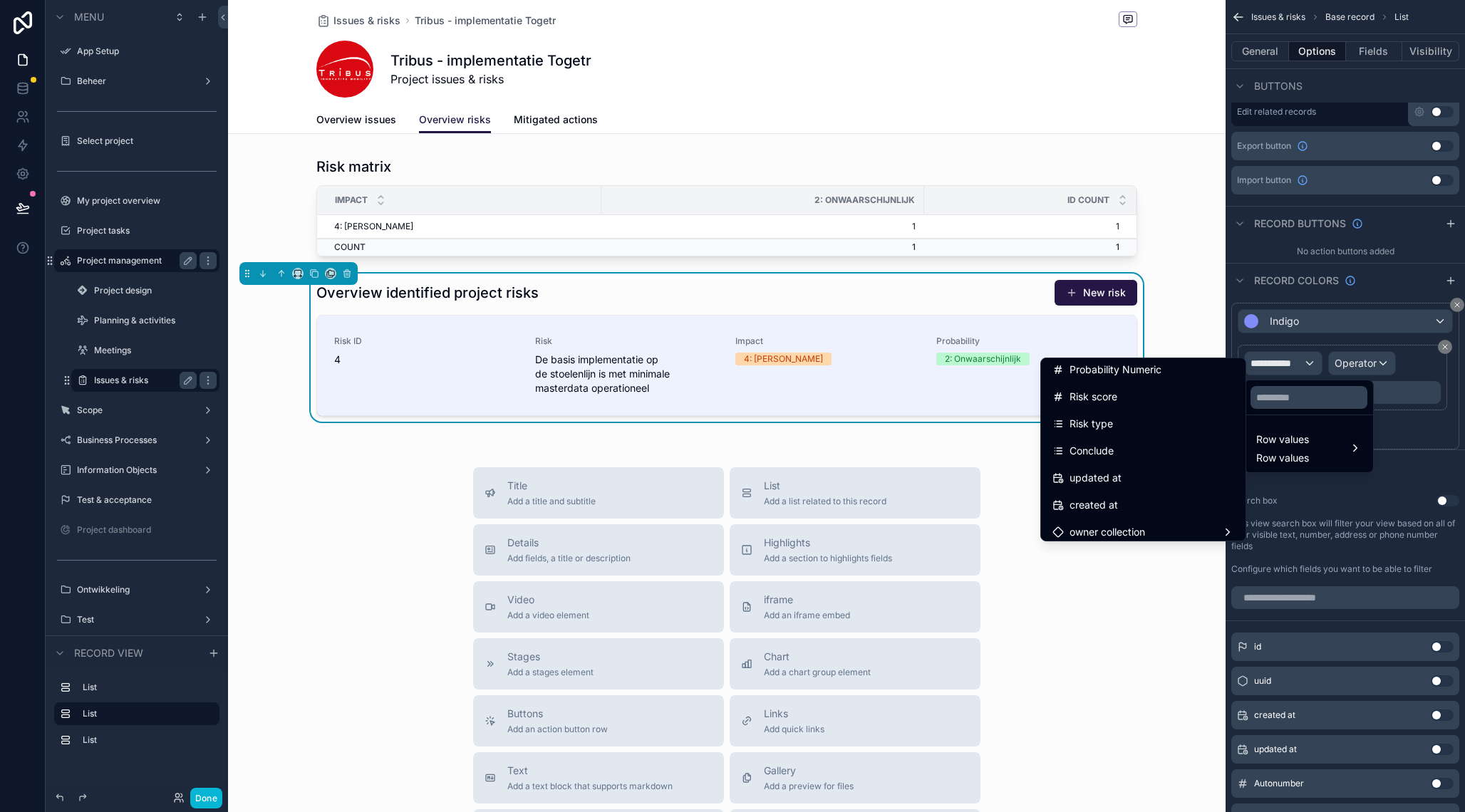
scroll to position [439, 0]
click at [1103, 450] on span "Conclude" at bounding box center [1091, 449] width 44 height 17
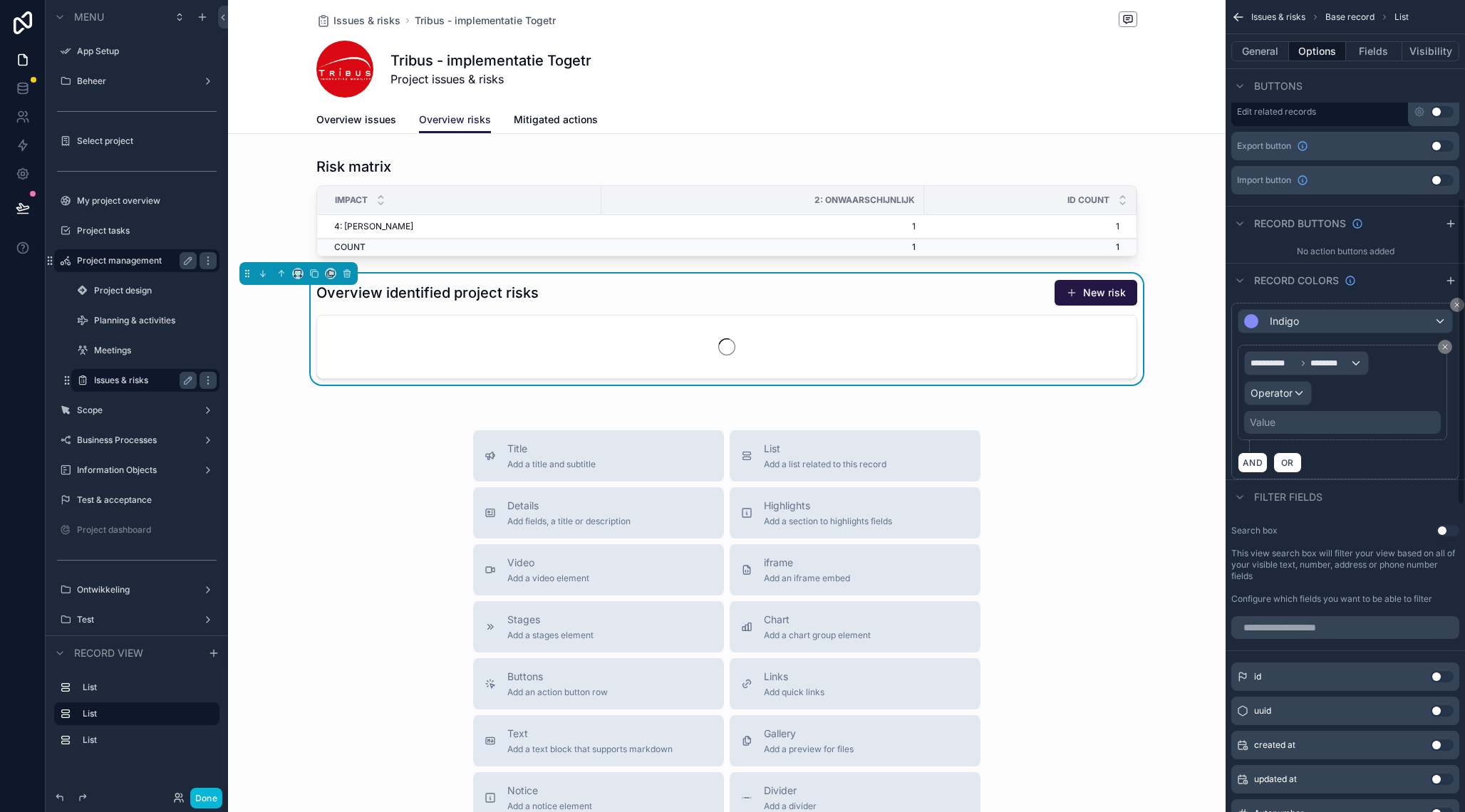
click at [1356, 413] on div "Value" at bounding box center [1343, 422] width 197 height 23
click at [1278, 401] on div "Operator" at bounding box center [1277, 393] width 67 height 23
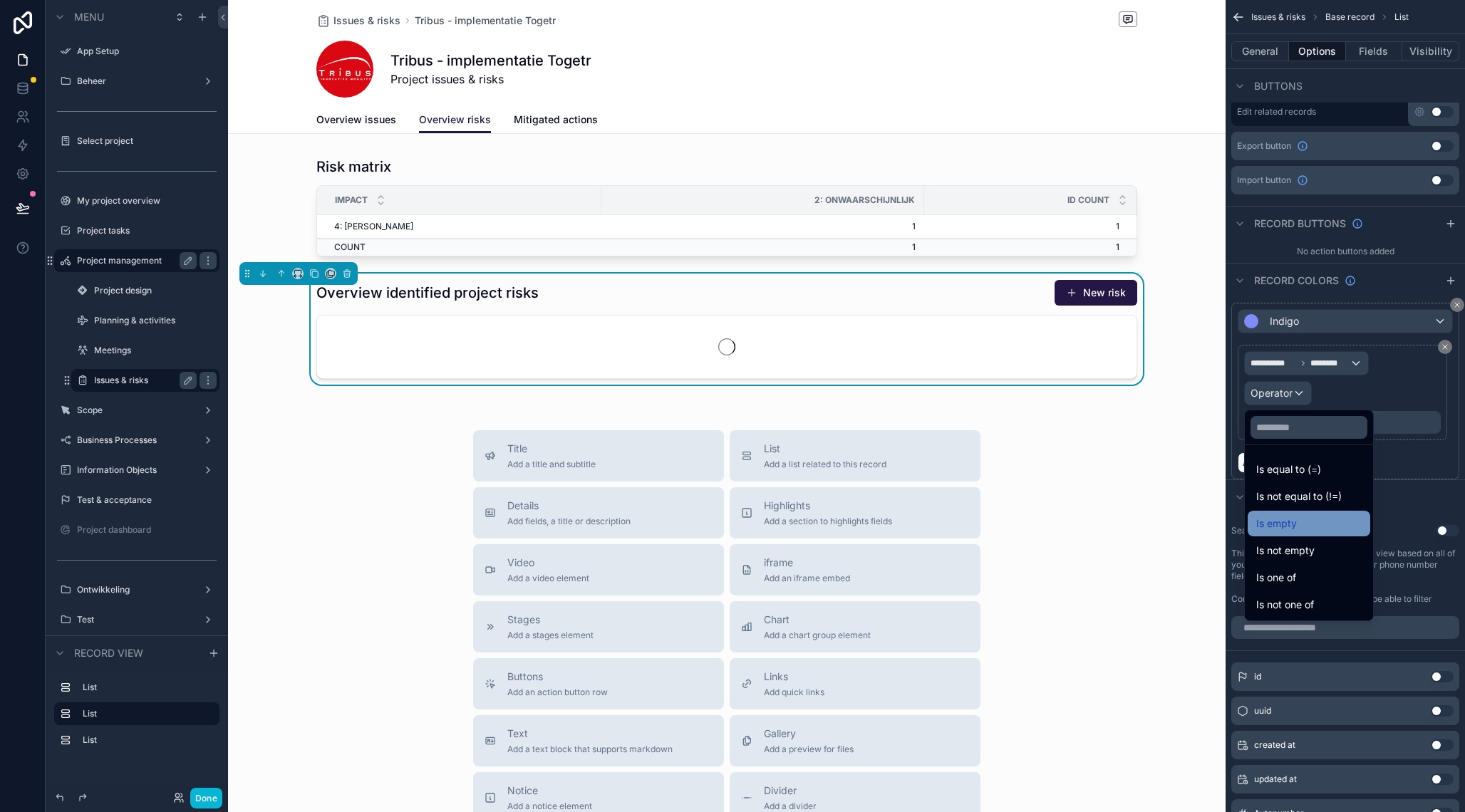
click at [1289, 527] on span "Is empty" at bounding box center [1276, 522] width 41 height 17
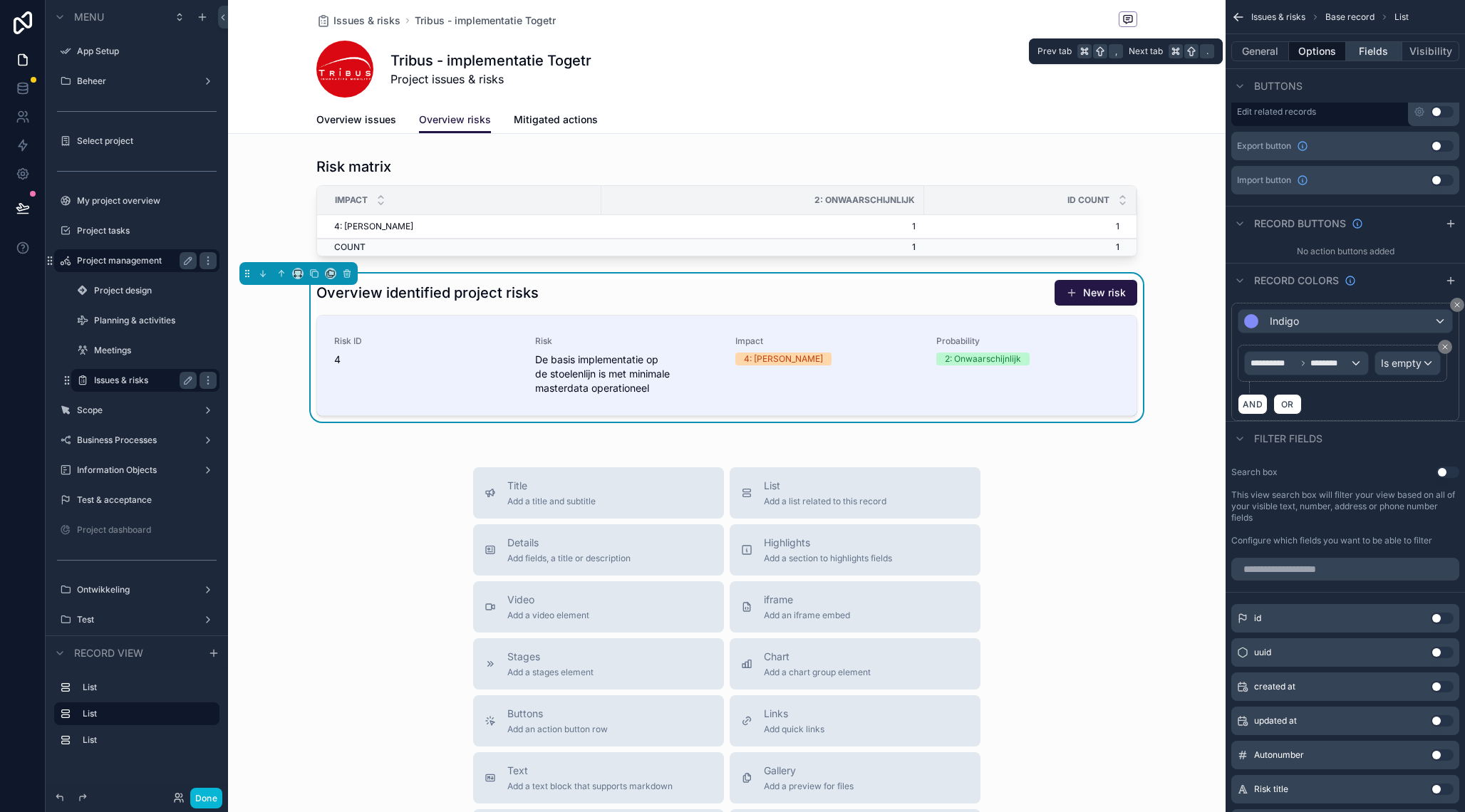
click at [1384, 57] on button "Fields" at bounding box center [1373, 52] width 57 height 20
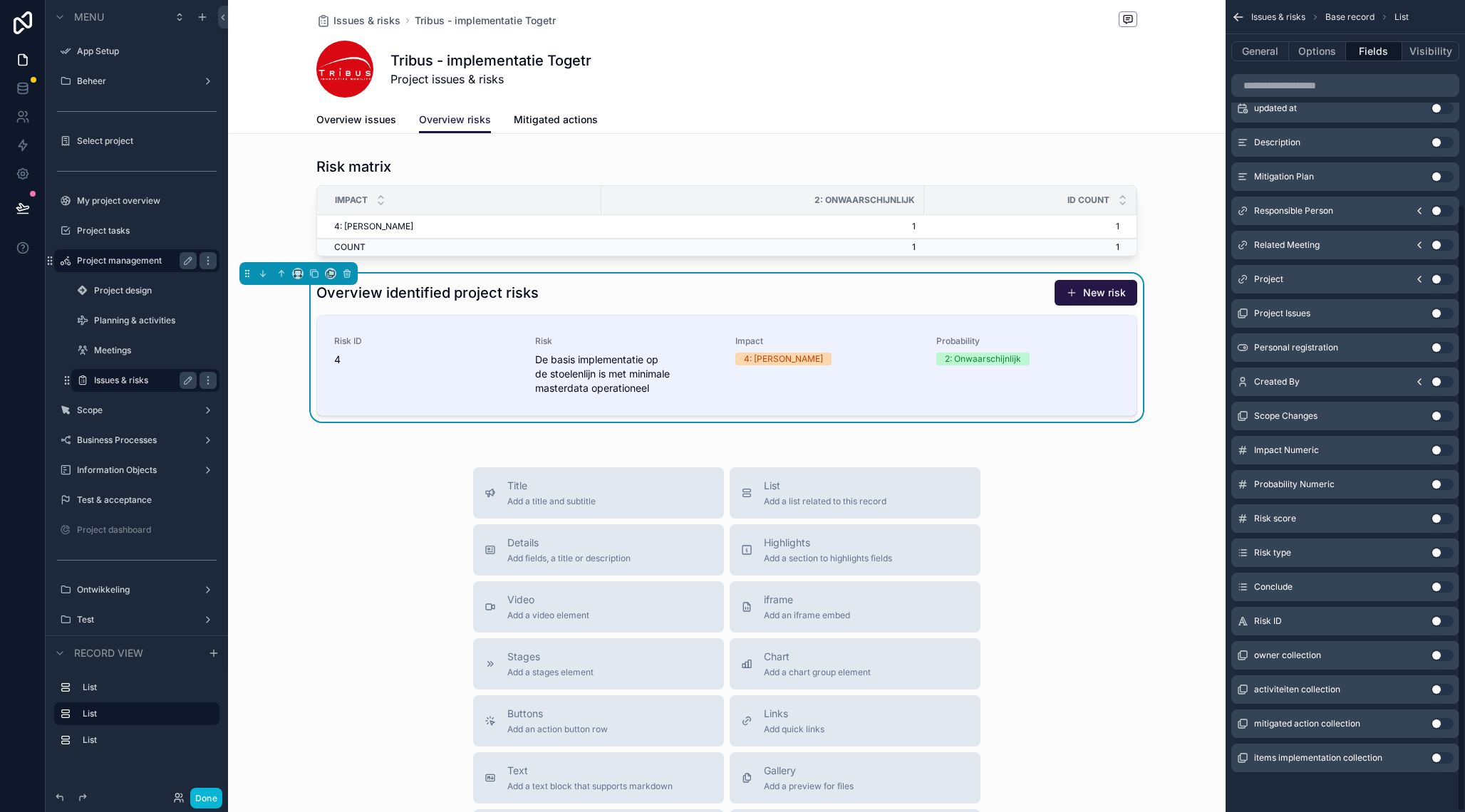
click at [1375, 89] on input "scrollable content" at bounding box center [1345, 85] width 228 height 23
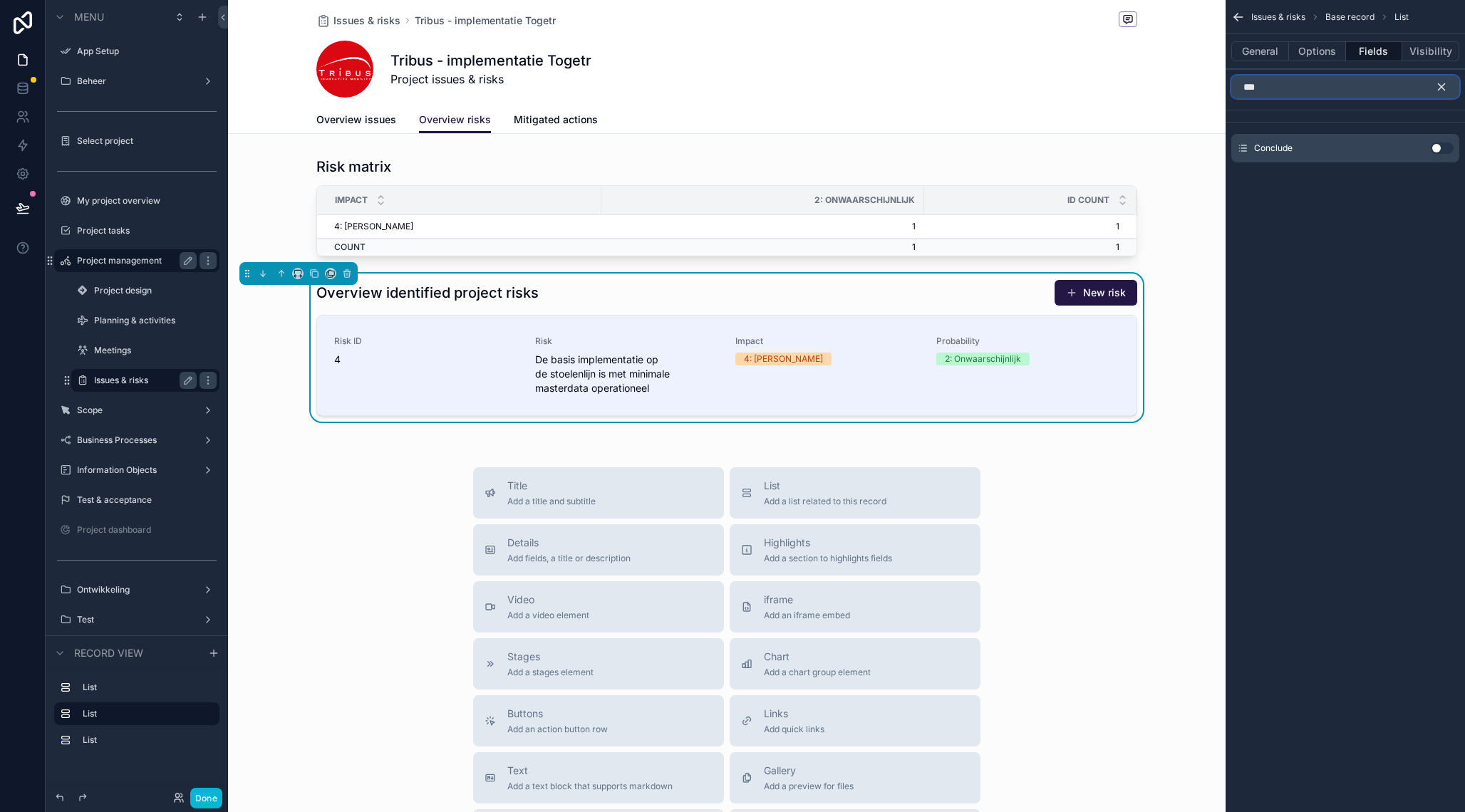
type input "***"
click at [1442, 148] on button "Use setting" at bounding box center [1441, 147] width 23 height 11
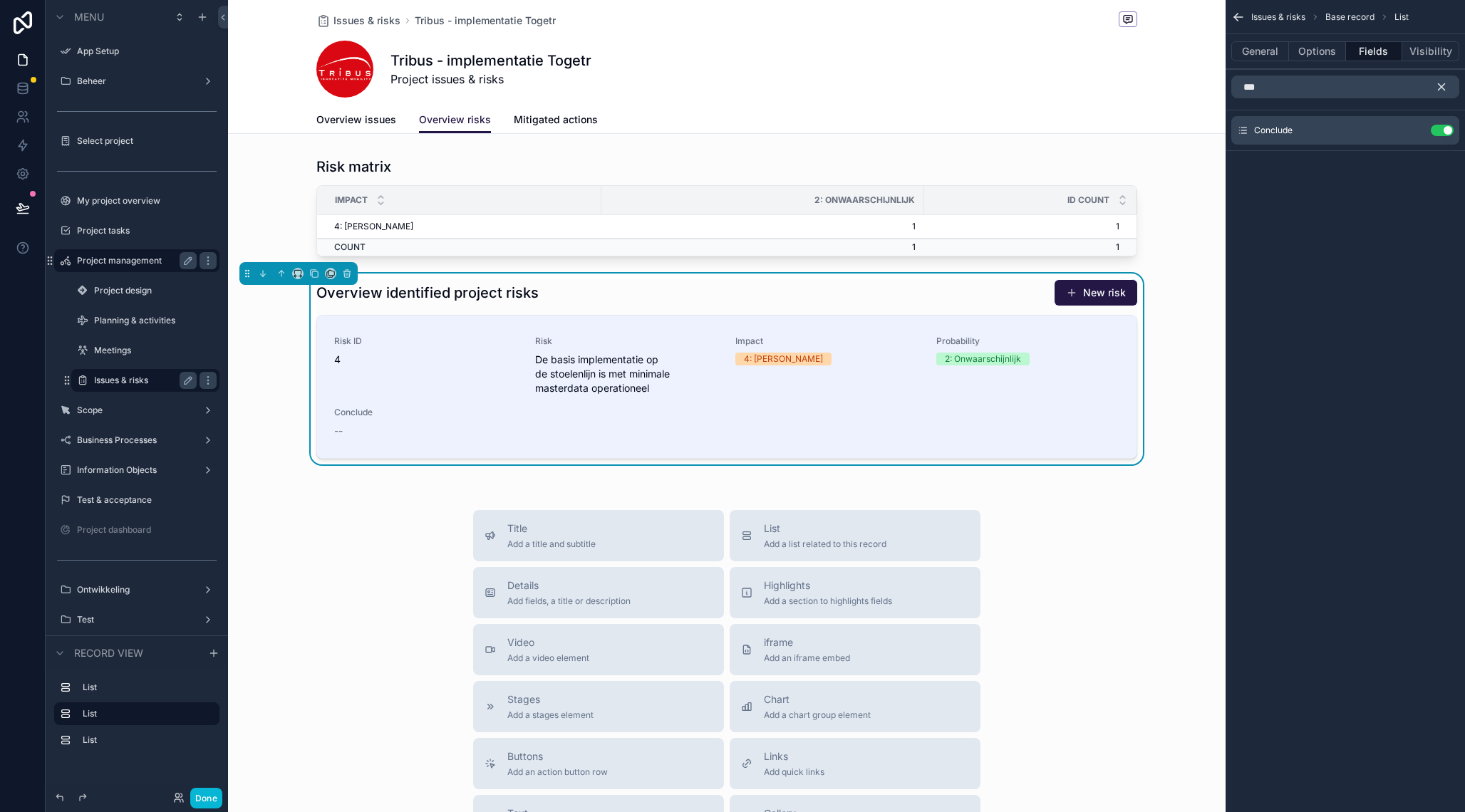
click at [1444, 93] on icon "scrollable content" at bounding box center [1440, 87] width 13 height 13
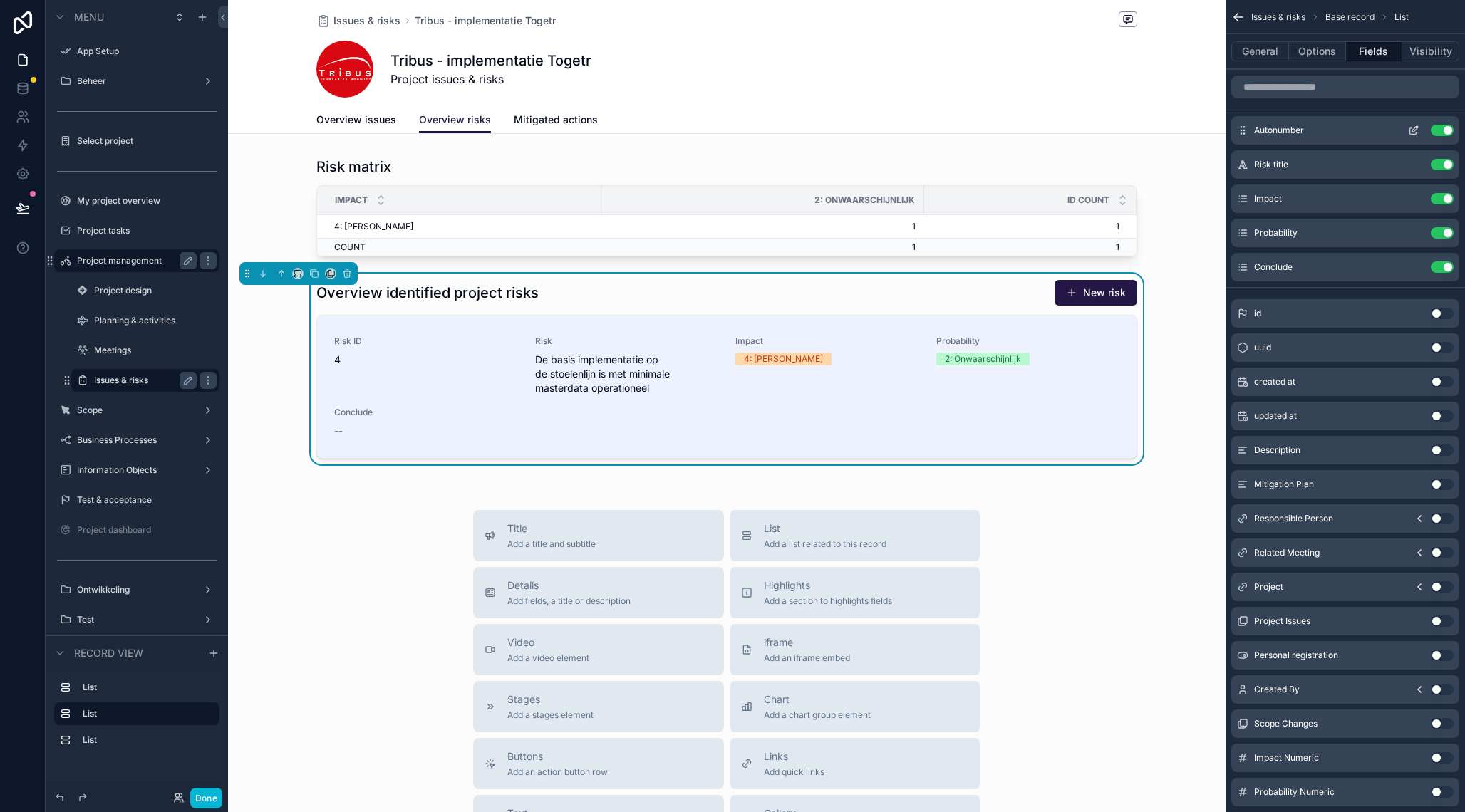
click at [1443, 126] on button "Use setting" at bounding box center [1441, 129] width 23 height 11
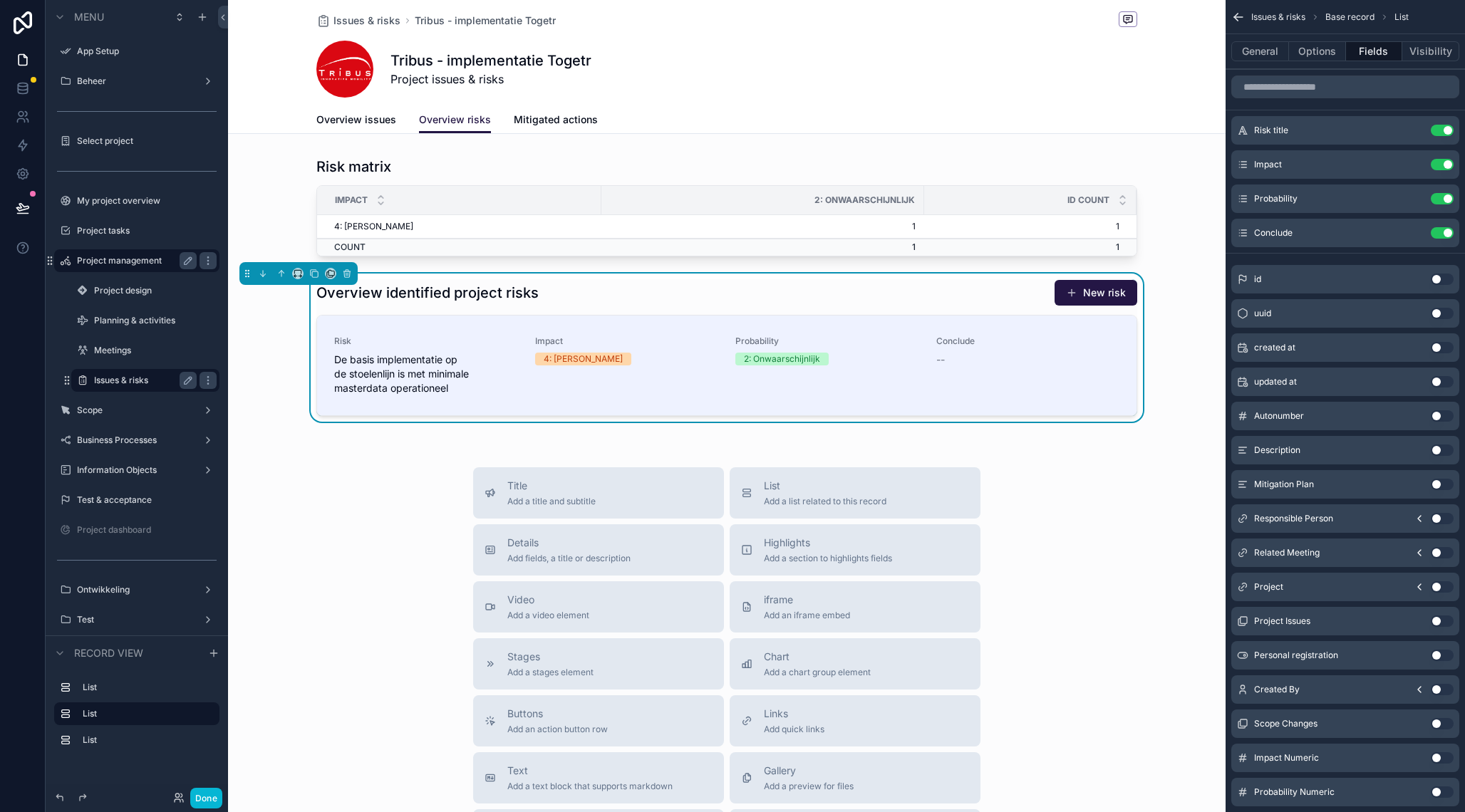
click at [1439, 284] on button "Use setting" at bounding box center [1441, 279] width 23 height 11
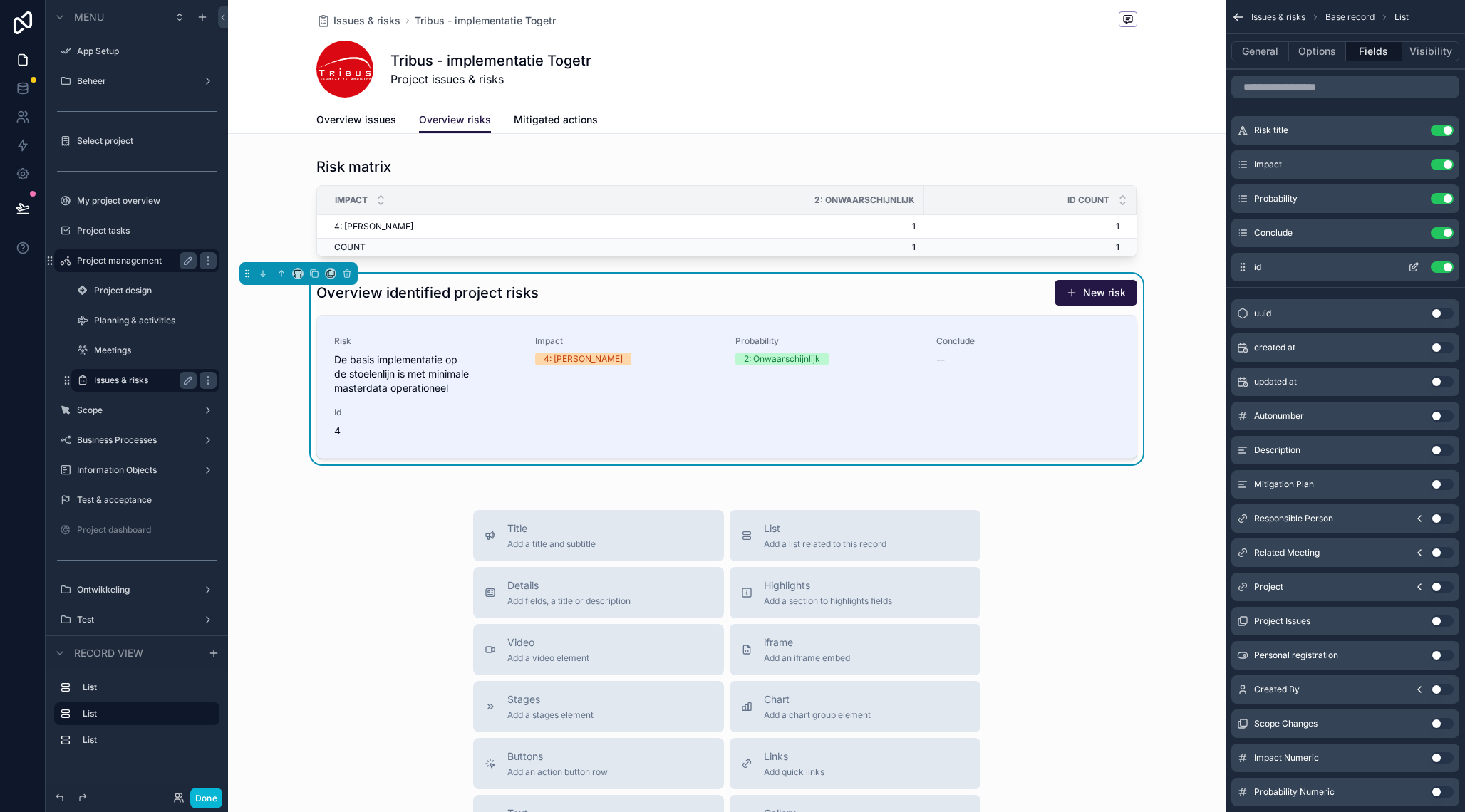
click at [1413, 265] on icon "scrollable content" at bounding box center [1412, 267] width 11 height 11
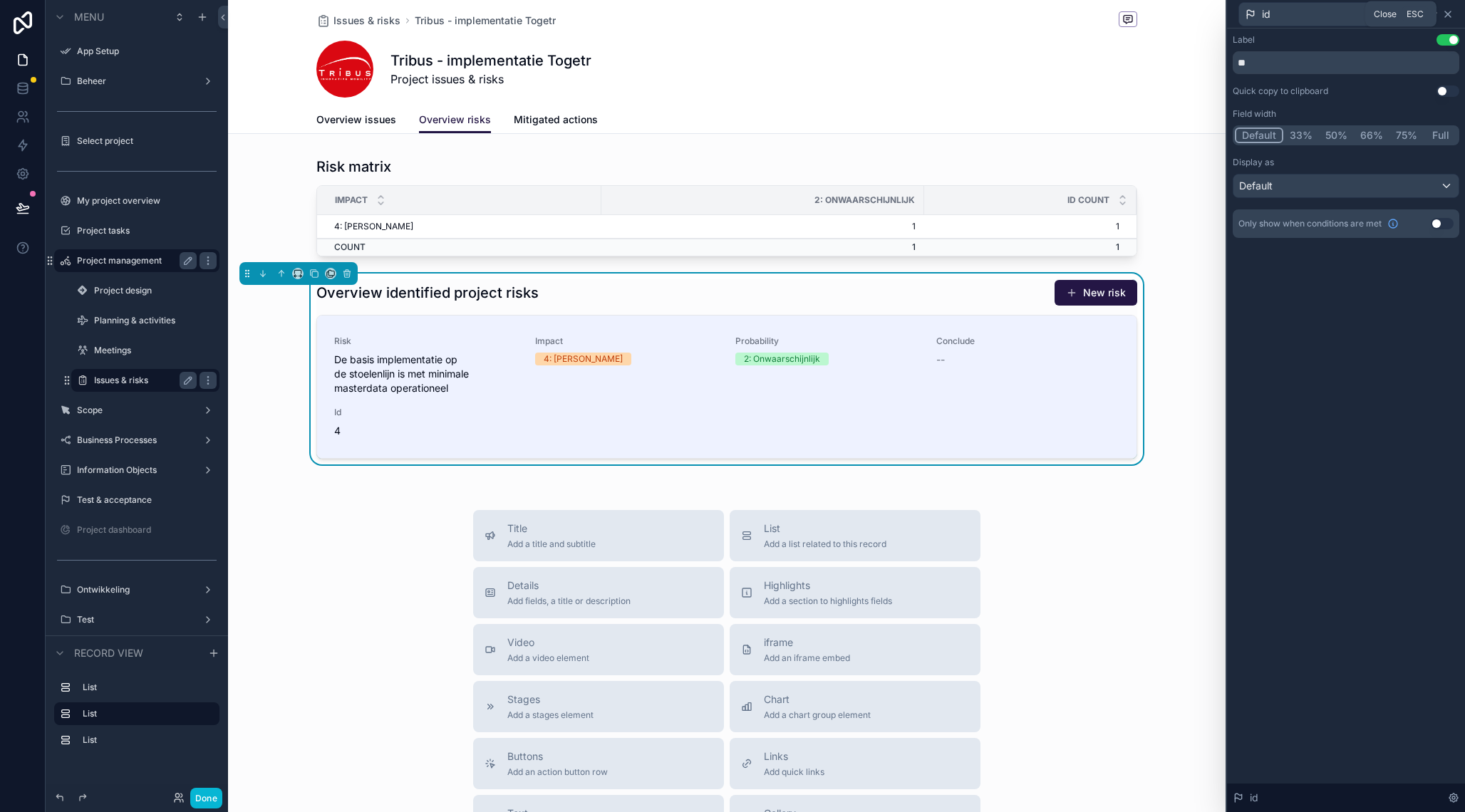
click at [1449, 17] on icon at bounding box center [1447, 14] width 11 height 11
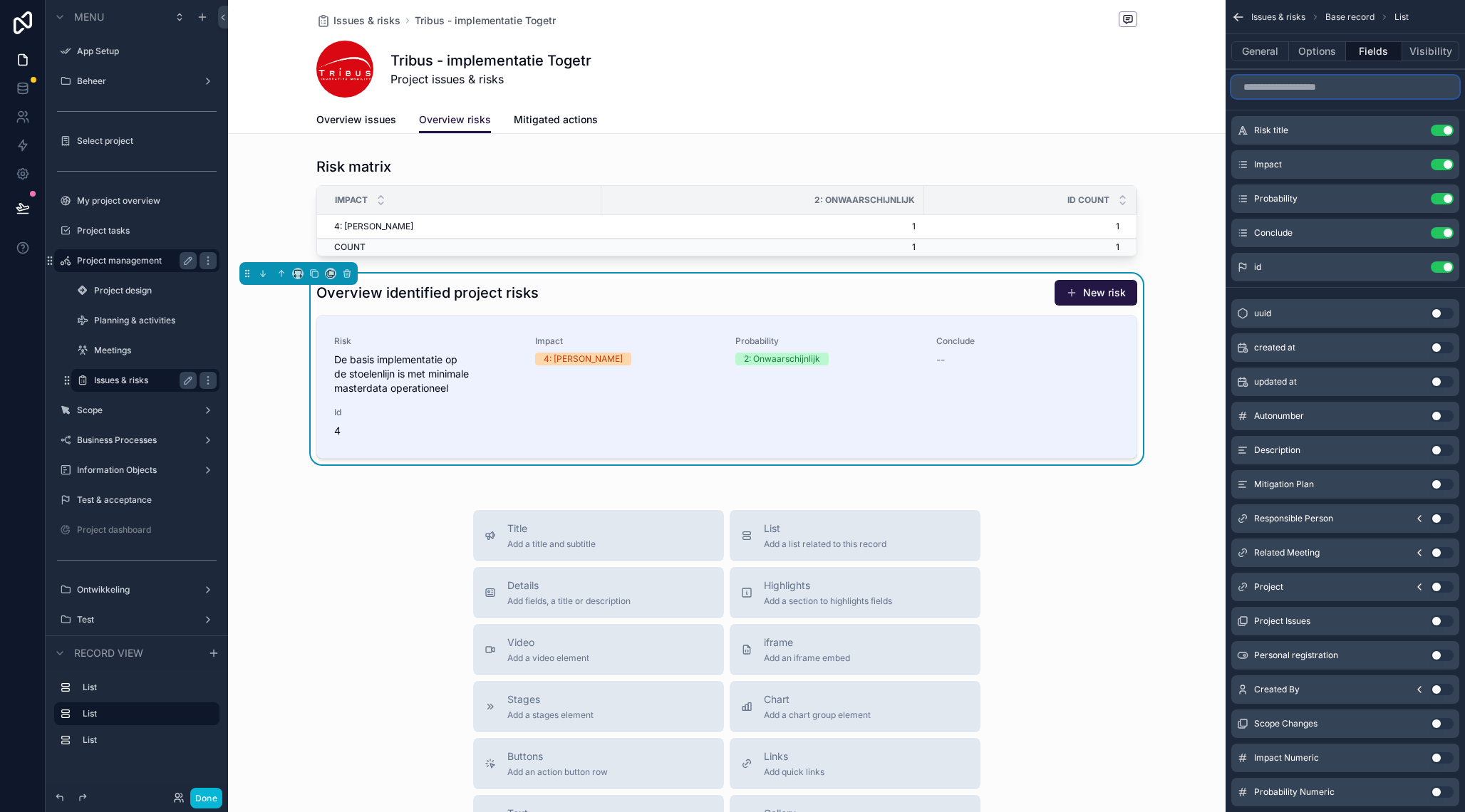
click at [1347, 80] on input "scrollable content" at bounding box center [1345, 87] width 228 height 23
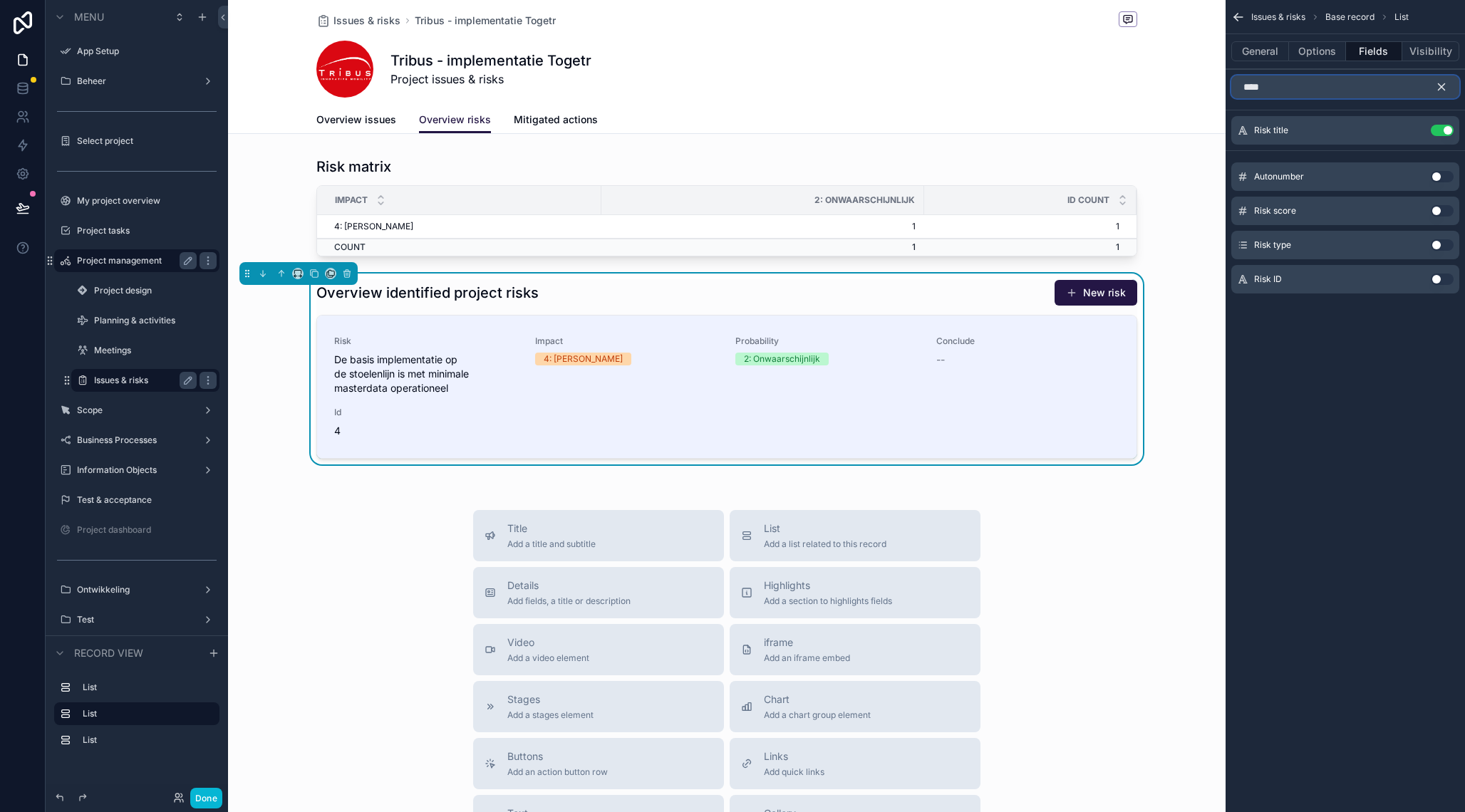
type input "****"
click at [1439, 282] on button "Use setting" at bounding box center [1441, 279] width 23 height 11
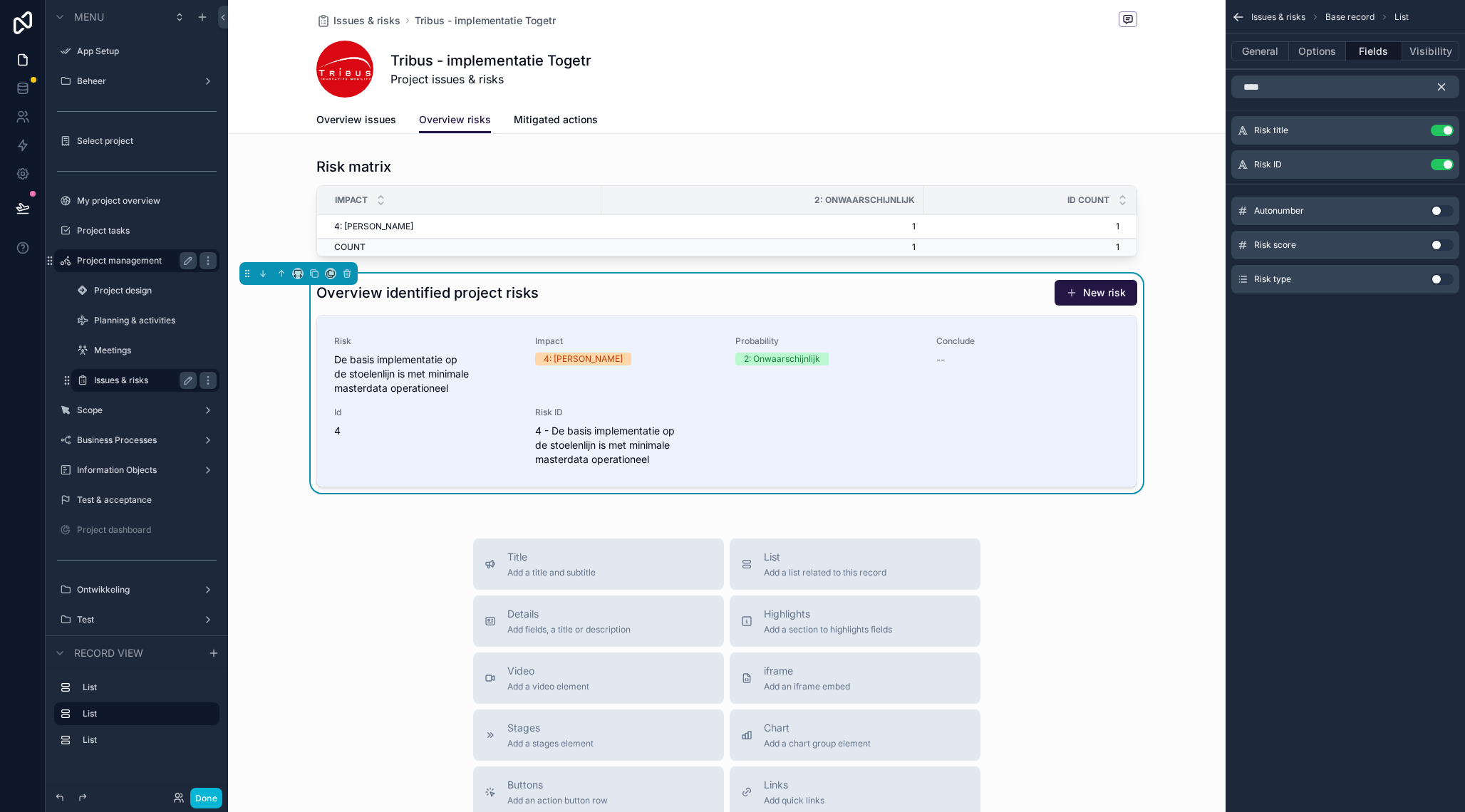
click at [1448, 87] on button "scrollable content" at bounding box center [1446, 87] width 24 height 23
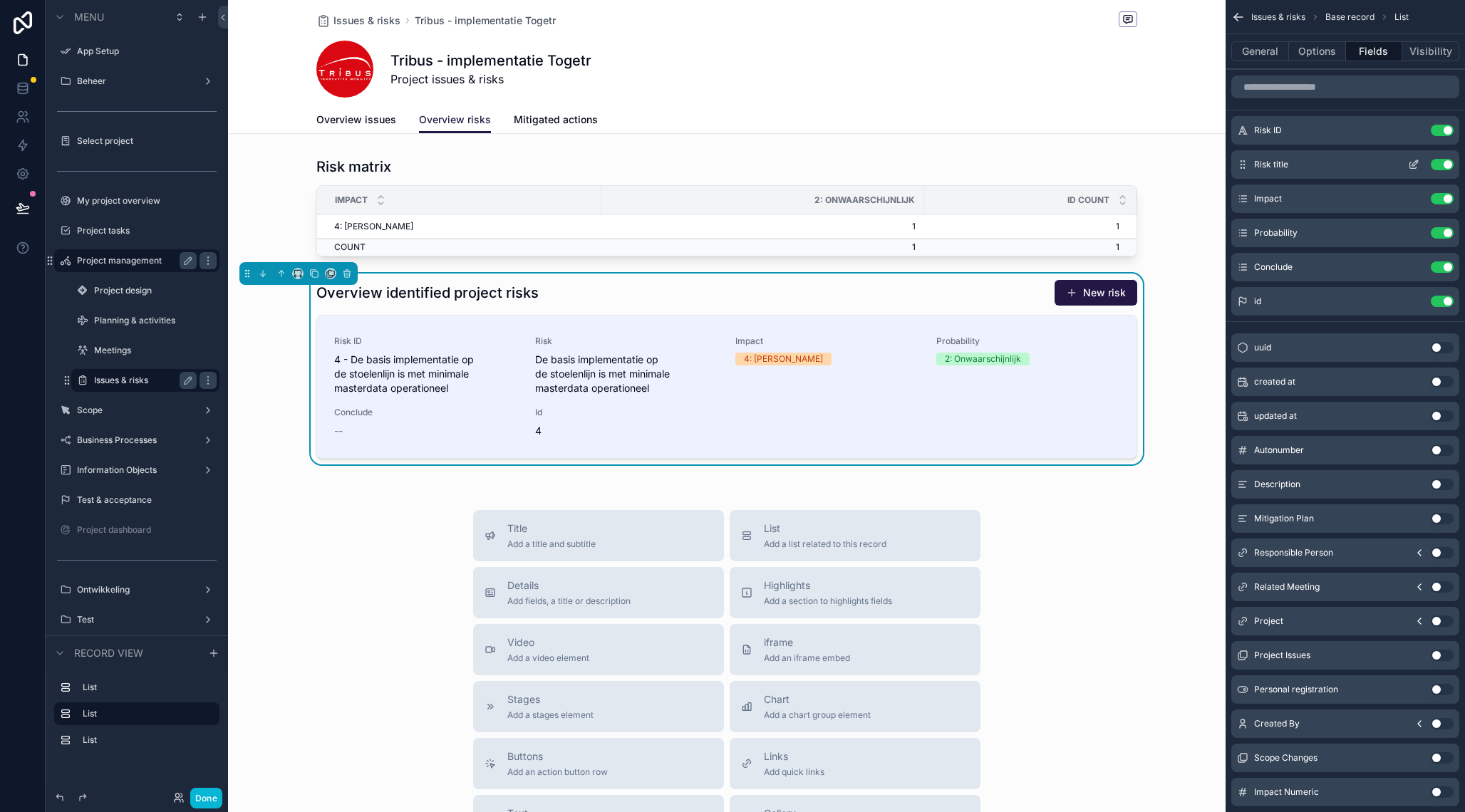
click at [1434, 161] on button "Use setting" at bounding box center [1441, 164] width 23 height 11
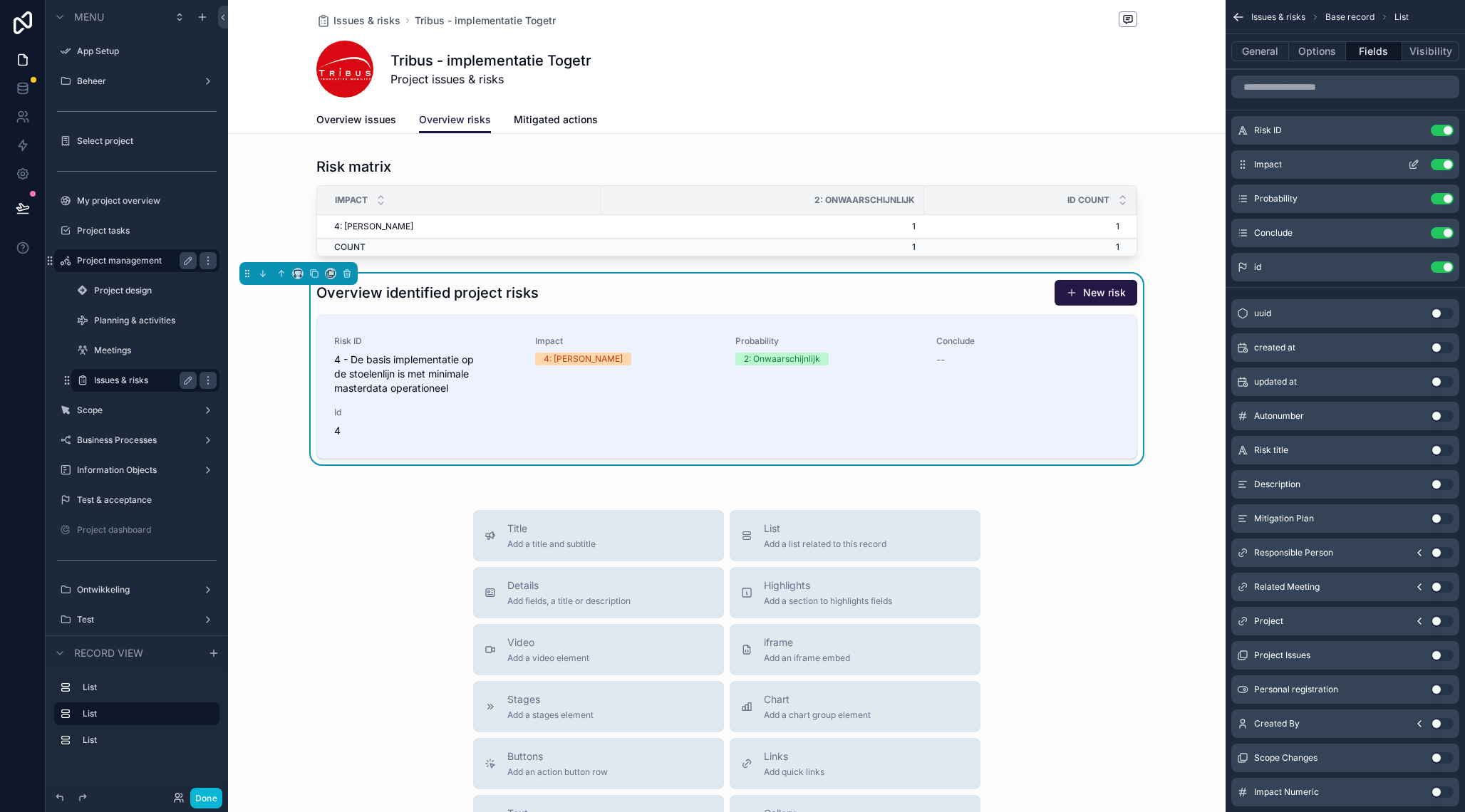
click at [1416, 165] on icon "scrollable content" at bounding box center [1412, 164] width 11 height 11
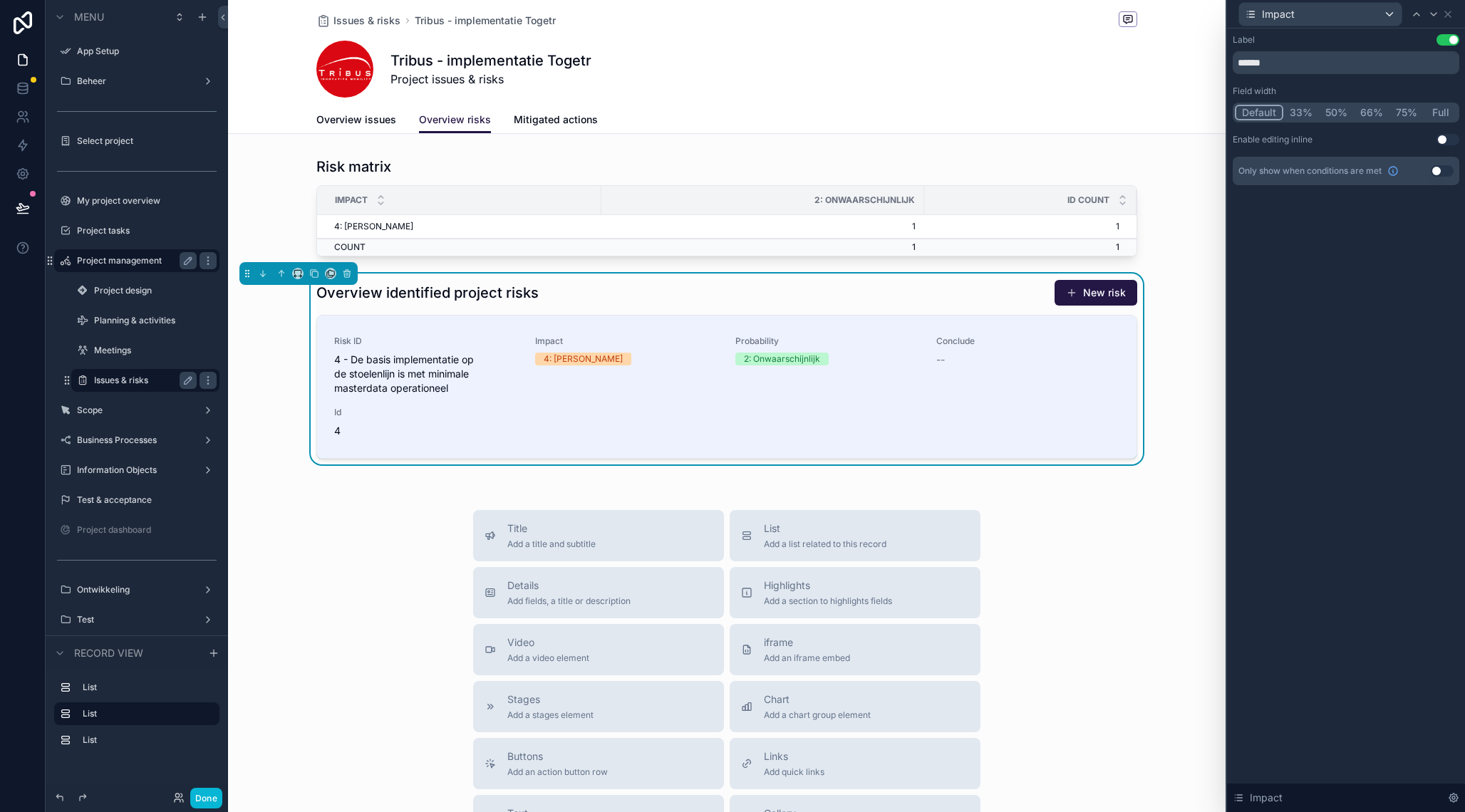
click at [1453, 12] on div "Impact" at bounding box center [1346, 14] width 227 height 28
click at [1449, 12] on icon at bounding box center [1447, 14] width 6 height 6
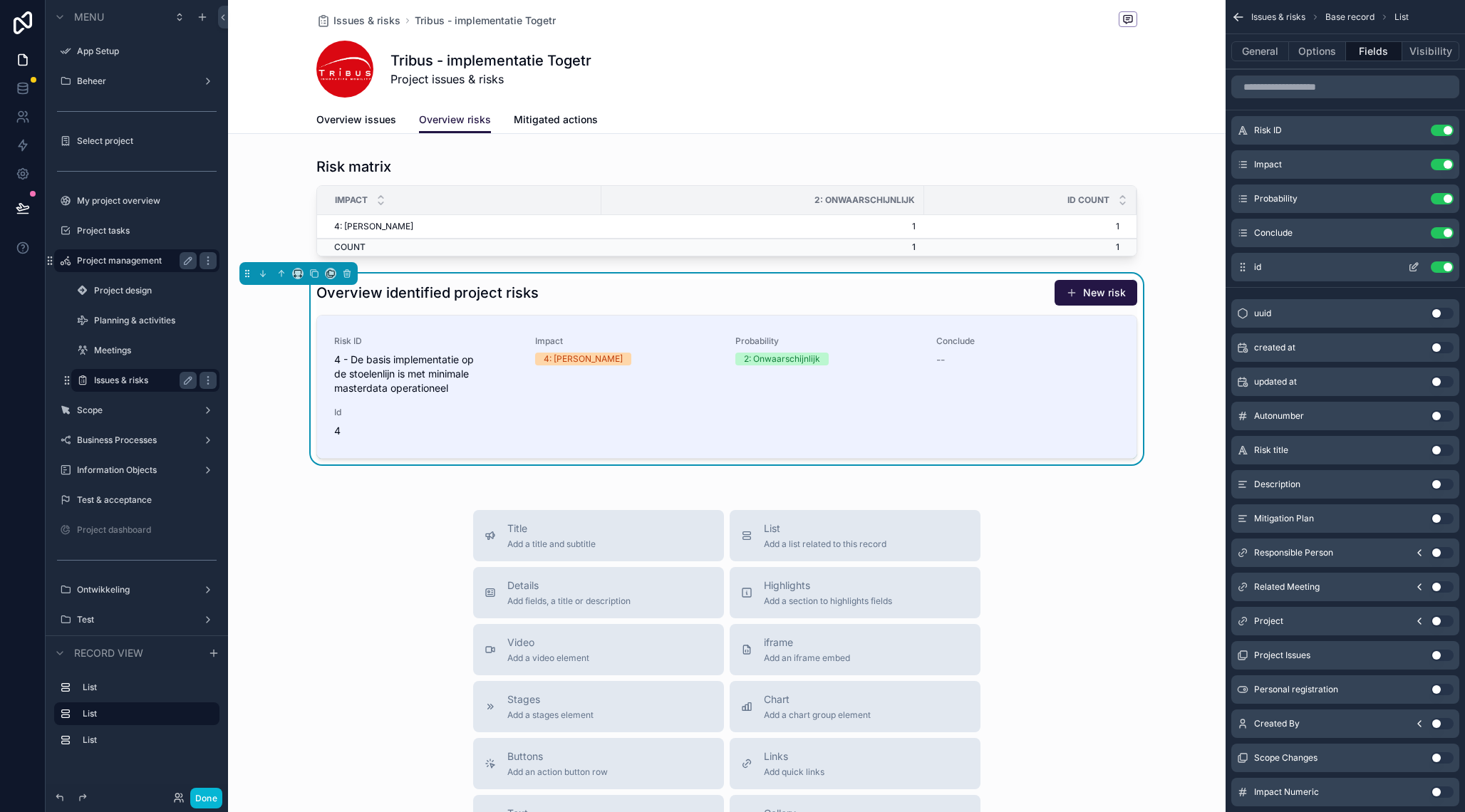
click at [1440, 267] on button "Use setting" at bounding box center [1441, 267] width 23 height 11
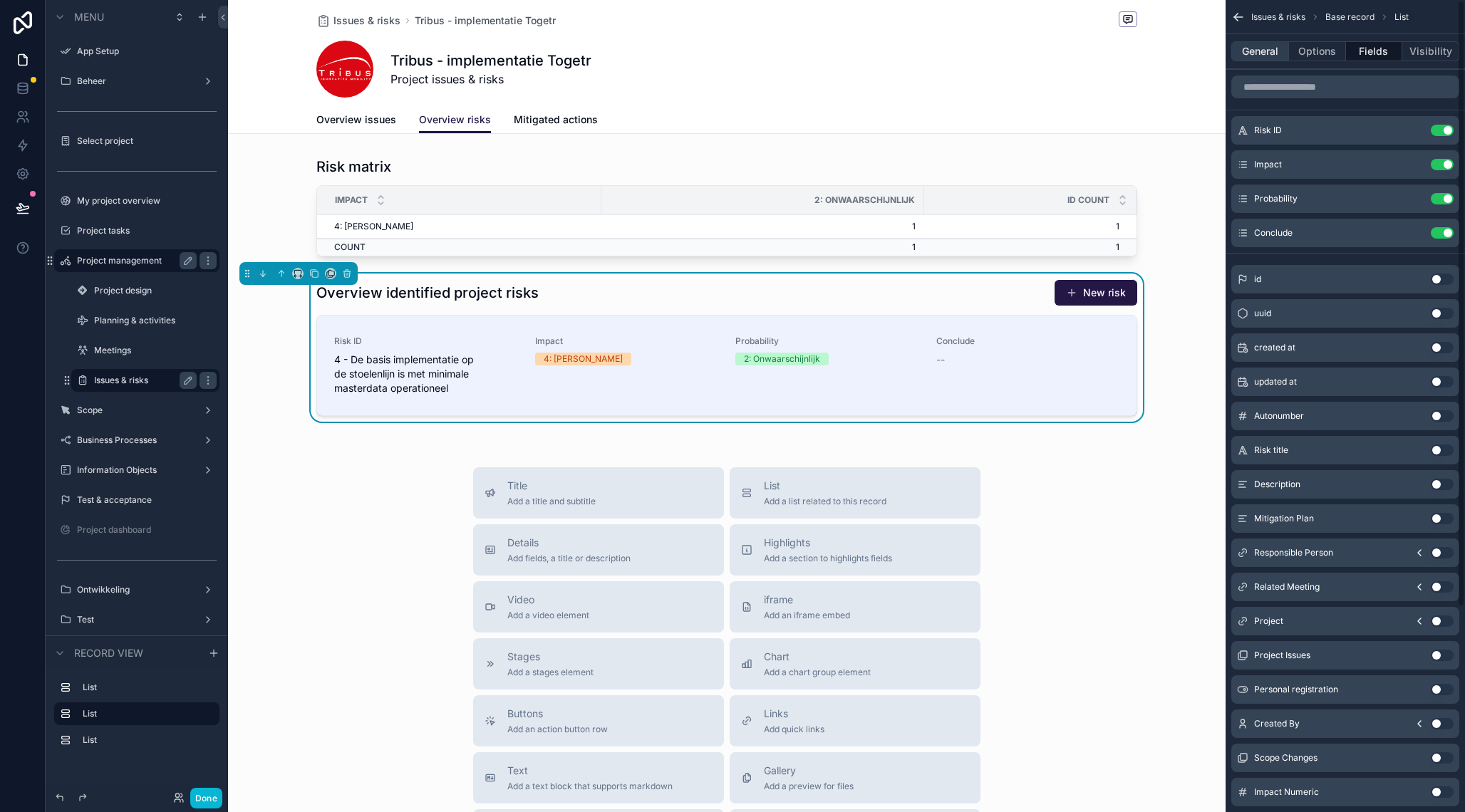
click at [1259, 46] on button "General" at bounding box center [1260, 52] width 58 height 20
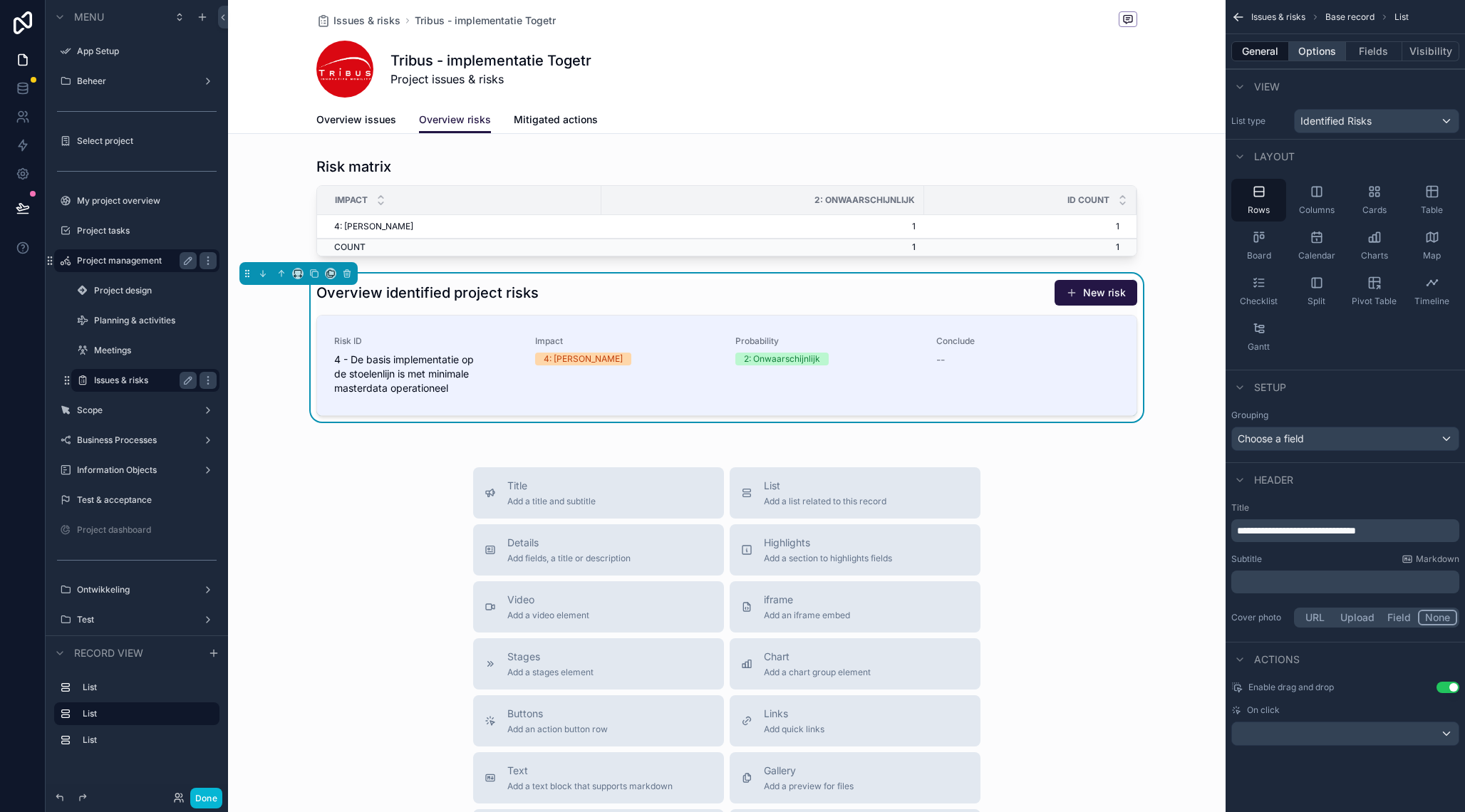
click at [1314, 57] on button "Options" at bounding box center [1317, 52] width 57 height 20
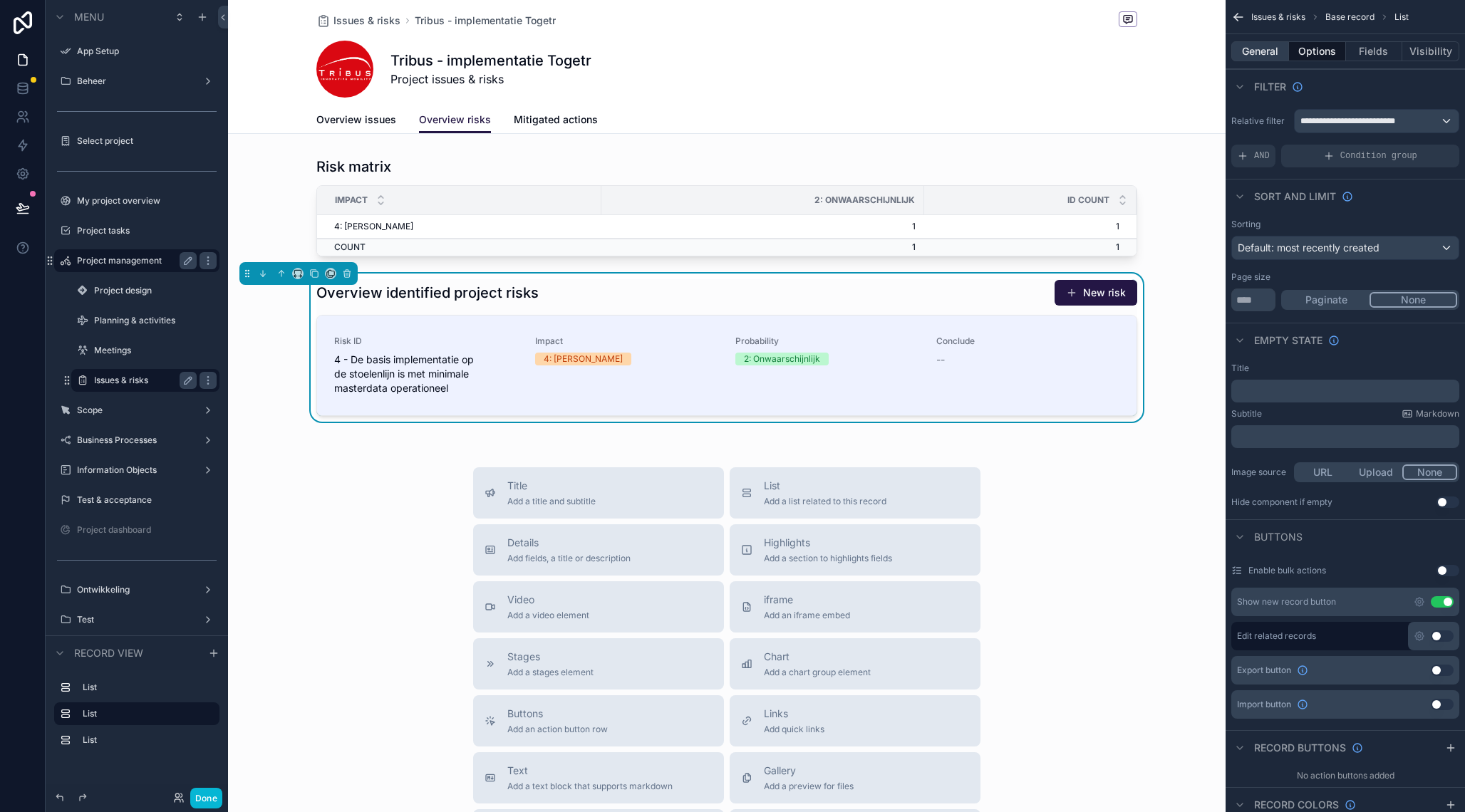
click at [1273, 59] on button "General" at bounding box center [1260, 52] width 58 height 20
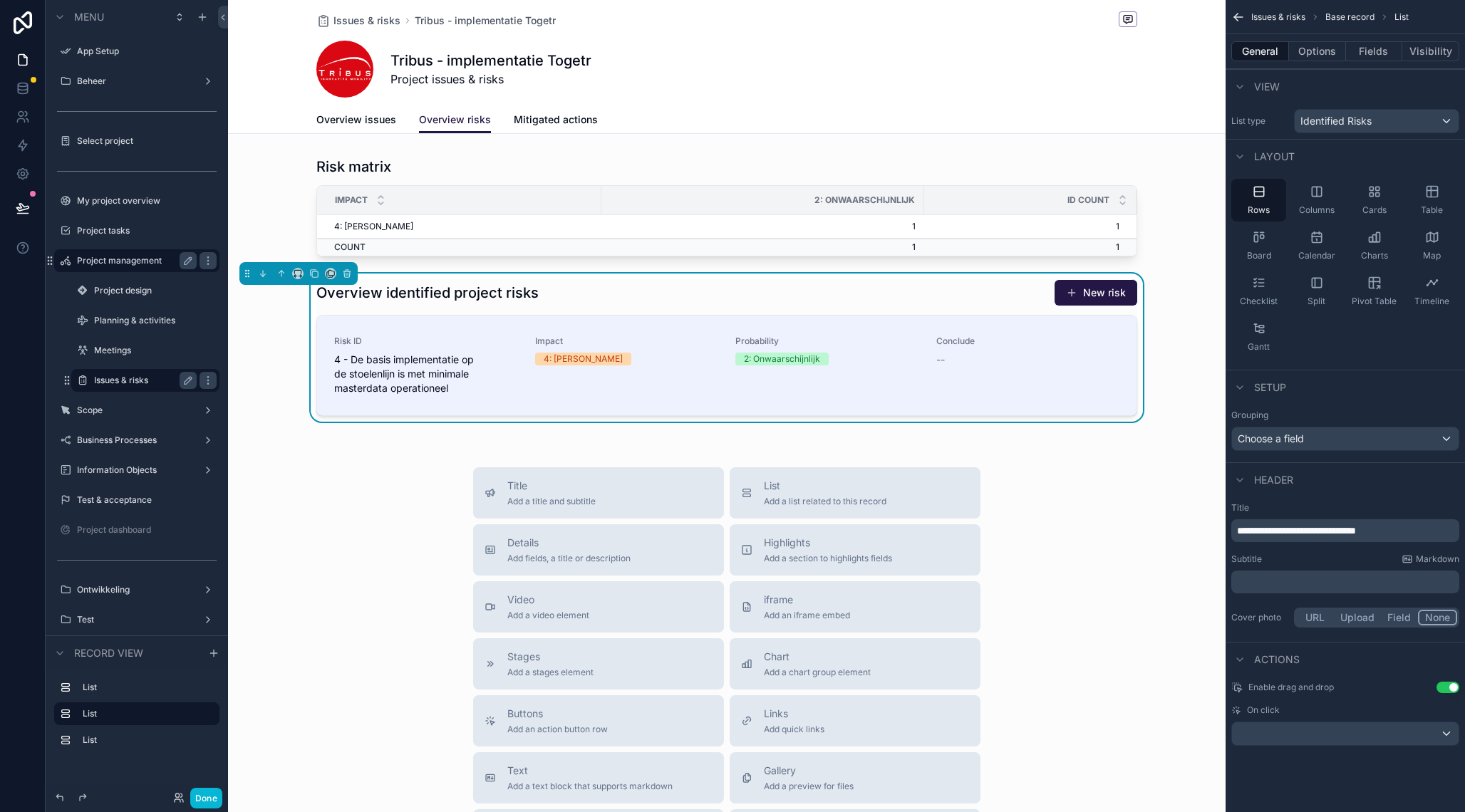
click at [1274, 580] on p "﻿" at bounding box center [1346, 582] width 219 height 14
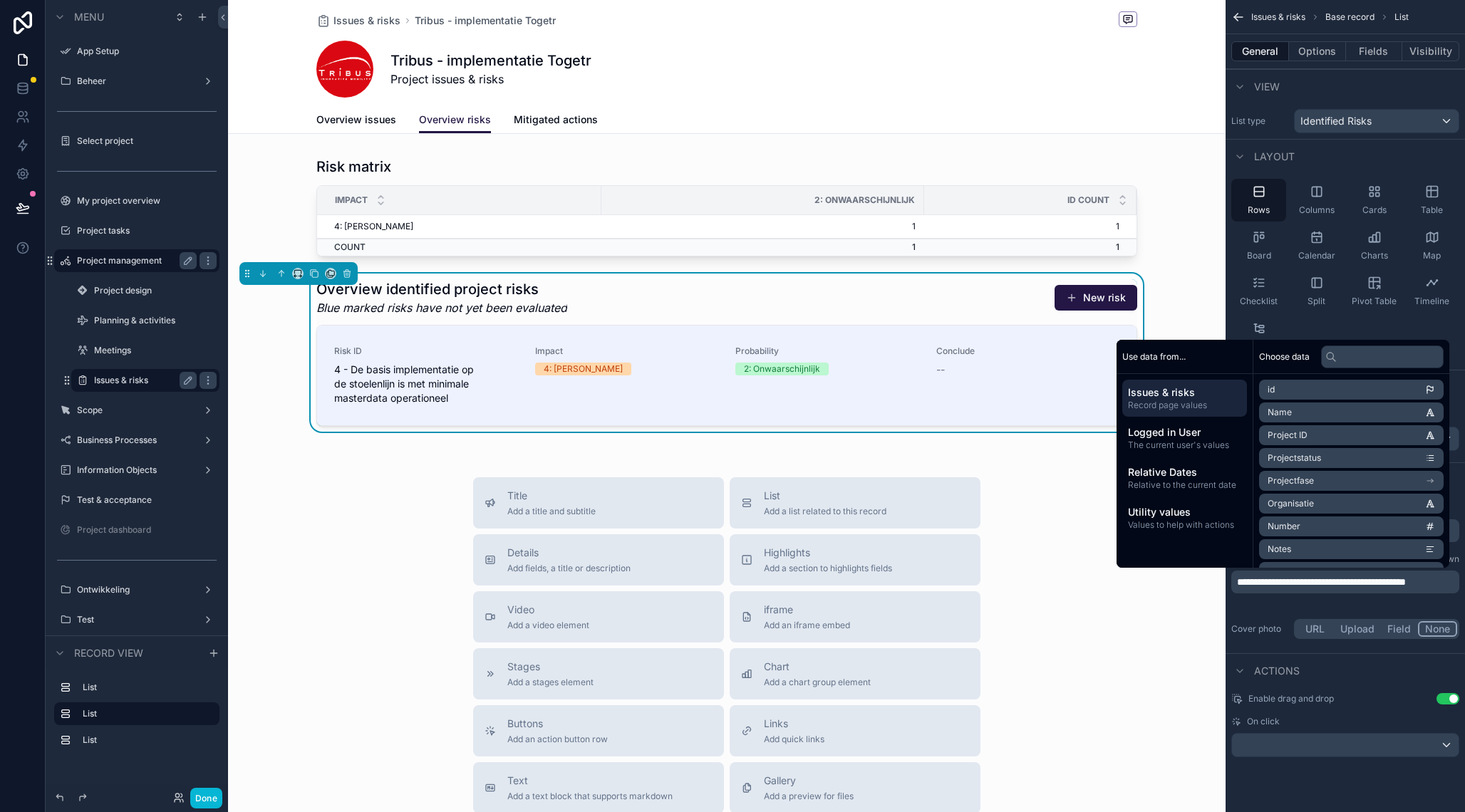
click at [1166, 684] on div "Title Add a title and subtitle List Add a list related to this record Details A…" at bounding box center [727, 731] width 997 height 508
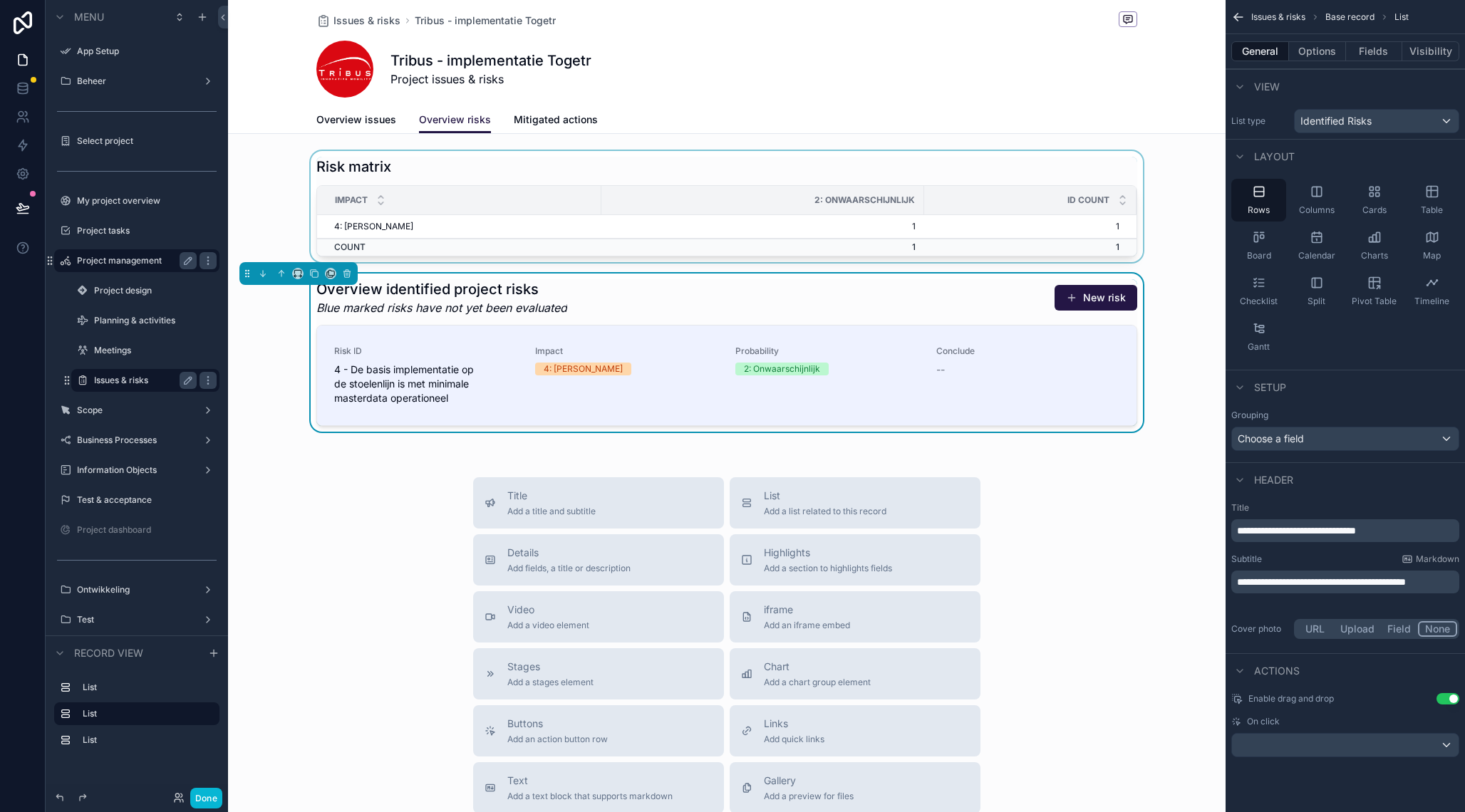
click at [762, 171] on div "scrollable content" at bounding box center [727, 207] width 997 height 111
